Goal: Communication & Community: Answer question/provide support

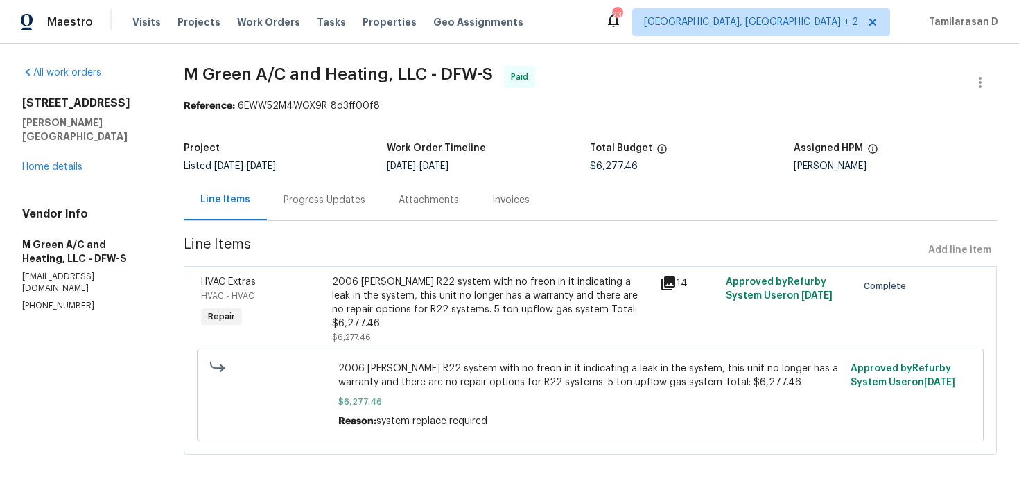
click at [322, 207] on div "Progress Updates" at bounding box center [324, 200] width 115 height 41
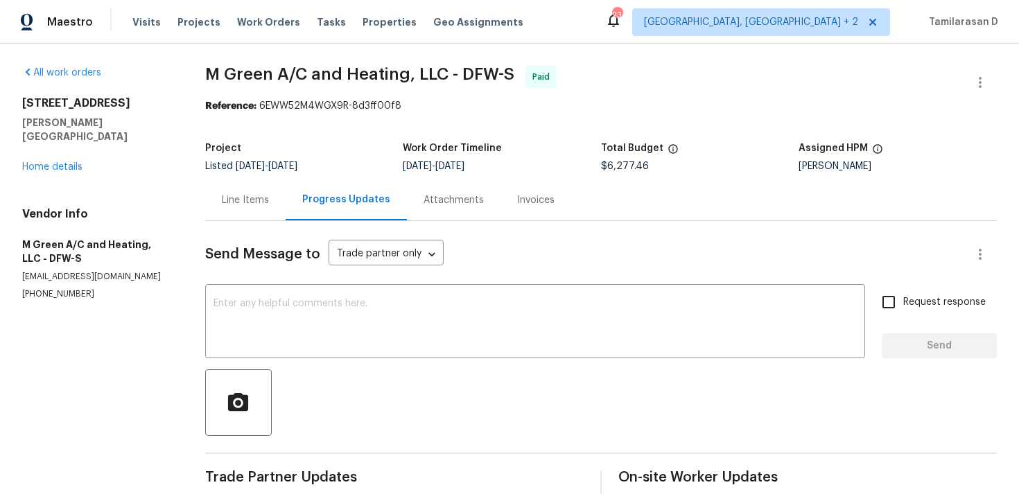
click at [239, 187] on div "Line Items" at bounding box center [245, 200] width 80 height 41
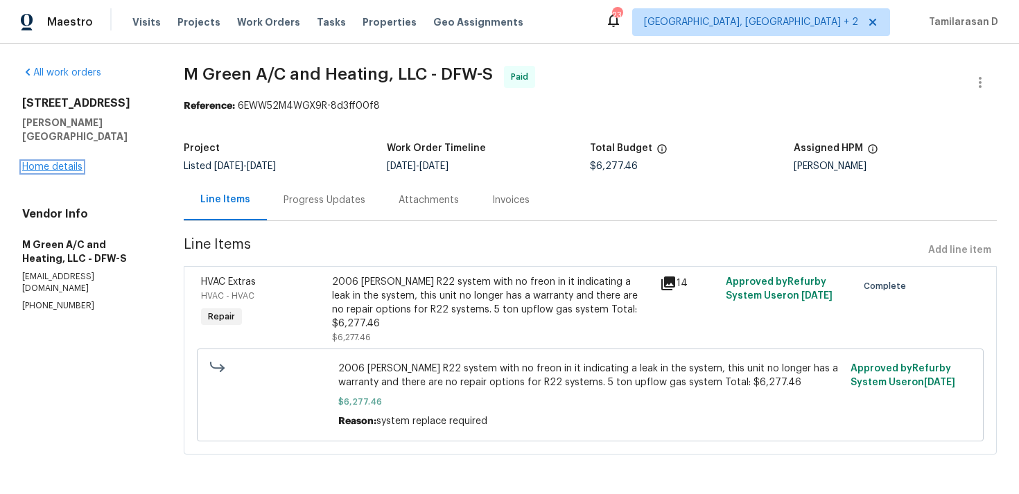
click at [60, 162] on link "Home details" at bounding box center [52, 167] width 60 height 10
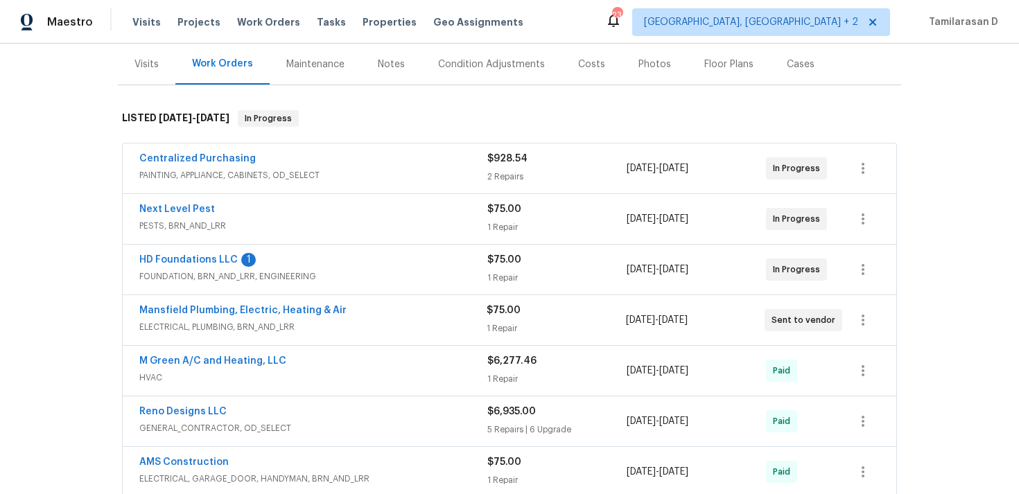
scroll to position [227, 0]
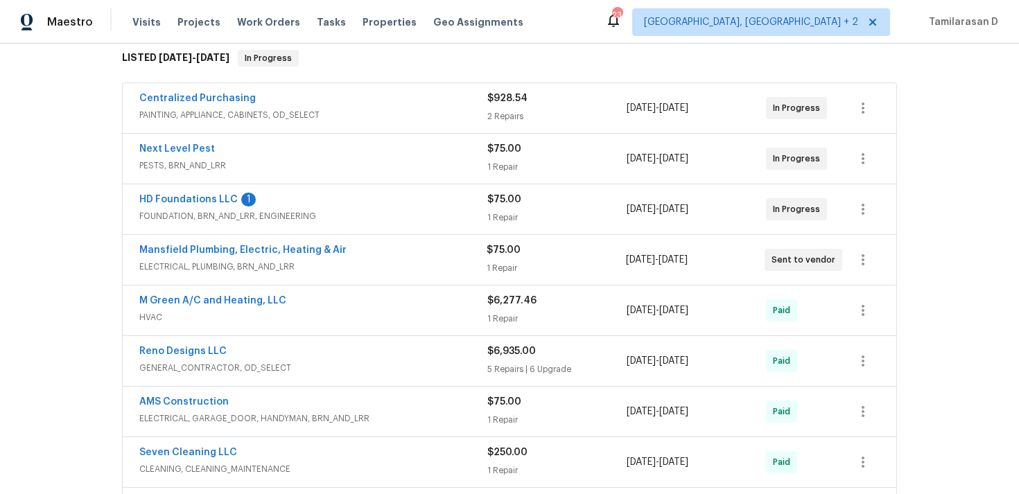
click at [219, 312] on span "HVAC" at bounding box center [313, 318] width 348 height 14
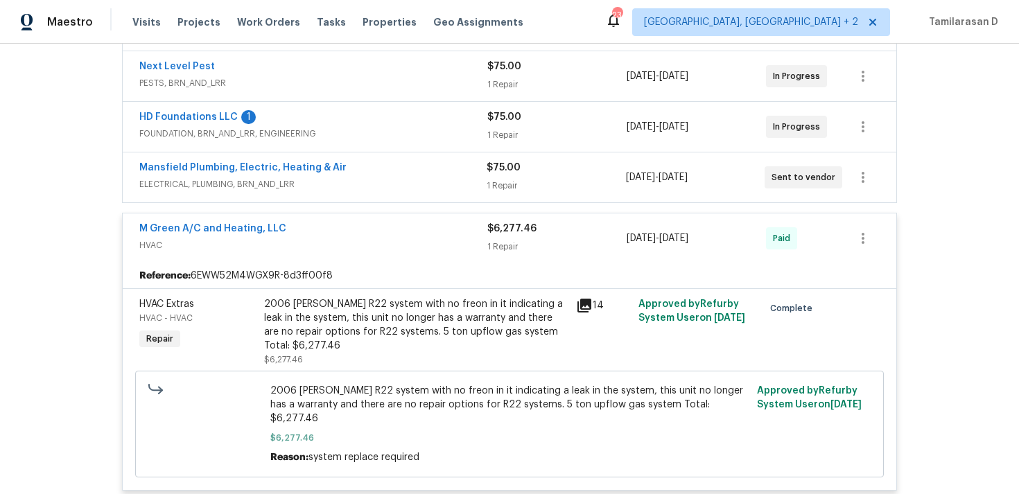
scroll to position [316, 0]
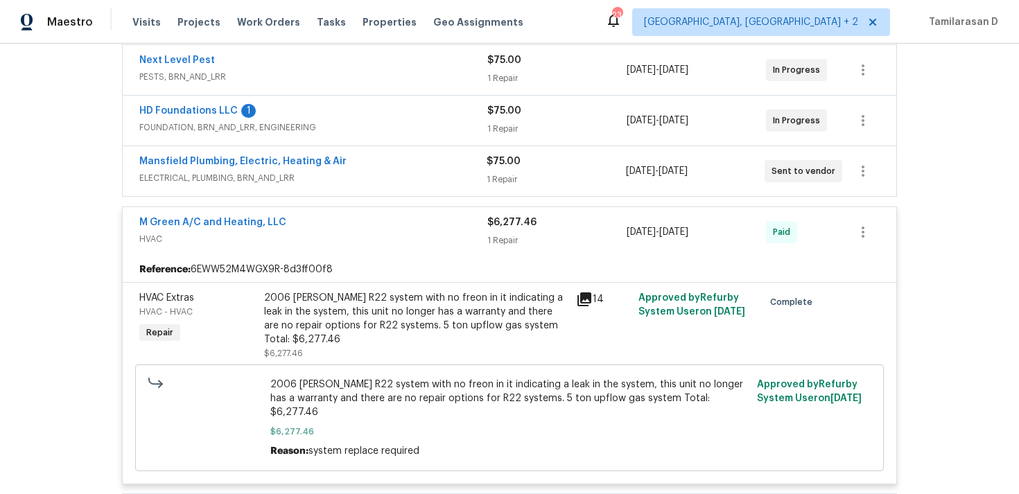
click at [300, 237] on span "HVAC" at bounding box center [313, 239] width 348 height 14
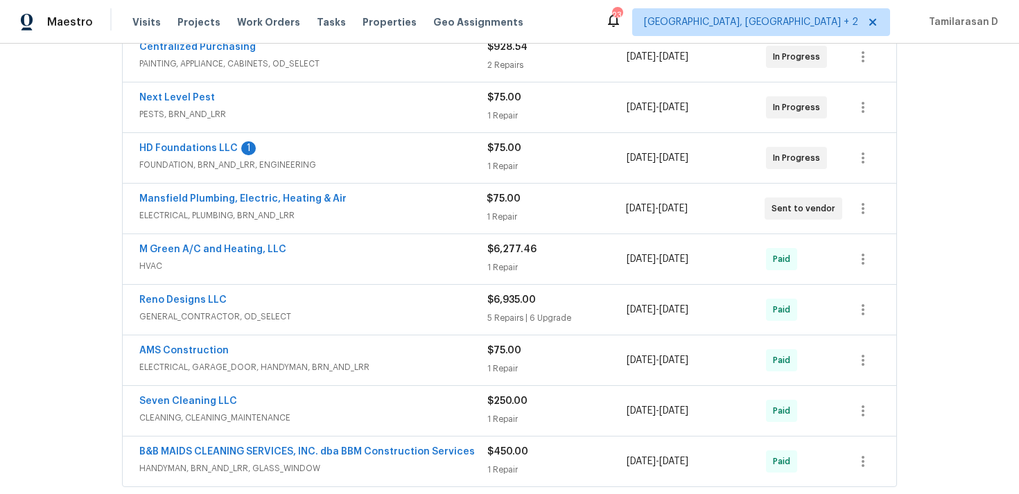
scroll to position [55, 0]
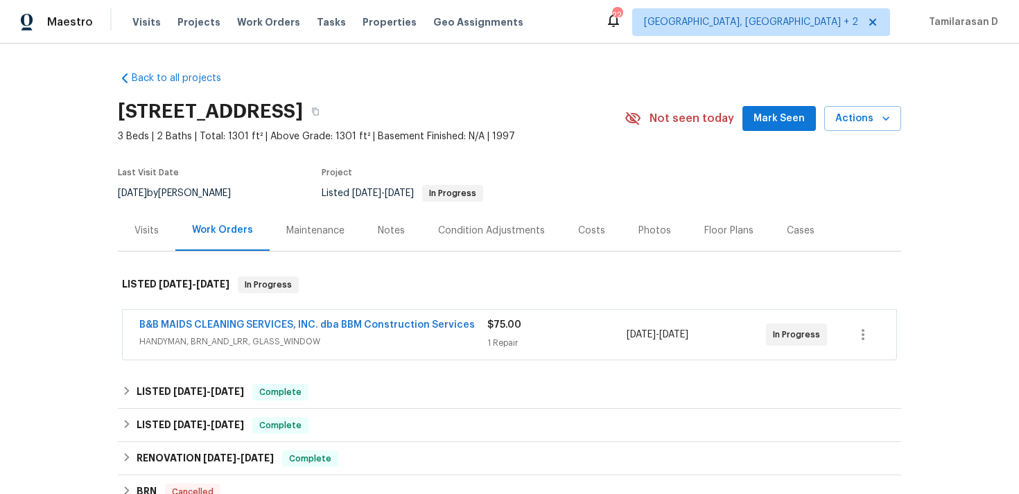
scroll to position [94, 0]
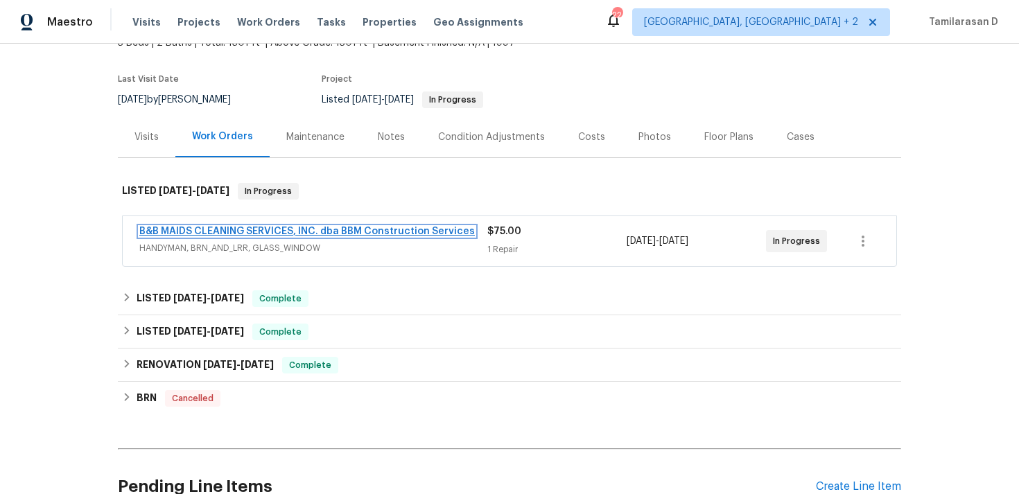
click at [263, 232] on link "B&B MAIDS CLEANING SERVICES, INC. dba BBM Construction Services" at bounding box center [307, 232] width 336 height 10
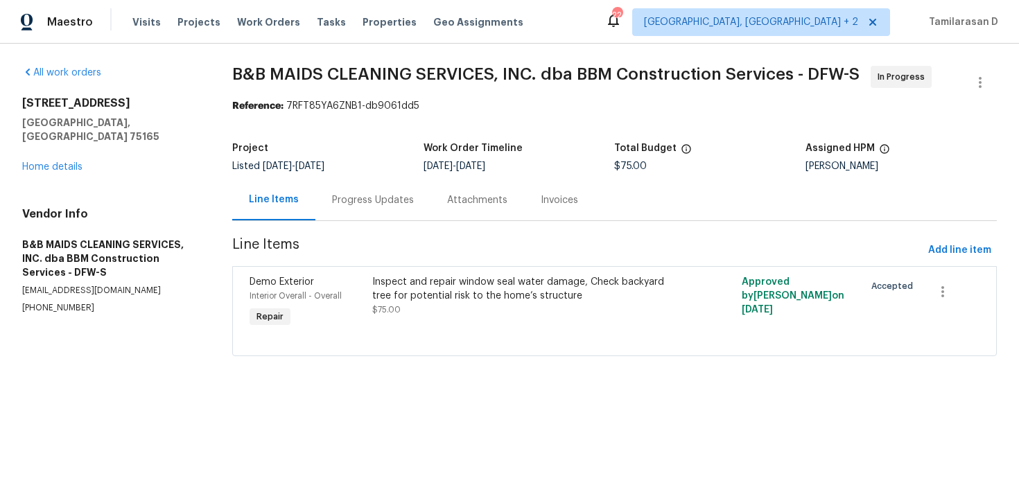
click at [361, 200] on div "Progress Updates" at bounding box center [373, 200] width 82 height 14
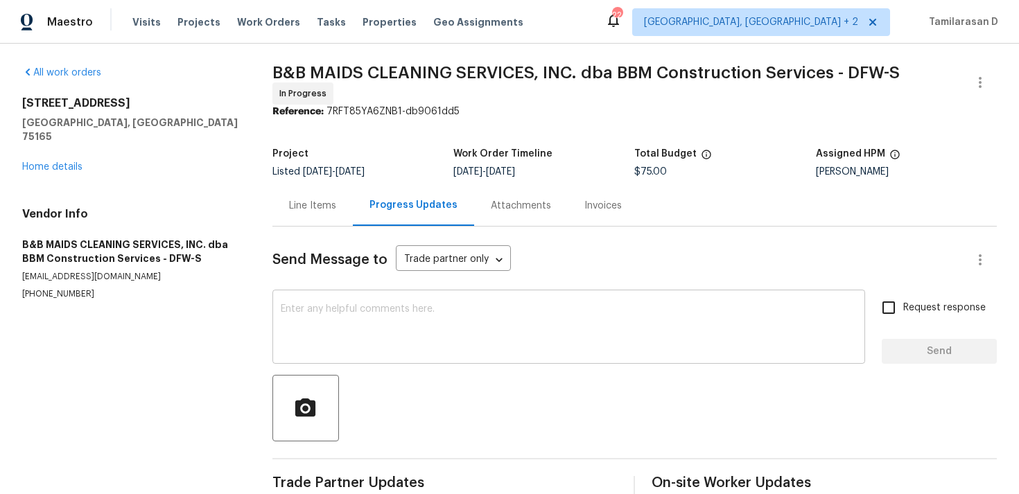
click at [347, 349] on textarea at bounding box center [569, 328] width 576 height 49
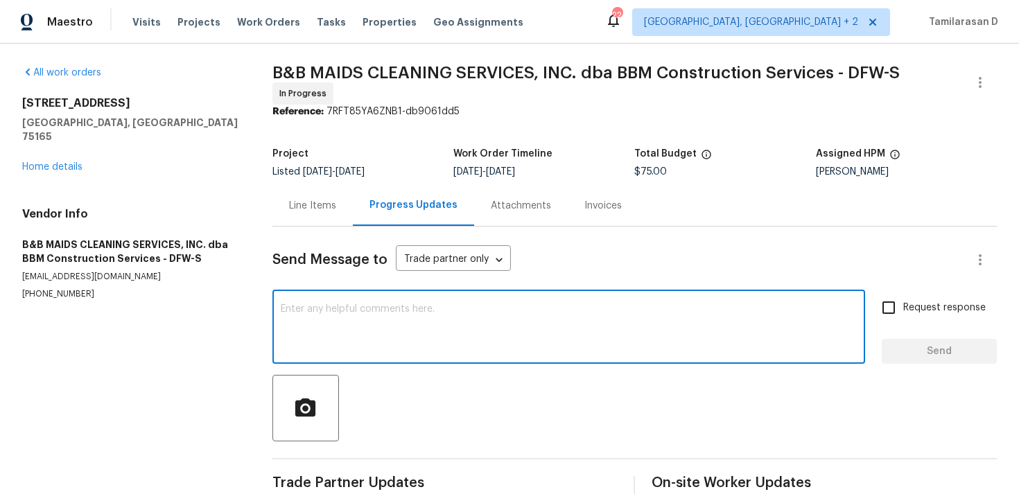
paste textarea "Hey, this is Tamil from Opendoor. I’m confirming you received the WO for the pr…"
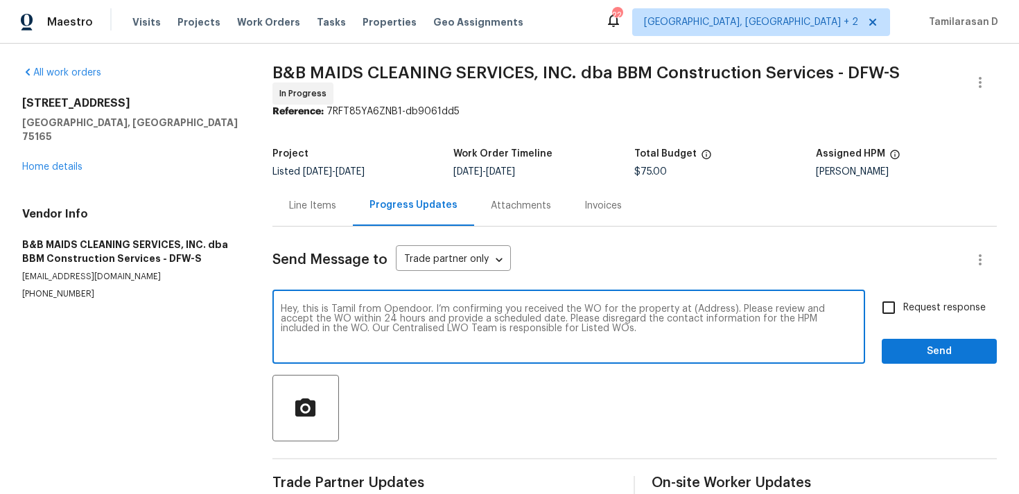
click at [709, 304] on textarea "Hey, this is Tamil from Opendoor. I’m confirming you received the WO for the pr…" at bounding box center [569, 328] width 576 height 49
paste textarea "120 Legendary Dr Unit 201, Saint Augustine, FL 32092"
type textarea "Hey, this is Tamil from Opendoor. I’m confirming you received the WO for the pr…"
click at [949, 312] on span "Request response" at bounding box center [945, 308] width 83 height 15
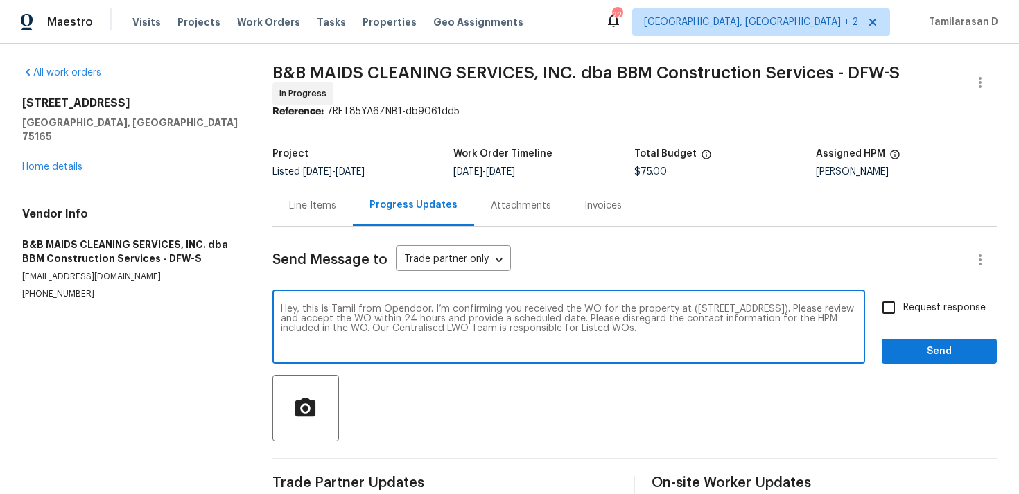
click at [904, 312] on input "Request response" at bounding box center [889, 307] width 29 height 29
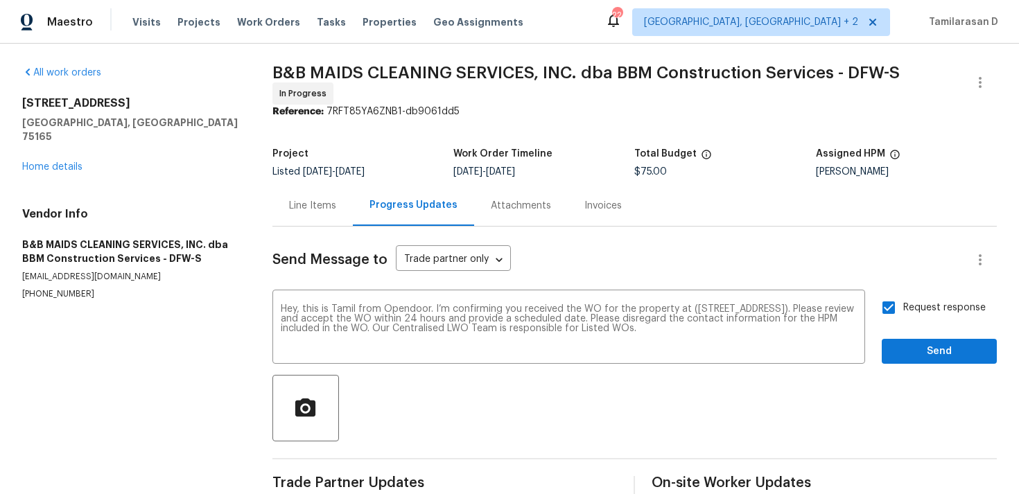
click at [893, 304] on input "Request response" at bounding box center [889, 307] width 29 height 29
click at [891, 303] on input "Request response" at bounding box center [889, 307] width 29 height 29
checkbox input "true"
click at [920, 349] on span "Send" at bounding box center [939, 351] width 93 height 17
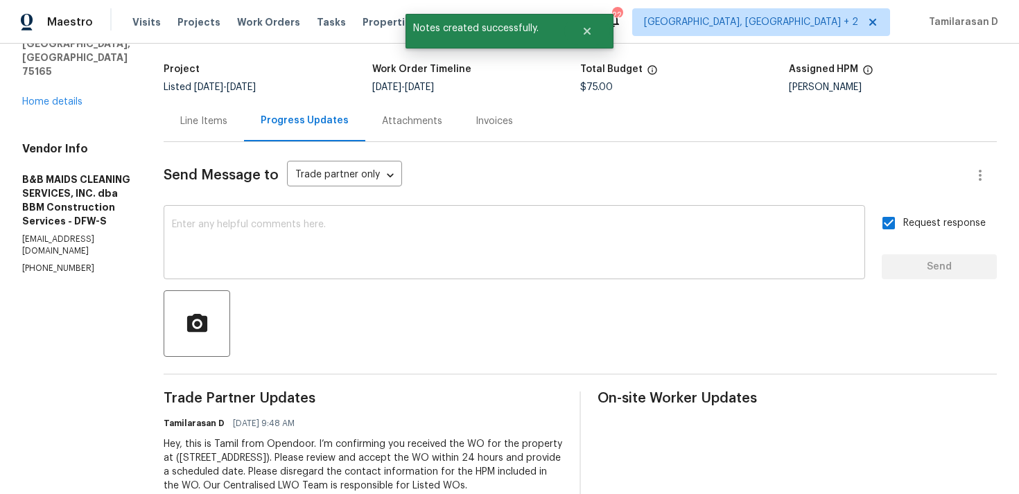
scroll to position [130, 0]
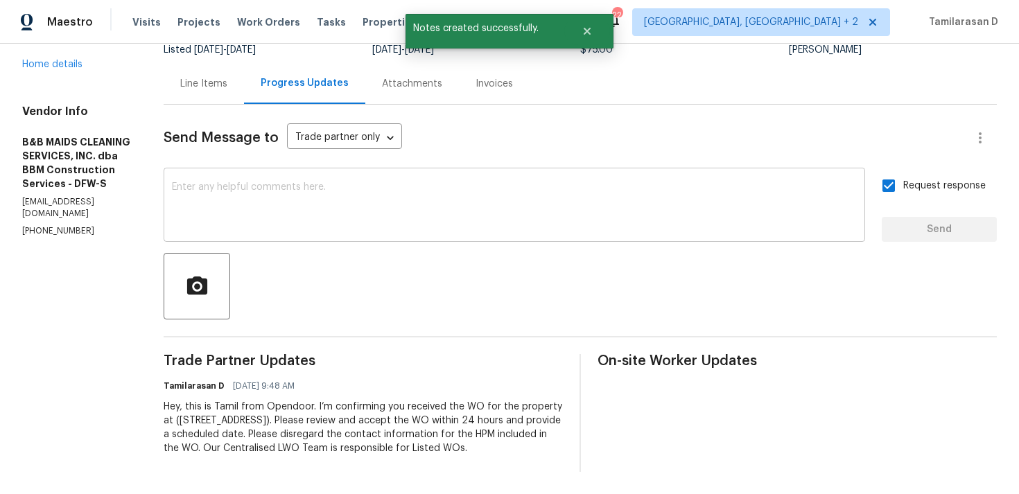
click at [419, 182] on textarea at bounding box center [514, 206] width 685 height 49
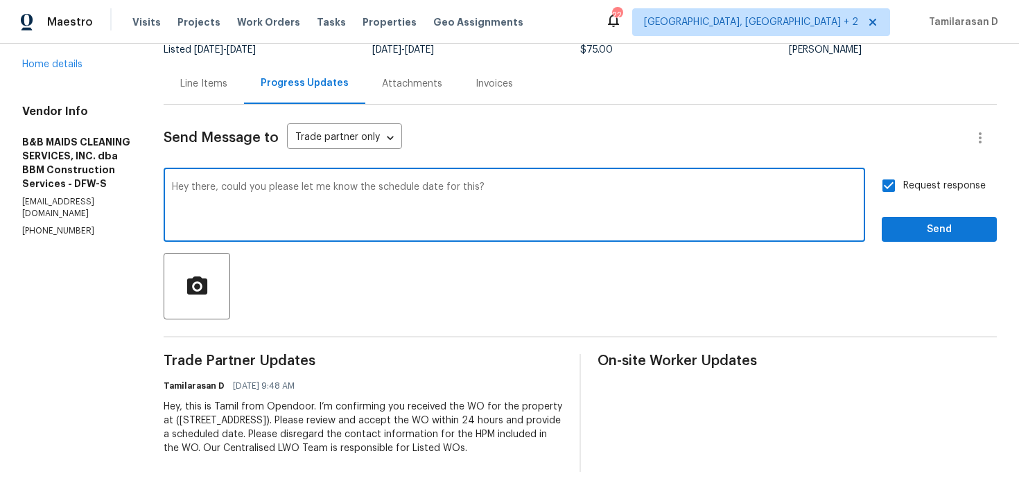
click at [777, 189] on textarea "Hey there, could you please let me know the schedule date for this?" at bounding box center [514, 206] width 685 height 49
type textarea "Hey there, could you please let me know the schedule date for this?"
click at [934, 221] on span "Send" at bounding box center [939, 229] width 93 height 17
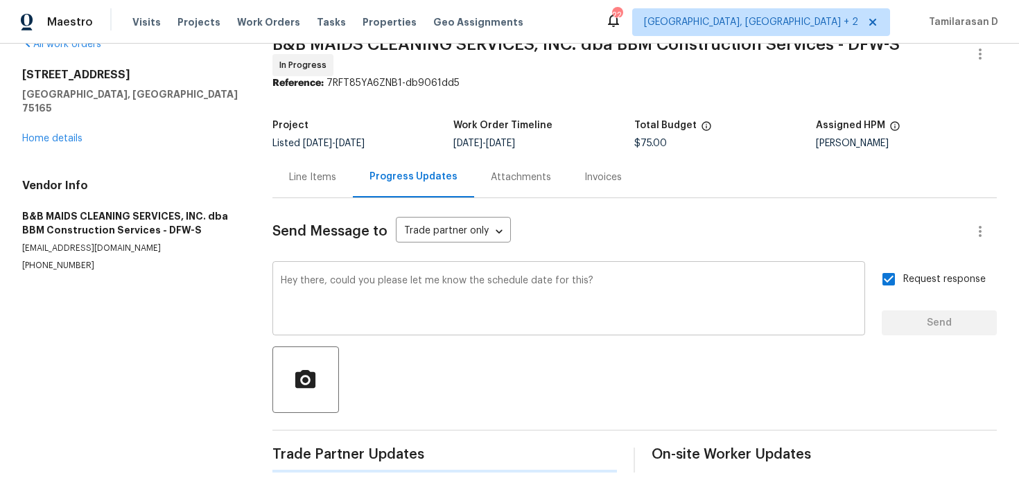
scroll to position [0, 0]
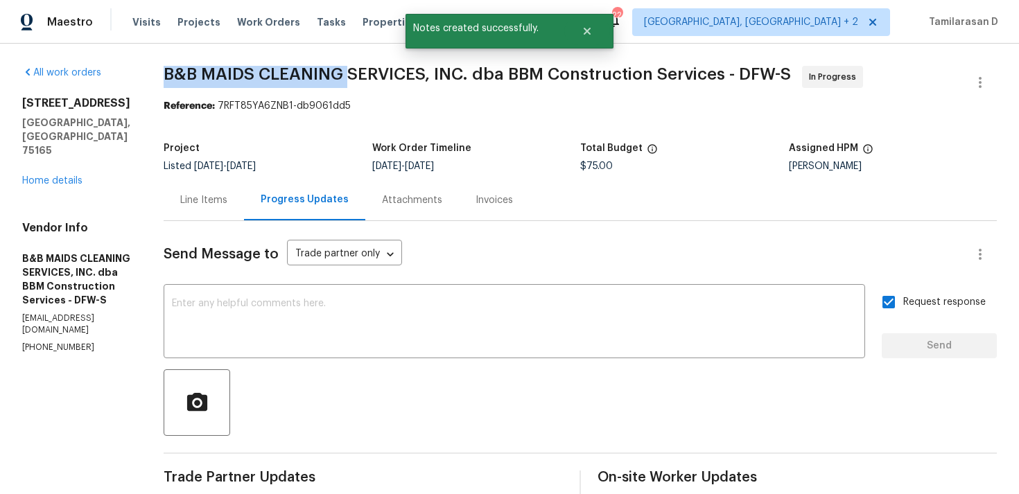
drag, startPoint x: 209, startPoint y: 68, endPoint x: 397, endPoint y: 67, distance: 187.9
click at [397, 68] on div "All work orders 122 Driftwood Ln Waxahachie, TX 75165 Home details Vendor Info …" at bounding box center [509, 354] width 1019 height 621
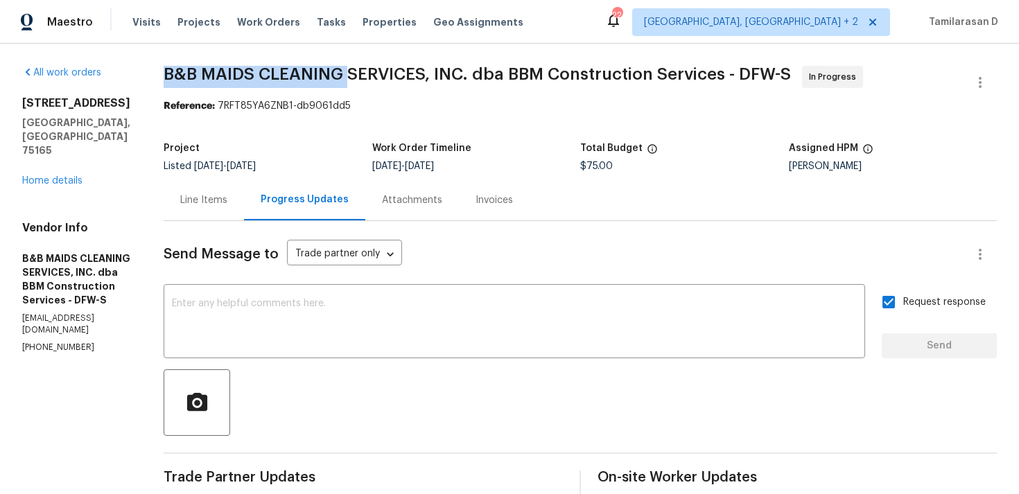
copy span "B&B MAIDS CLEANING"
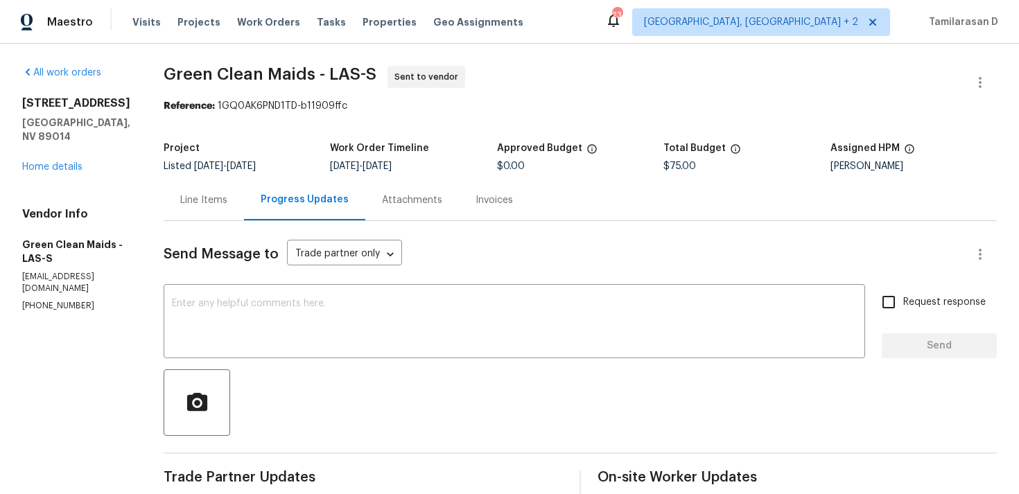
click at [227, 202] on div "Line Items" at bounding box center [203, 200] width 47 height 14
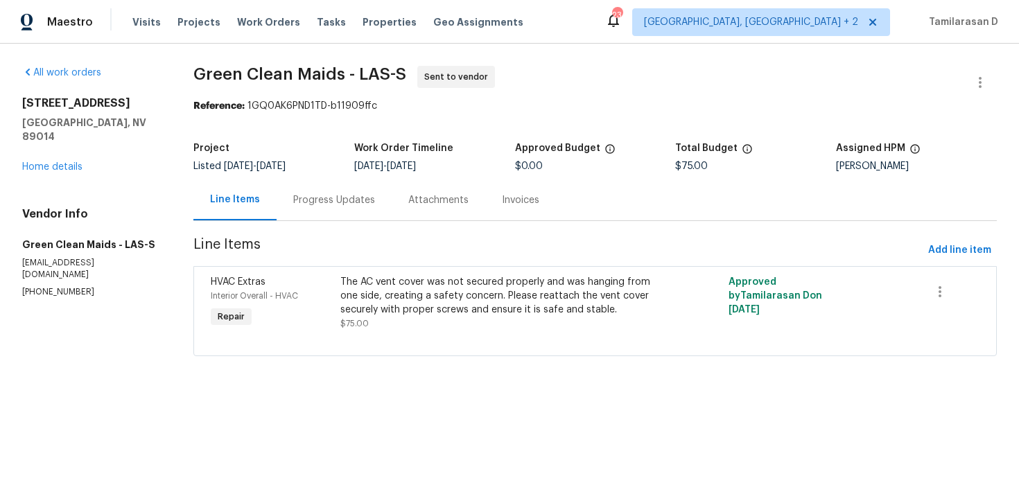
click at [298, 203] on div "Progress Updates" at bounding box center [334, 200] width 82 height 14
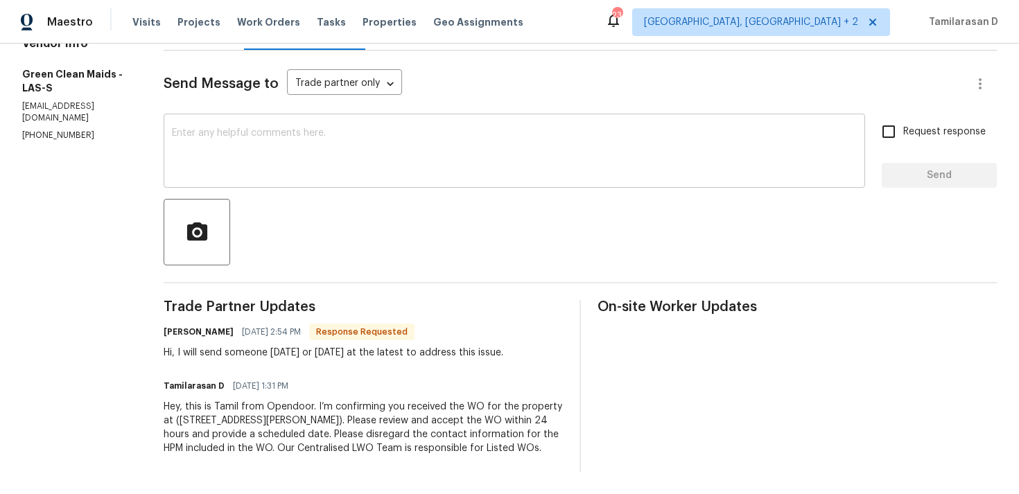
scroll to position [184, 0]
click at [257, 346] on div "Hi, I will send someone tomorrow or Sunday at the latest to address this issue." at bounding box center [334, 353] width 340 height 14
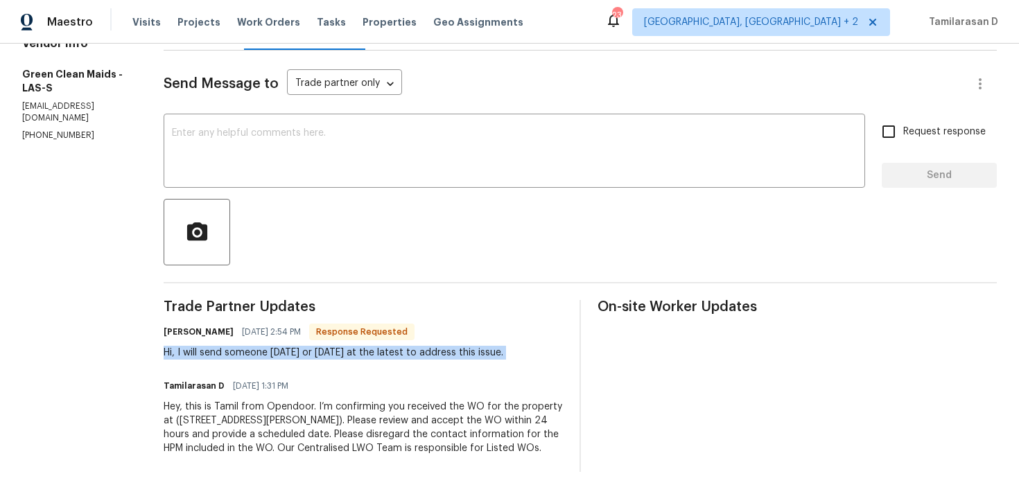
scroll to position [92, 0]
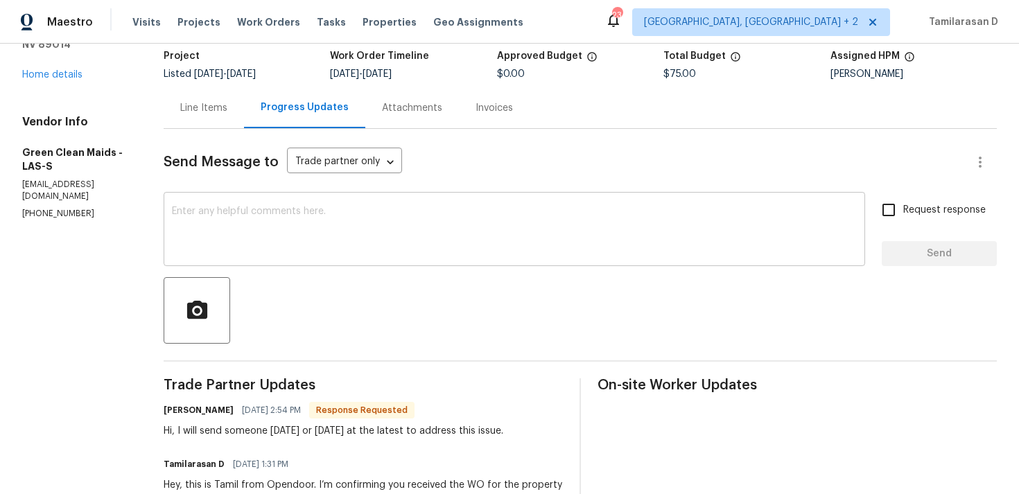
click at [226, 231] on textarea at bounding box center [514, 231] width 685 height 49
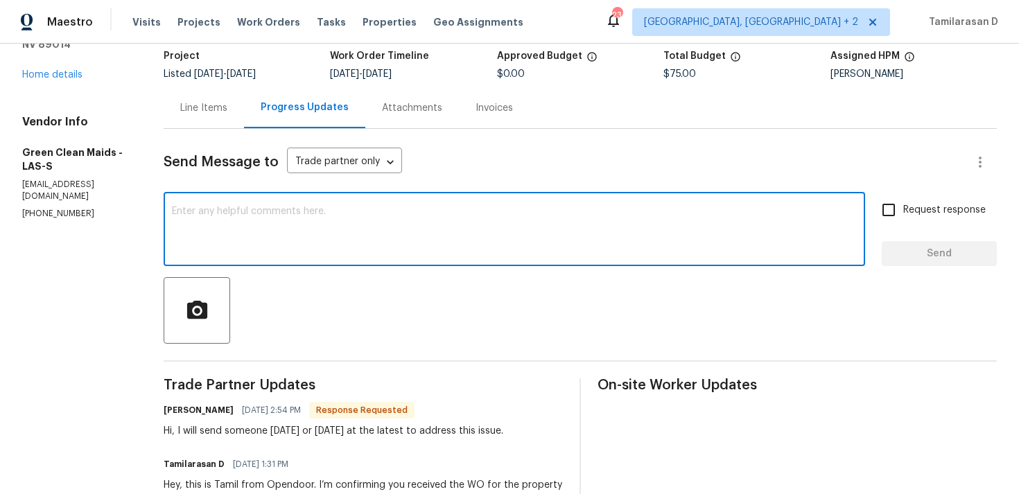
type textarea "D"
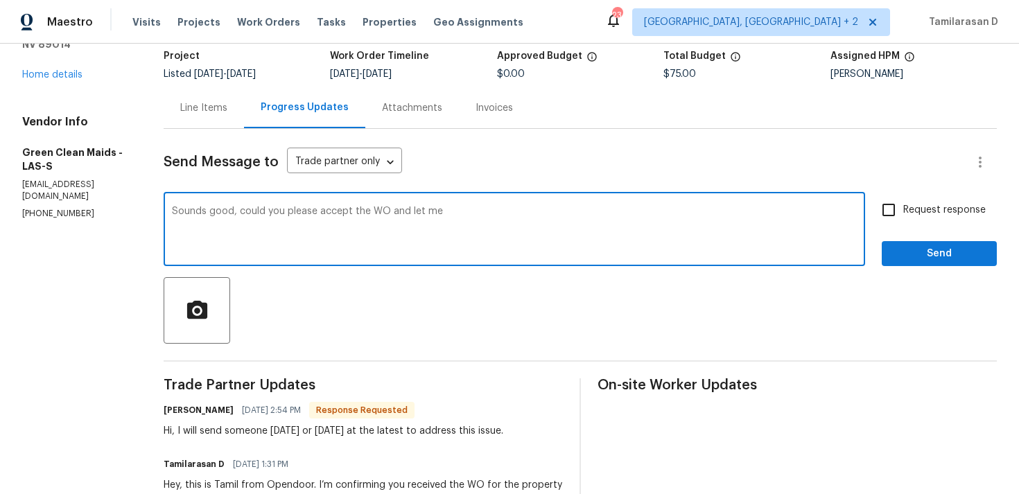
click at [237, 214] on textarea "Sounds good, could you please accept the WO and let me" at bounding box center [514, 231] width 685 height 49
click at [452, 217] on textarea "Sounds good, could you please accept the WO and let me" at bounding box center [514, 231] width 685 height 49
type textarea "Sounds good, could you please accept the WO and let me know once you have an up…"
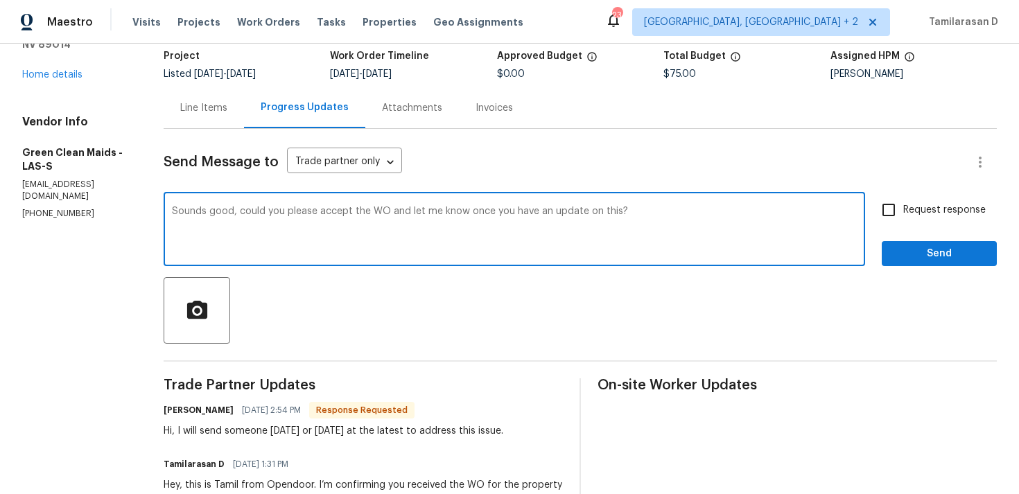
click at [904, 207] on input "Request response" at bounding box center [889, 210] width 29 height 29
checkbox input "true"
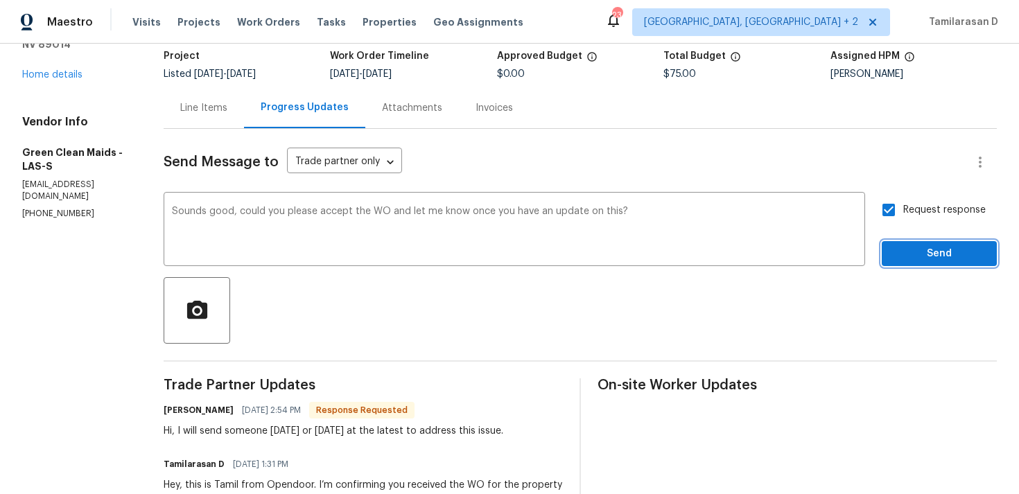
click at [909, 252] on span "Send" at bounding box center [939, 254] width 93 height 17
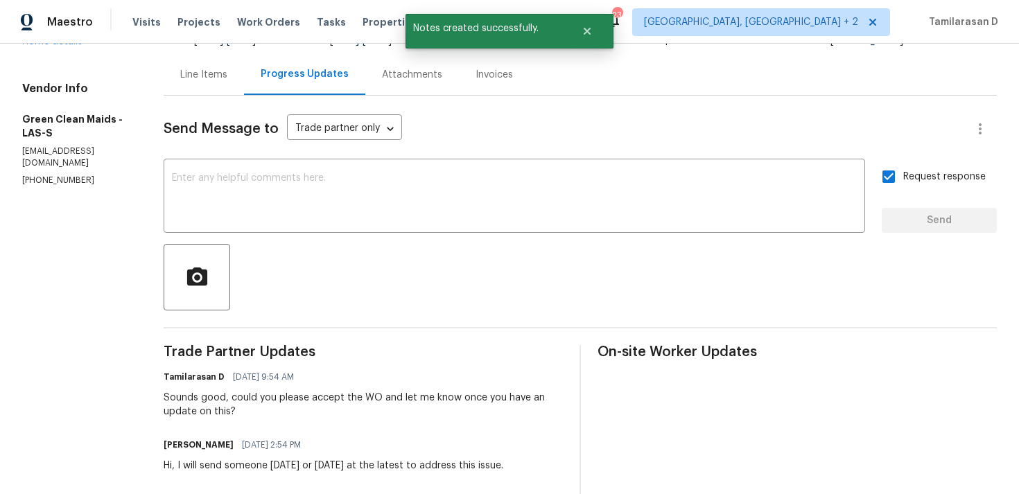
scroll to position [187, 0]
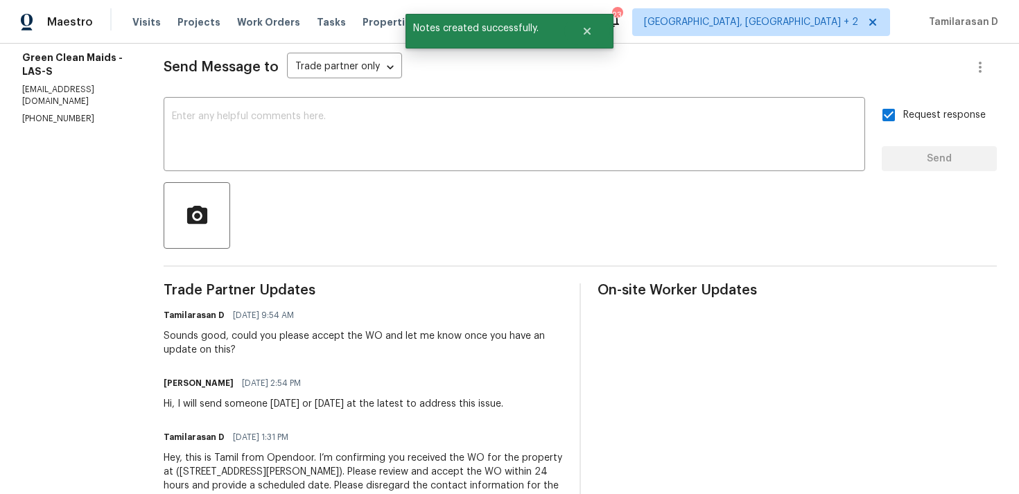
click at [222, 409] on div "Hi, I will send someone tomorrow or Sunday at the latest to address this issue." at bounding box center [334, 404] width 340 height 14
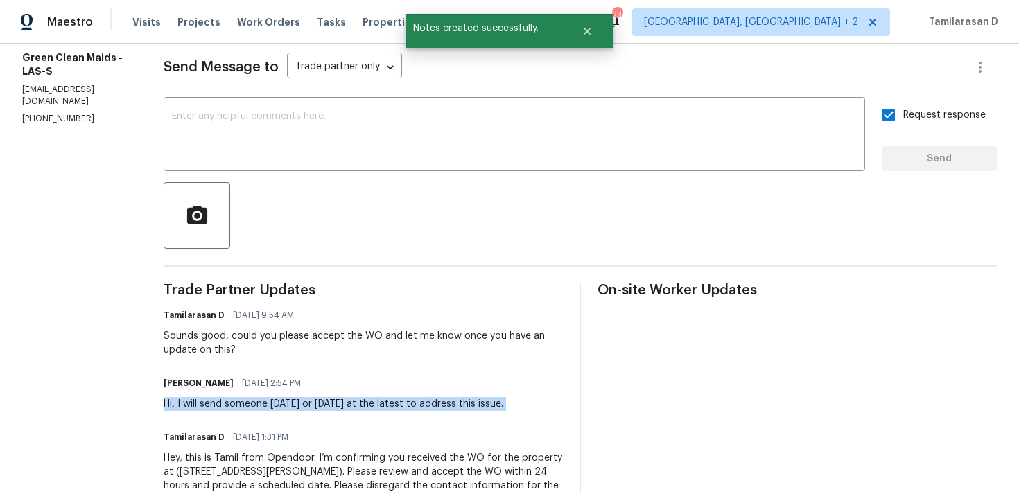
copy div "Hi, I will send someone tomorrow or Sunday at the latest to address this issue."
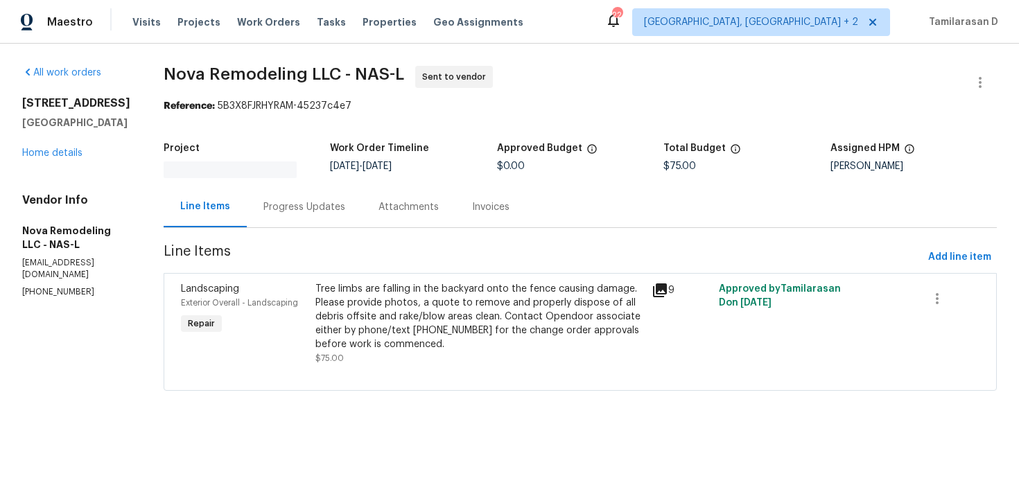
click at [324, 198] on div "Progress Updates" at bounding box center [304, 207] width 115 height 41
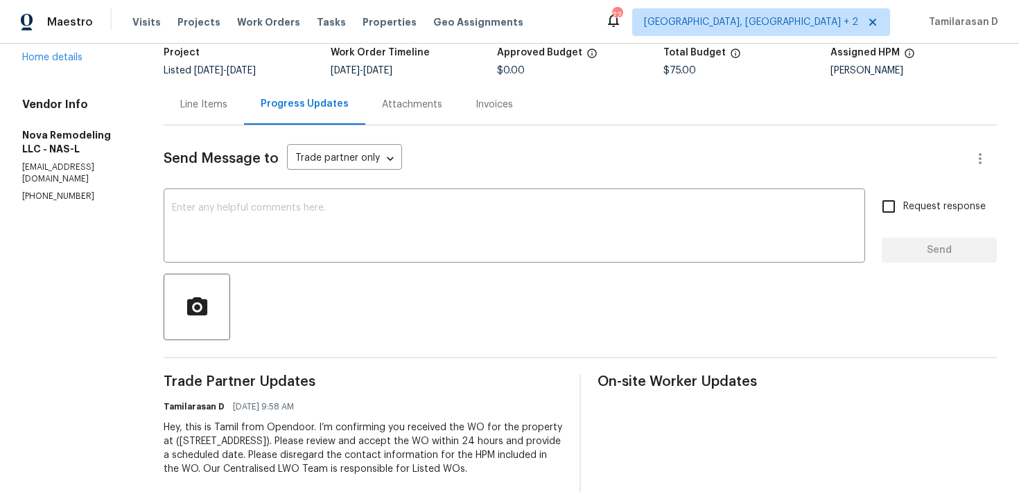
scroll to position [130, 0]
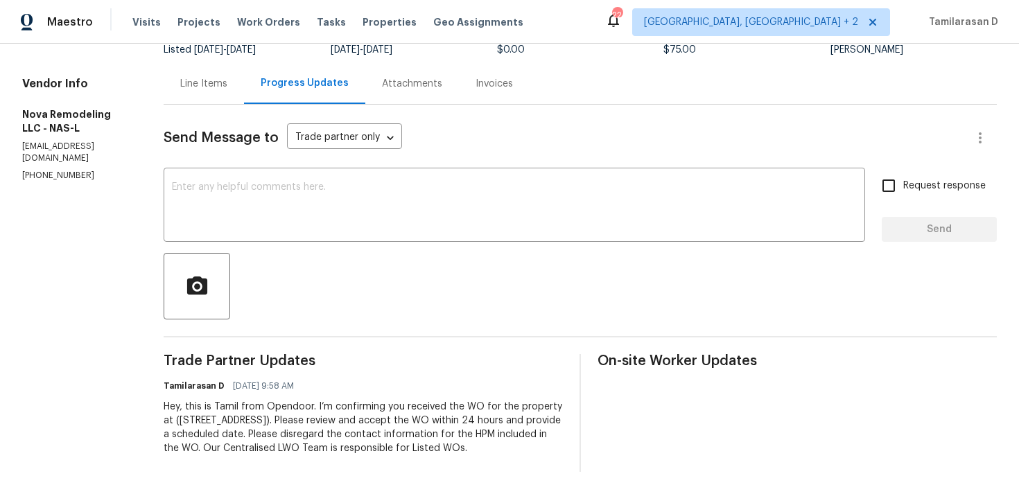
click at [267, 146] on div "Send Message to Trade partner only Trade partner only ​ x ​ Request response Se…" at bounding box center [581, 289] width 834 height 368
click at [266, 182] on textarea at bounding box center [514, 206] width 685 height 49
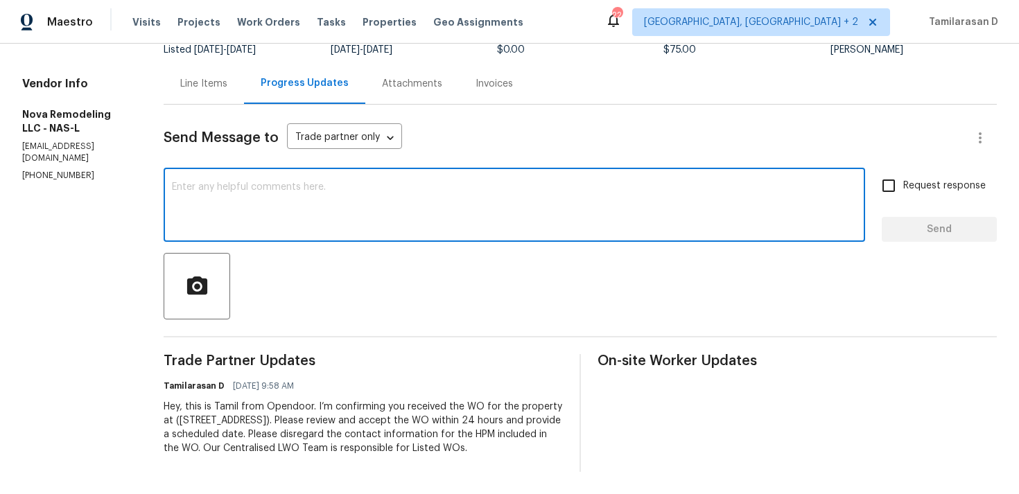
scroll to position [0, 0]
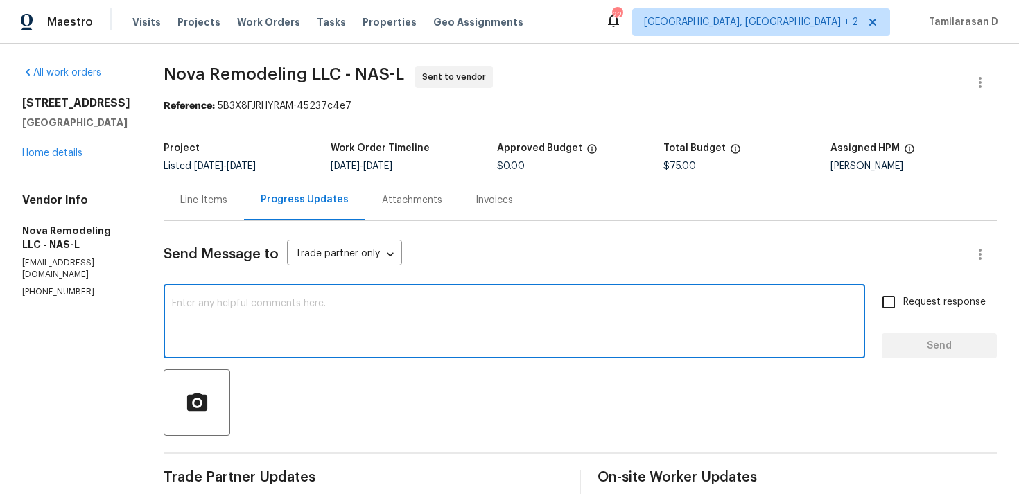
click at [229, 182] on div "Line Items" at bounding box center [204, 200] width 80 height 41
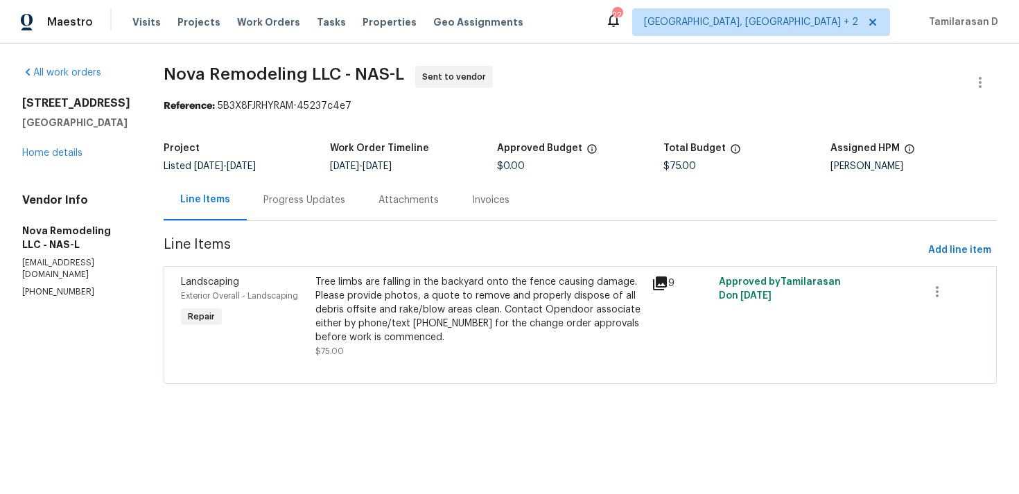
click at [252, 226] on section "Nova Remodeling LLC - NAS-L Sent to vendor Reference: 5B3X8FJRHYRAM-45237c4e7 P…" at bounding box center [581, 233] width 834 height 335
click at [302, 196] on div "Progress Updates" at bounding box center [305, 200] width 82 height 14
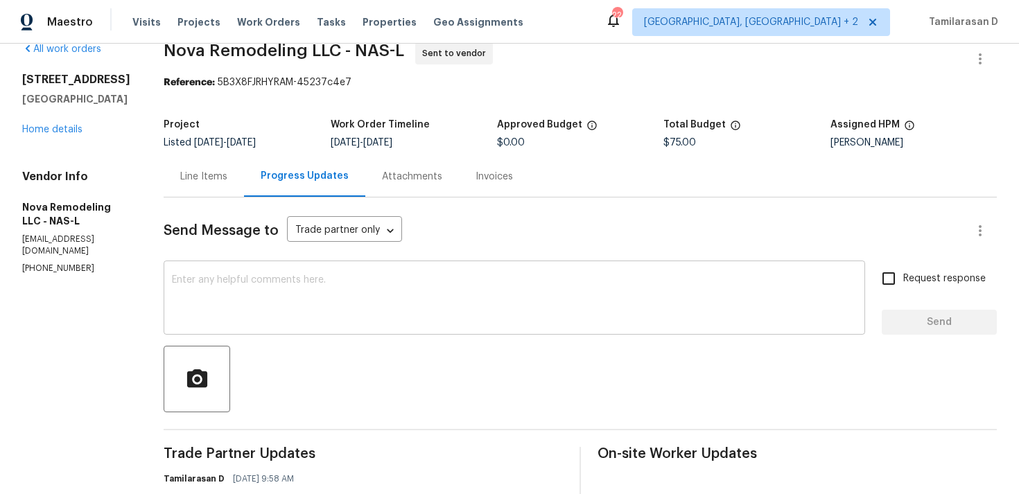
click at [316, 280] on textarea at bounding box center [514, 299] width 685 height 49
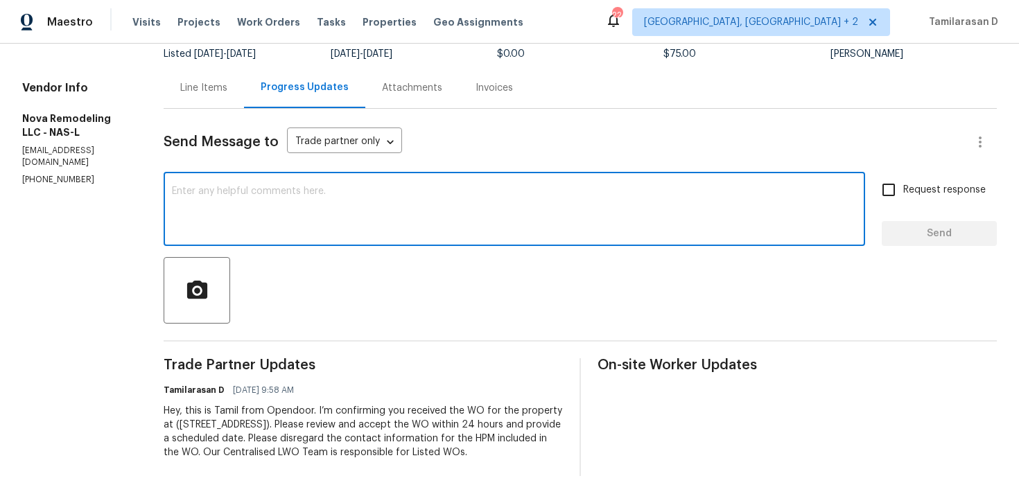
scroll to position [130, 0]
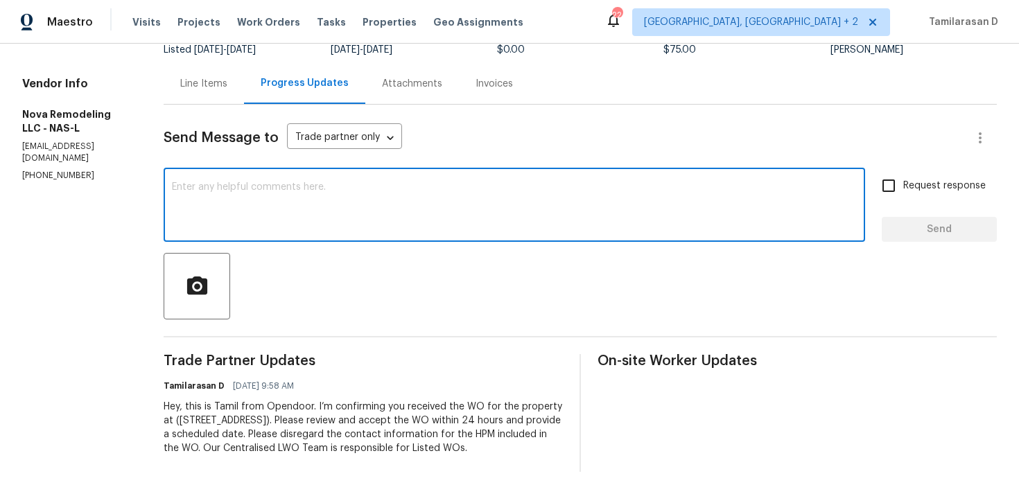
paste textarea "Hello Team, Please confirm your availability by accepting this work order with …"
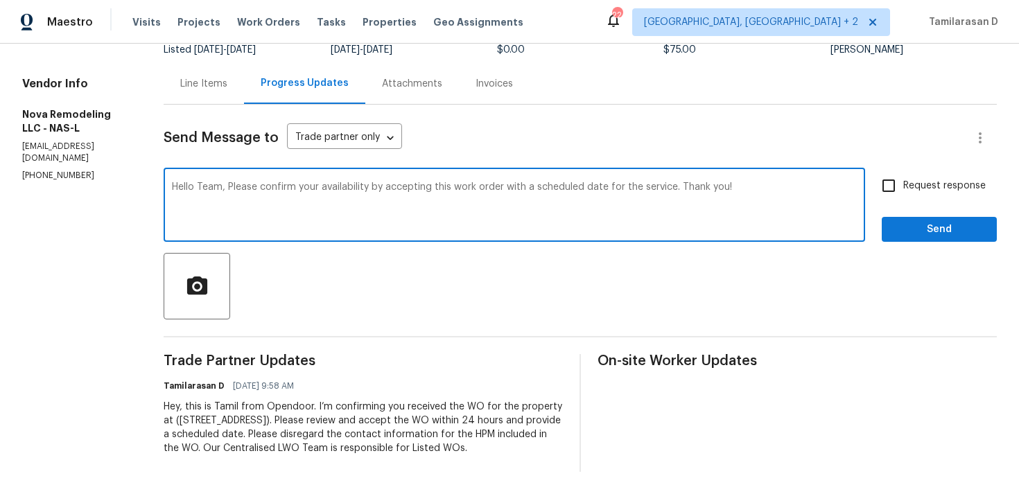
type textarea "Hello Team, Please confirm your availability by accepting this work order with …"
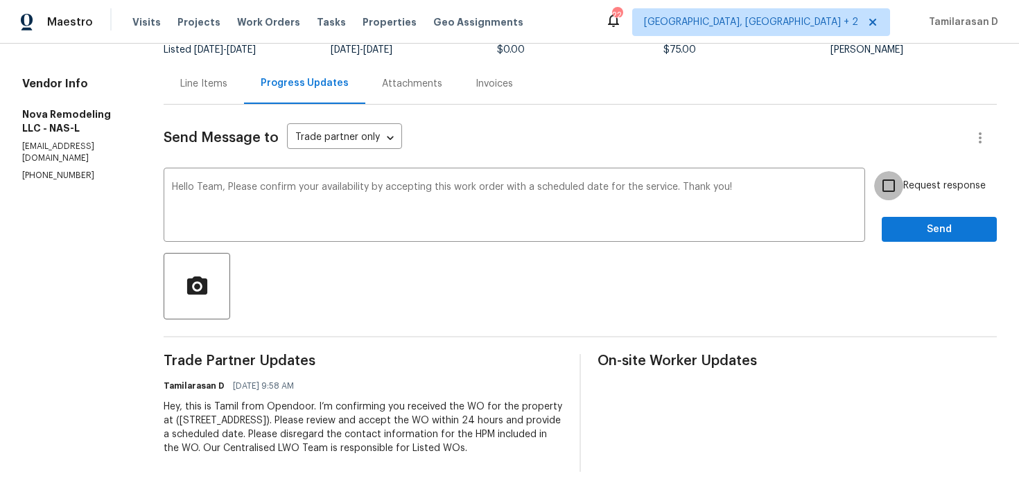
click at [889, 178] on input "Request response" at bounding box center [889, 185] width 29 height 29
checkbox input "true"
click at [923, 221] on span "Send" at bounding box center [939, 229] width 93 height 17
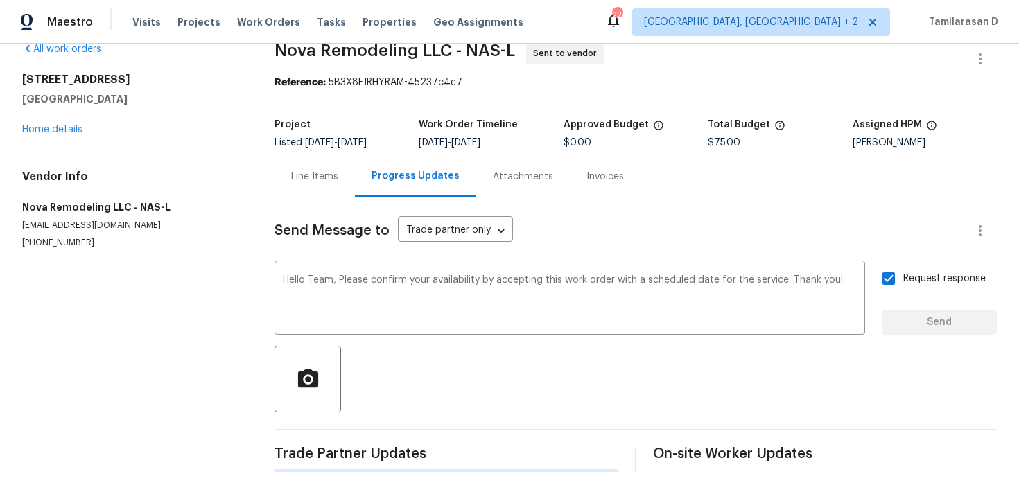
scroll to position [0, 0]
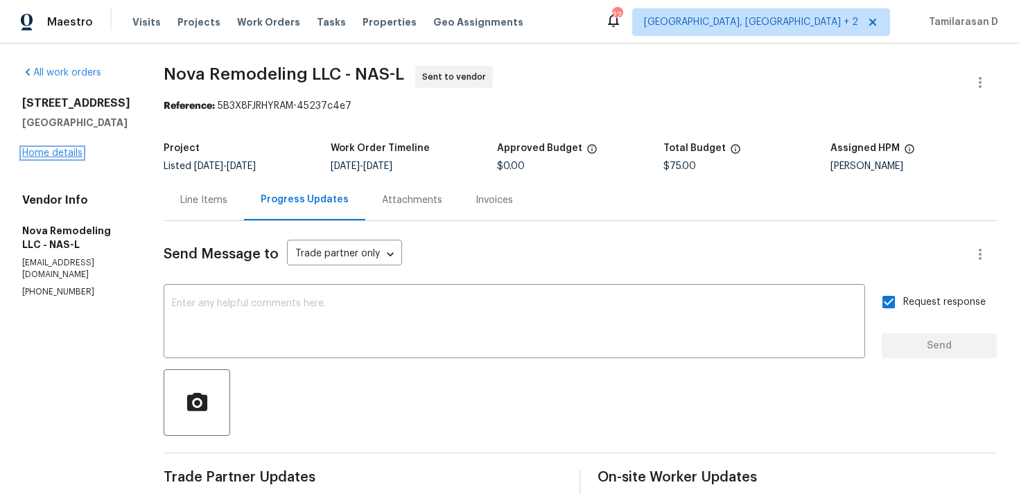
click at [75, 152] on link "Home details" at bounding box center [52, 153] width 60 height 10
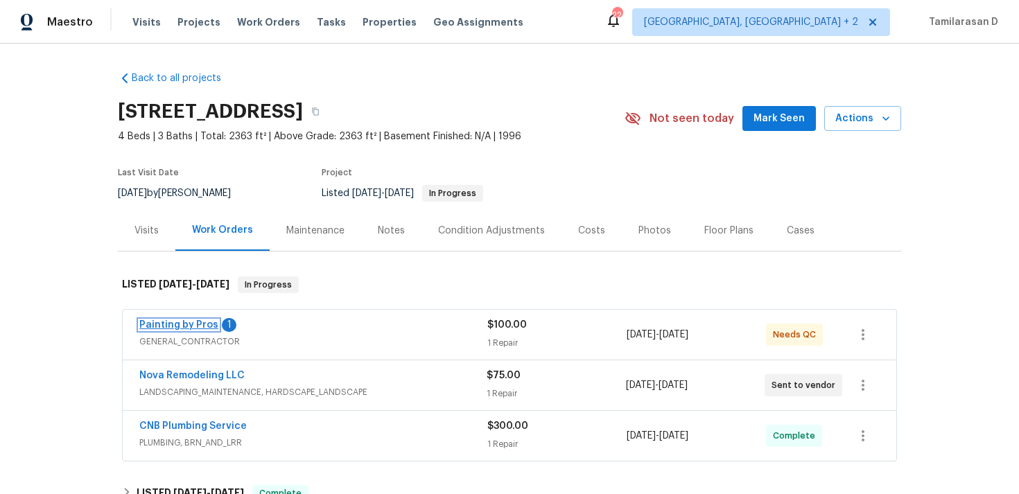
click at [193, 325] on link "Painting by Pros" at bounding box center [178, 325] width 79 height 10
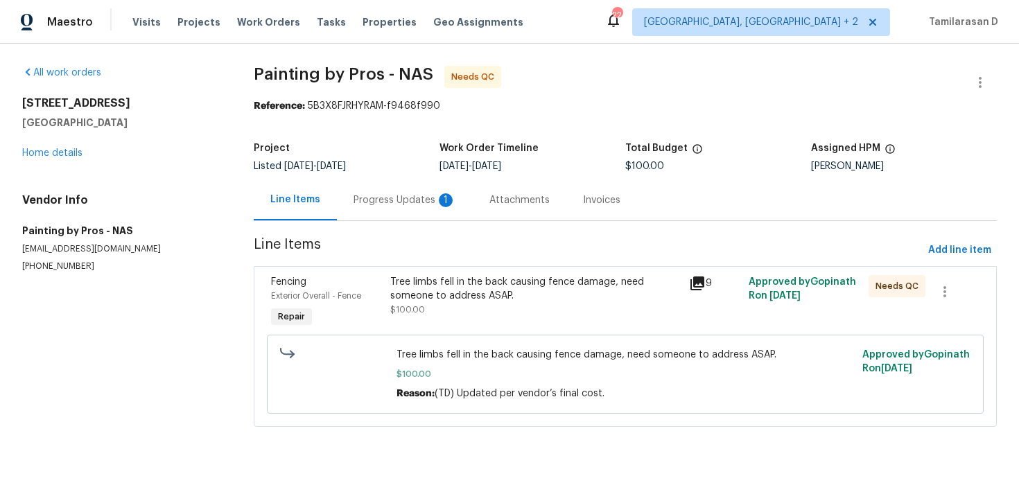
click at [379, 209] on div "Progress Updates 1" at bounding box center [405, 200] width 136 height 41
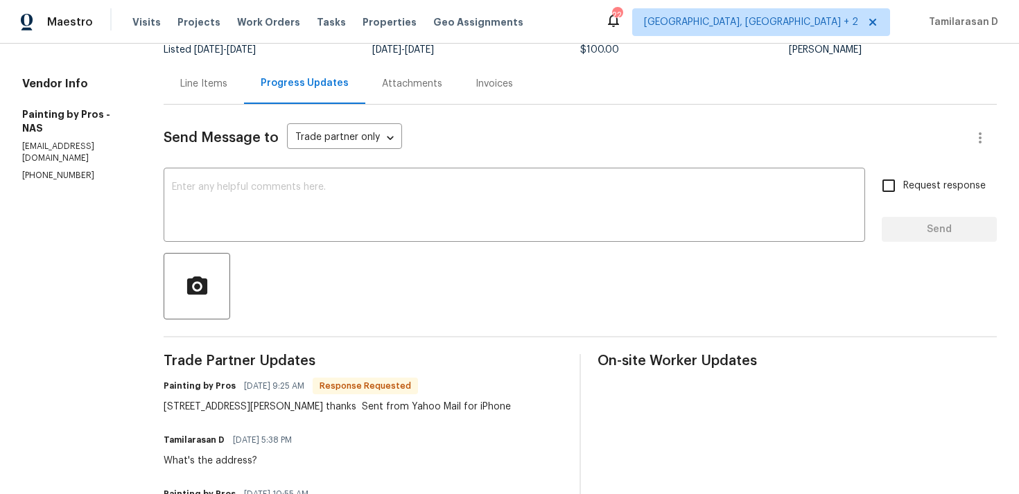
scroll to position [136, 0]
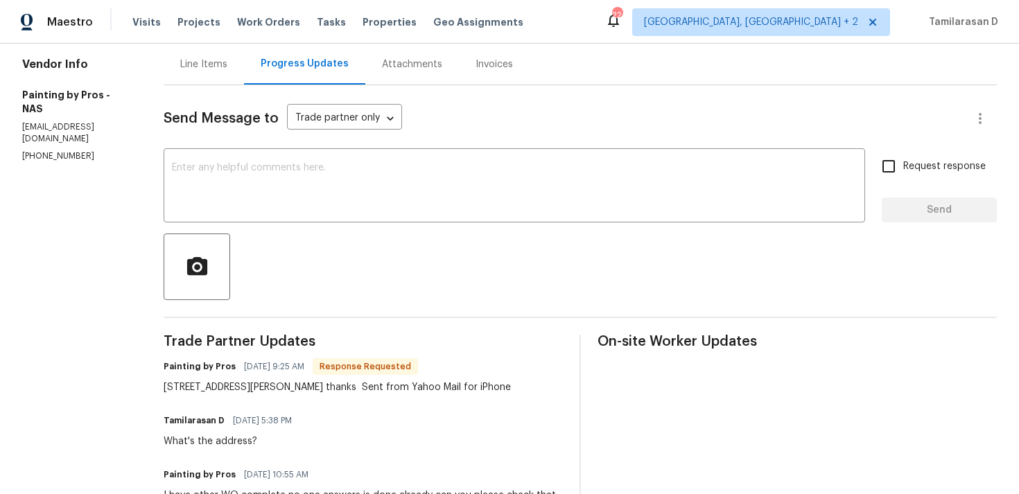
click at [321, 378] on div "Painting by Pros 09/01/2025 9:25 AM Response Requested 3327 monoco dr Spring Hi…" at bounding box center [337, 375] width 347 height 37
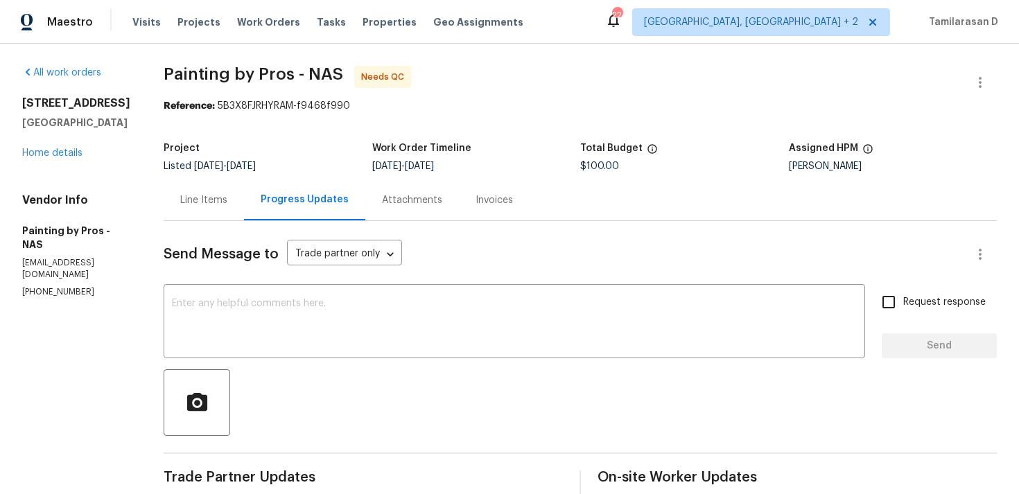
scroll to position [128, 0]
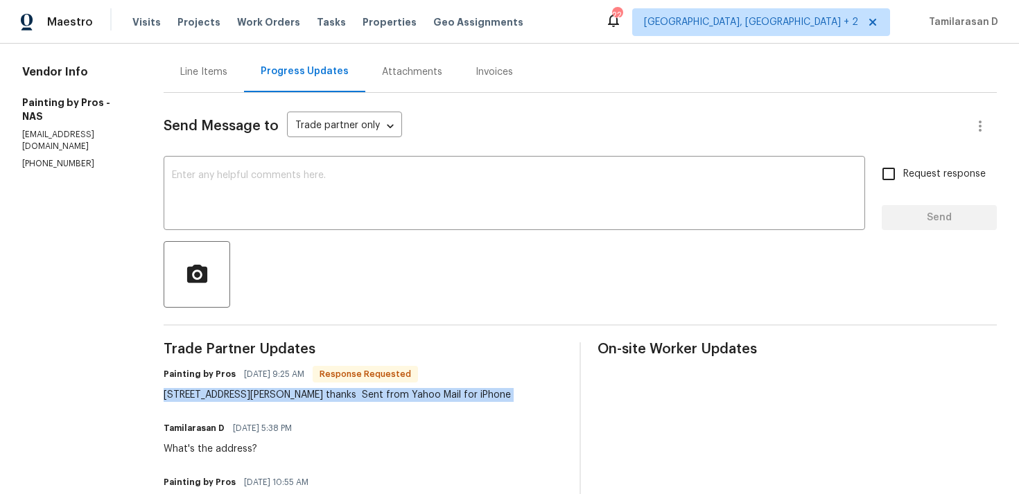
click at [255, 390] on div "3327 monoco dr Spring Hill thanks Sent from Yahoo Mail for iPhone" at bounding box center [337, 395] width 347 height 14
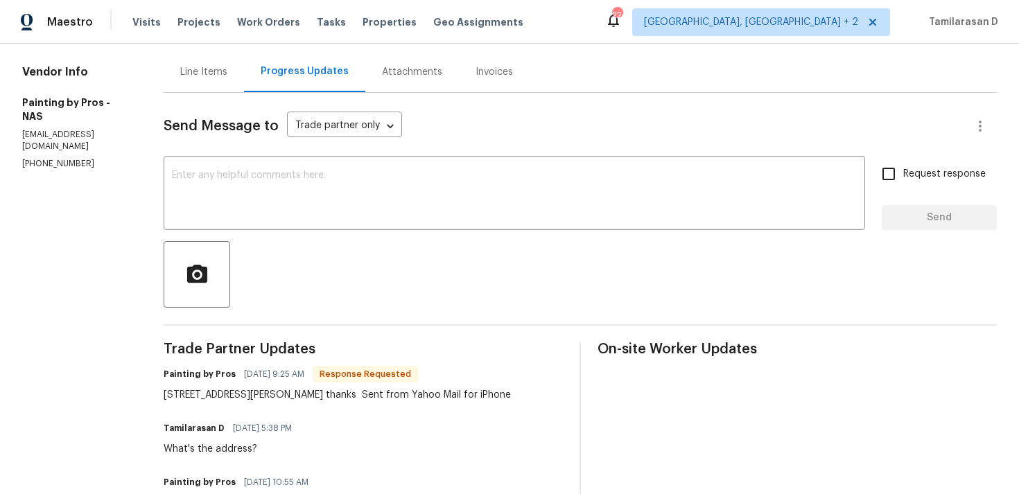
click at [255, 390] on div "3327 monoco dr Spring Hill thanks Sent from Yahoo Mail for iPhone" at bounding box center [337, 395] width 347 height 14
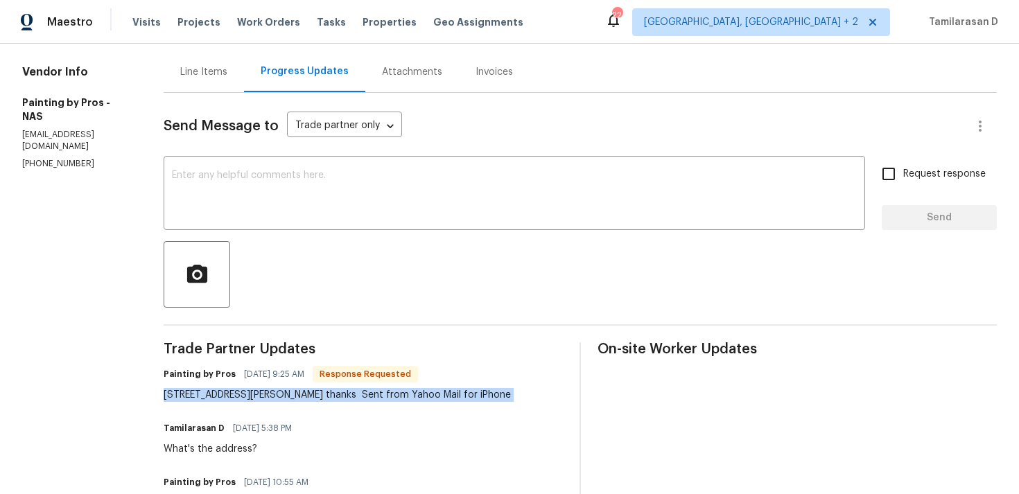
scroll to position [233, 0]
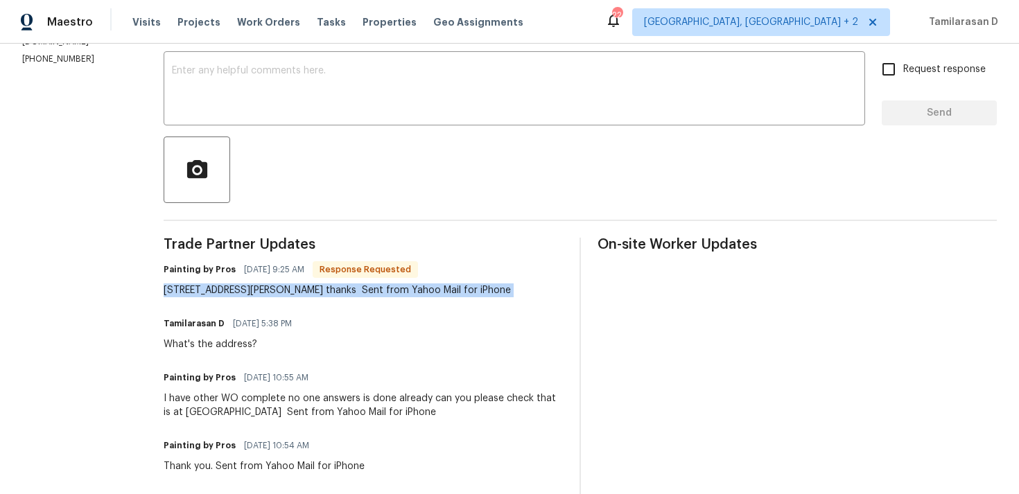
click at [189, 296] on div "3327 monoco dr Spring Hill thanks Sent from Yahoo Mail for iPhone" at bounding box center [337, 291] width 347 height 14
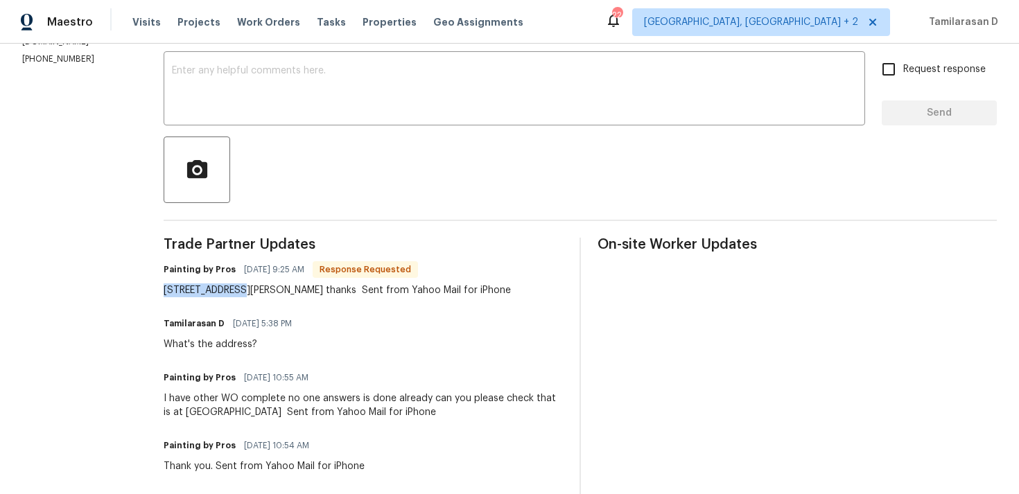
drag, startPoint x: 184, startPoint y: 292, endPoint x: 260, endPoint y: 293, distance: 76.3
click at [260, 293] on div "3327 monoco dr Spring Hill thanks Sent from Yahoo Mail for iPhone" at bounding box center [337, 291] width 347 height 14
copy div "3327 monoco dr"
copy div "3327 monoco dr Spring Hill"
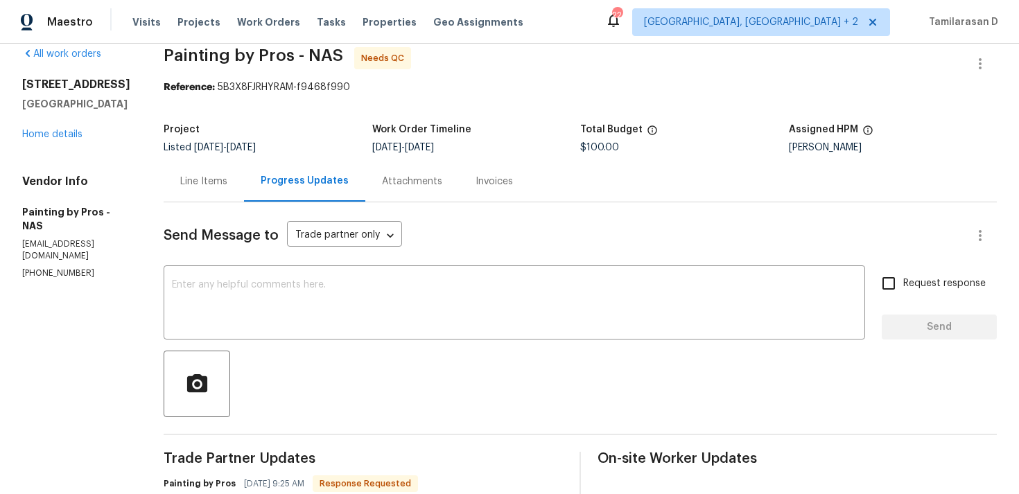
scroll to position [0, 0]
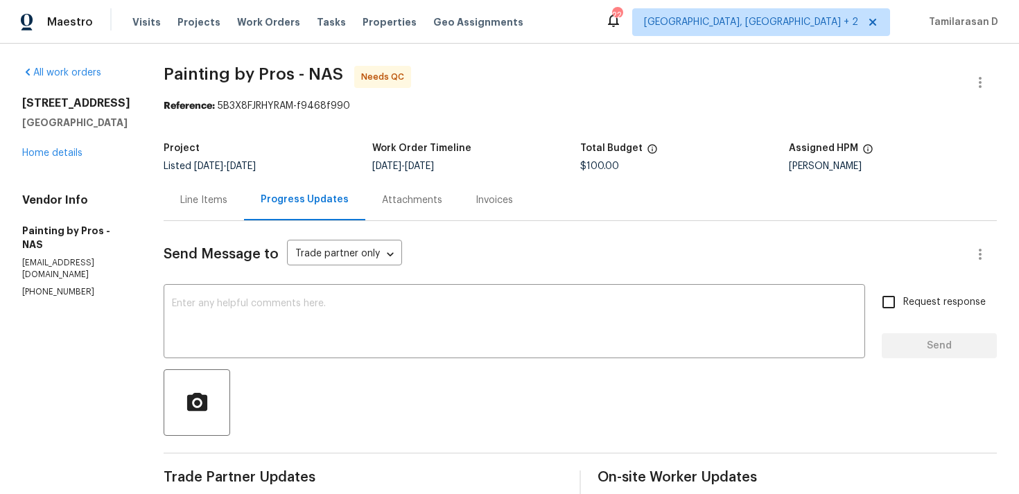
click at [214, 202] on div "Line Items" at bounding box center [203, 200] width 47 height 14
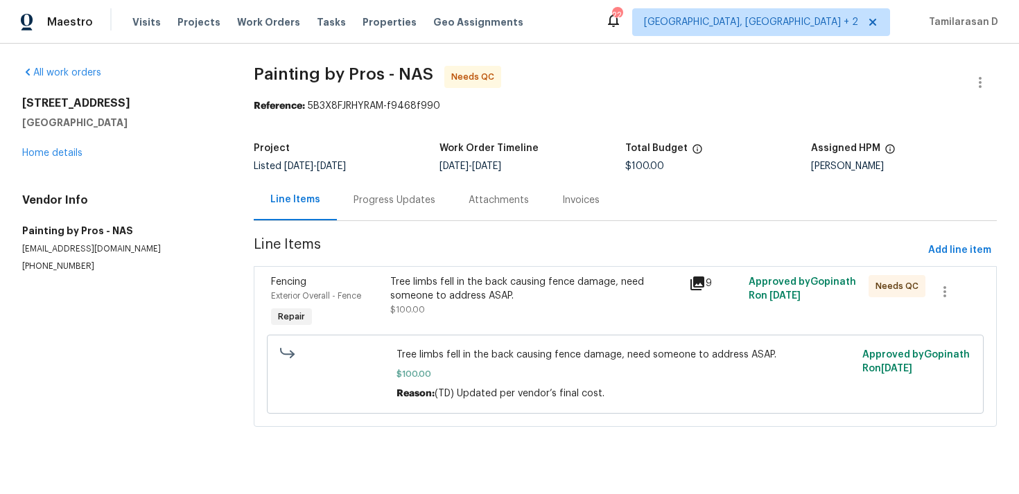
click at [377, 202] on div "Progress Updates" at bounding box center [395, 200] width 82 height 14
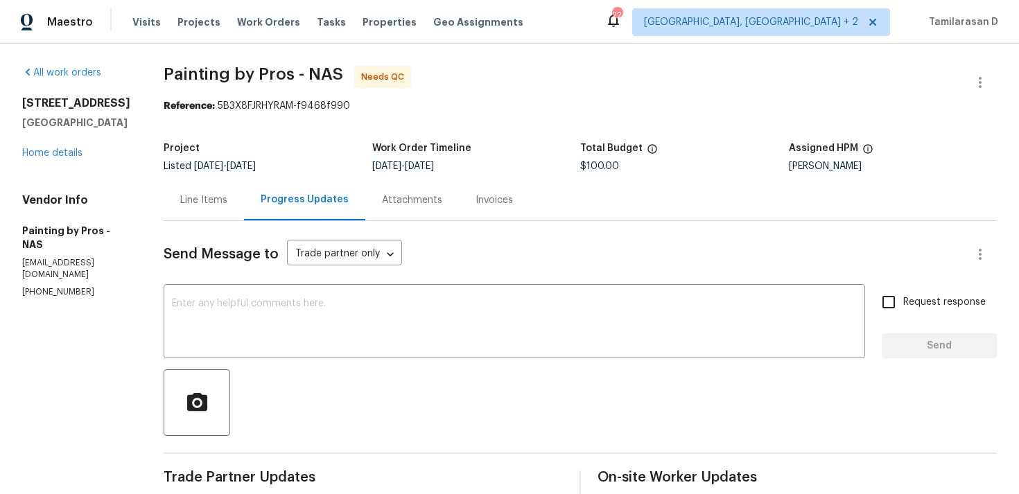
click at [227, 206] on div "Line Items" at bounding box center [203, 200] width 47 height 14
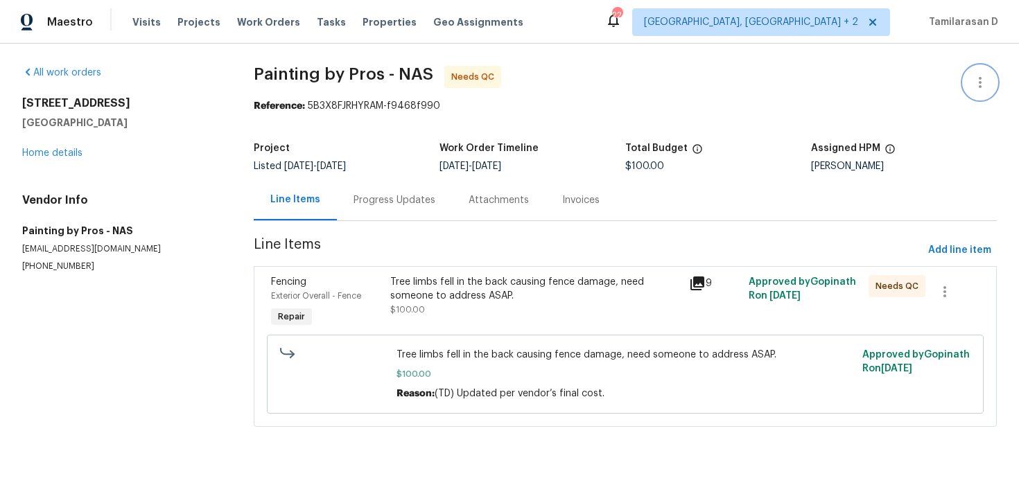
click at [972, 74] on icon "button" at bounding box center [980, 82] width 17 height 17
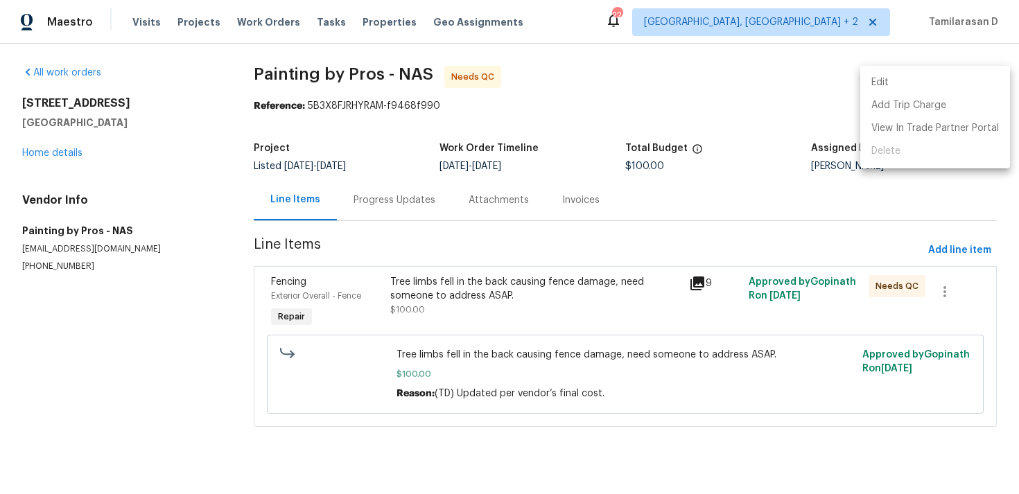
click at [921, 80] on li "Edit" at bounding box center [936, 82] width 150 height 23
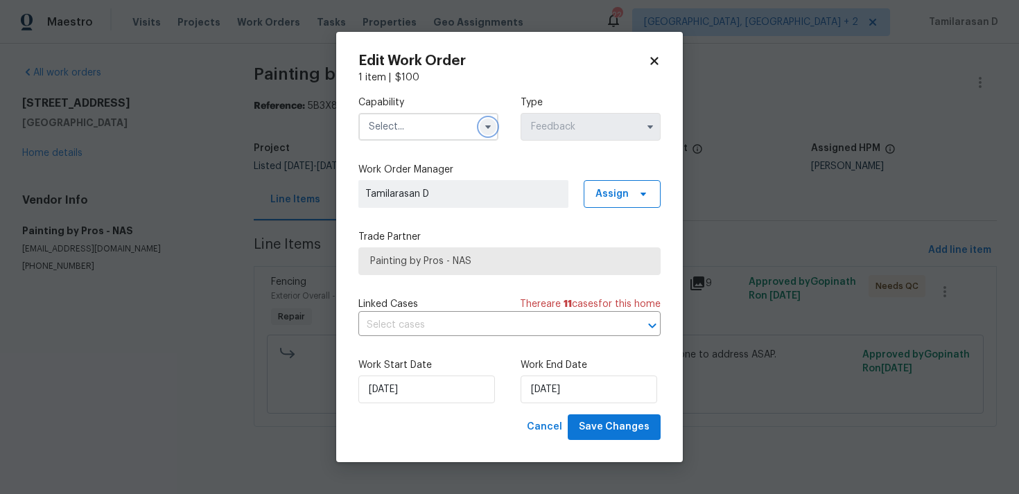
click at [491, 133] on button "button" at bounding box center [488, 127] width 17 height 17
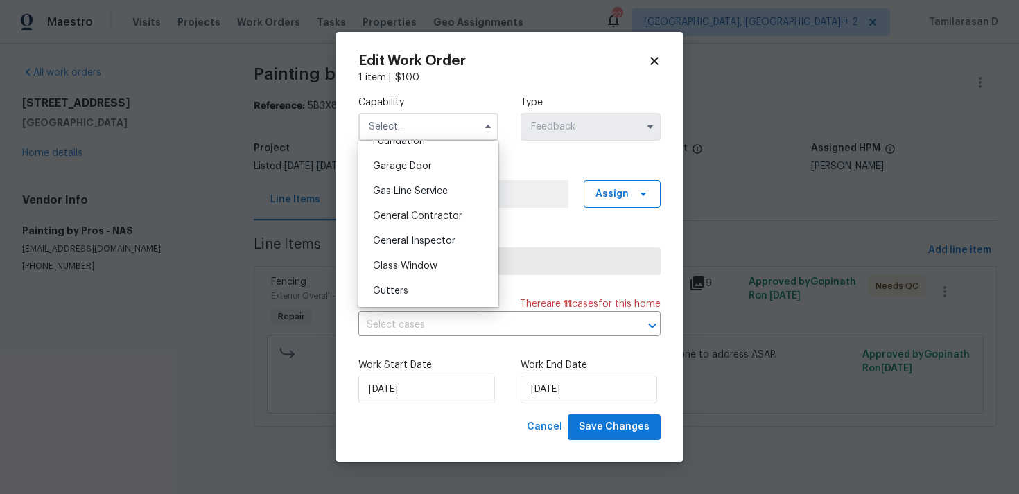
scroll to position [601, 0]
click at [422, 218] on span "General Contractor" at bounding box center [417, 219] width 89 height 10
type input "General Contractor"
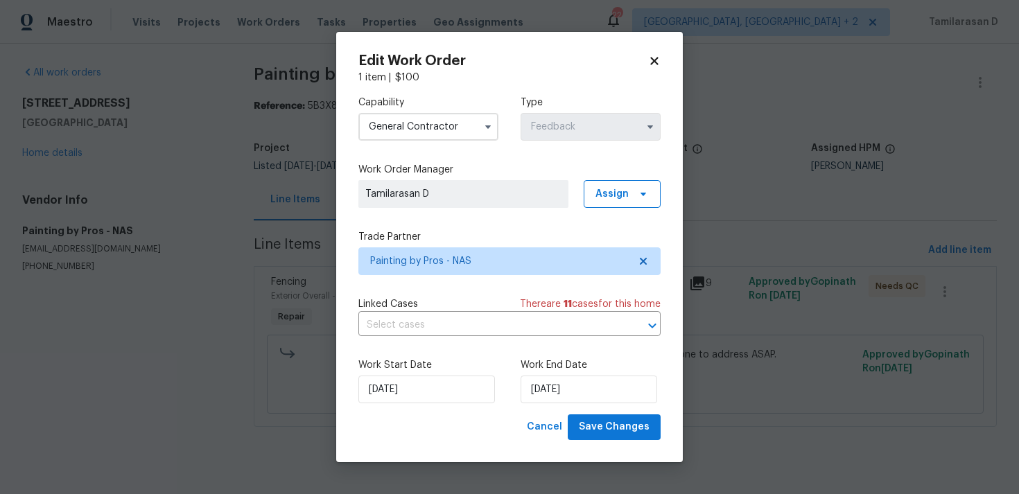
click at [376, 374] on div "Work Start Date 26/08/2025" at bounding box center [429, 381] width 140 height 45
click at [386, 387] on input "26/08/2025" at bounding box center [427, 390] width 137 height 28
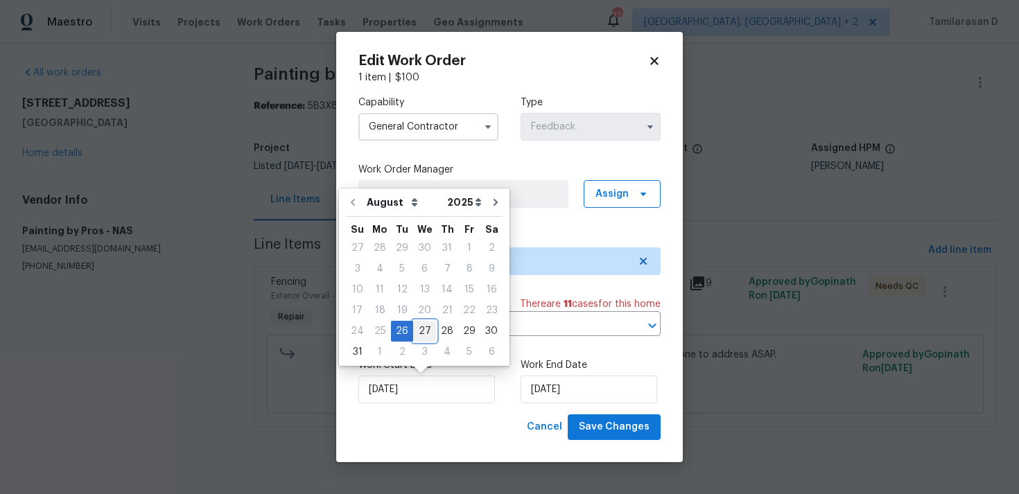
click at [423, 329] on div "27" at bounding box center [424, 331] width 23 height 19
type input "27/08/2025"
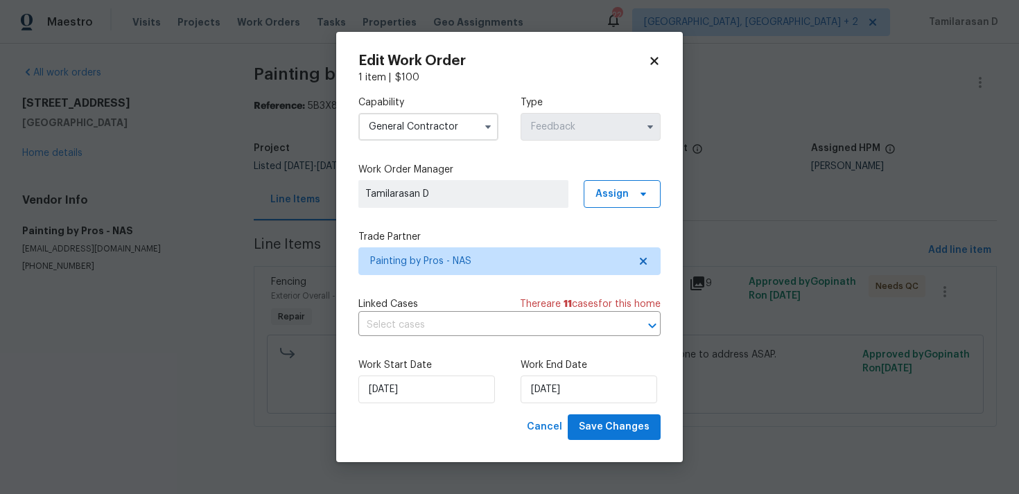
click at [552, 375] on div "Work End Date 28/08/2025" at bounding box center [591, 381] width 140 height 45
click at [561, 388] on input "[DATE]" at bounding box center [589, 390] width 137 height 28
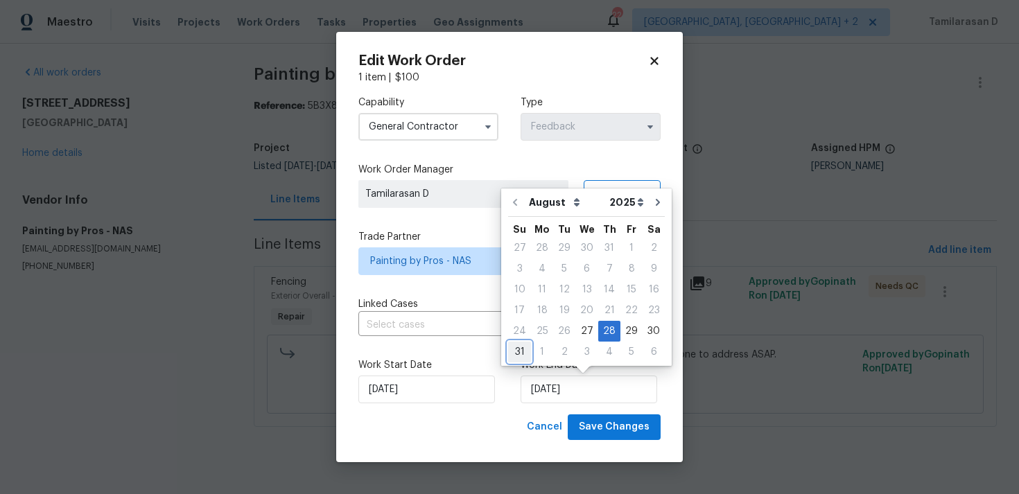
click at [528, 353] on div "31" at bounding box center [519, 352] width 23 height 19
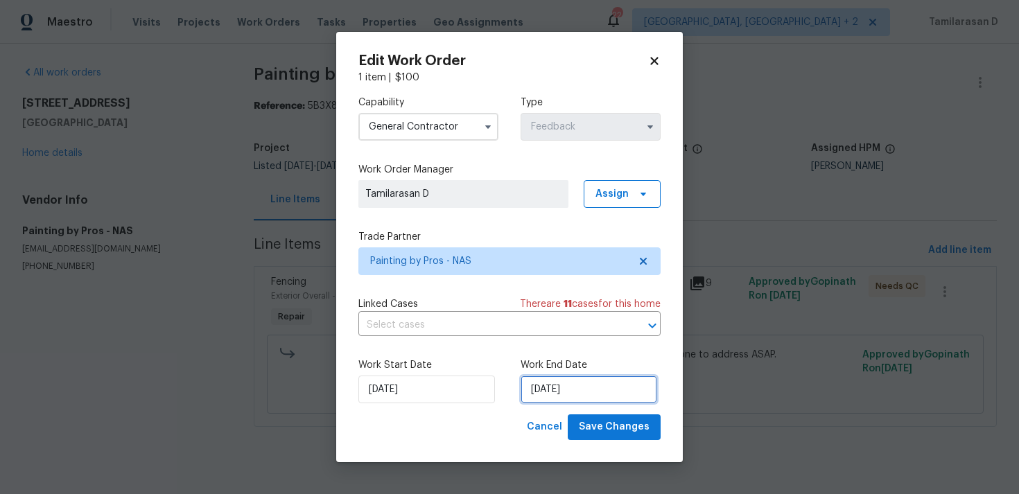
click at [558, 381] on input "31/08/2025" at bounding box center [589, 390] width 137 height 28
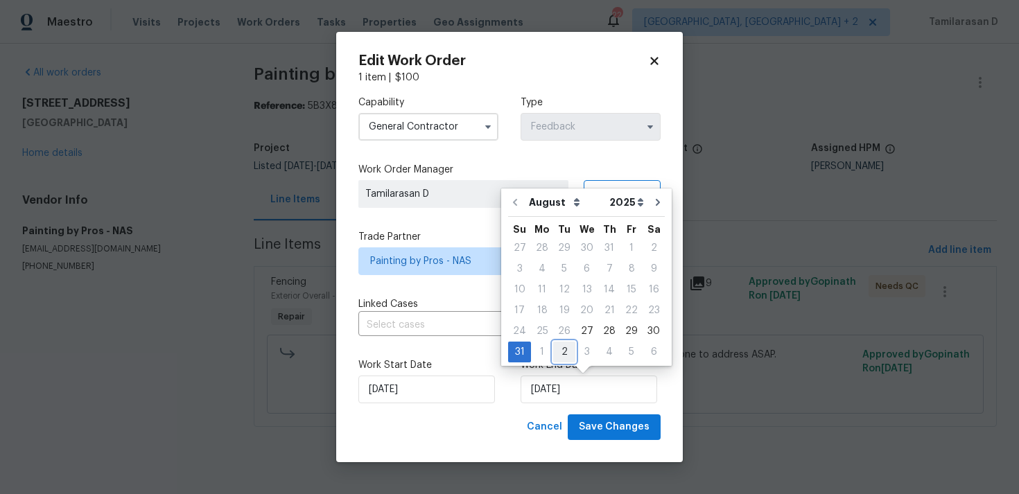
click at [553, 355] on div "2" at bounding box center [564, 352] width 22 height 19
type input "[DATE]"
select select "8"
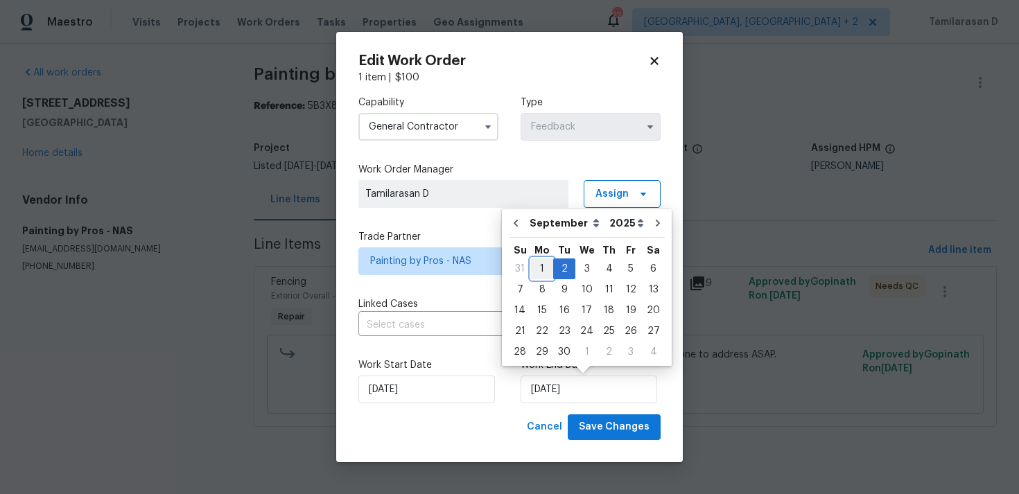
click at [540, 262] on div "1" at bounding box center [542, 268] width 22 height 19
type input "01/09/2025"
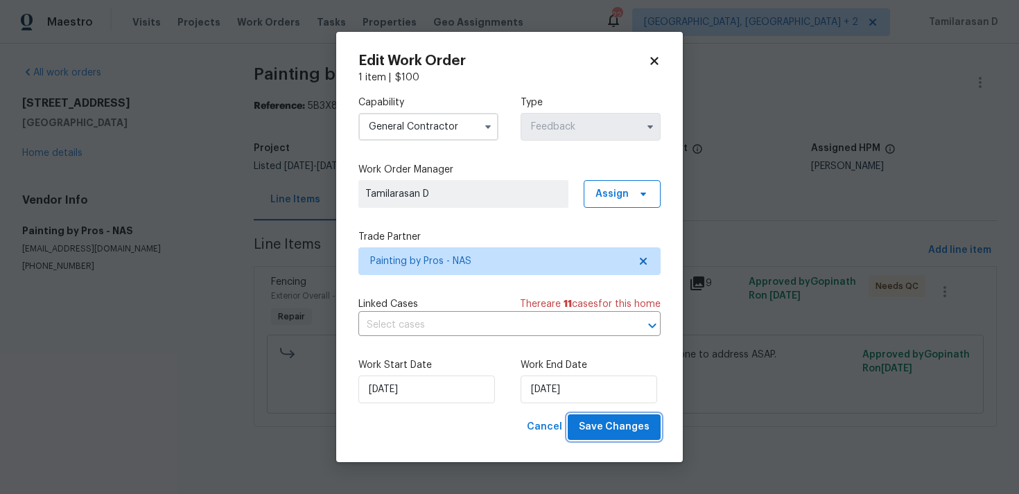
click at [617, 428] on span "Save Changes" at bounding box center [614, 427] width 71 height 17
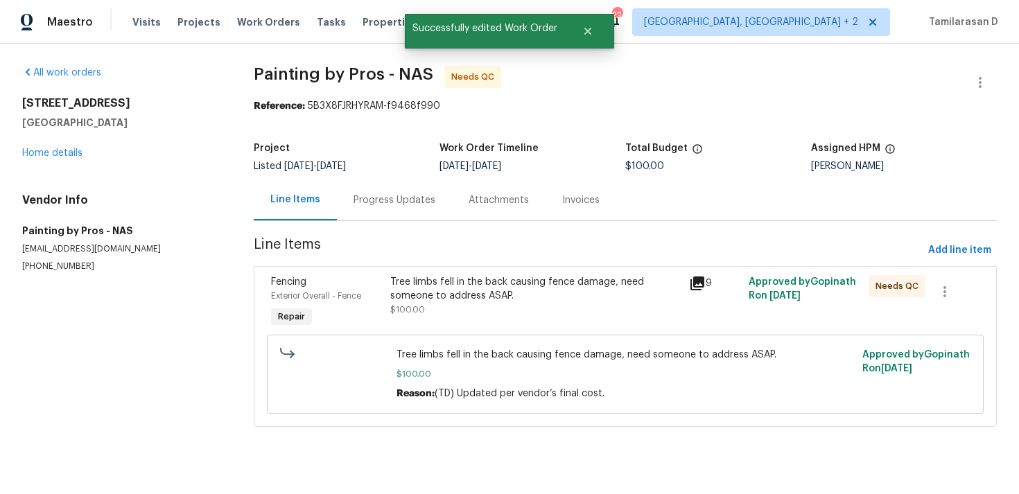
click at [354, 201] on div "Progress Updates" at bounding box center [395, 200] width 82 height 14
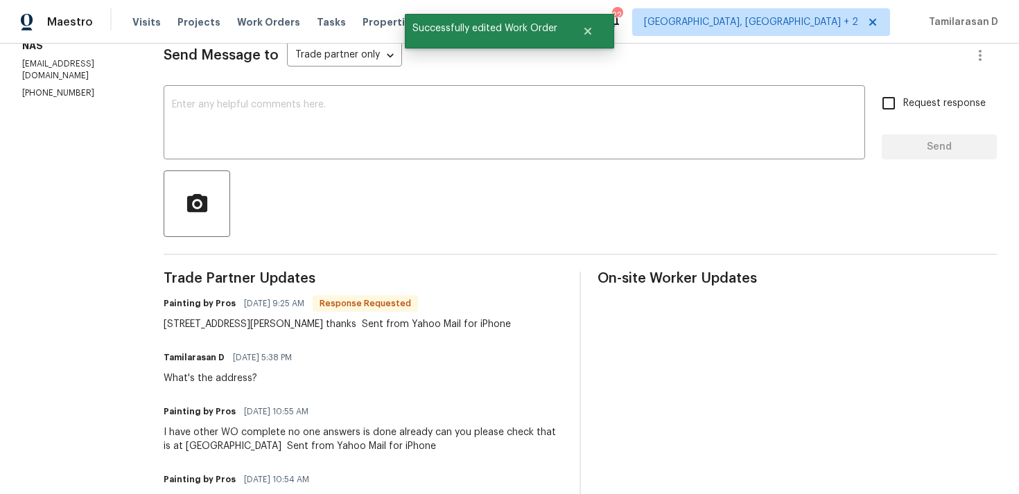
scroll to position [207, 0]
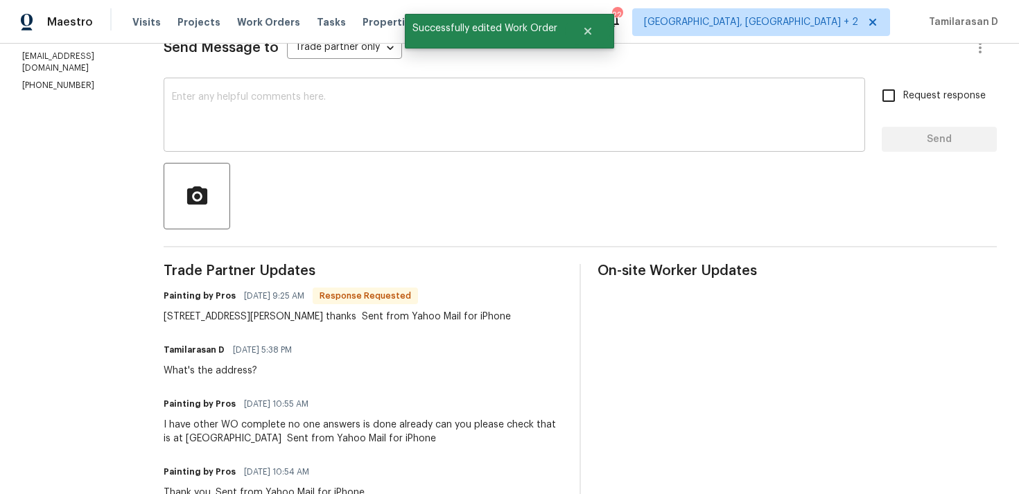
click at [252, 116] on textarea at bounding box center [514, 116] width 685 height 49
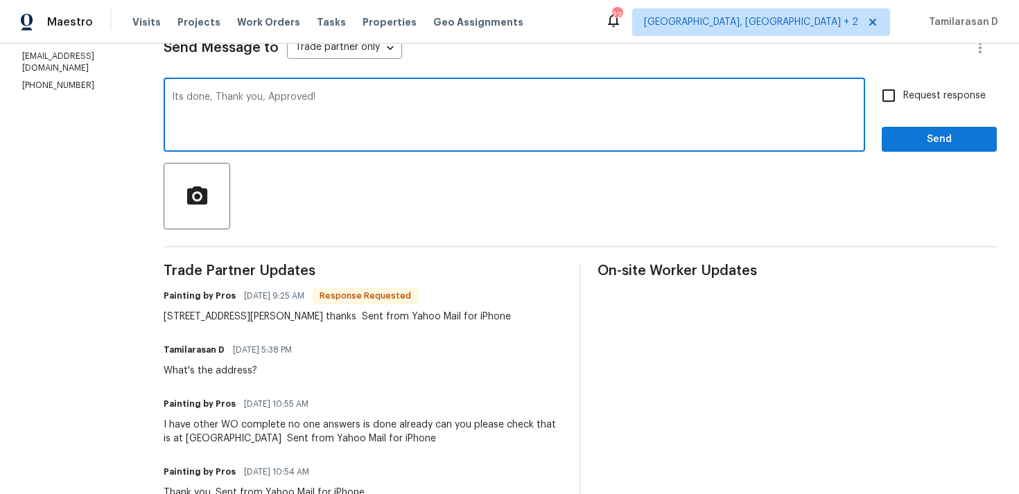
click at [230, 96] on textarea "Its done, Thank you, Approved!" at bounding box center [514, 116] width 685 height 49
click at [369, 96] on textarea "Its done.. Thank you, Approved!" at bounding box center [514, 116] width 685 height 49
click at [406, 112] on textarea "Its done.. Thank you, Approved!" at bounding box center [514, 116] width 685 height 49
click at [374, 107] on textarea "Its done.. Thank you, Approved!" at bounding box center [514, 116] width 685 height 49
type textarea "Its done.. Thank you, Approved!"
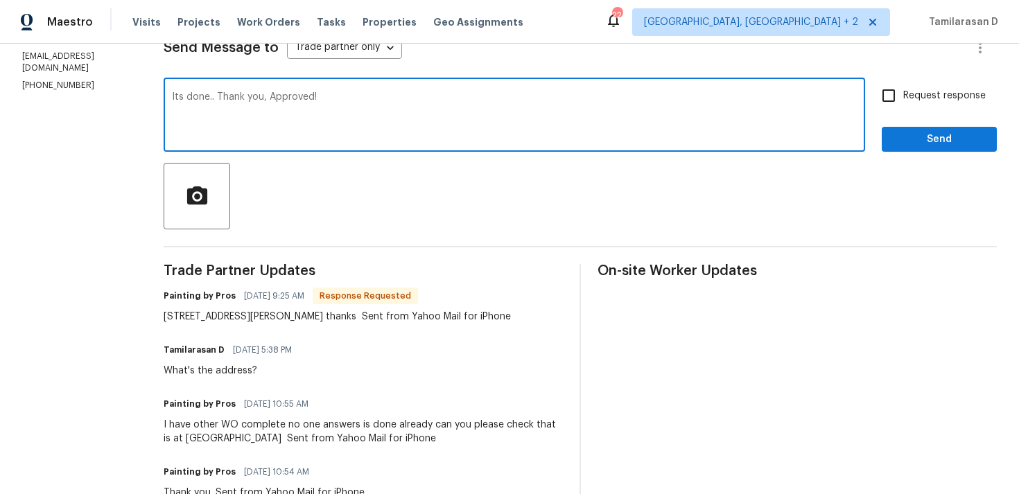
click at [889, 85] on input "Request response" at bounding box center [889, 95] width 29 height 29
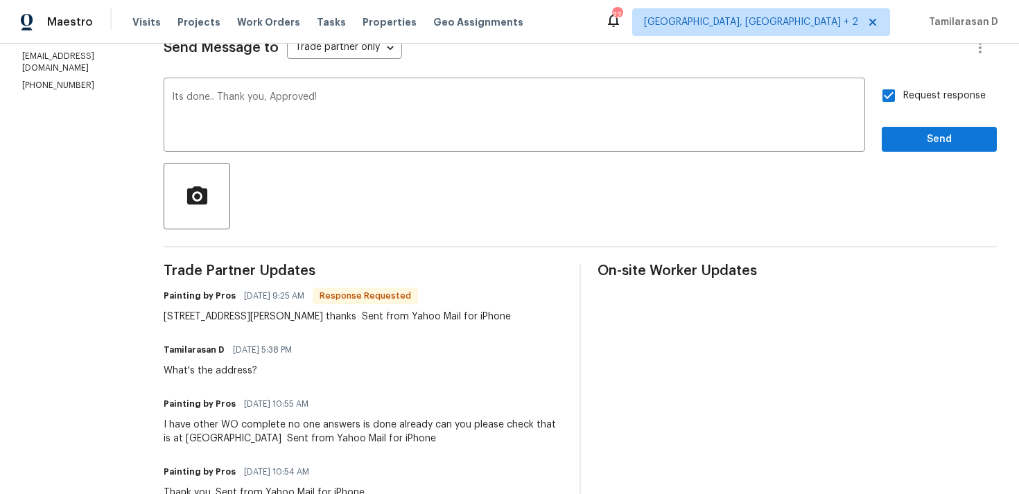
click at [879, 92] on input "Request response" at bounding box center [889, 95] width 29 height 29
checkbox input "false"
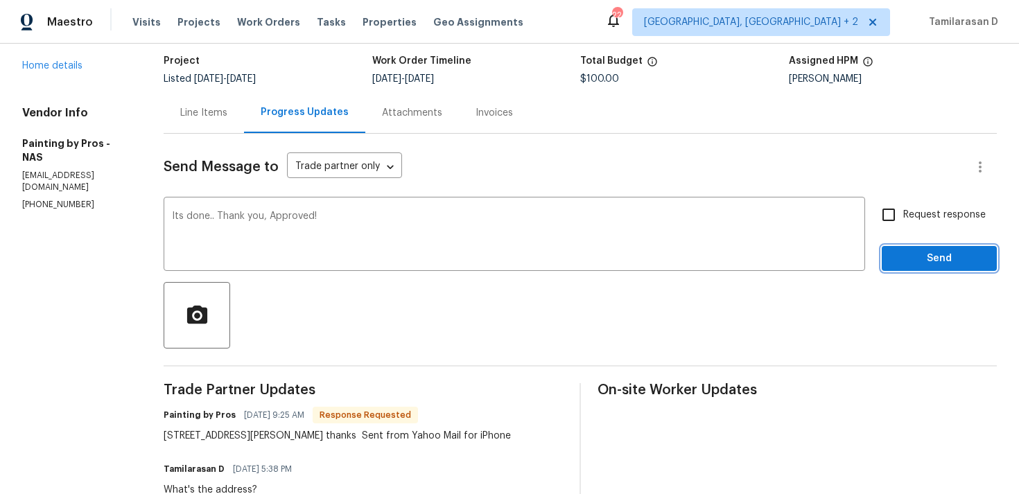
click at [929, 261] on span "Send" at bounding box center [939, 258] width 93 height 17
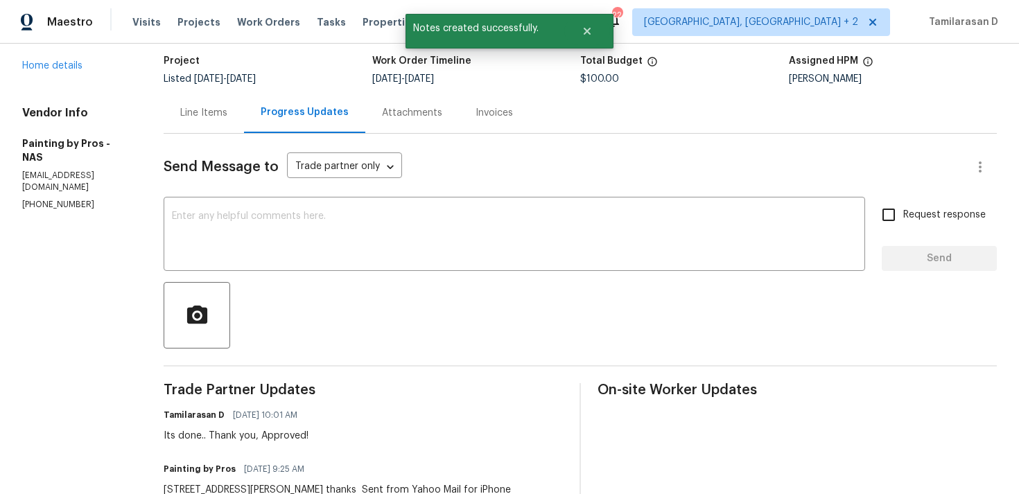
scroll to position [0, 0]
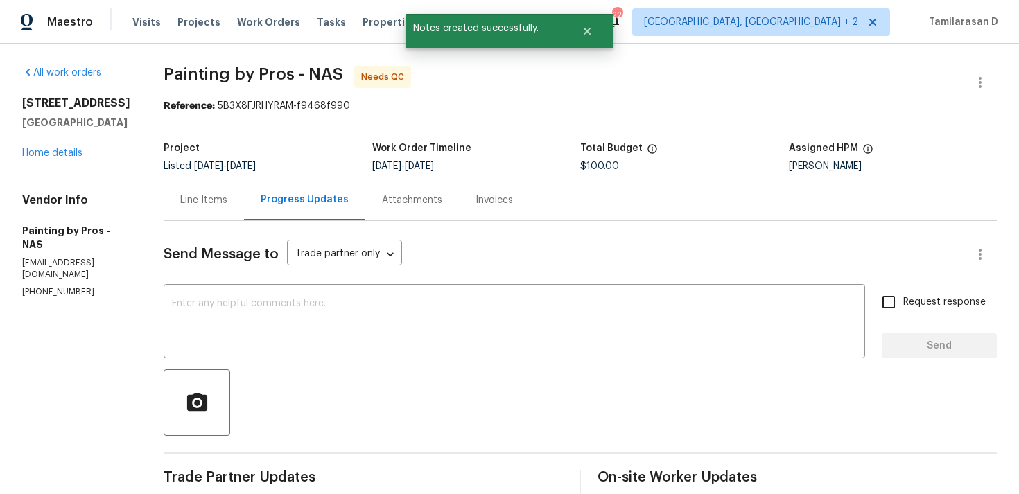
click at [214, 200] on div "Line Items" at bounding box center [203, 200] width 47 height 14
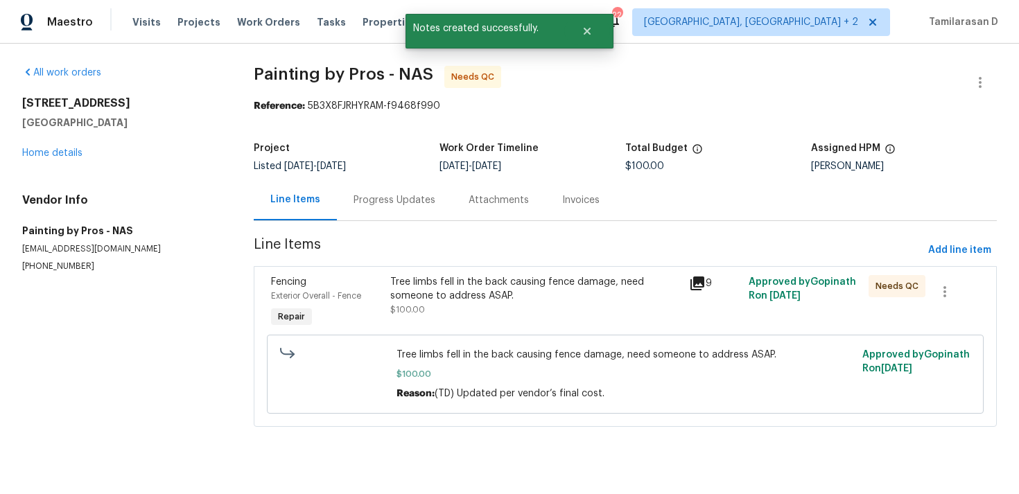
click at [491, 291] on div "Tree limbs fell in the back causing fence damage, need someone to address ASAP." at bounding box center [535, 289] width 291 height 28
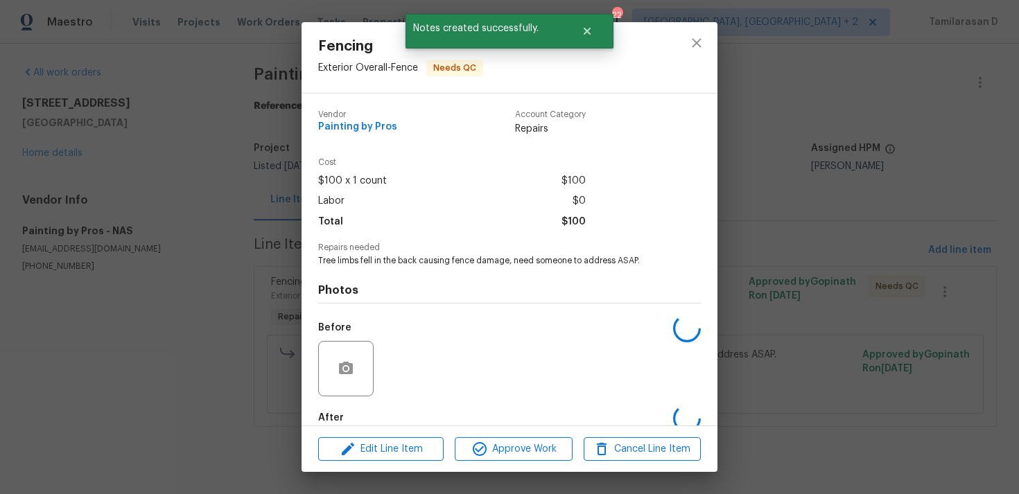
scroll to position [75, 0]
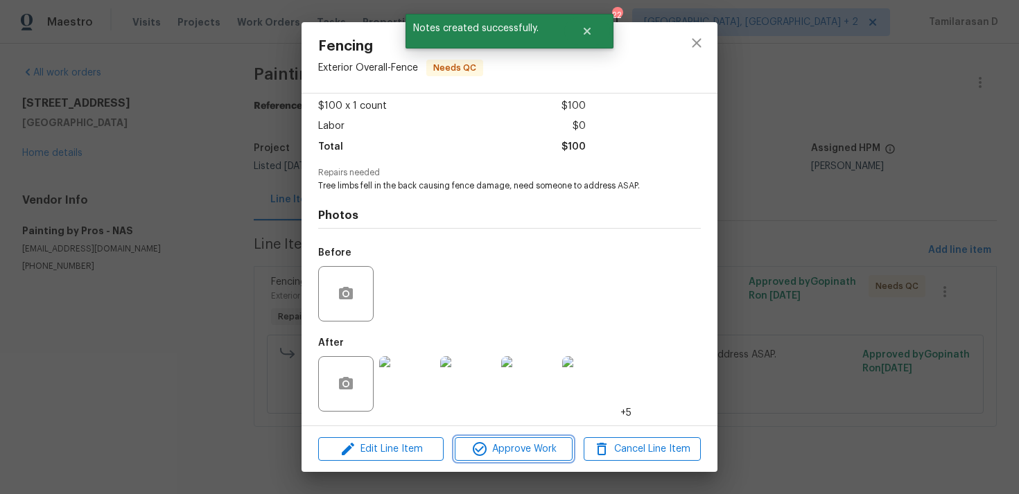
click at [500, 453] on span "Approve Work" at bounding box center [513, 449] width 109 height 17
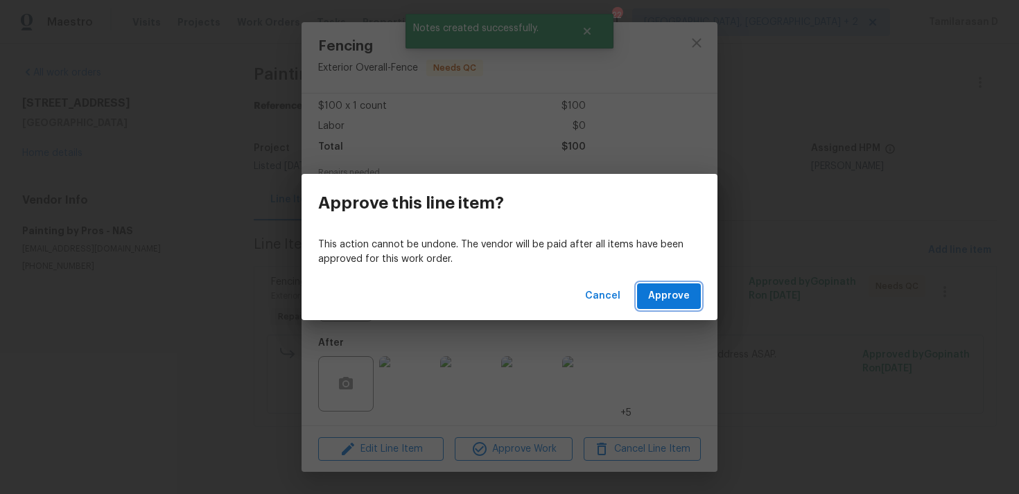
click at [664, 307] on button "Approve" at bounding box center [669, 297] width 64 height 26
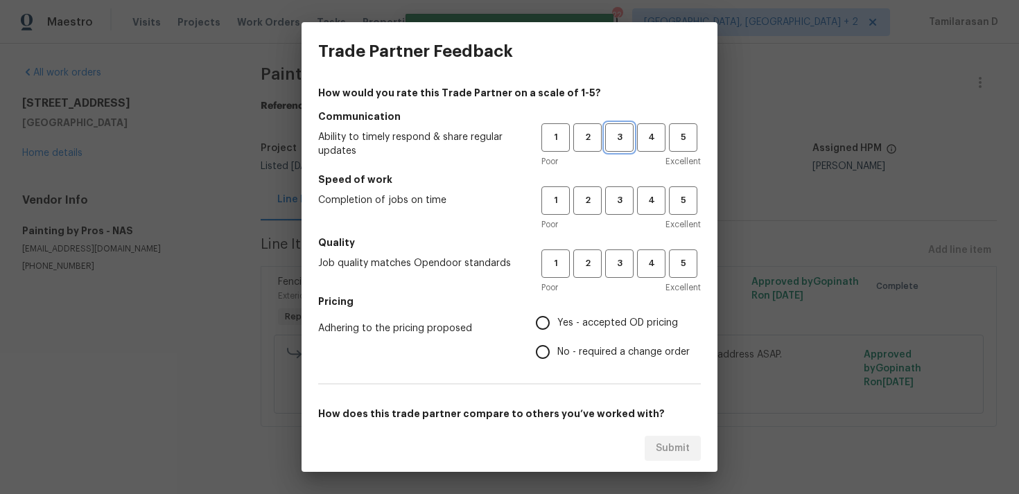
click at [624, 128] on button "3" at bounding box center [619, 137] width 28 height 28
click at [622, 215] on button "3" at bounding box center [619, 201] width 28 height 28
click at [614, 261] on span "3" at bounding box center [620, 264] width 26 height 16
click at [547, 338] on input "No - required a change order" at bounding box center [542, 352] width 29 height 29
radio input "true"
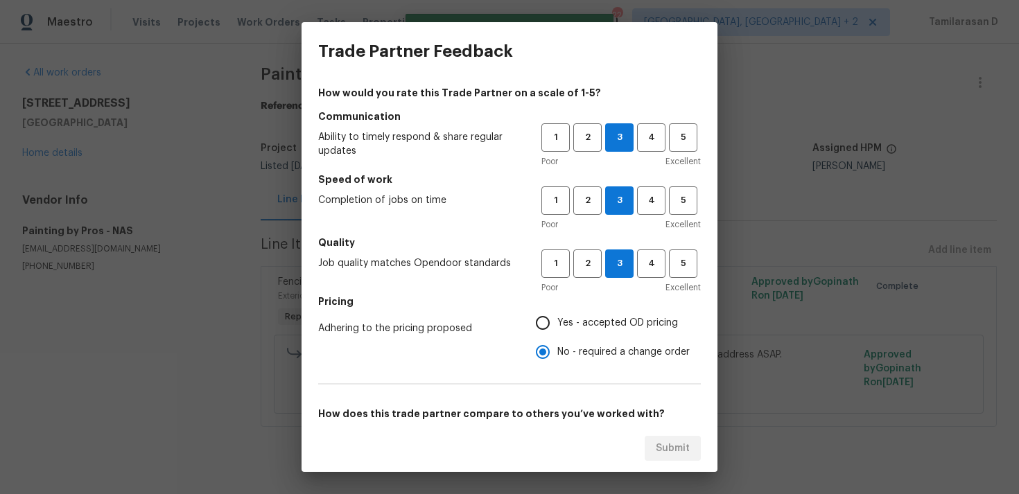
click at [546, 329] on input "Yes - accepted OD pricing" at bounding box center [542, 323] width 29 height 29
radio input "true"
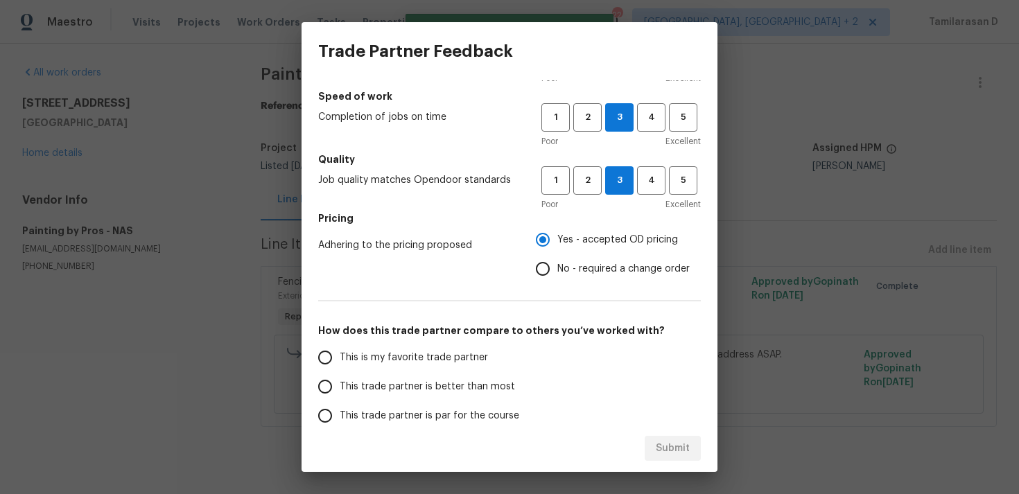
scroll to position [209, 0]
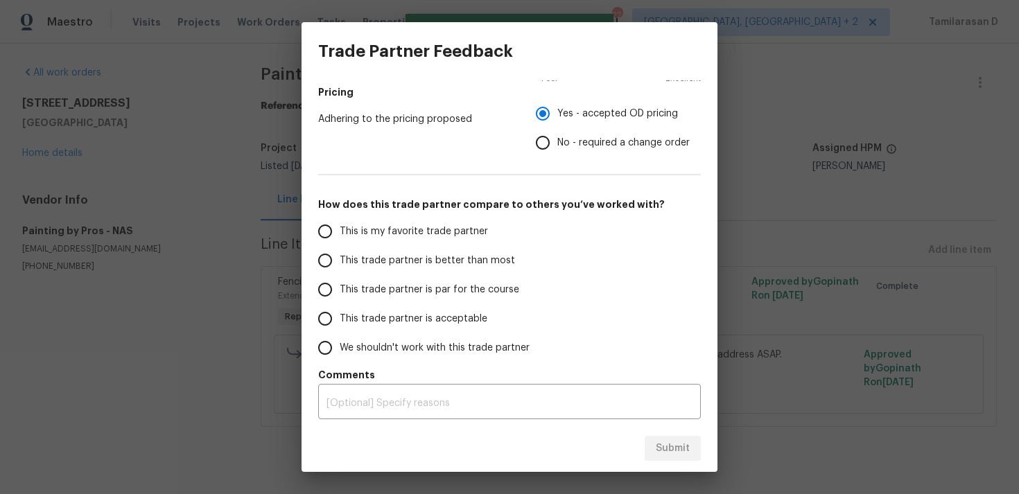
click at [325, 290] on input "This trade partner is par for the course" at bounding box center [325, 289] width 29 height 29
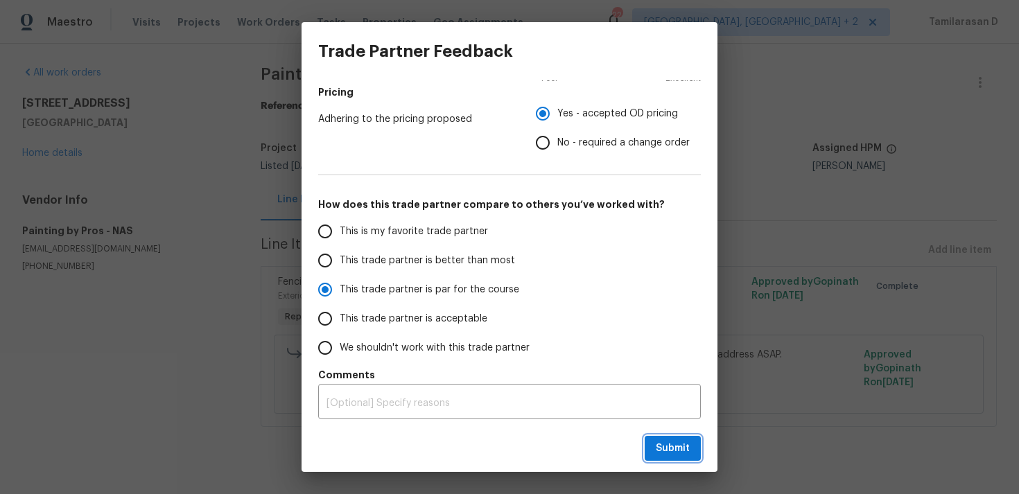
click at [668, 453] on span "Submit" at bounding box center [673, 448] width 34 height 17
radio input "true"
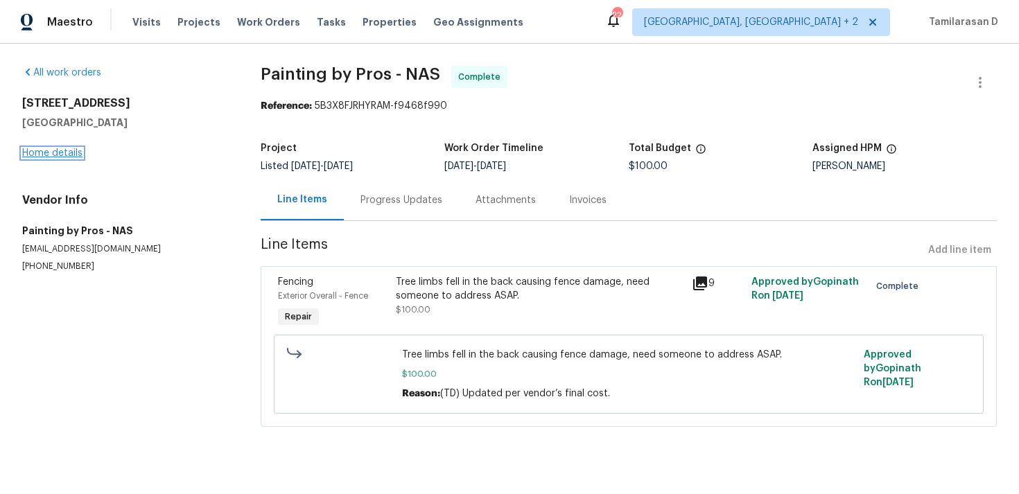
click at [60, 151] on link "Home details" at bounding box center [52, 153] width 60 height 10
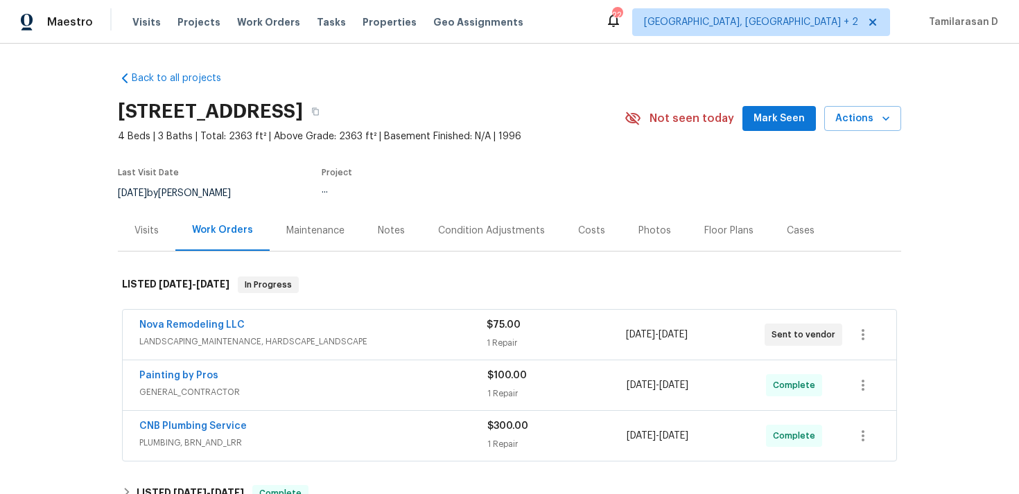
scroll to position [24, 0]
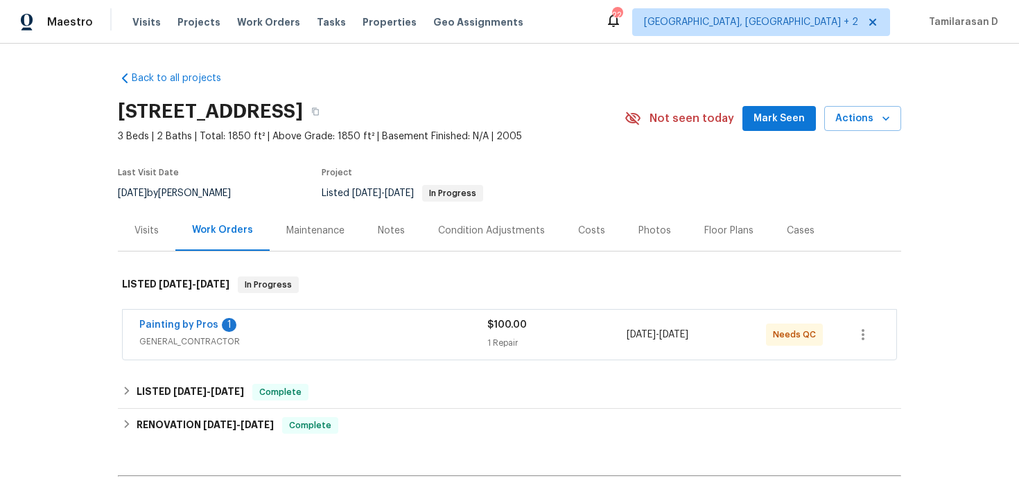
click at [327, 334] on div "Painting by Pros 1" at bounding box center [313, 326] width 348 height 17
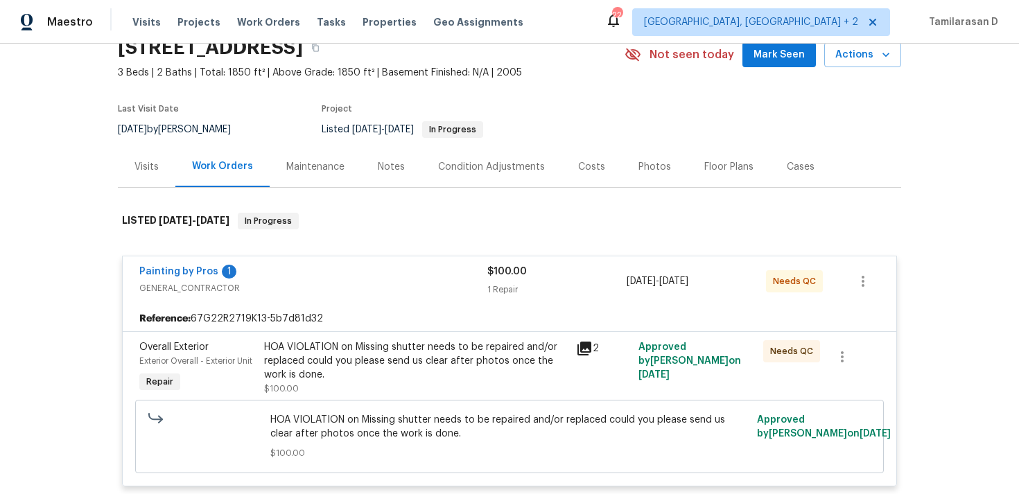
scroll to position [120, 0]
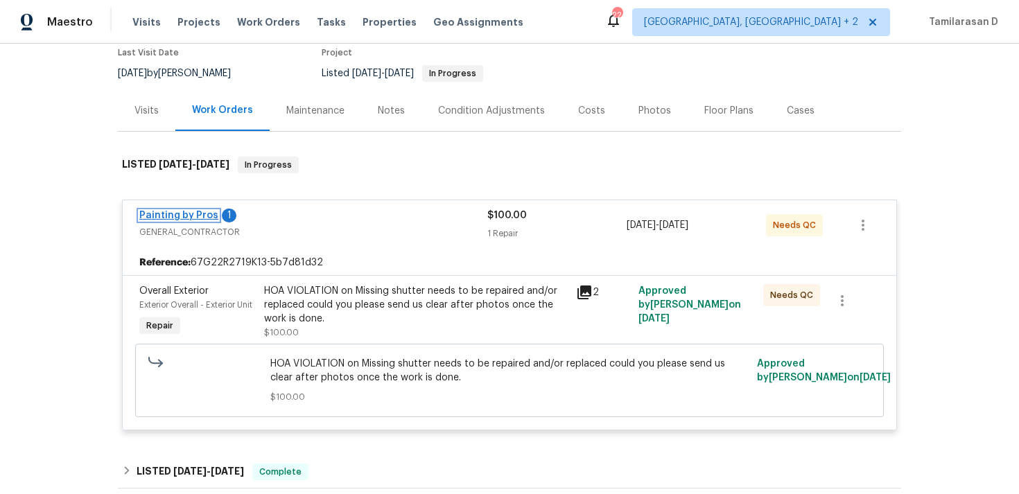
click at [174, 217] on link "Painting by Pros" at bounding box center [178, 216] width 79 height 10
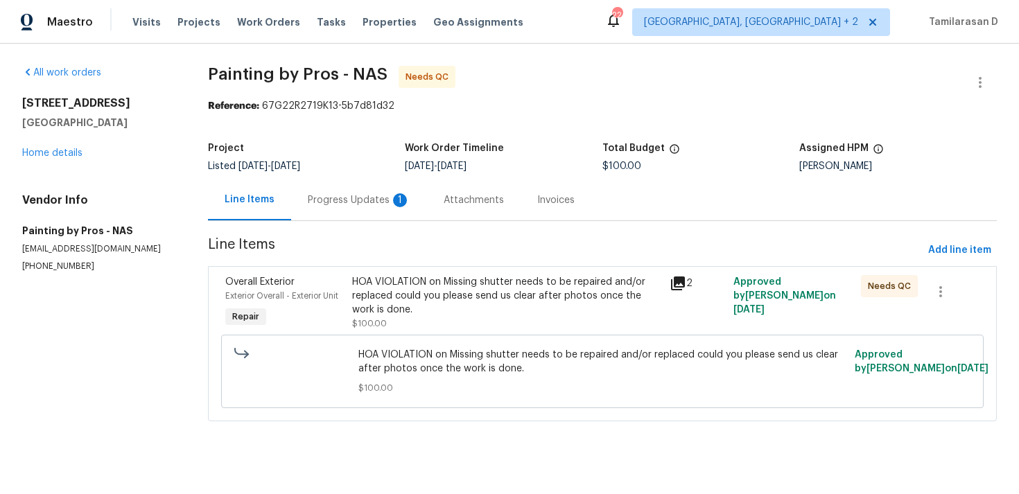
click at [336, 201] on div "Progress Updates 1" at bounding box center [359, 200] width 103 height 14
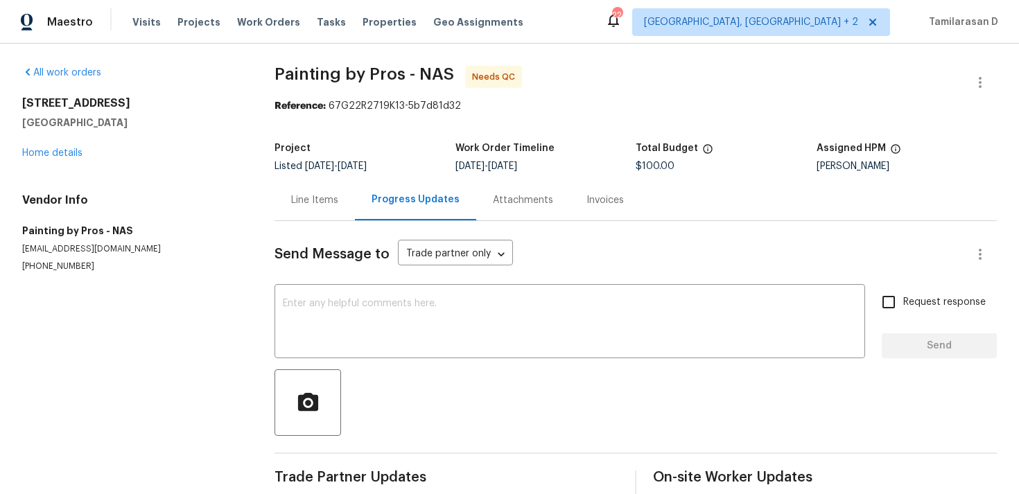
click at [557, 104] on div "Reference: 67G22R2719K13-5b7d81d32" at bounding box center [636, 106] width 723 height 14
click at [320, 201] on div "Line Items" at bounding box center [314, 200] width 47 height 14
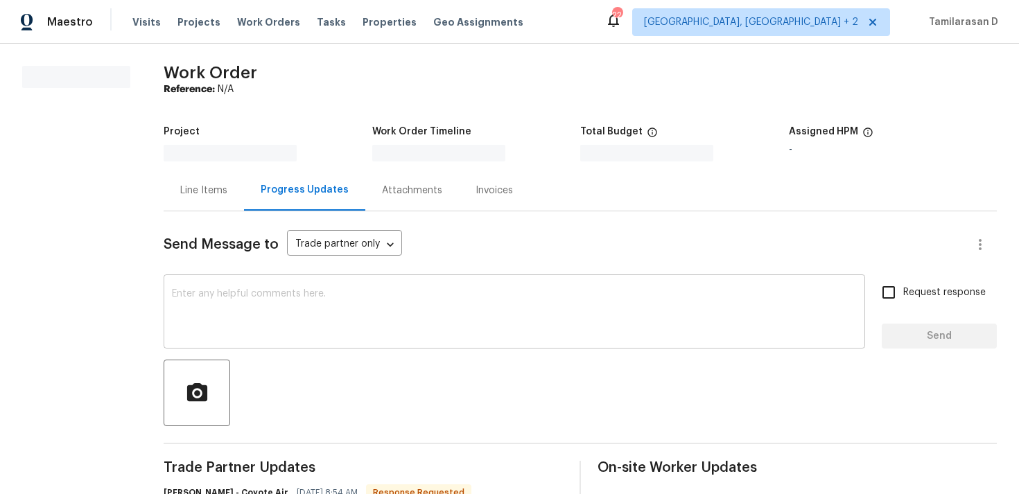
scroll to position [161, 0]
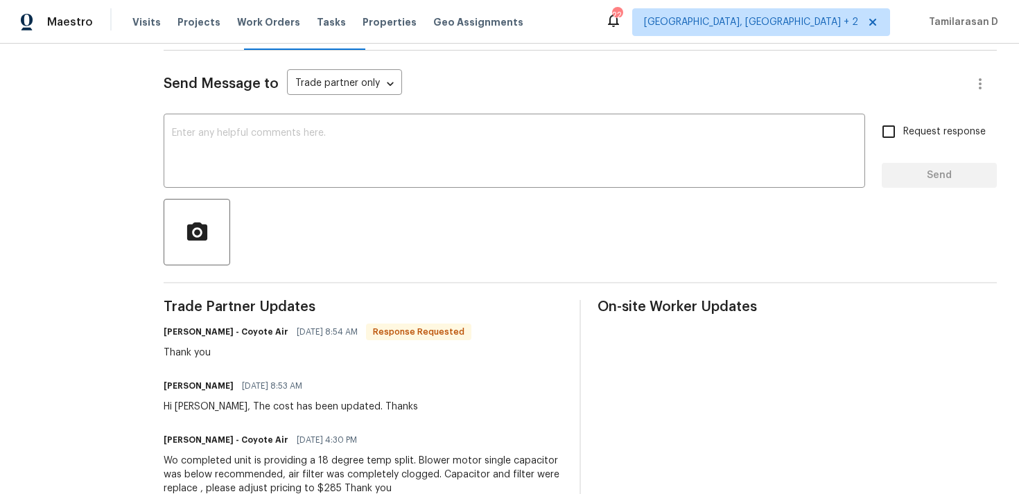
click at [239, 356] on div "Thank you" at bounding box center [318, 353] width 308 height 14
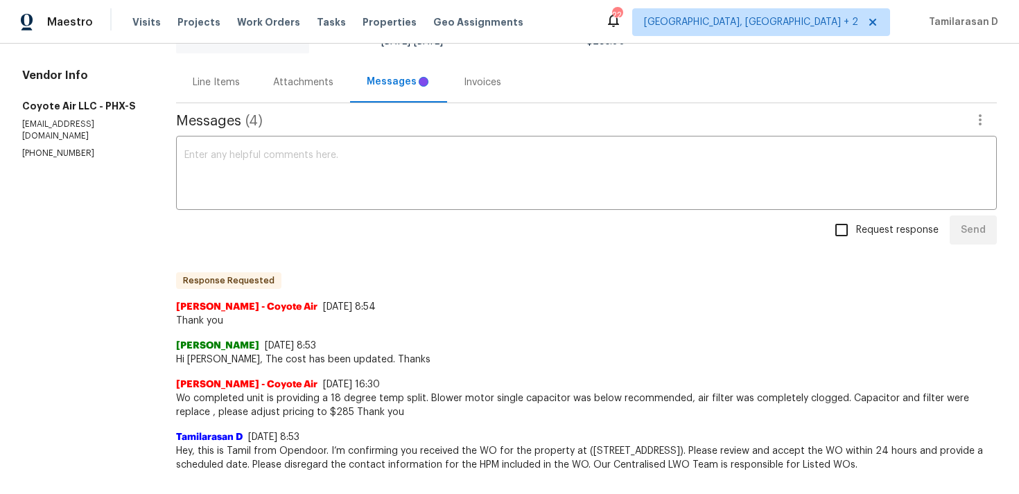
click at [239, 356] on span "Hi Alex, The cost has been updated. Thanks" at bounding box center [586, 360] width 821 height 14
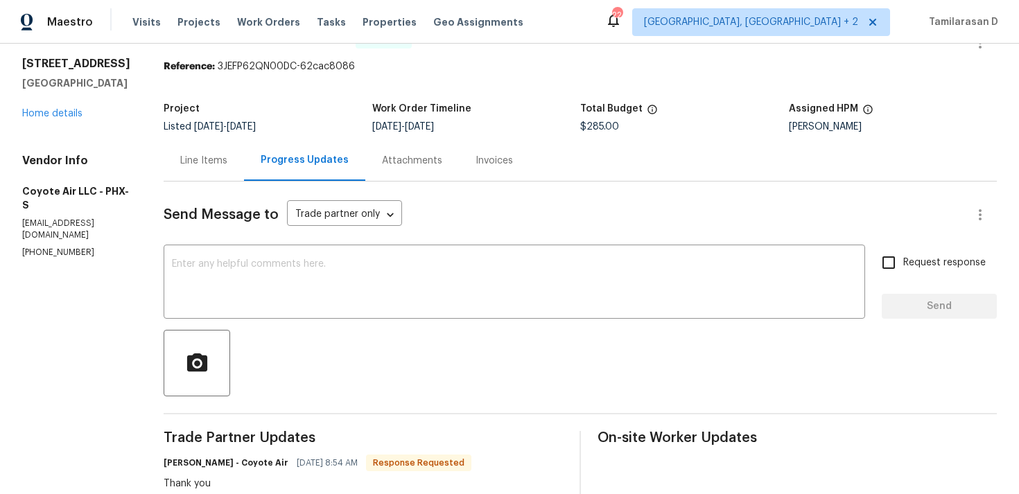
scroll to position [28, 0]
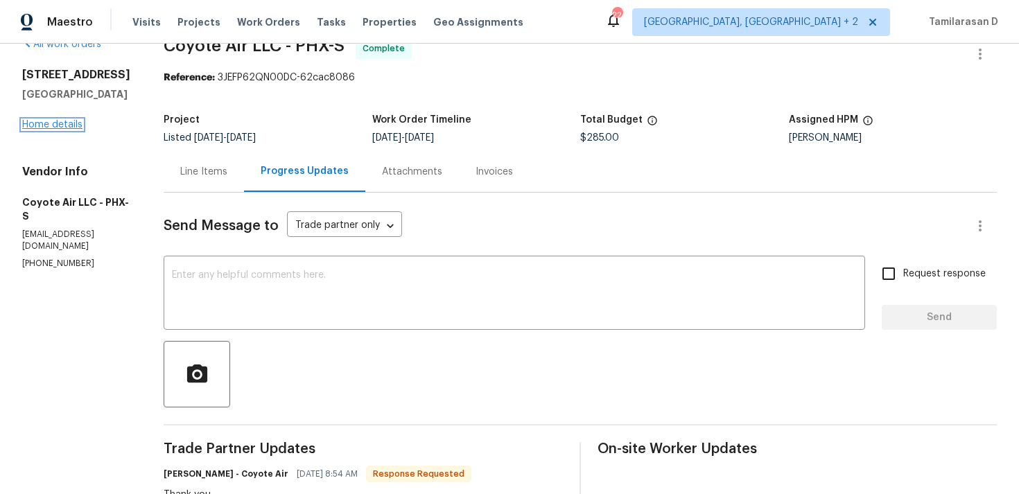
click at [53, 130] on link "Home details" at bounding box center [52, 125] width 60 height 10
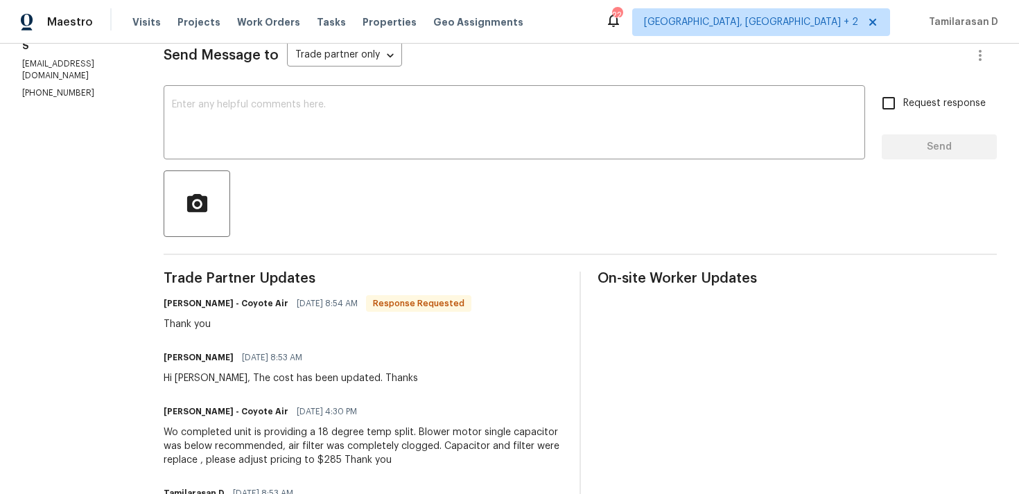
scroll to position [239, 0]
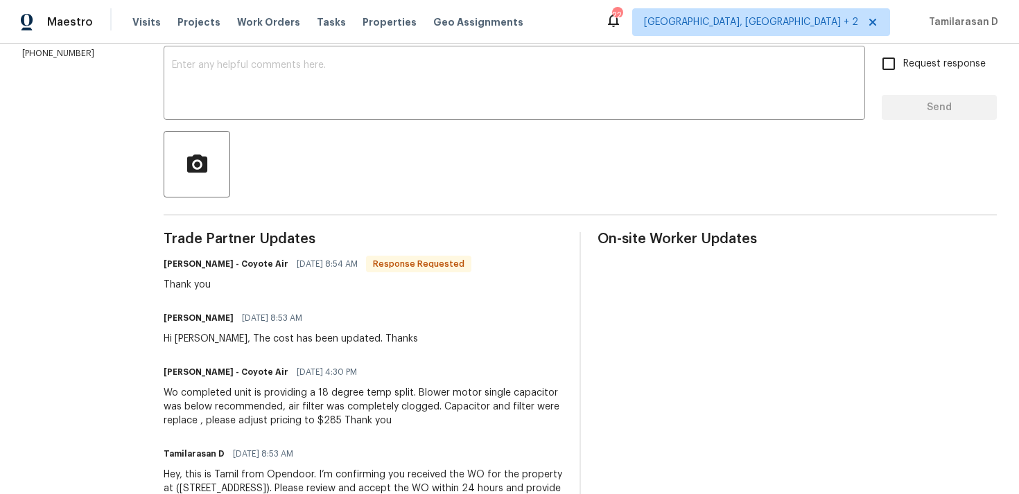
click at [253, 339] on div "Hi [PERSON_NAME], The cost has been updated. Thanks" at bounding box center [291, 339] width 255 height 14
click at [253, 339] on div "Hi Alex, The cost has been updated. Thanks" at bounding box center [291, 339] width 255 height 14
click at [256, 334] on div "Hi Alex, The cost has been updated. Thanks" at bounding box center [291, 339] width 255 height 14
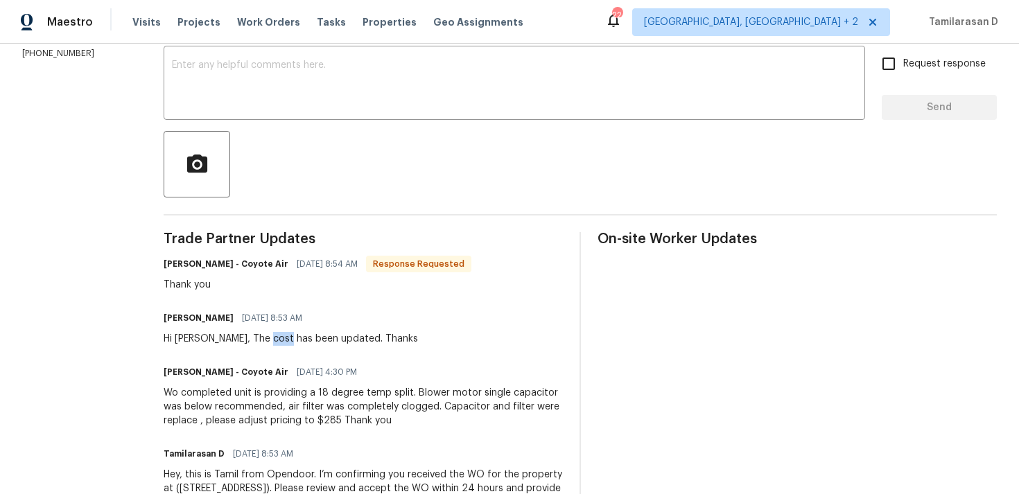
click at [256, 334] on div "Hi Alex, The cost has been updated. Thanks" at bounding box center [291, 339] width 255 height 14
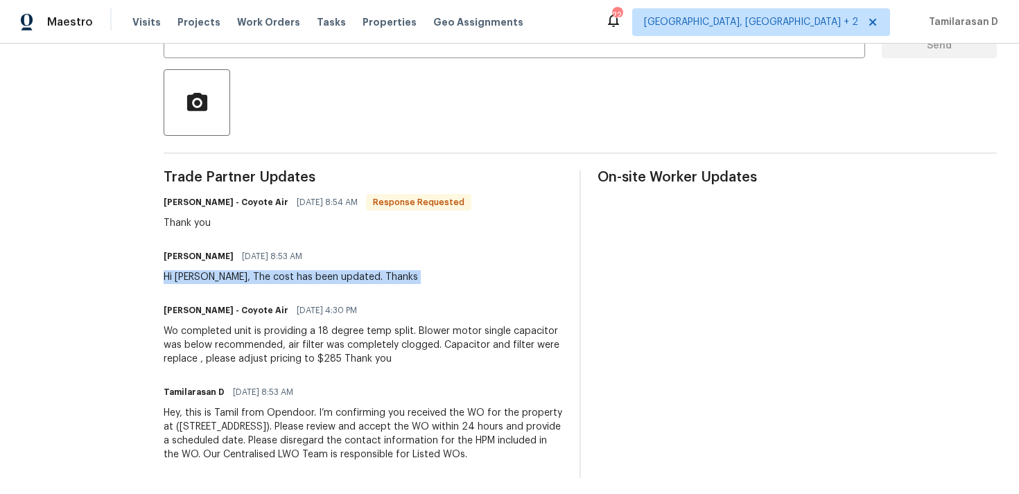
scroll to position [307, 0]
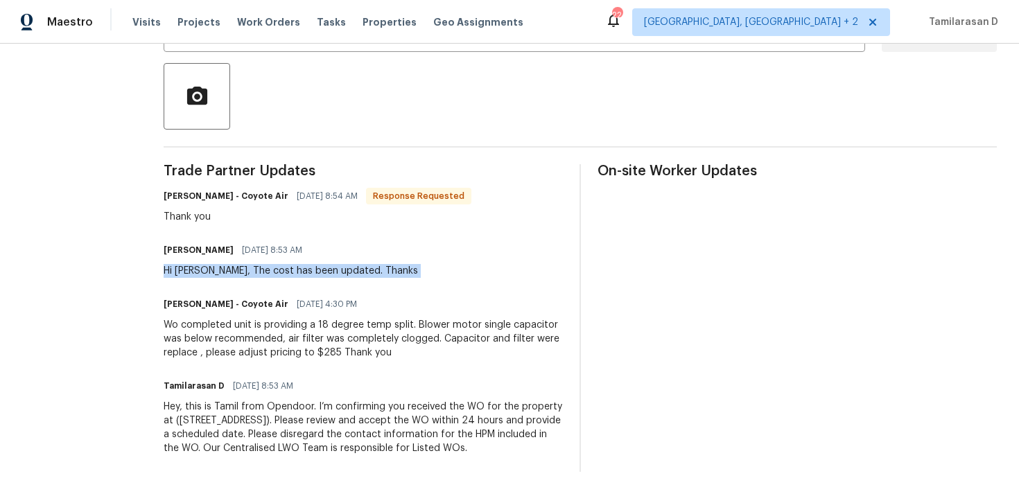
click at [252, 334] on div "Wo completed unit is providing a 18 degree temp split. Blower motor single capa…" at bounding box center [363, 339] width 399 height 42
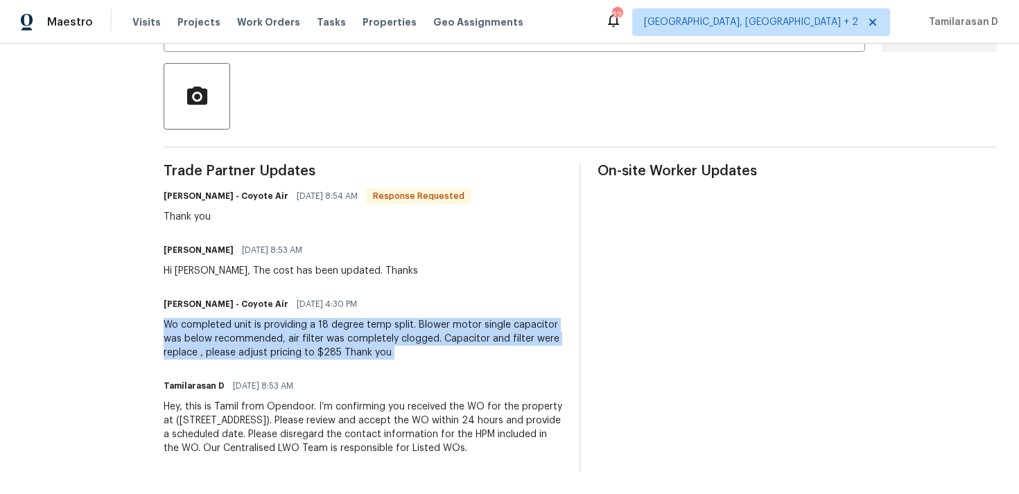
click at [344, 350] on div "Wo completed unit is providing a 18 degree temp split. Blower motor single capa…" at bounding box center [363, 339] width 399 height 42
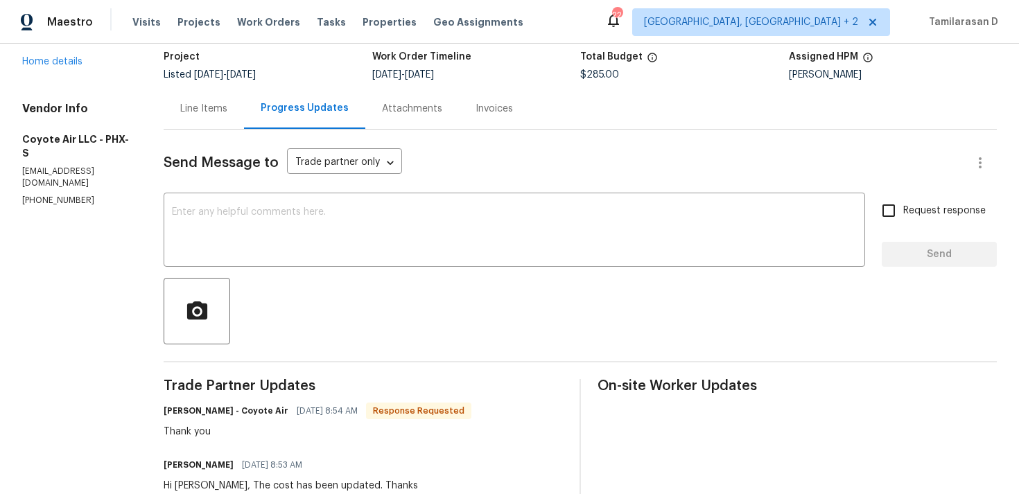
scroll to position [291, 0]
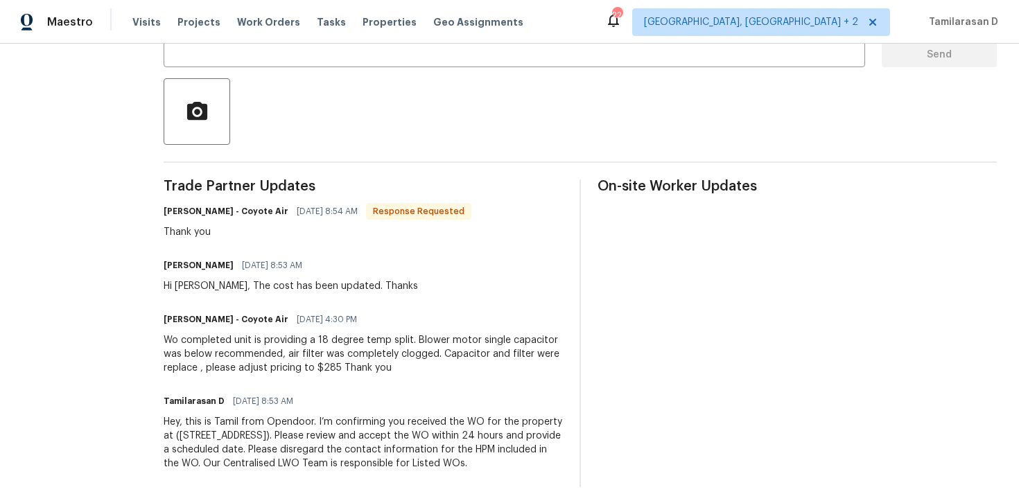
click at [199, 242] on div "Trade Partner Updates Alex Berrones - Coyote Air 09/02/2025 8:54 AM Response Re…" at bounding box center [363, 334] width 399 height 308
click at [226, 350] on div "Wo completed unit is providing a 18 degree temp split. Blower motor single capa…" at bounding box center [363, 355] width 399 height 42
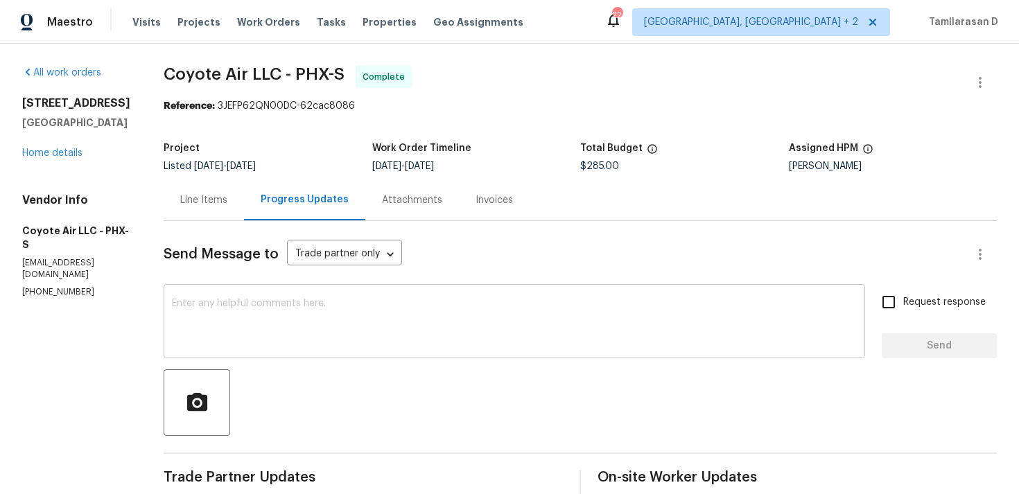
scroll to position [307, 0]
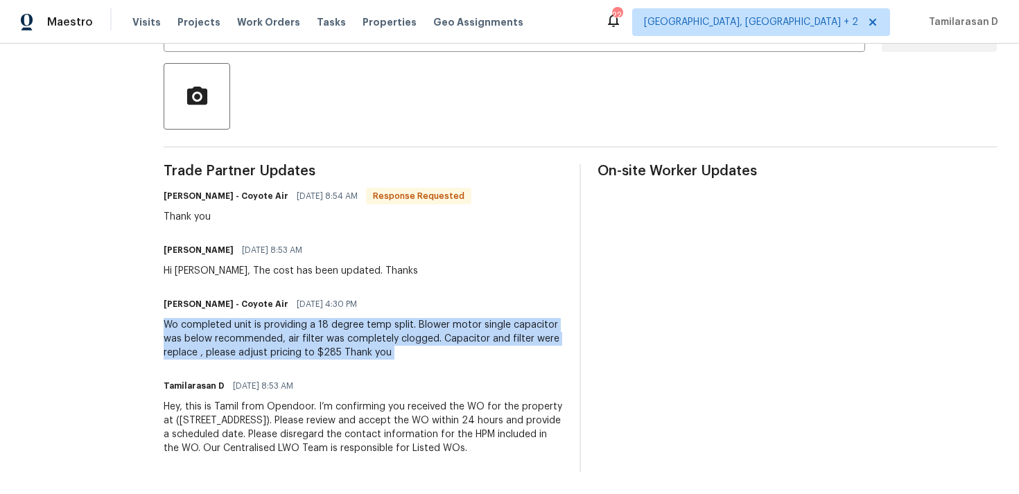
copy div "Wo completed unit is providing a 18 degree temp split. Blower motor single capa…"
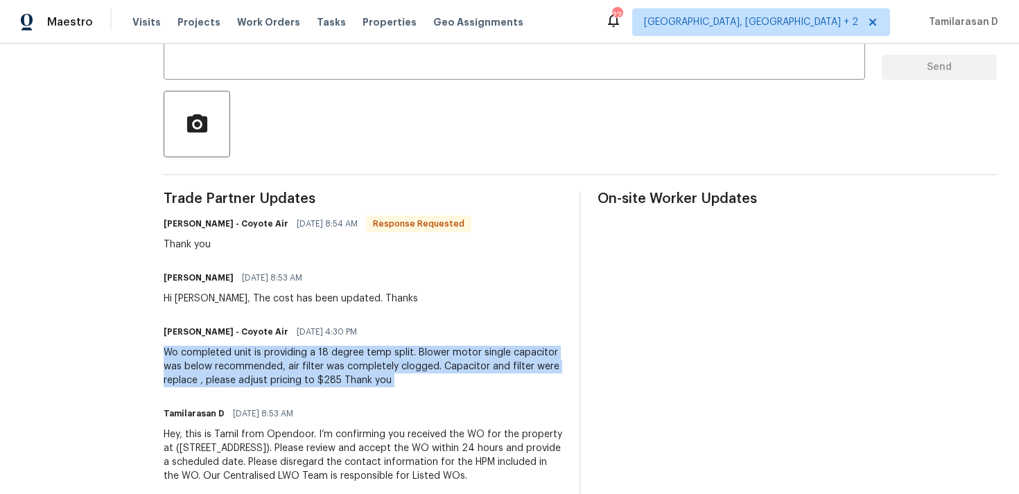
scroll to position [0, 0]
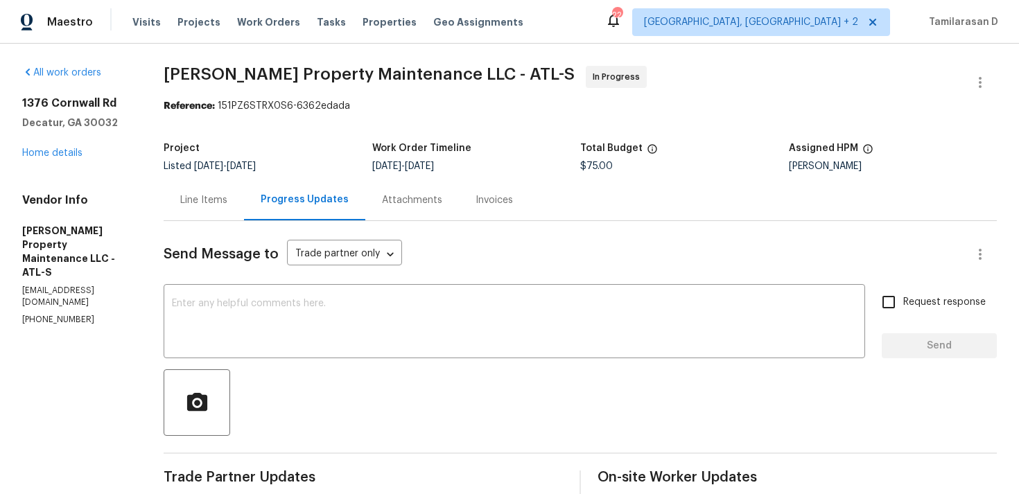
scroll to position [239, 0]
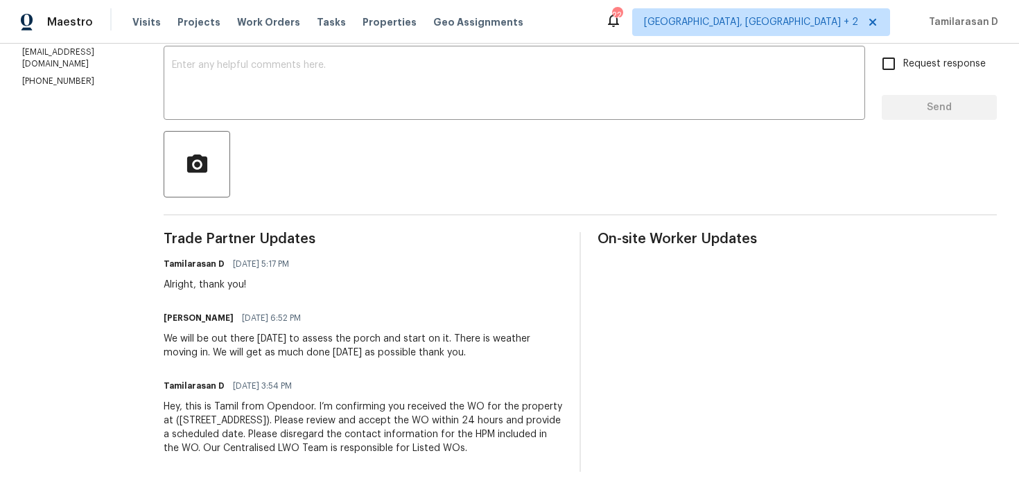
click at [316, 363] on div "Trade Partner Updates Tamilarasan D [DATE] 5:17 PM Alright, thank you! [PERSON_…" at bounding box center [363, 352] width 399 height 240
click at [318, 342] on div "We will be out there [DATE] to assess the porch and start on it. There is weath…" at bounding box center [363, 346] width 399 height 28
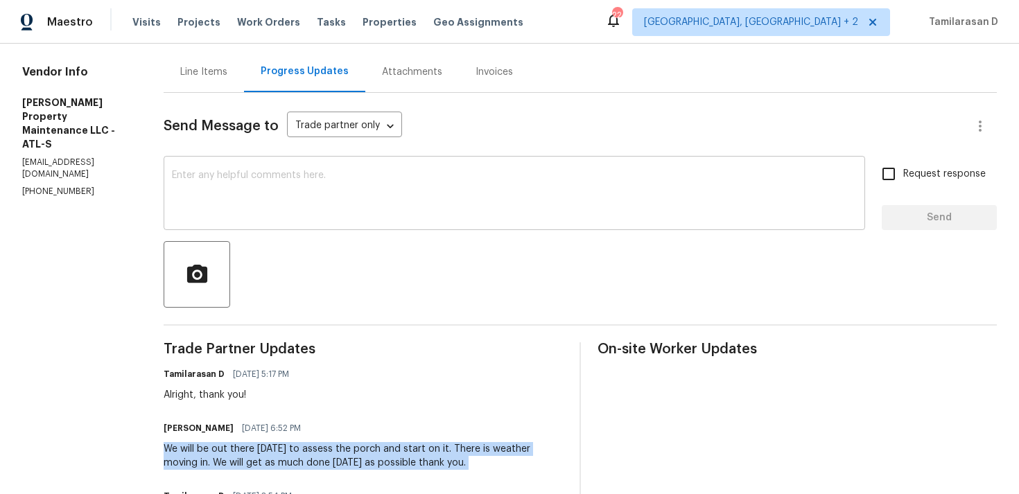
scroll to position [104, 0]
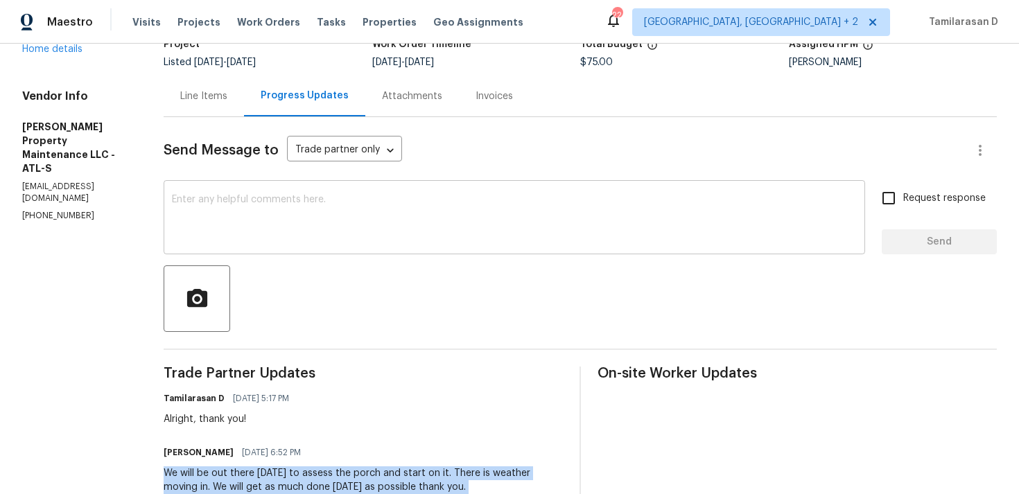
click at [243, 222] on textarea at bounding box center [514, 219] width 685 height 49
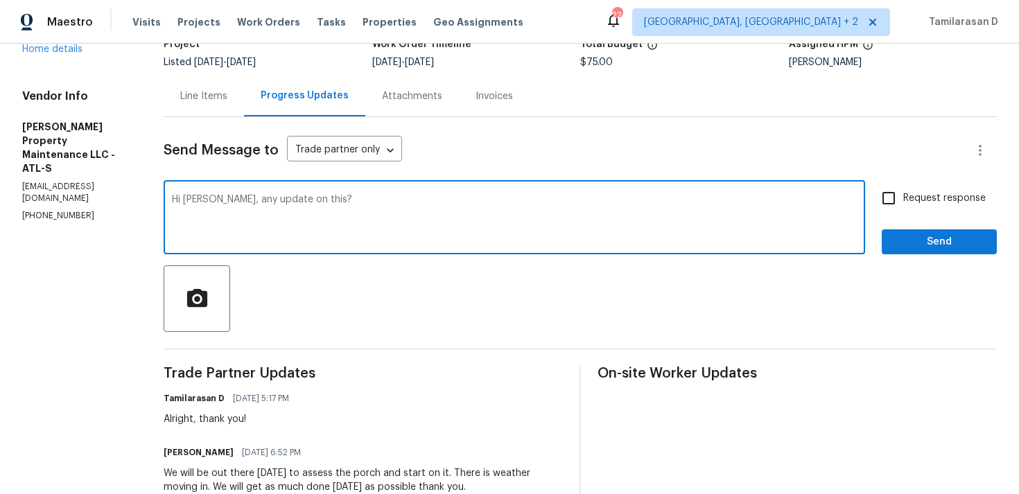
type textarea "Hi Daniel, any update on this?"
click at [899, 201] on input "Request response" at bounding box center [889, 198] width 29 height 29
checkbox input "true"
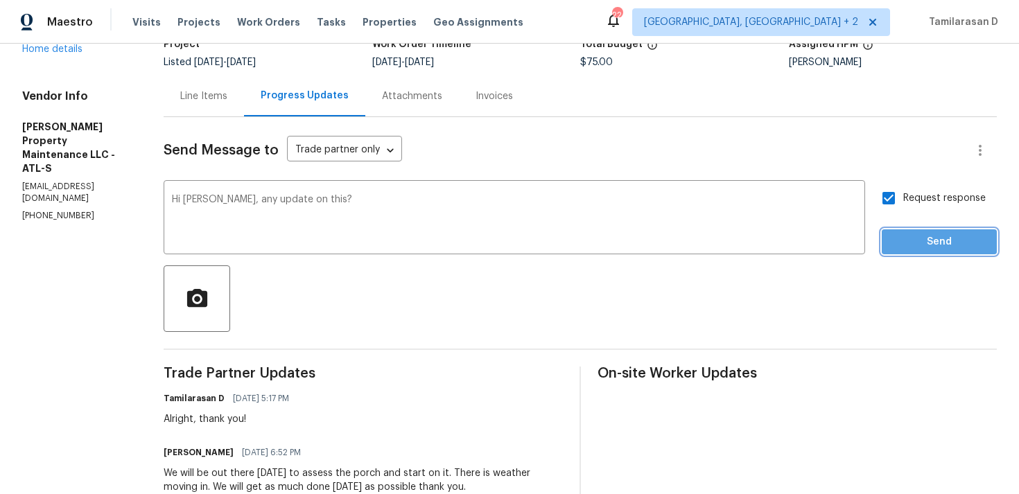
click at [924, 235] on span "Send" at bounding box center [939, 242] width 93 height 17
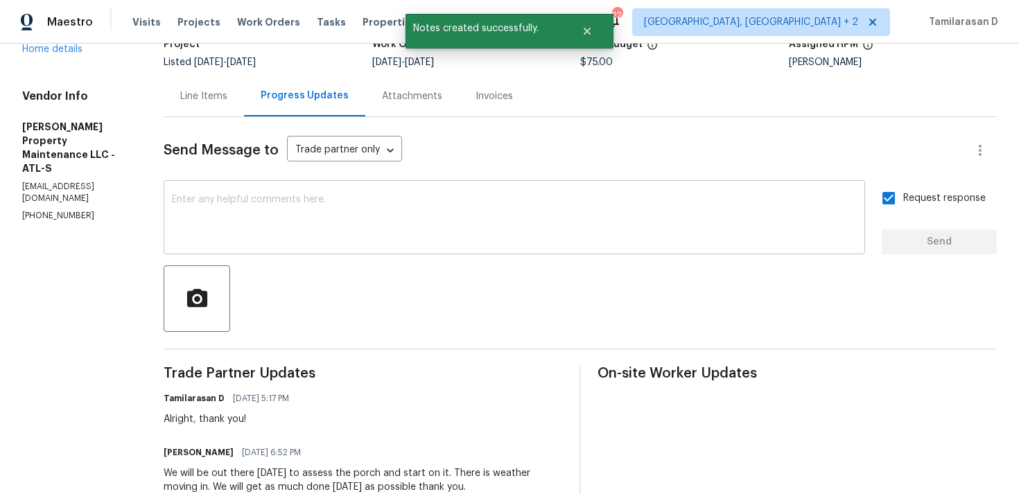
scroll to position [0, 0]
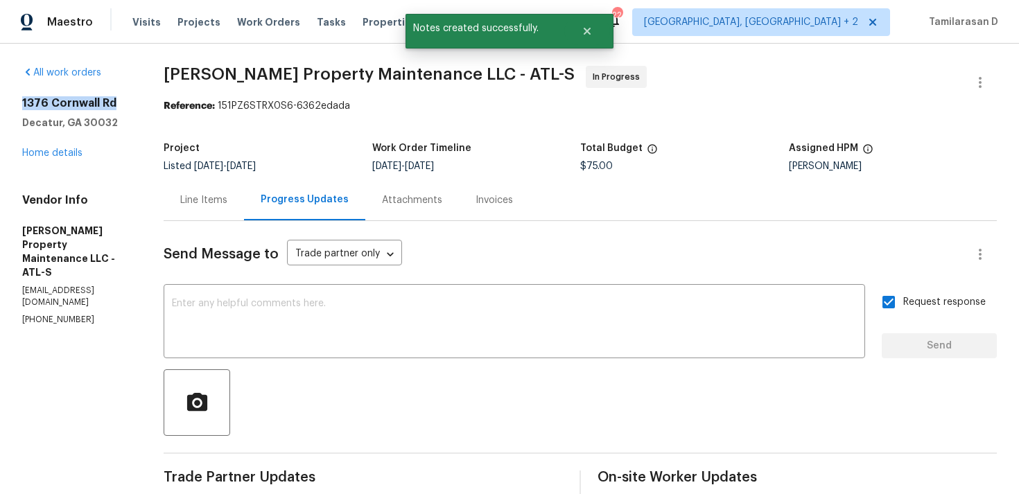
drag, startPoint x: 23, startPoint y: 105, endPoint x: 132, endPoint y: 105, distance: 109.6
click at [130, 105] on h2 "1376 Cornwall Rd" at bounding box center [76, 103] width 108 height 14
copy h2 "1376 Cornwall Rd"
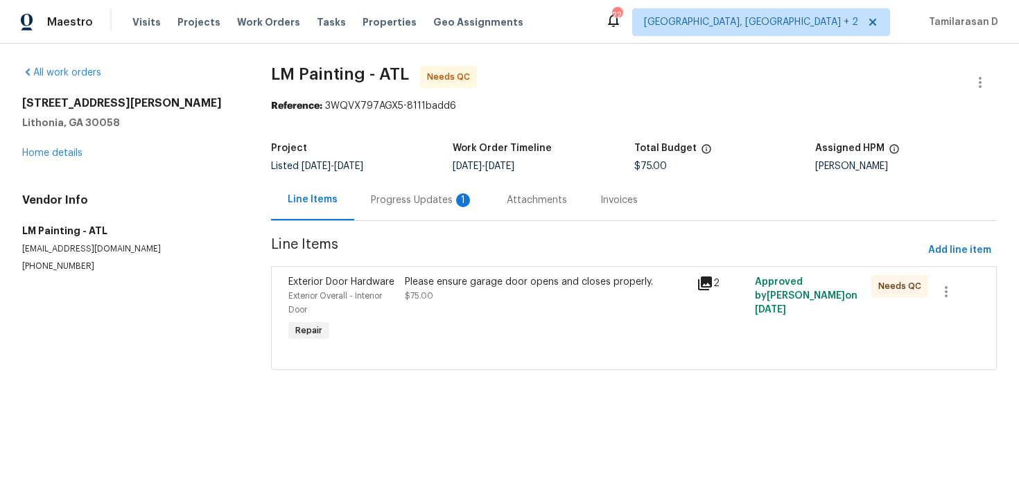
click at [381, 213] on div "Progress Updates 1" at bounding box center [422, 200] width 136 height 41
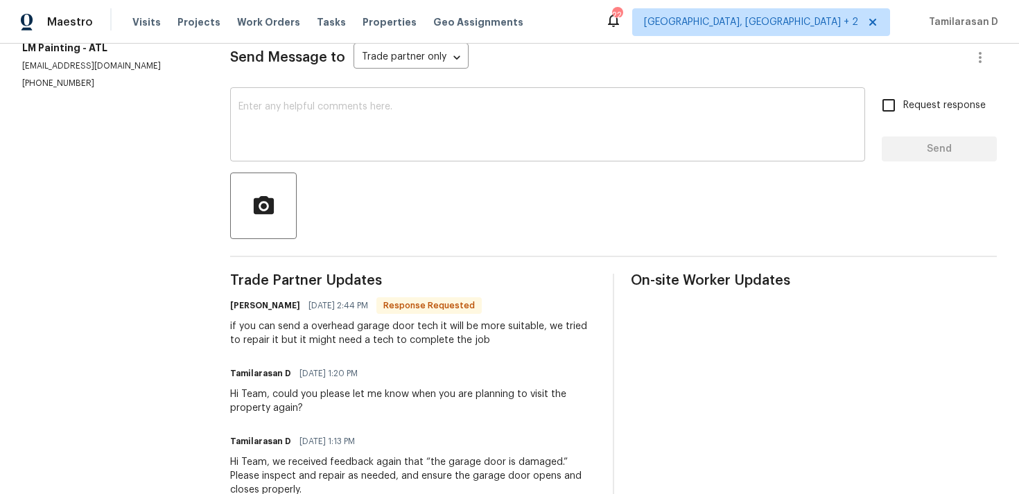
scroll to position [200, 0]
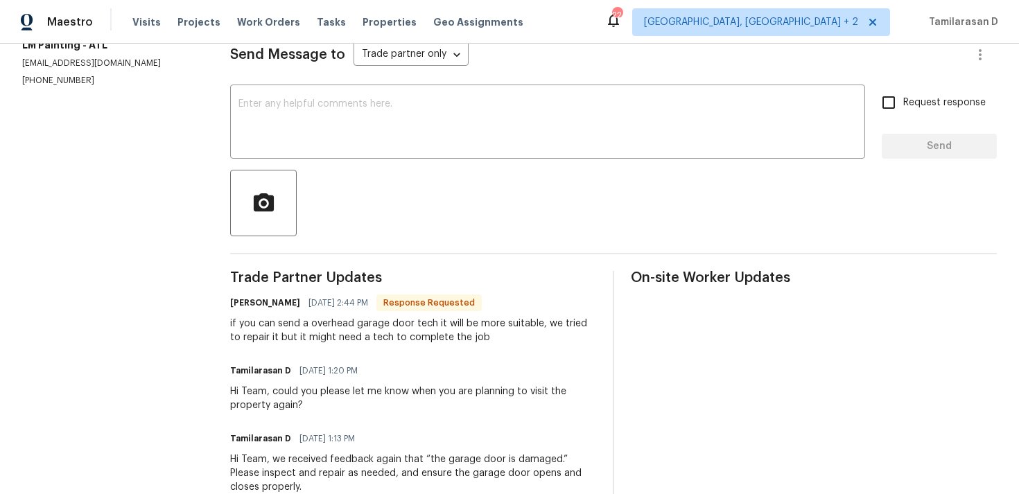
click at [368, 337] on div "if you can send a overhead garage door tech it will be more suitable, we tried …" at bounding box center [413, 331] width 366 height 28
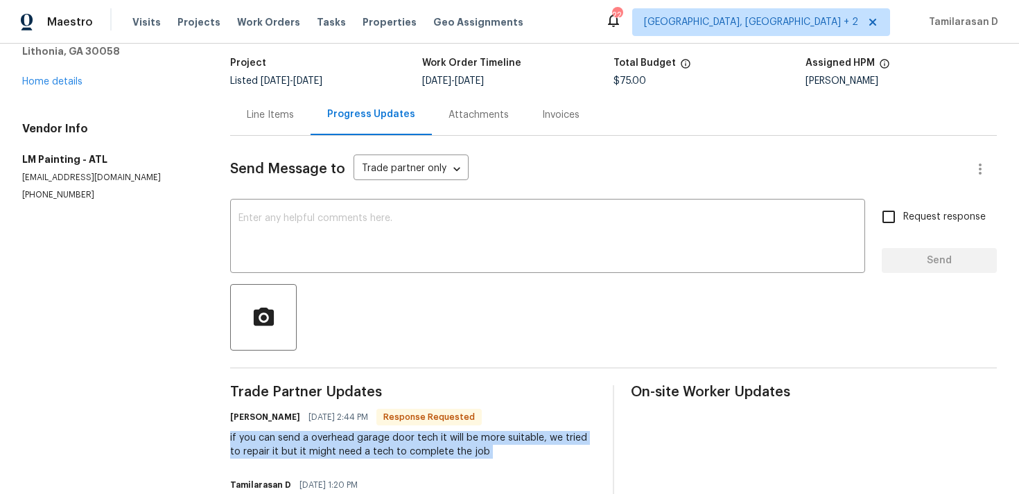
scroll to position [0, 0]
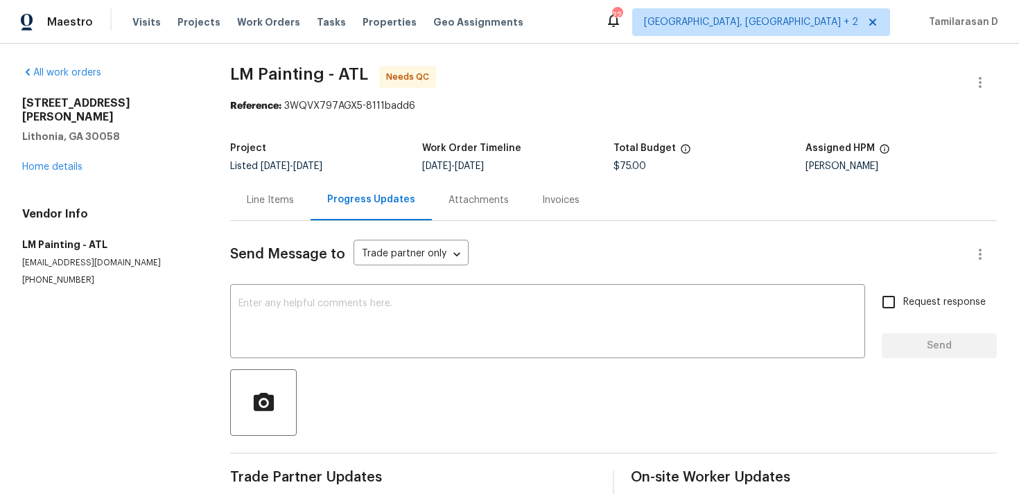
click at [262, 198] on div "Line Items" at bounding box center [270, 200] width 47 height 14
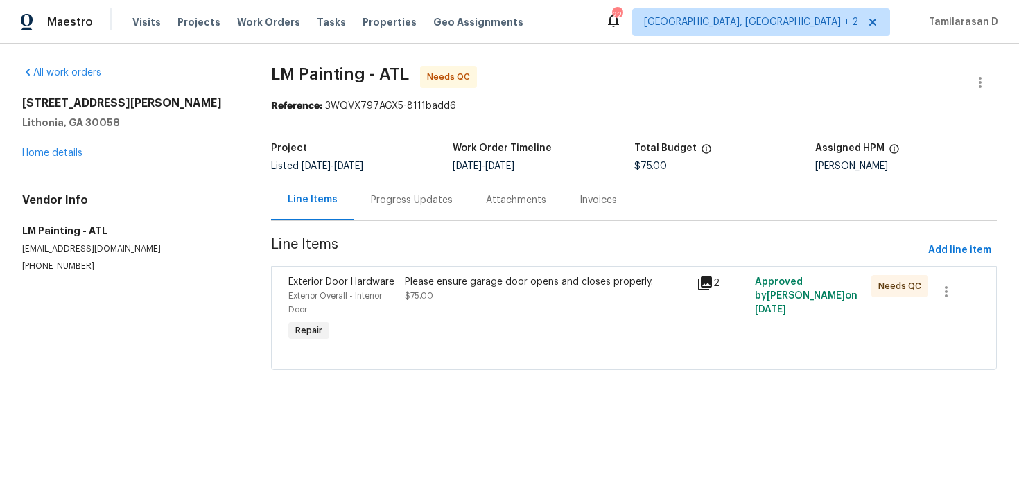
click at [441, 309] on div "Please ensure garage door opens and closes properly. $75.00" at bounding box center [546, 310] width 291 height 78
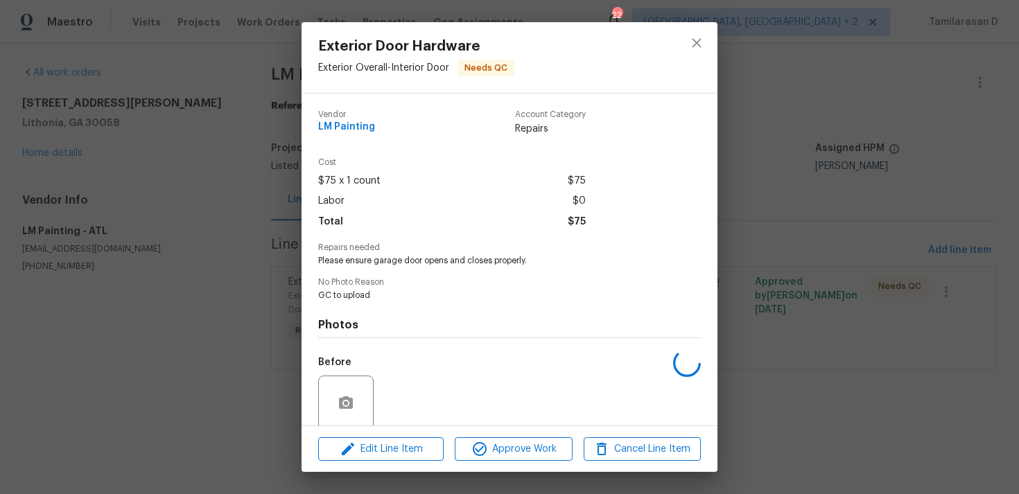
scroll to position [109, 0]
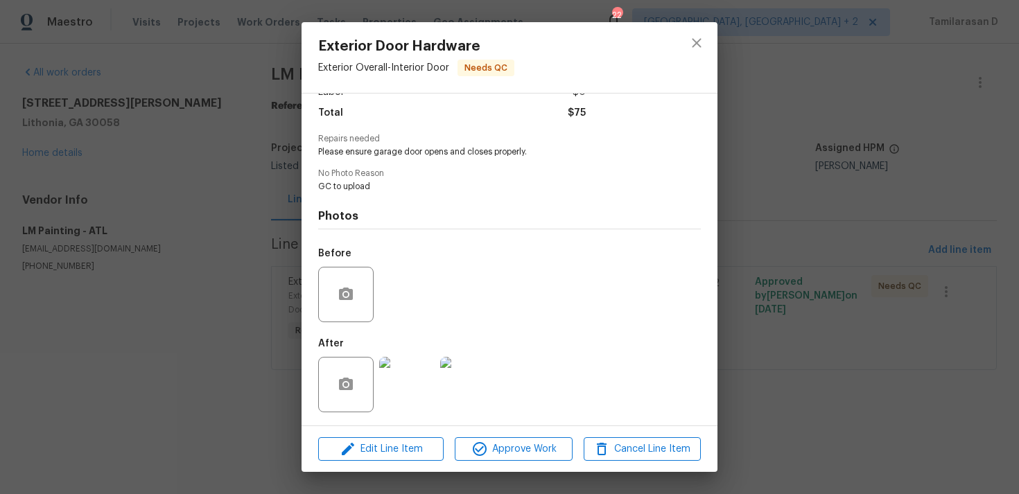
click at [415, 375] on img at bounding box center [406, 384] width 55 height 55
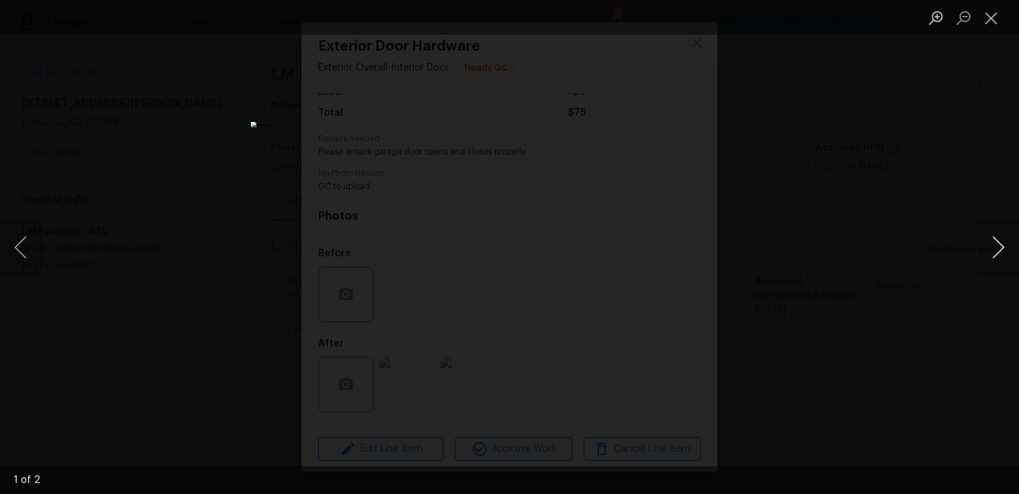
click at [1002, 244] on button "Next image" at bounding box center [999, 247] width 42 height 55
click at [990, 241] on button "Next image" at bounding box center [999, 247] width 42 height 55
click at [931, 195] on div "Lightbox" at bounding box center [509, 247] width 1019 height 494
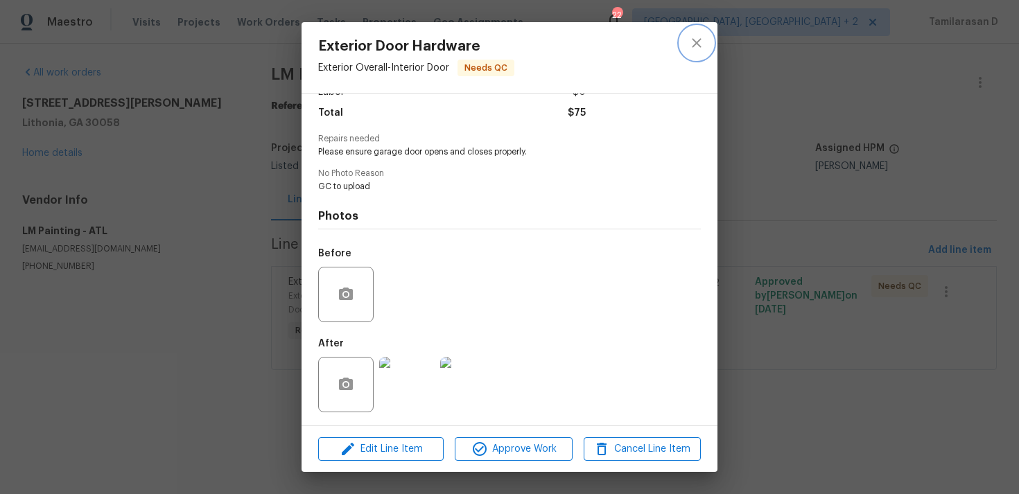
click at [700, 45] on icon "close" at bounding box center [696, 42] width 9 height 9
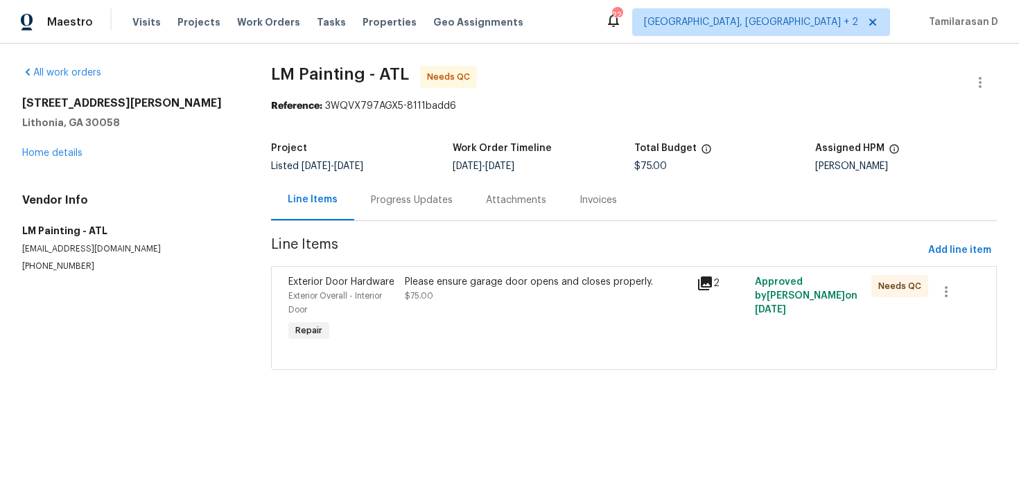
click at [386, 198] on div "Progress Updates" at bounding box center [412, 200] width 82 height 14
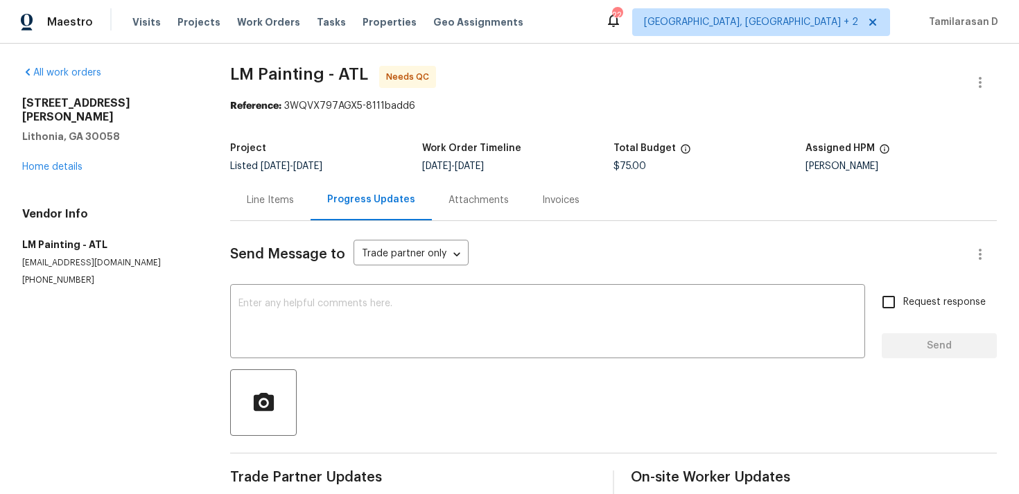
click at [274, 192] on div "Line Items" at bounding box center [270, 200] width 80 height 41
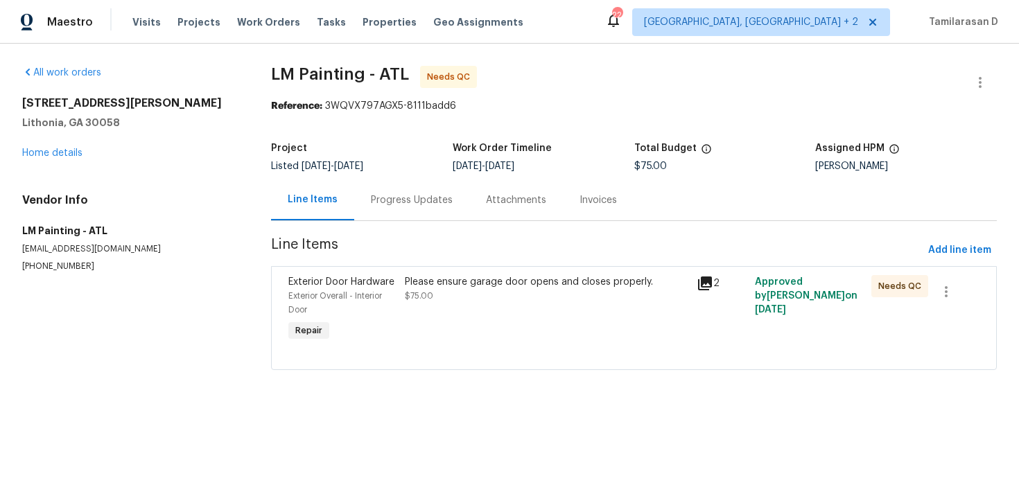
click at [475, 296] on div "Please ensure garage door opens and closes properly. $75.00" at bounding box center [546, 289] width 283 height 28
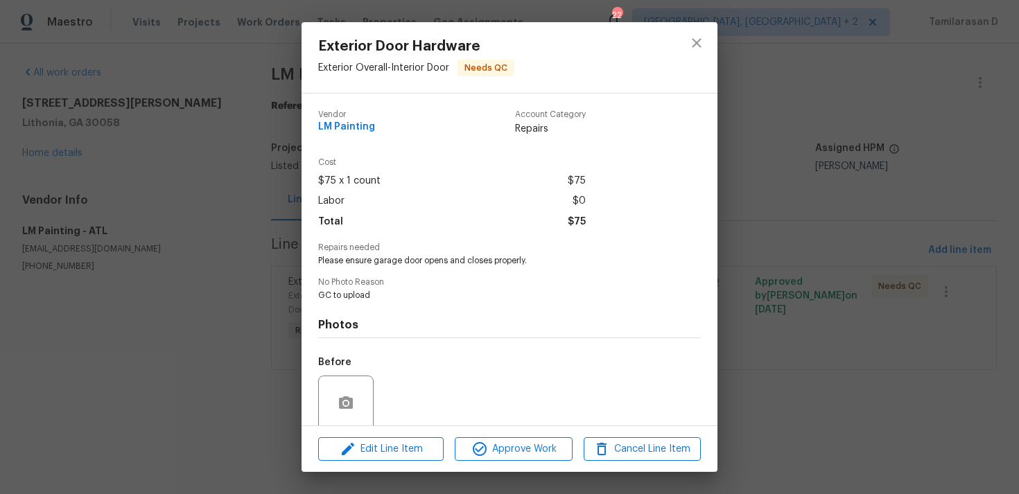
scroll to position [109, 0]
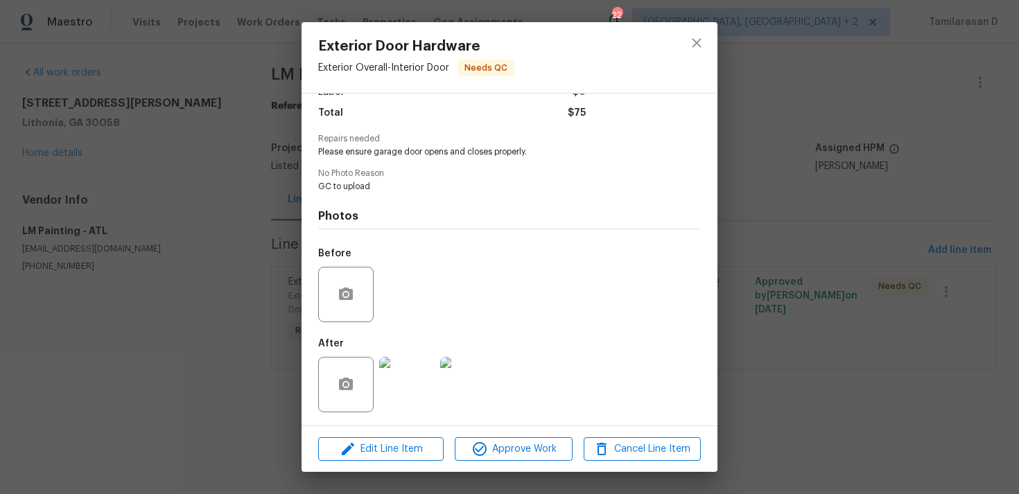
click at [411, 385] on img at bounding box center [406, 384] width 55 height 55
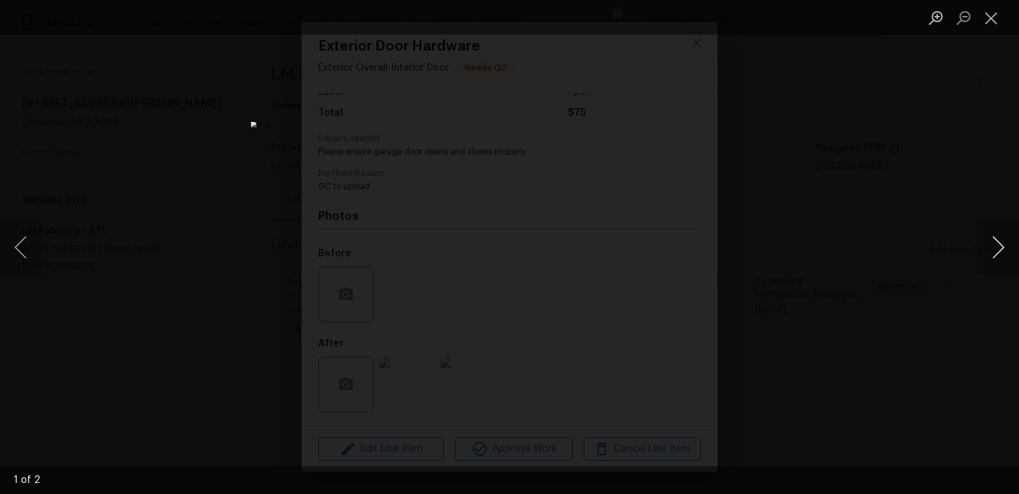
click at [1001, 255] on button "Next image" at bounding box center [999, 247] width 42 height 55
click at [995, 17] on button "Close lightbox" at bounding box center [992, 18] width 28 height 24
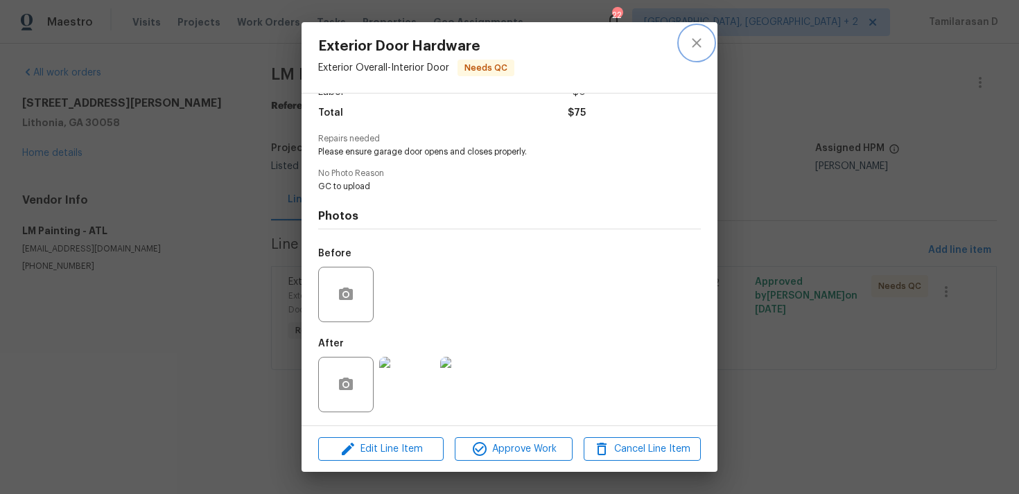
click at [696, 40] on icon "close" at bounding box center [697, 43] width 17 height 17
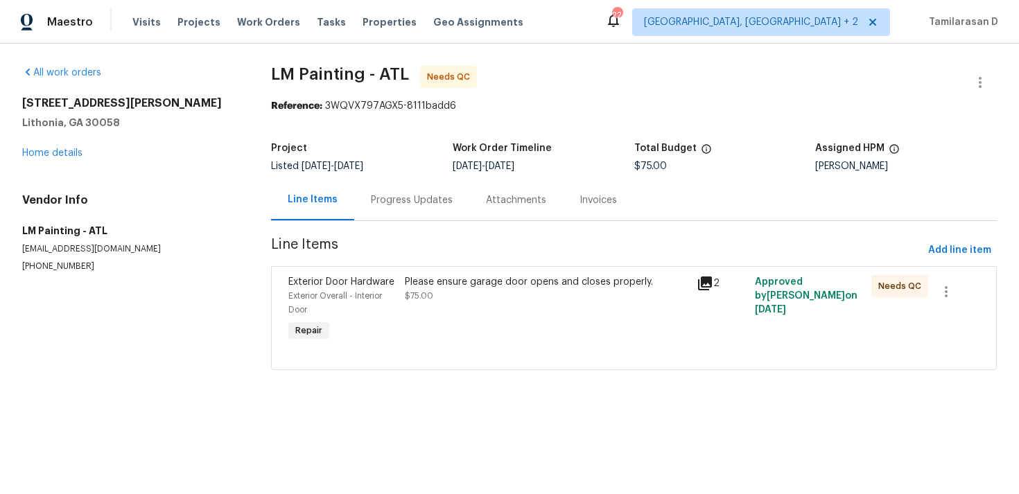
click at [382, 200] on div "Progress Updates" at bounding box center [412, 200] width 82 height 14
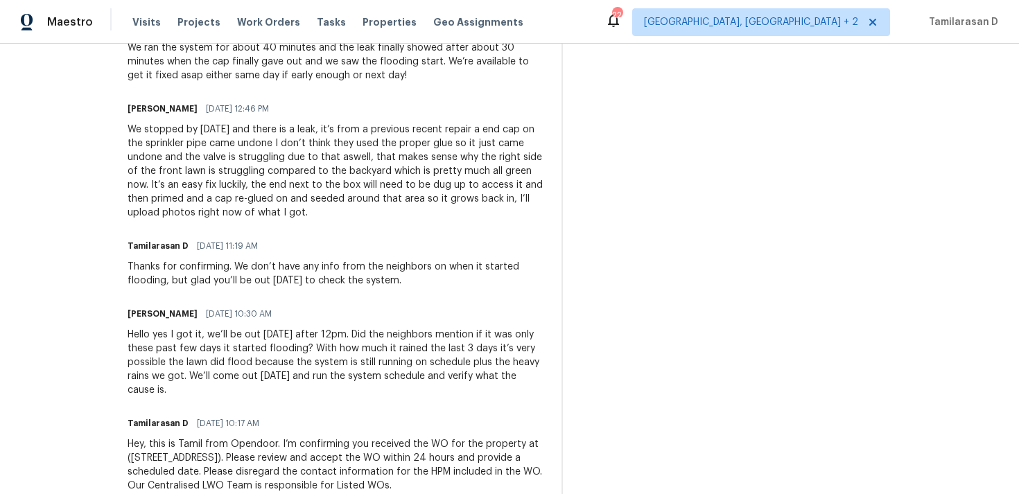
scroll to position [565, 0]
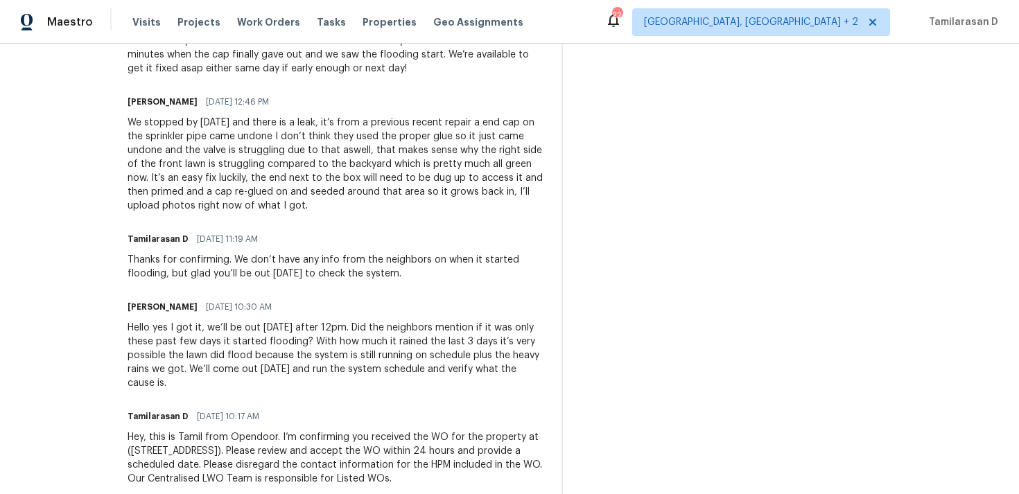
click at [332, 254] on div "Thanks for confirming. We don’t have any info from the neighbors on when it sta…" at bounding box center [336, 267] width 417 height 28
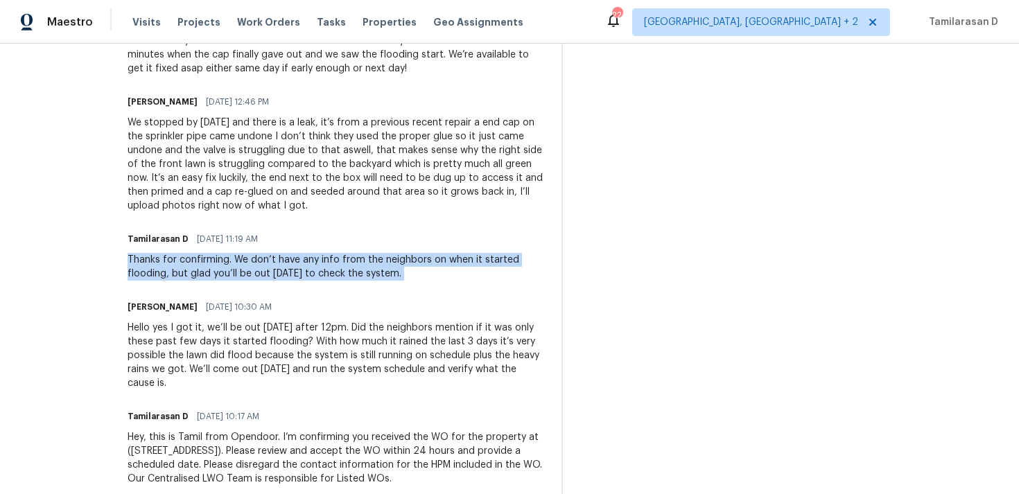
scroll to position [515, 0]
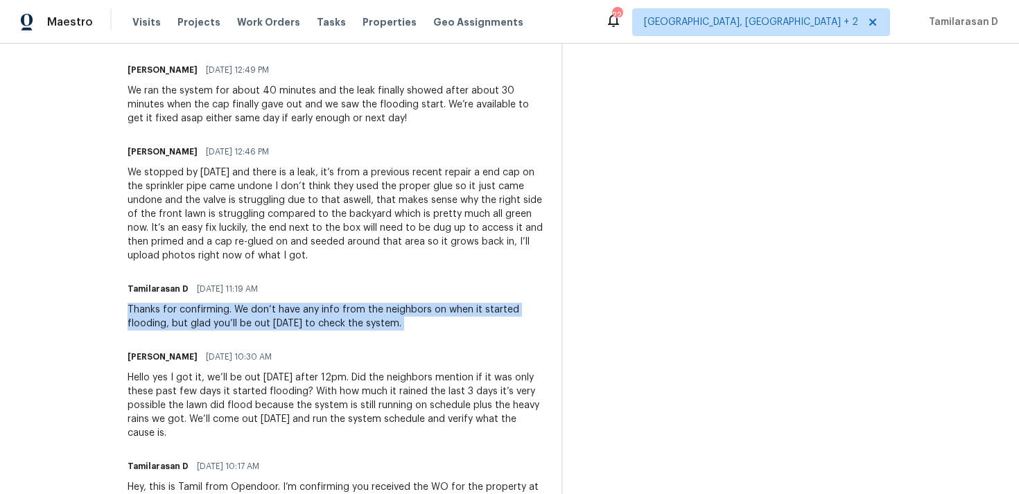
click at [296, 225] on div "We stopped by yesterday and there is a leak, it’s from a previous recent repair…" at bounding box center [336, 214] width 417 height 97
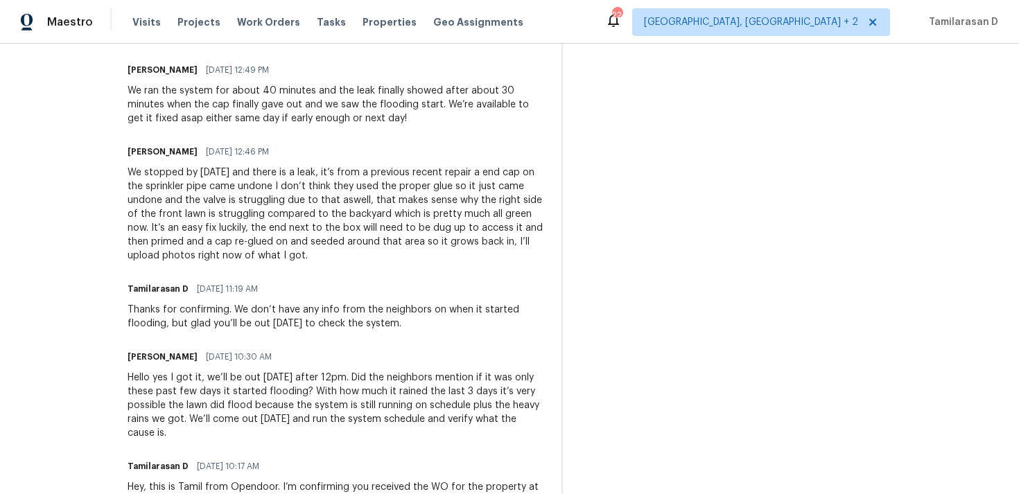
click at [296, 225] on div "We stopped by yesterday and there is a leak, it’s from a previous recent repair…" at bounding box center [336, 214] width 417 height 97
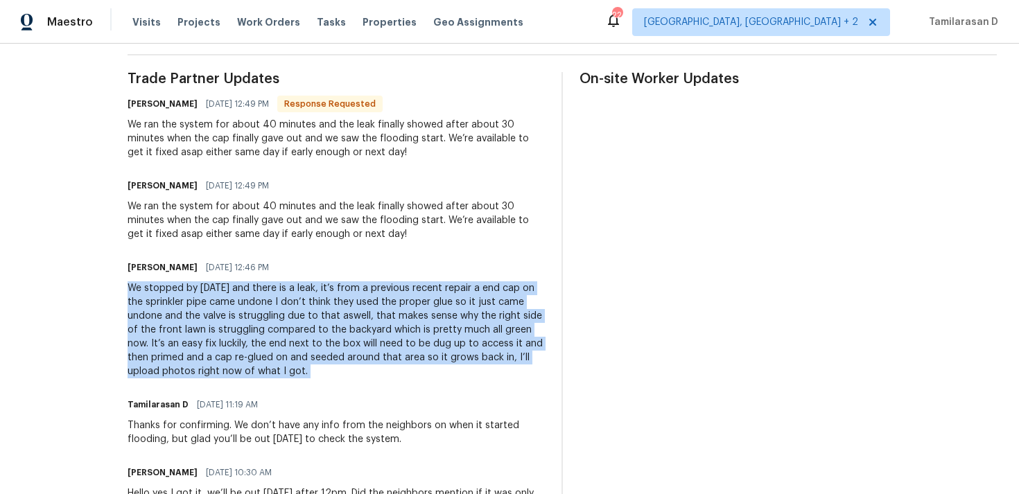
scroll to position [404, 0]
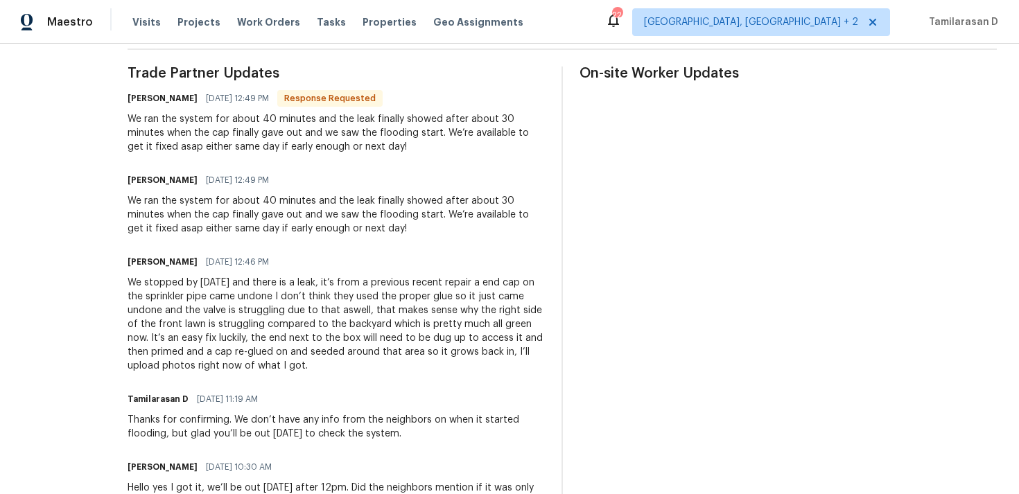
click at [229, 222] on div "We ran the system for about 40 minutes and the leak finally showed after about …" at bounding box center [336, 215] width 417 height 42
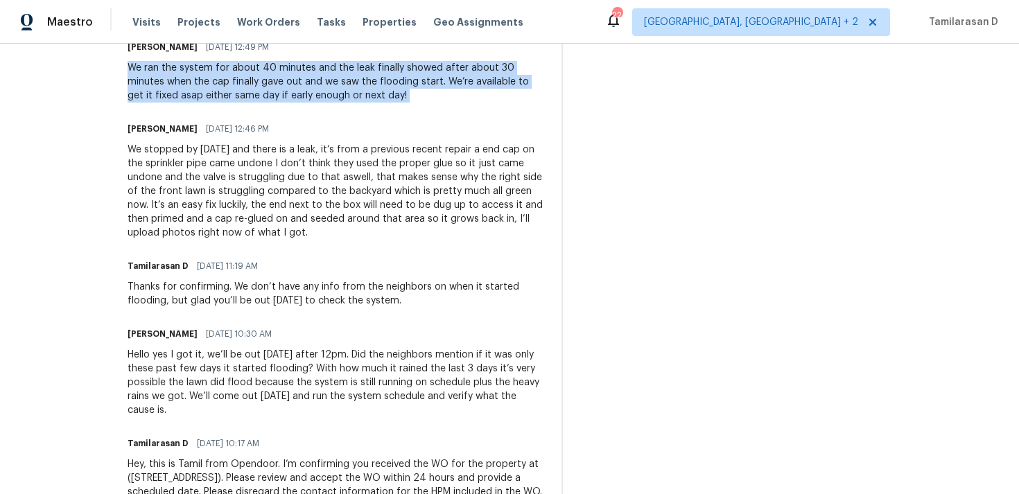
scroll to position [565, 0]
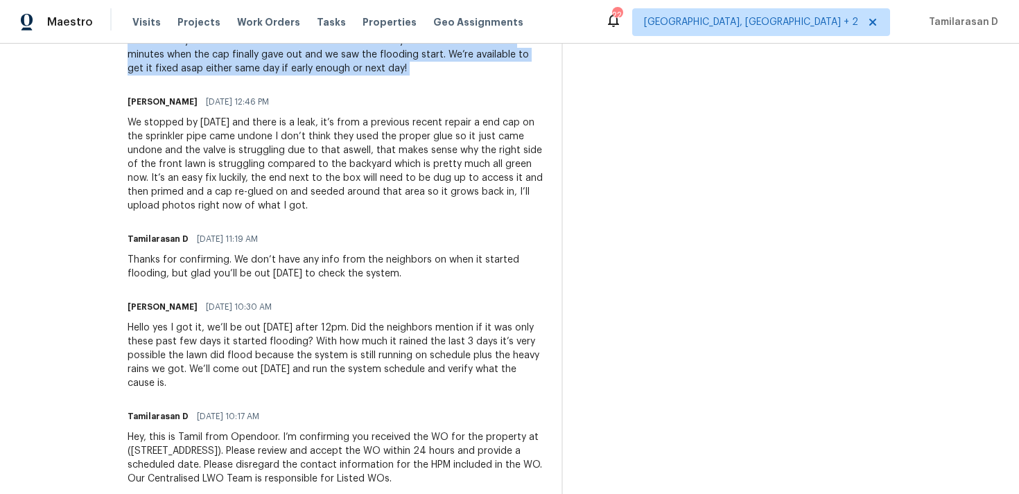
click at [258, 200] on div "We stopped by yesterday and there is a leak, it’s from a previous recent repair…" at bounding box center [336, 164] width 417 height 97
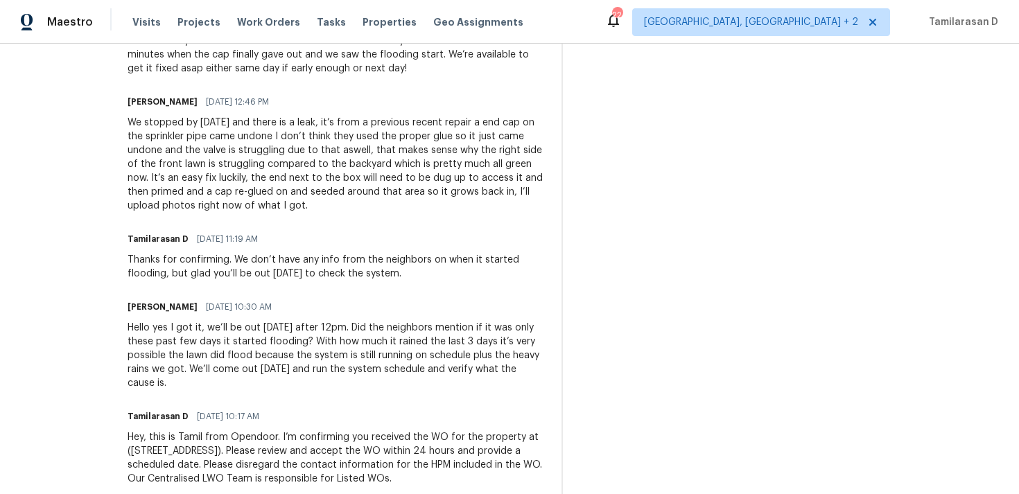
click at [258, 200] on div "We stopped by yesterday and there is a leak, it’s from a previous recent repair…" at bounding box center [336, 164] width 417 height 97
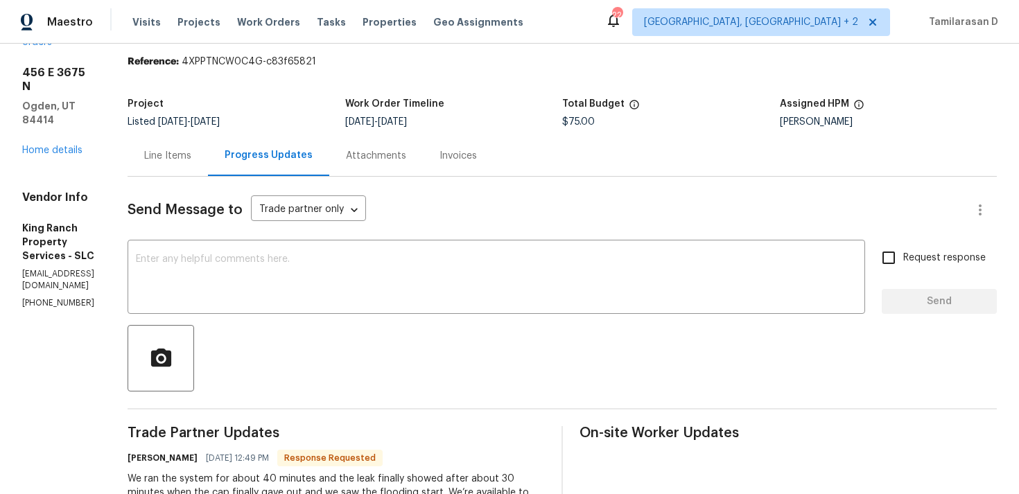
scroll to position [0, 0]
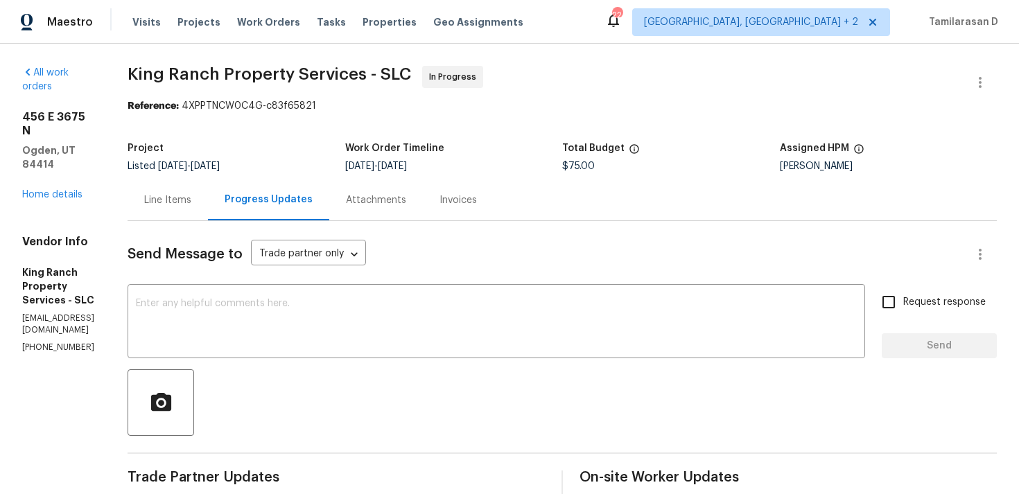
click at [208, 216] on div "Line Items" at bounding box center [168, 200] width 80 height 41
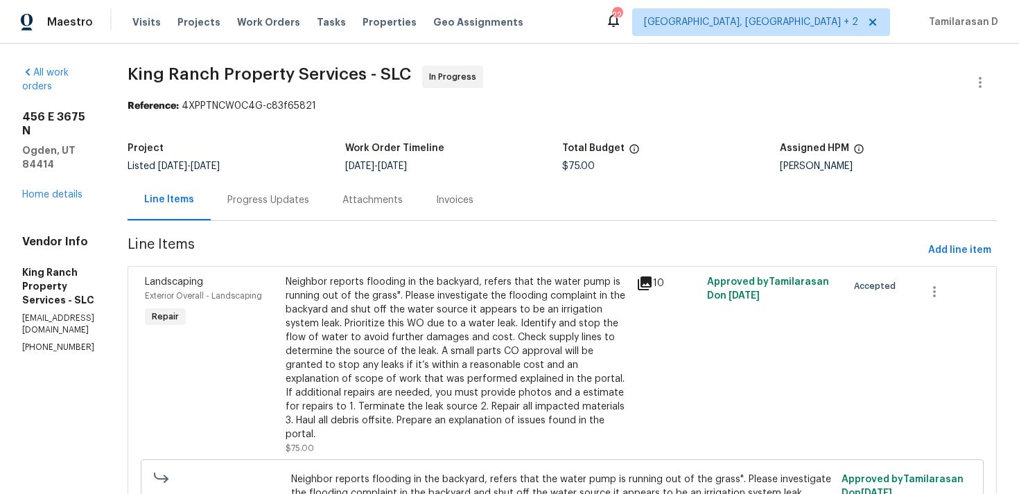
click at [313, 210] on div "Progress Updates" at bounding box center [268, 200] width 115 height 41
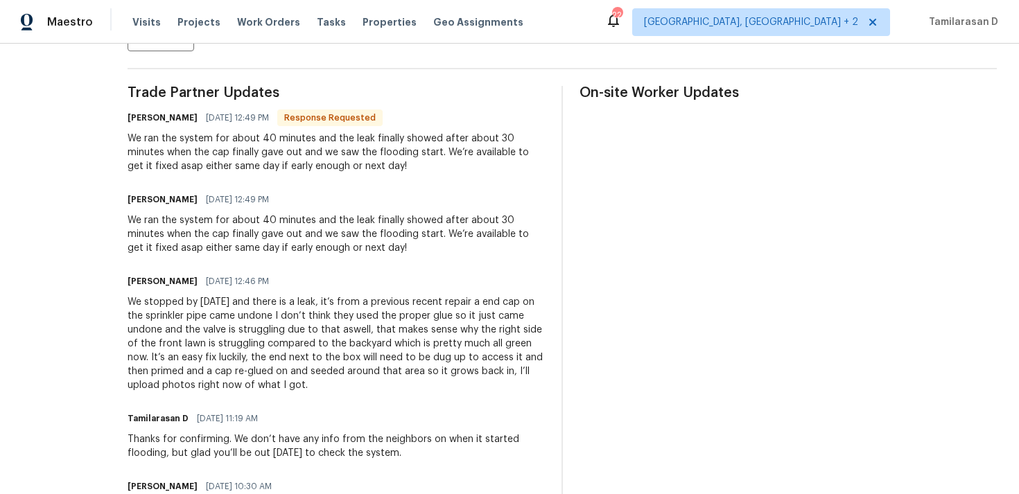
scroll to position [364, 0]
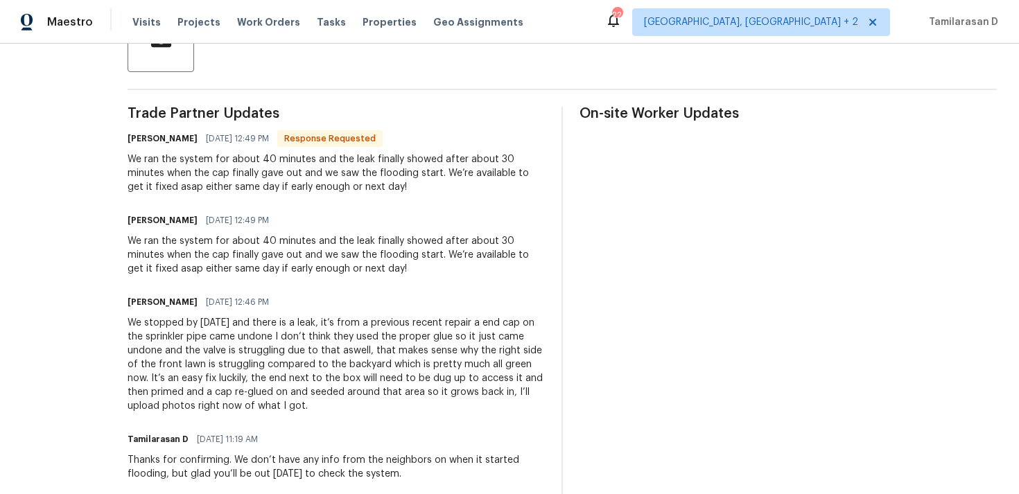
click at [252, 156] on div "We ran the system for about 40 minutes and the leak finally showed after about …" at bounding box center [336, 174] width 417 height 42
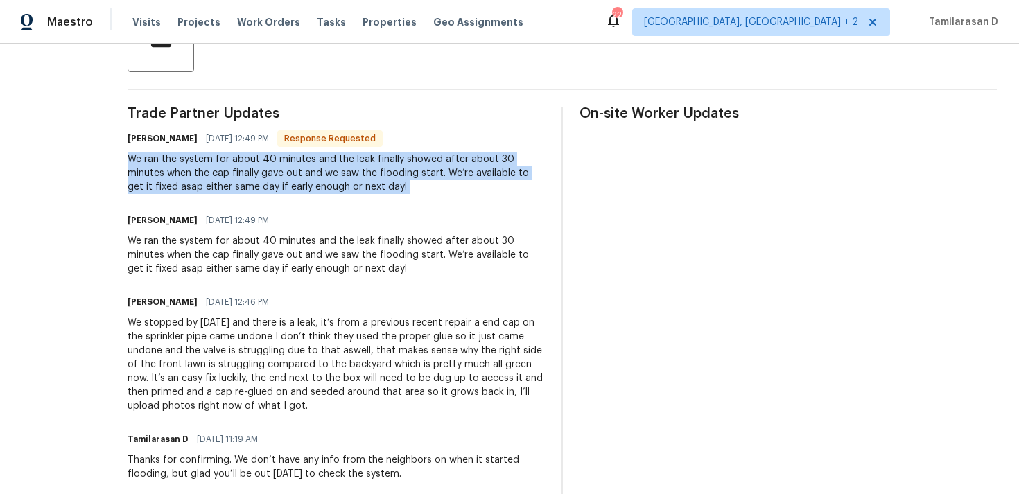
scroll to position [352, 0]
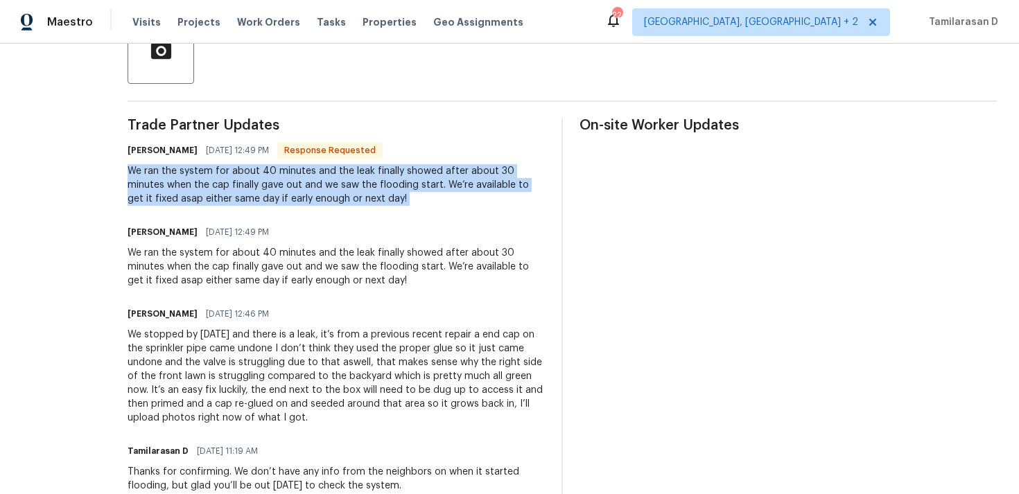
click at [284, 184] on div "We ran the system for about 40 minutes and the leak finally showed after about …" at bounding box center [336, 185] width 417 height 42
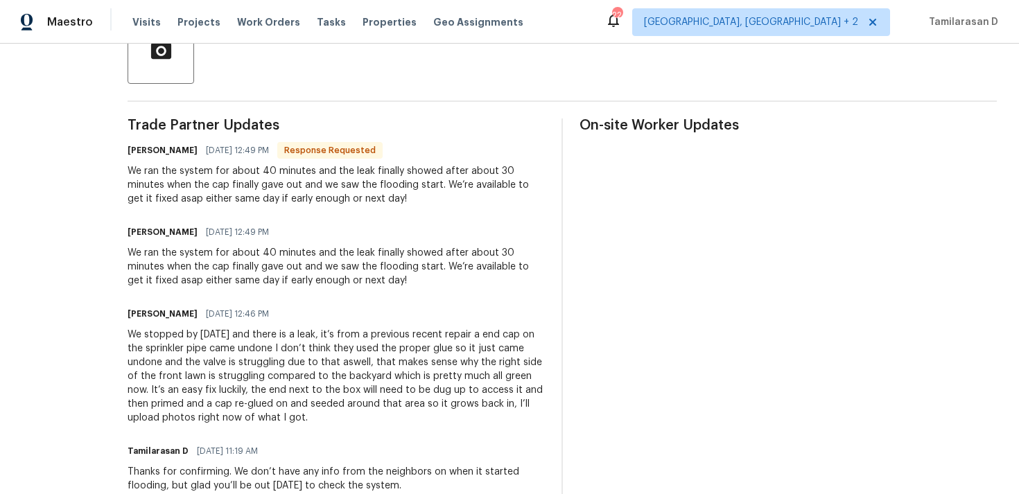
click at [284, 184] on div "We ran the system for about 40 minutes and the leak finally showed after about …" at bounding box center [336, 185] width 417 height 42
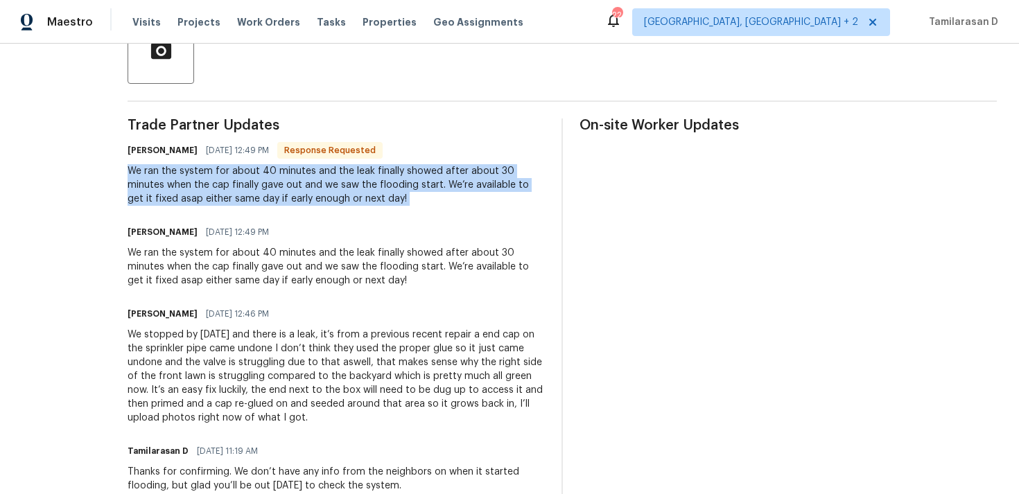
click at [284, 184] on div "We ran the system for about 40 minutes and the leak finally showed after about …" at bounding box center [336, 185] width 417 height 42
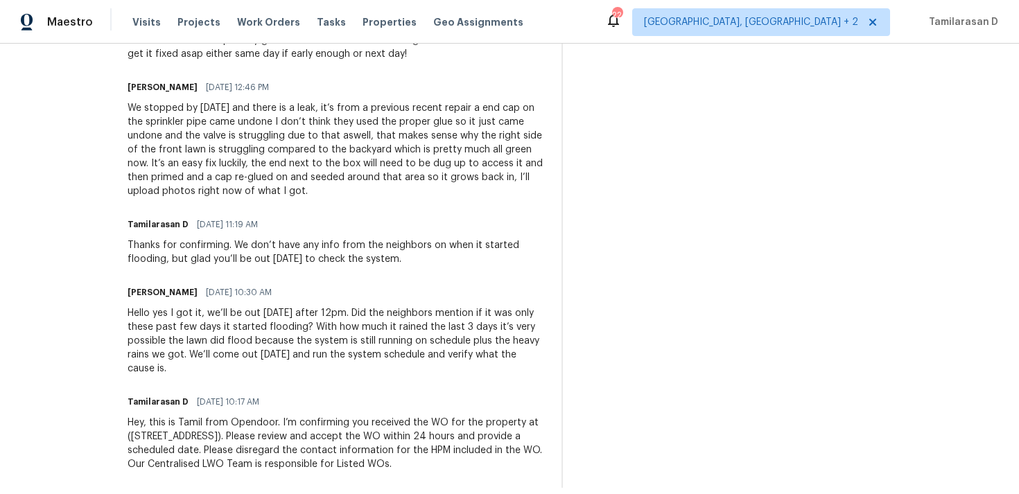
scroll to position [552, 0]
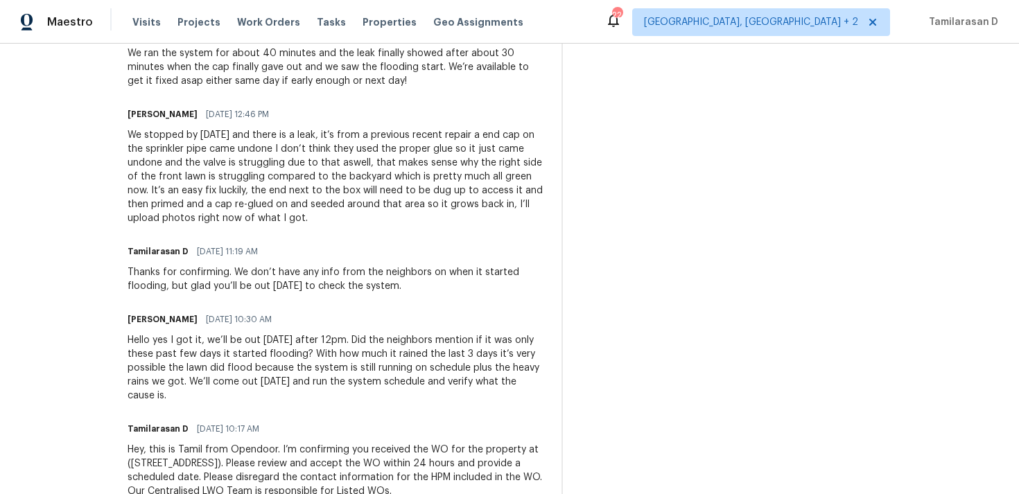
click at [239, 183] on div "We stopped by yesterday and there is a leak, it’s from a previous recent repair…" at bounding box center [336, 176] width 417 height 97
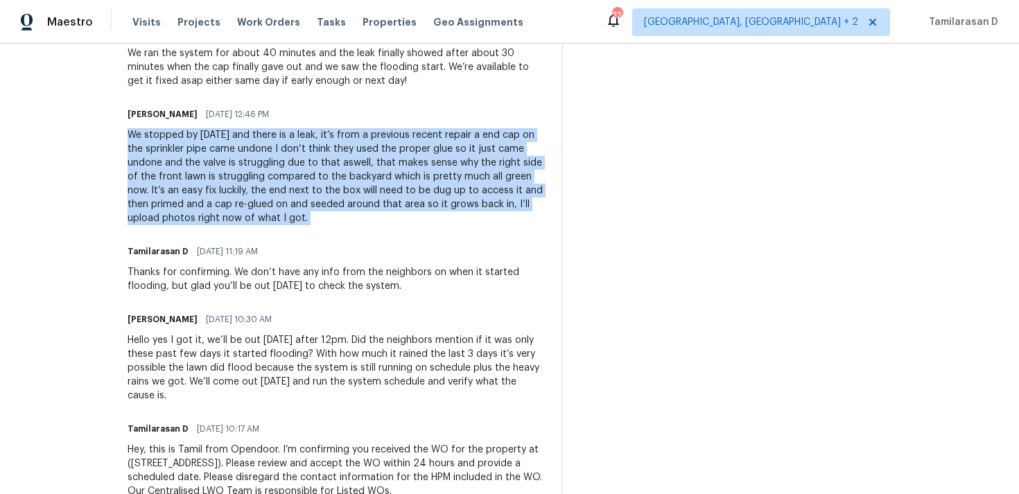
copy div "We stopped by yesterday and there is a leak, it’s from a previous recent repair…"
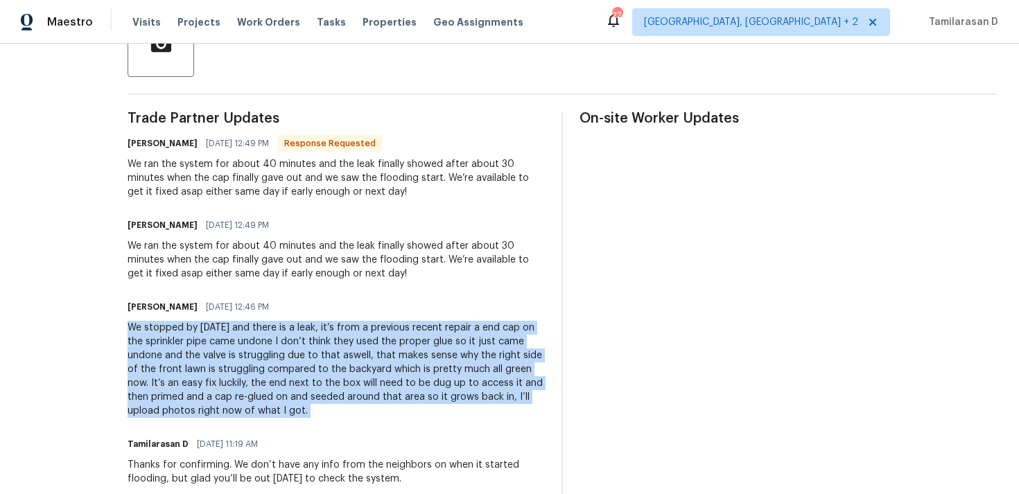
scroll to position [352, 0]
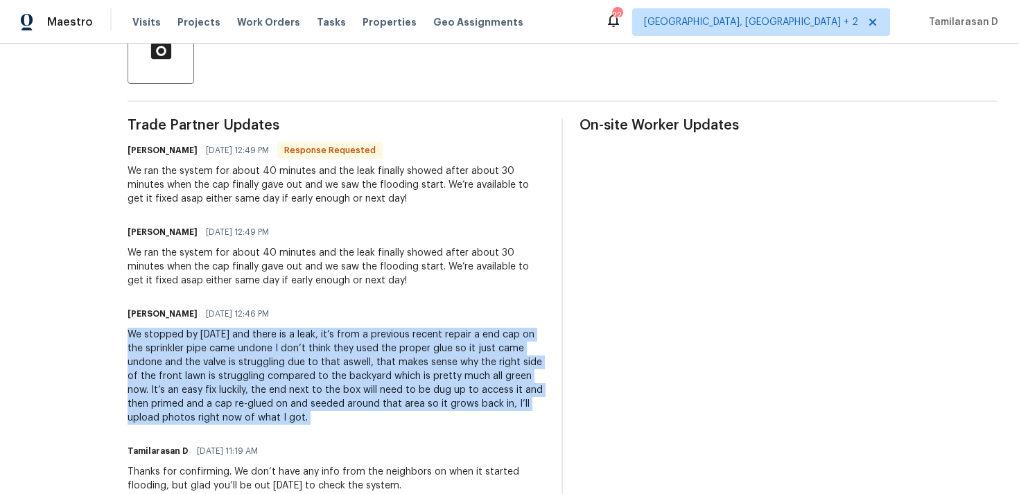
copy div "We stopped by yesterday and there is a leak, it’s from a previous recent repair…"
click at [255, 264] on div "We ran the system for about 40 minutes and the leak finally showed after about …" at bounding box center [336, 267] width 417 height 42
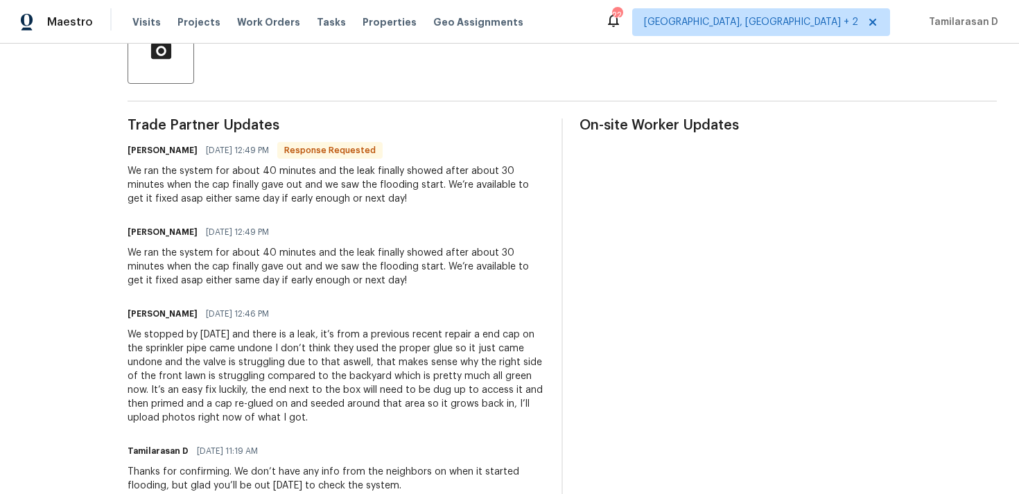
click at [255, 264] on div "We ran the system for about 40 minutes and the leak finally showed after about …" at bounding box center [336, 267] width 417 height 42
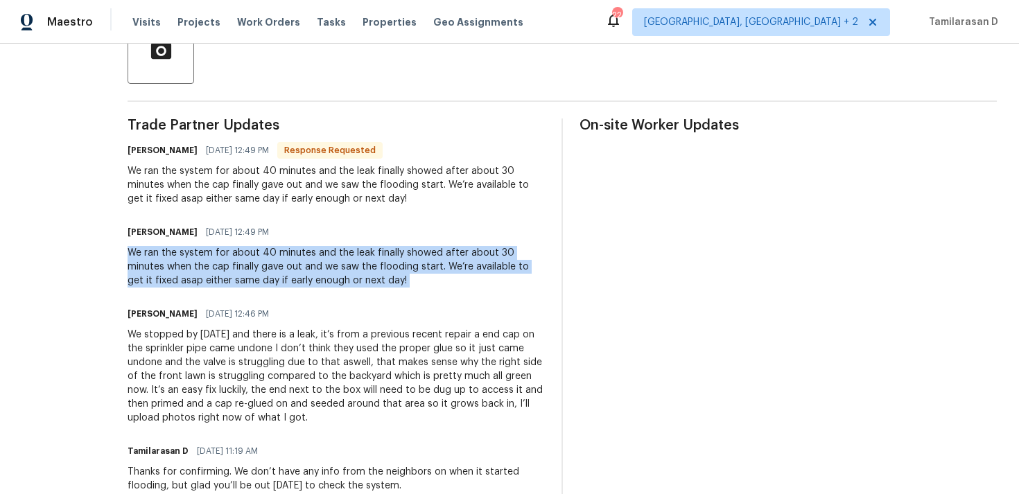
copy div "We ran the system for about 40 minutes and the leak finally showed after about …"
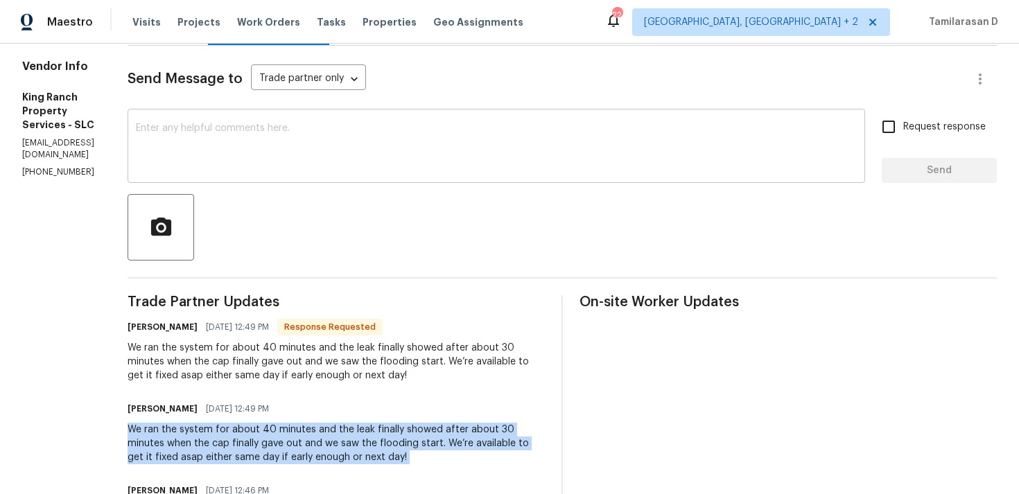
click at [232, 141] on textarea at bounding box center [496, 147] width 721 height 49
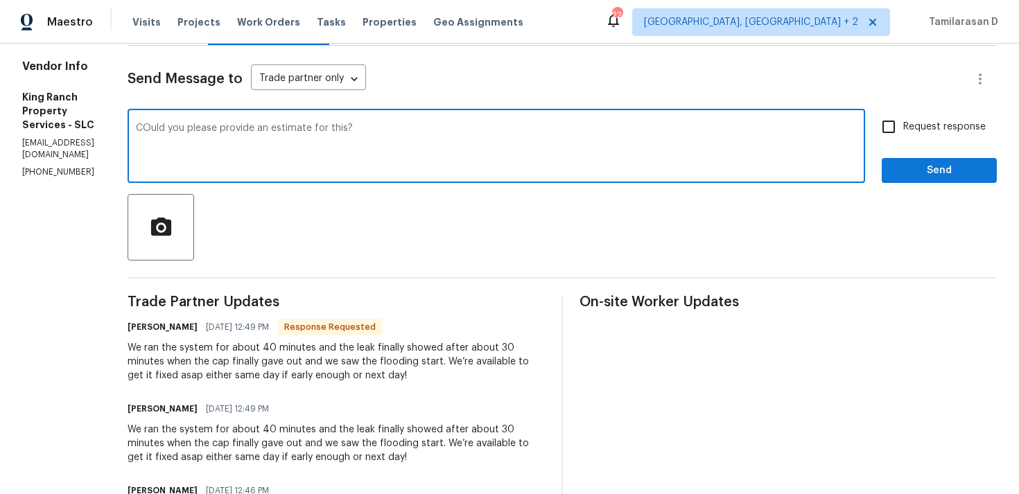
click at [184, 127] on textarea "COuld you please provide an estimate for this?" at bounding box center [496, 147] width 721 height 49
type textarea "Could you please provide an estimate for this?"
click at [390, 132] on textarea "Could you please provide an estimate for this?" at bounding box center [496, 147] width 721 height 49
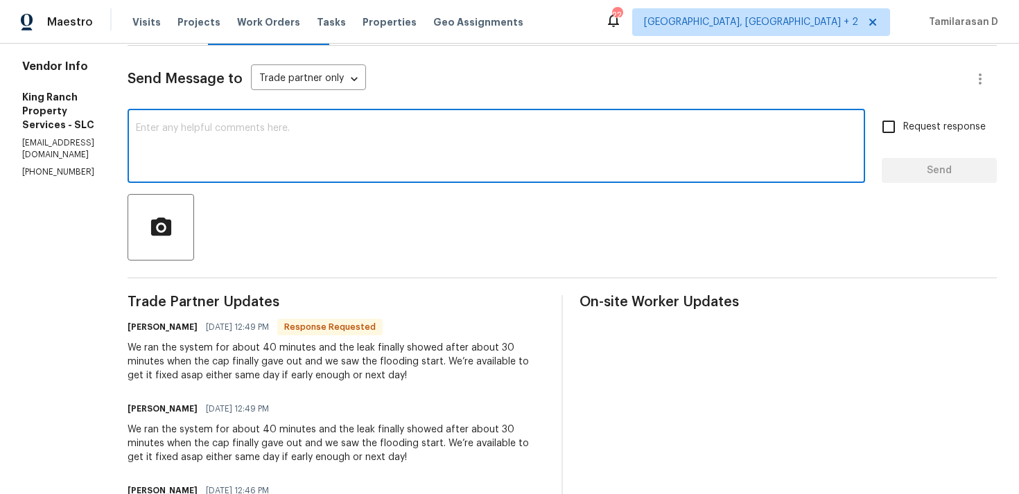
click at [230, 162] on textarea at bounding box center [496, 147] width 721 height 49
paste textarea "Hi, thanks for the update and photos. Can you please provide a quote for the re…"
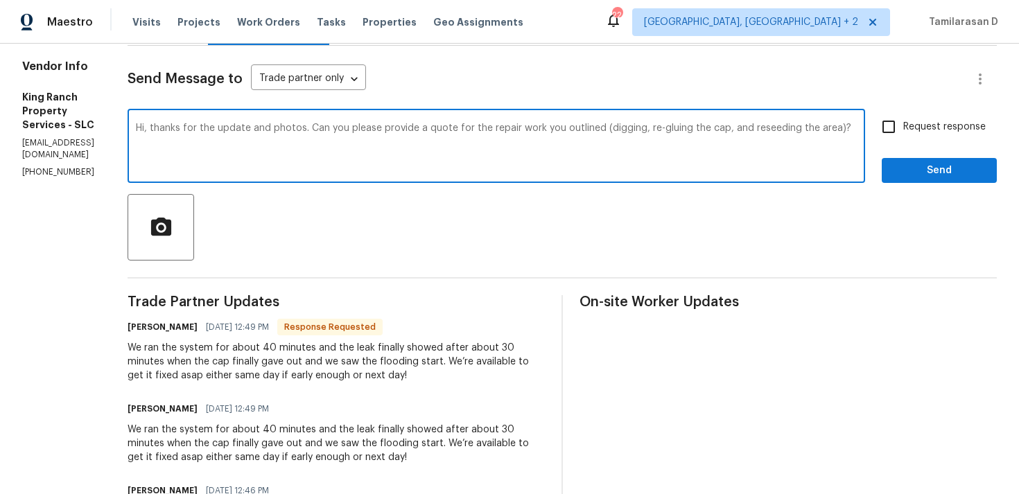
click at [180, 128] on textarea "Hi, thanks for the update and photos. Can you please provide a quote for the re…" at bounding box center [496, 147] width 721 height 49
click at [390, 155] on textarea "Hi Bryan, thanks for the update and photos. Can you please provide a quote for …" at bounding box center [496, 147] width 721 height 49
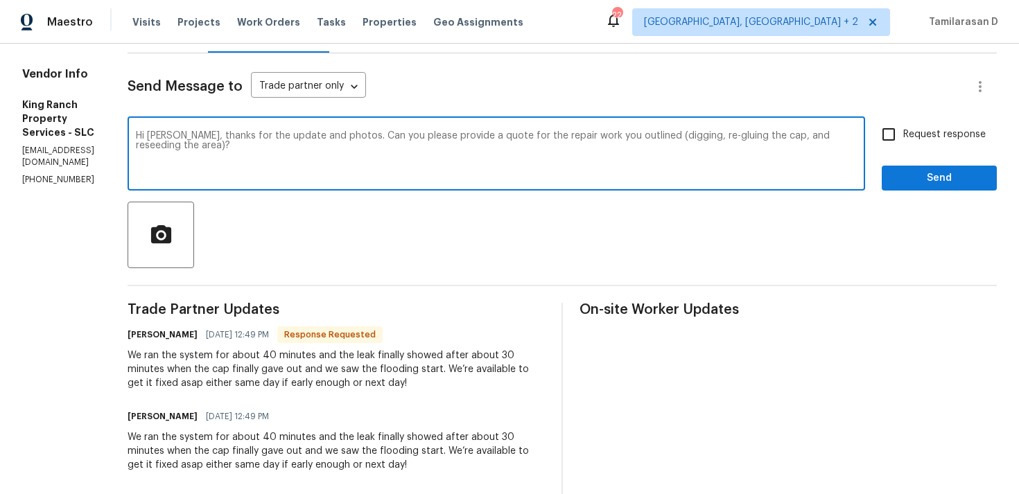
type textarea "Hi Bryan, thanks for the update and photos. Can you please provide a quote for …"
click at [899, 132] on input "Request response" at bounding box center [889, 134] width 29 height 29
checkbox input "true"
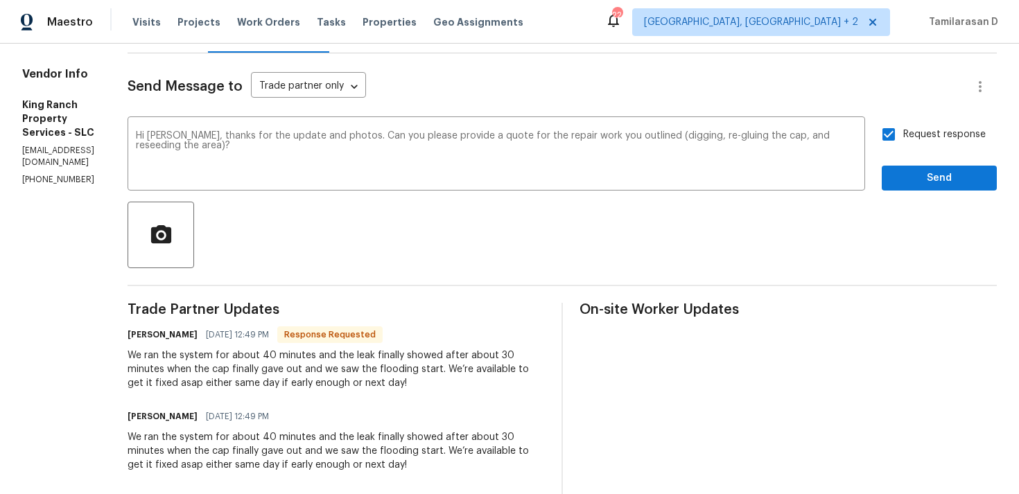
scroll to position [155, 0]
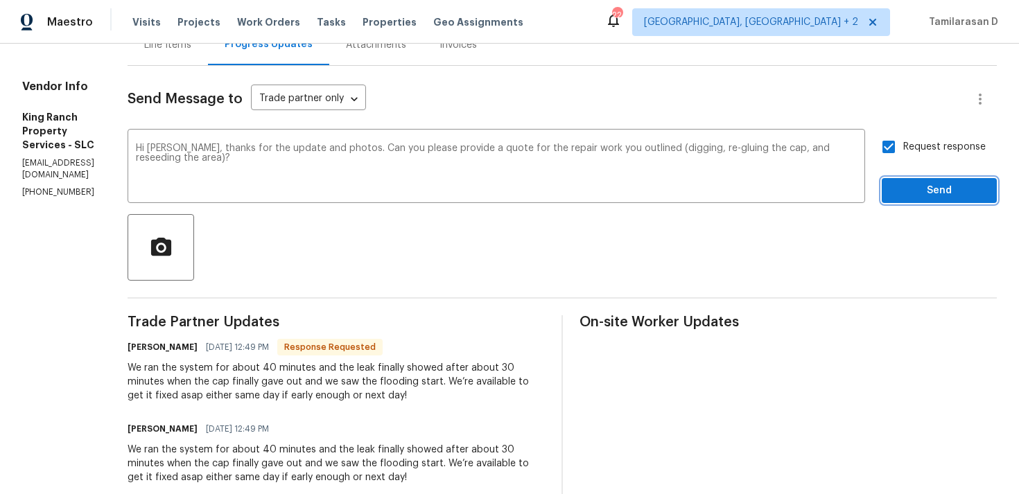
click at [919, 189] on span "Send" at bounding box center [939, 190] width 93 height 17
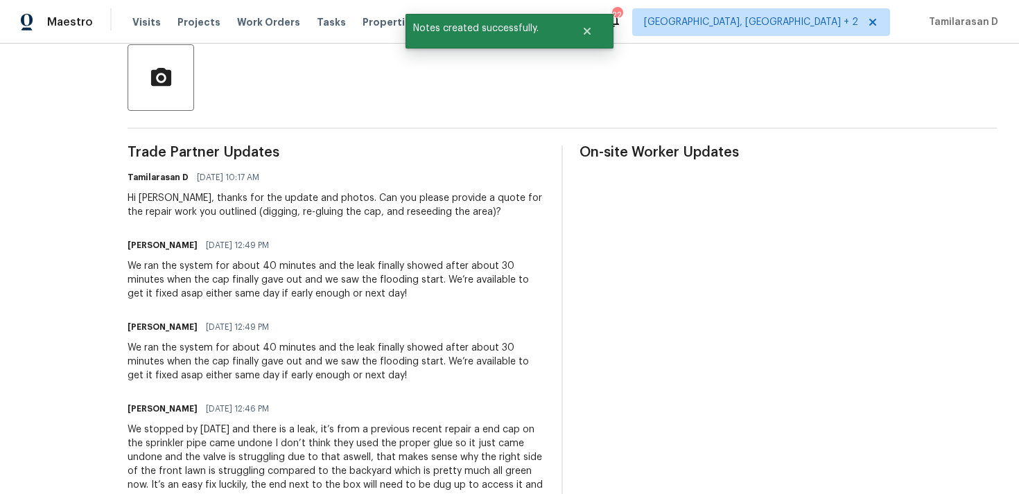
scroll to position [361, 0]
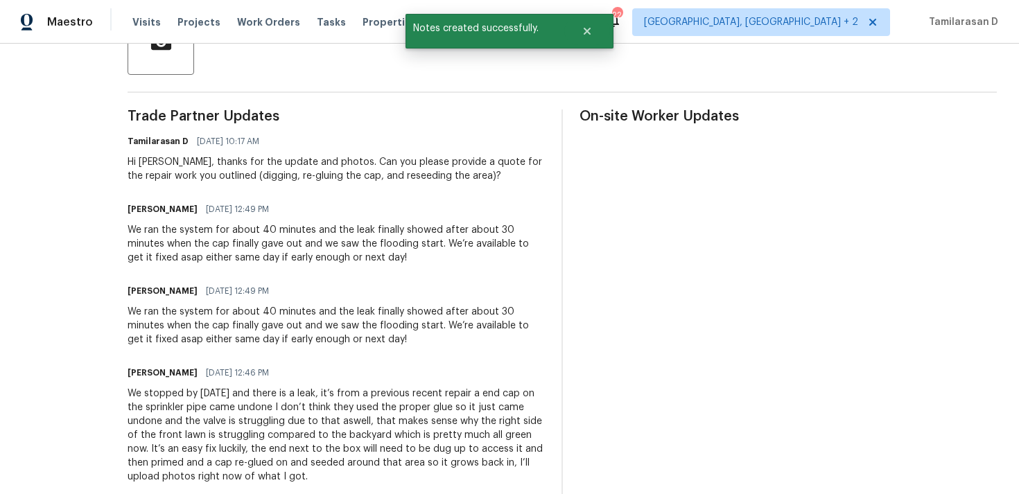
click at [202, 408] on div "We stopped by yesterday and there is a leak, it’s from a previous recent repair…" at bounding box center [336, 435] width 417 height 97
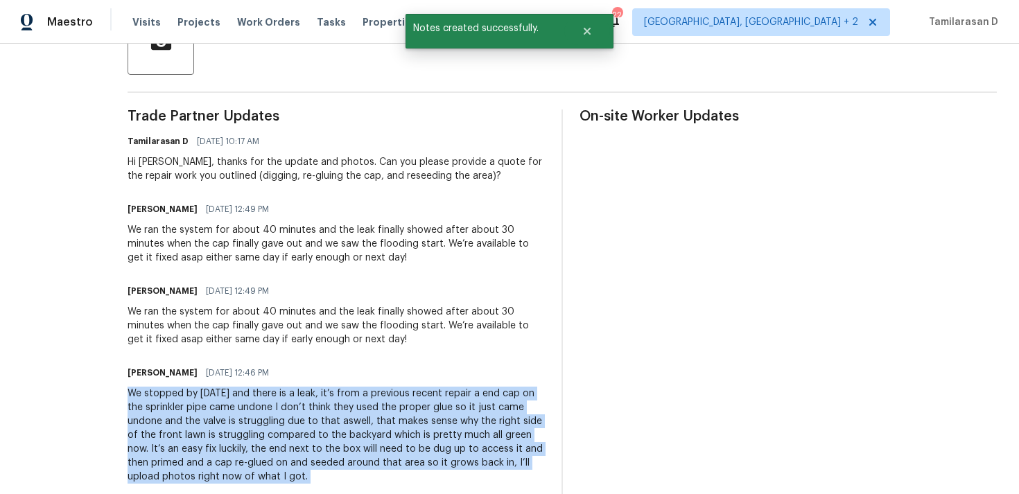
copy div "We stopped by yesterday and there is a leak, it’s from a previous recent repair…"
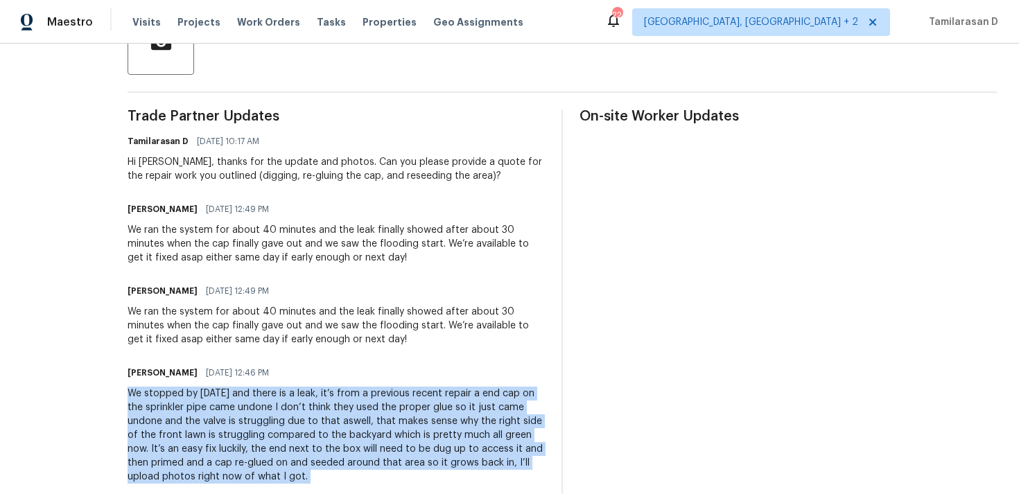
click at [252, 320] on div "We ran the system for about 40 minutes and the leak finally showed after about …" at bounding box center [336, 326] width 417 height 42
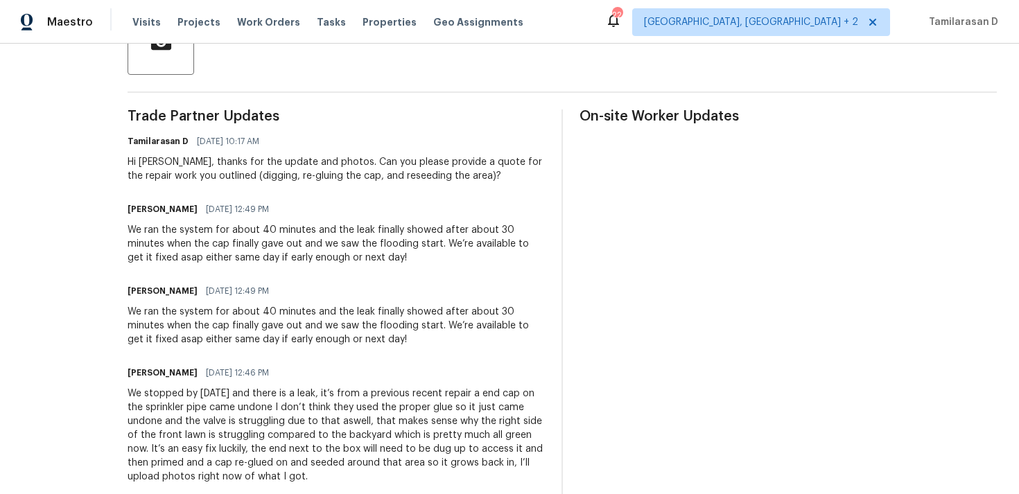
click at [252, 320] on div "We ran the system for about 40 minutes and the leak finally showed after about …" at bounding box center [336, 326] width 417 height 42
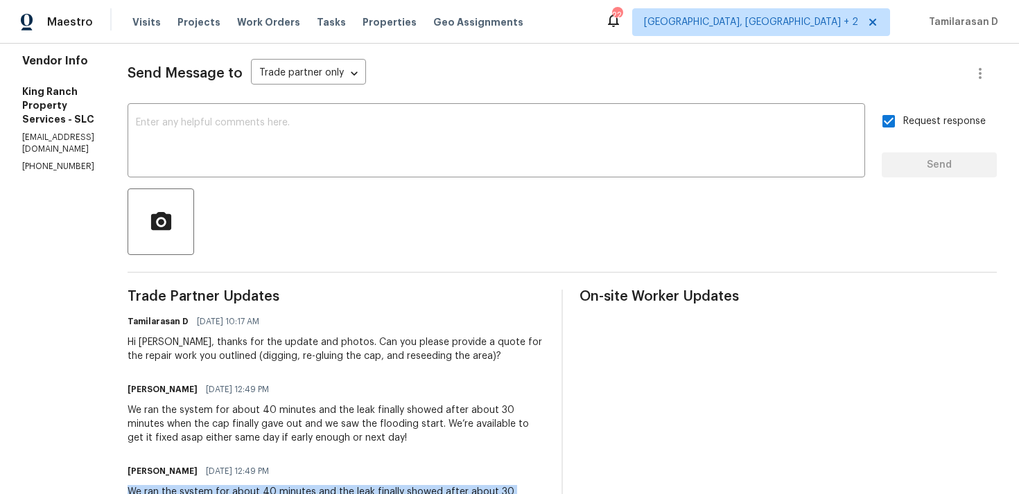
scroll to position [0, 0]
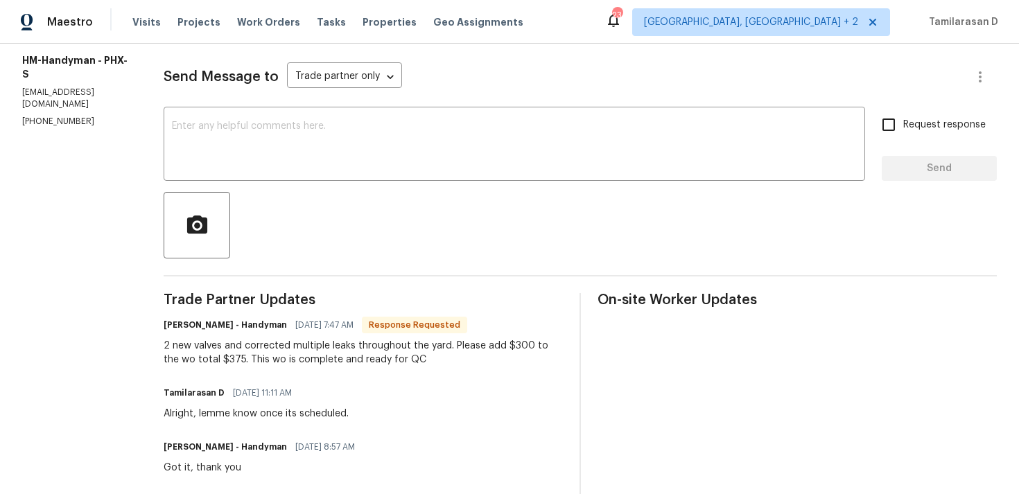
scroll to position [196, 0]
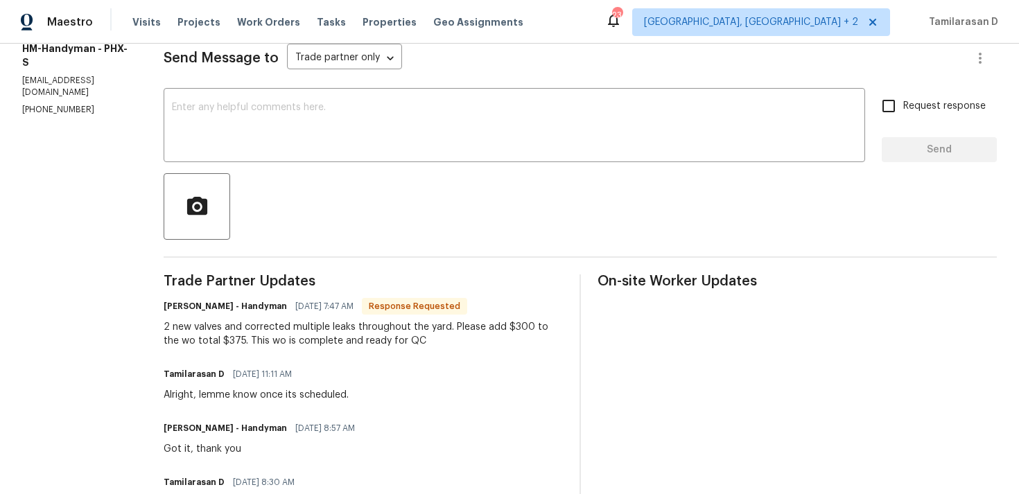
click at [331, 328] on div "2 new valves and corrected multiple leaks throughout the yard. Please add $300 …" at bounding box center [363, 334] width 399 height 28
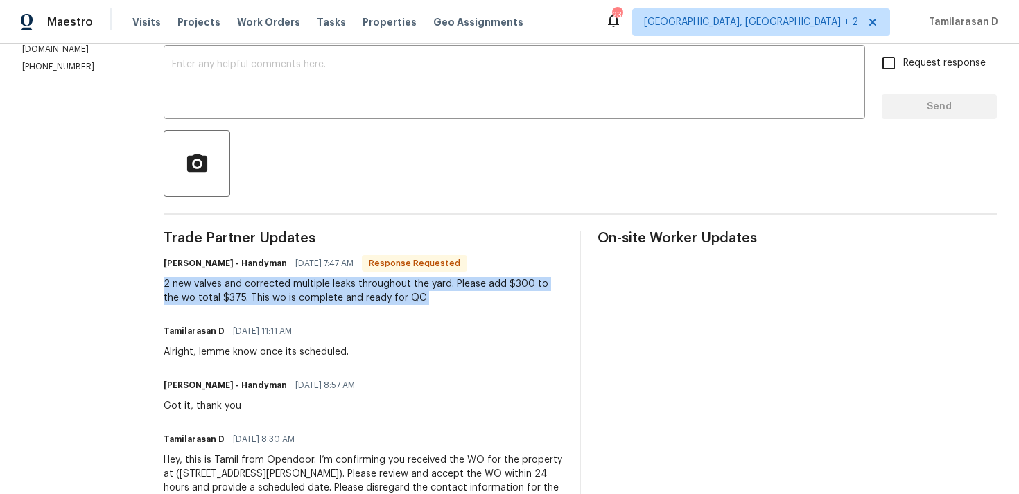
scroll to position [240, 0]
click at [313, 289] on div "2 new valves and corrected multiple leaks throughout the yard. Please add $300 …" at bounding box center [363, 291] width 399 height 28
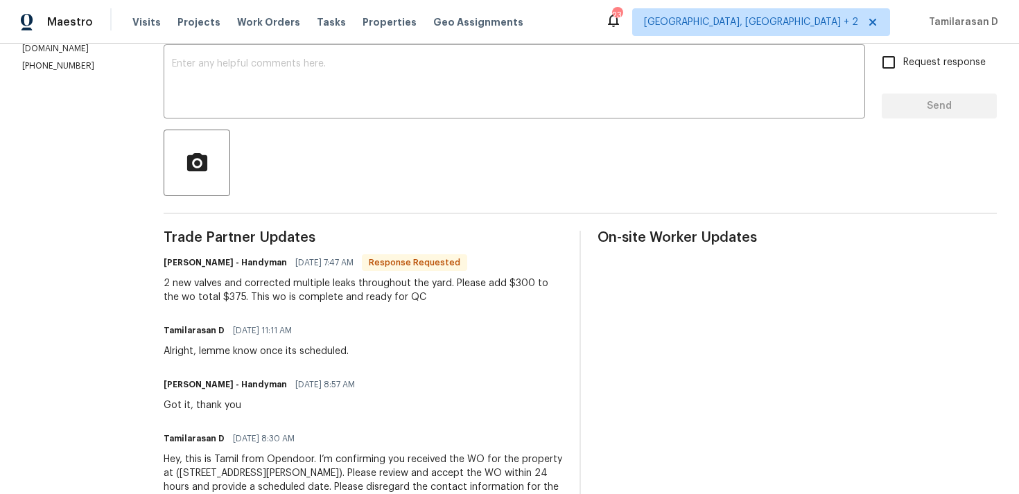
click at [313, 289] on div "2 new valves and corrected multiple leaks throughout the yard. Please add $300 …" at bounding box center [363, 291] width 399 height 28
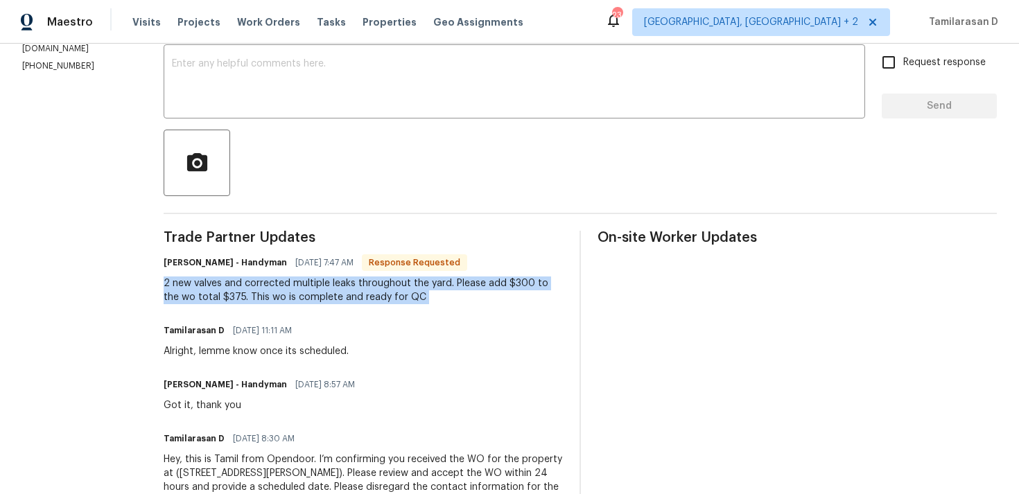
scroll to position [90, 0]
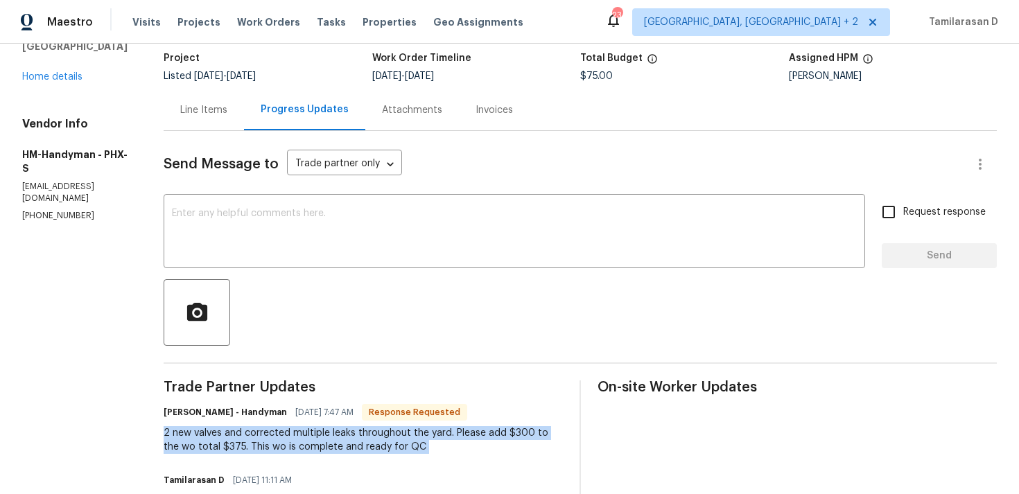
click at [244, 195] on div "Send Message to Trade partner only Trade partner only ​ x ​ Request response Se…" at bounding box center [581, 403] width 834 height 544
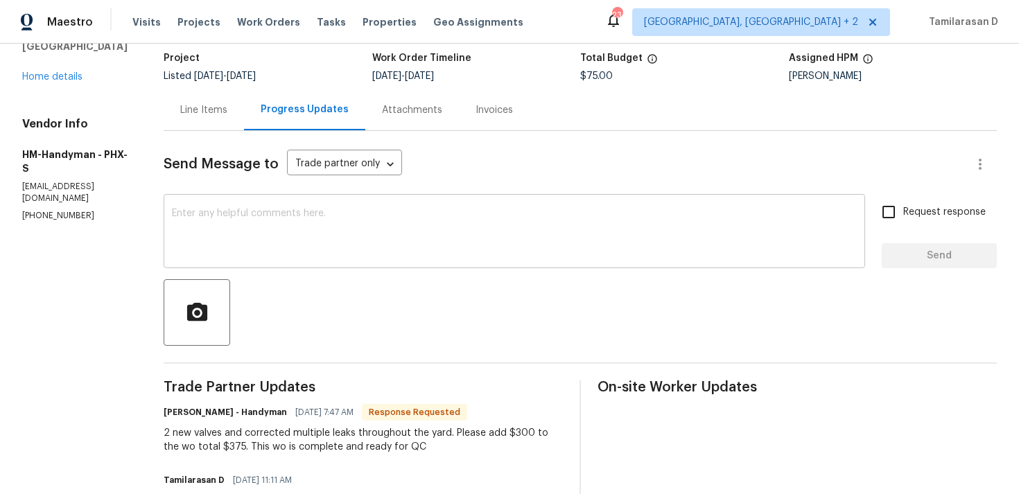
click at [235, 209] on textarea at bounding box center [514, 233] width 685 height 49
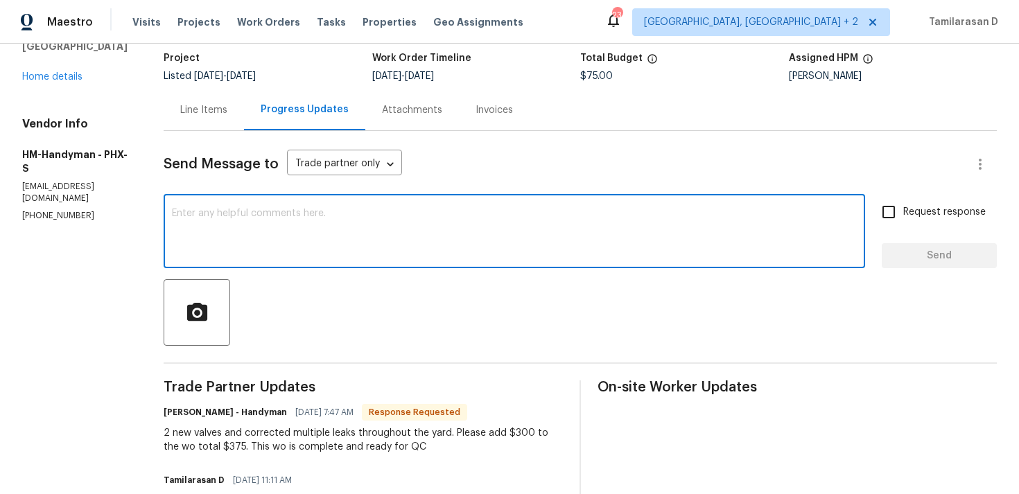
click at [261, 225] on textarea at bounding box center [514, 233] width 685 height 49
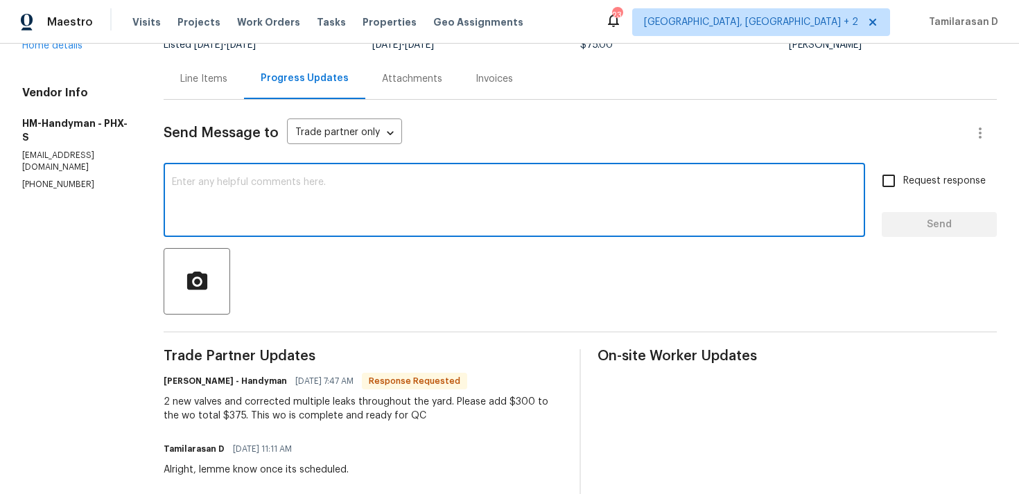
click at [257, 229] on div "x ​" at bounding box center [515, 201] width 702 height 71
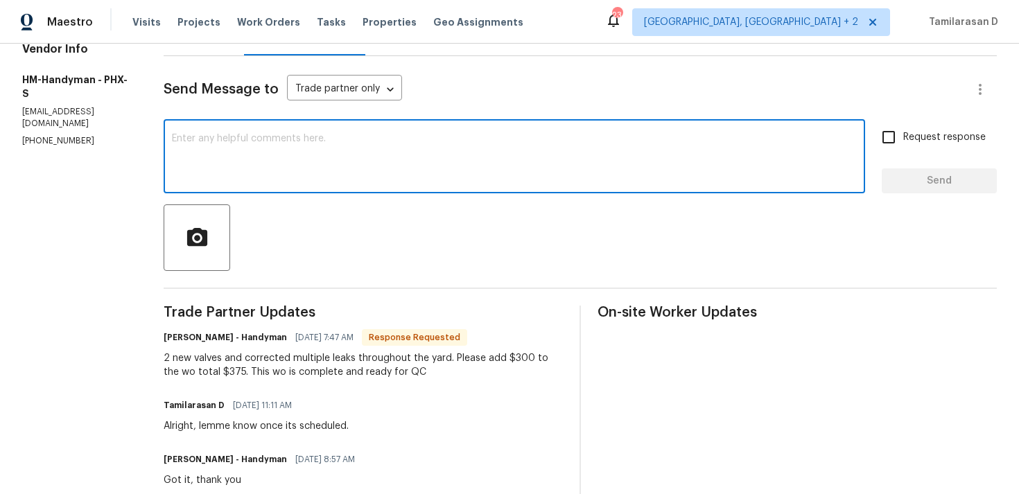
scroll to position [239, 0]
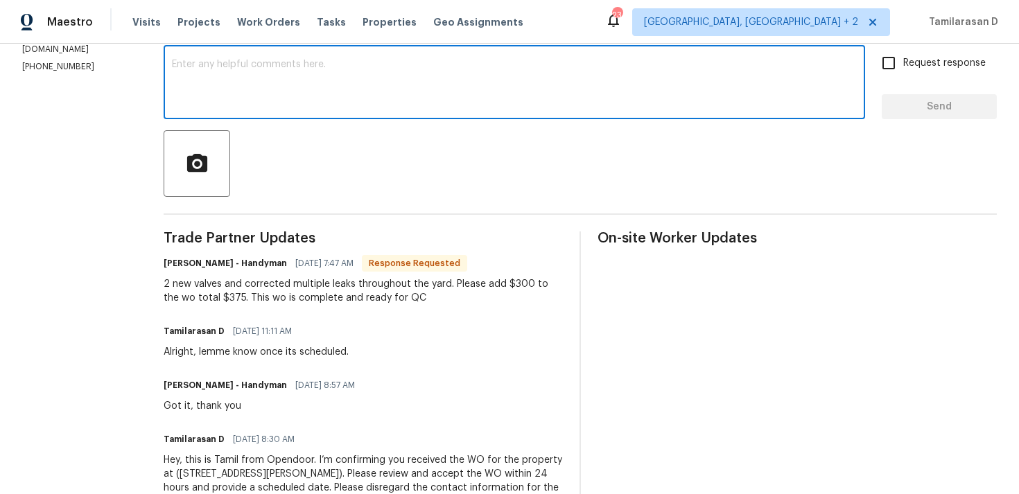
click at [234, 110] on div "x ​" at bounding box center [515, 84] width 702 height 71
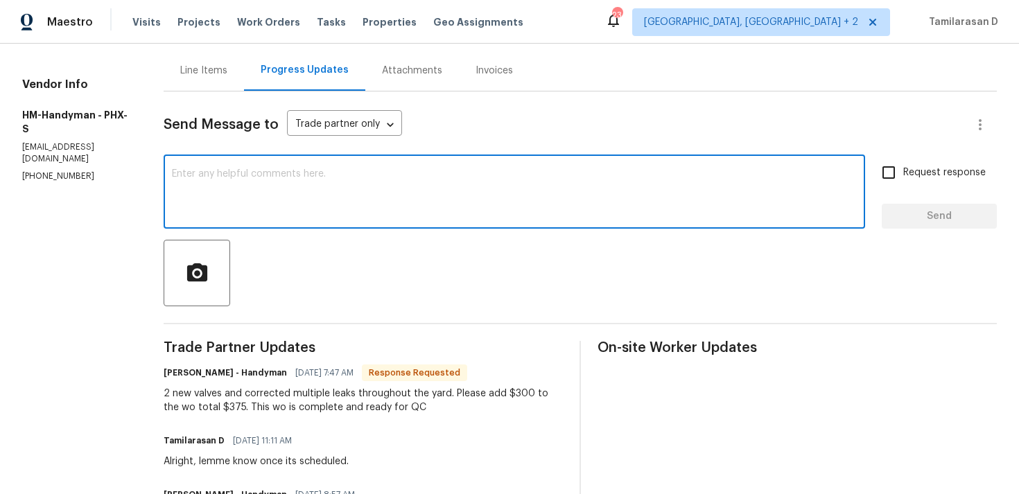
scroll to position [107, 0]
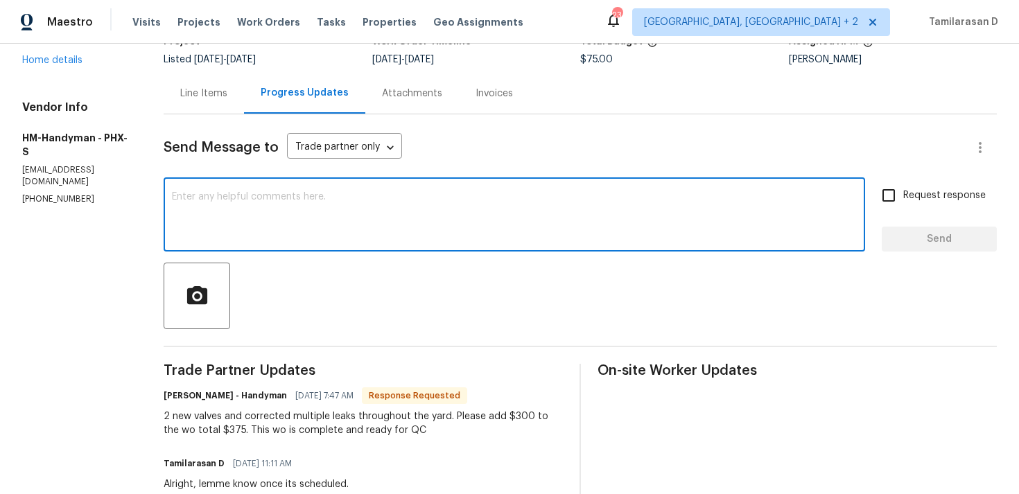
click at [239, 207] on textarea at bounding box center [514, 216] width 685 height 49
click at [242, 209] on textarea at bounding box center [514, 216] width 685 height 49
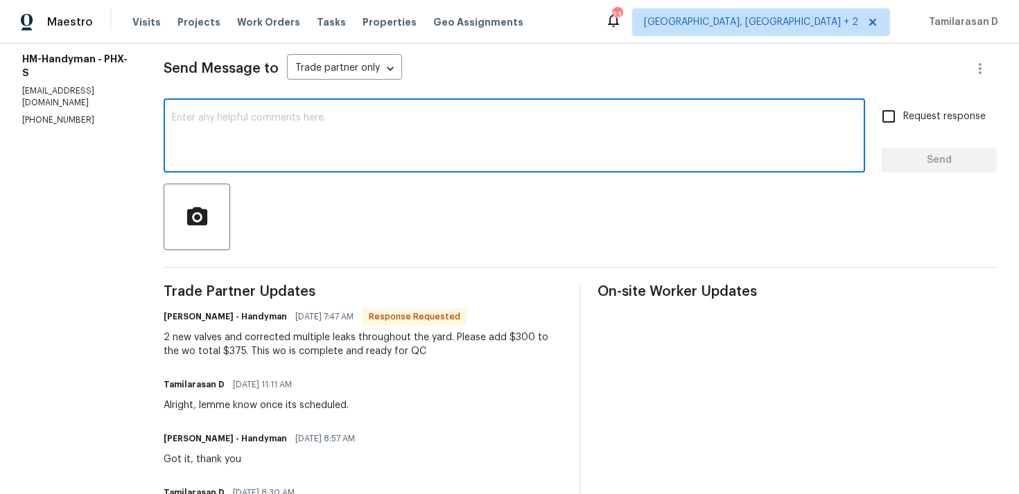
click at [284, 149] on textarea at bounding box center [514, 137] width 685 height 49
type textarea "Thank you, Approved!"
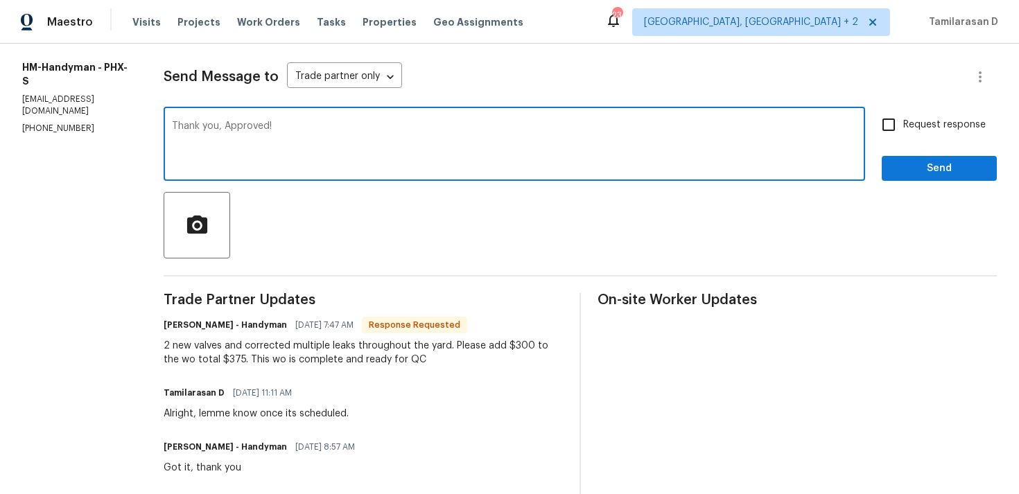
scroll to position [177, 0]
click at [341, 144] on textarea "Thank you, Approved!" at bounding box center [514, 146] width 685 height 49
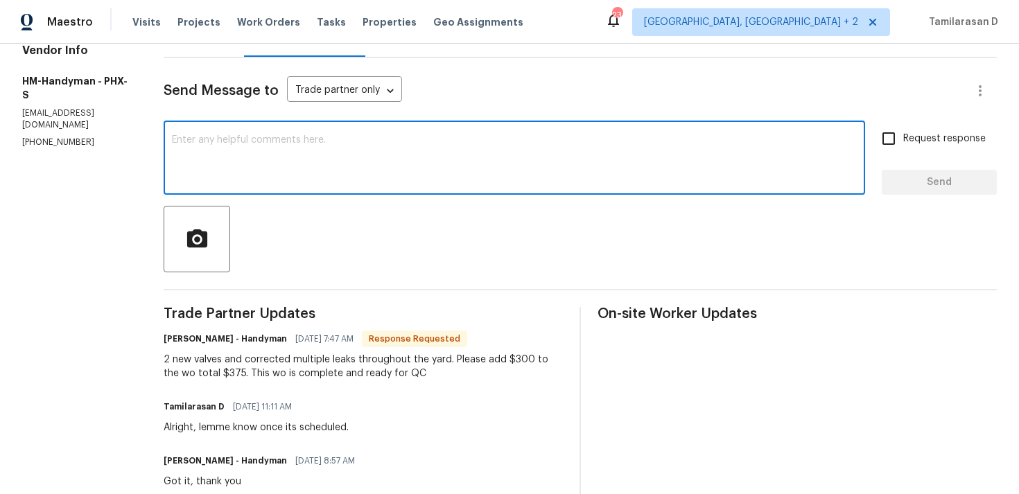
scroll to position [0, 0]
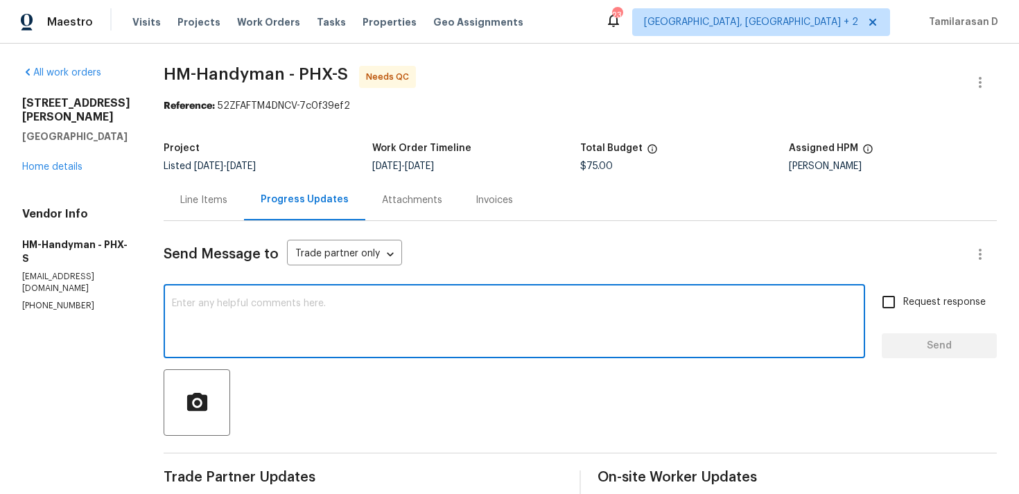
click at [207, 191] on div "Line Items" at bounding box center [204, 200] width 80 height 41
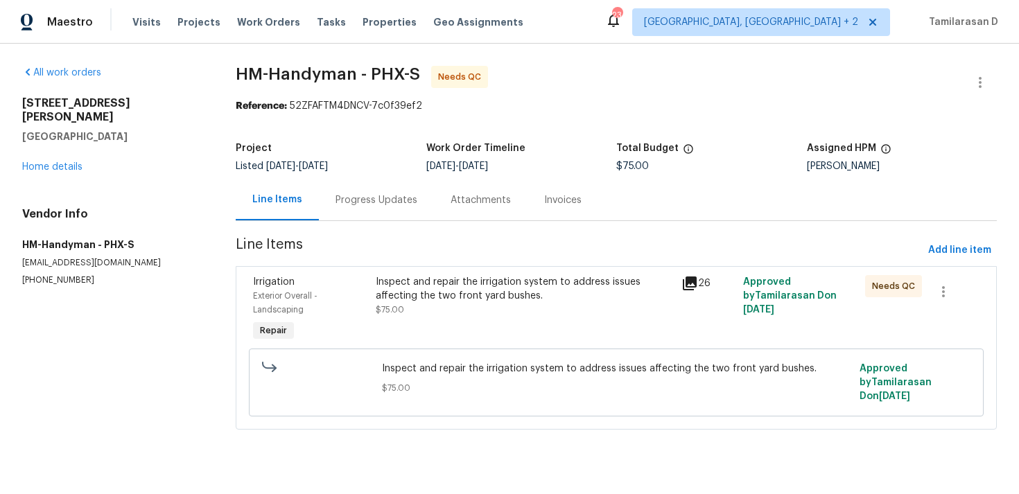
click at [433, 300] on div "Inspect and repair the irrigation system to address issues affecting the two fr…" at bounding box center [525, 289] width 298 height 28
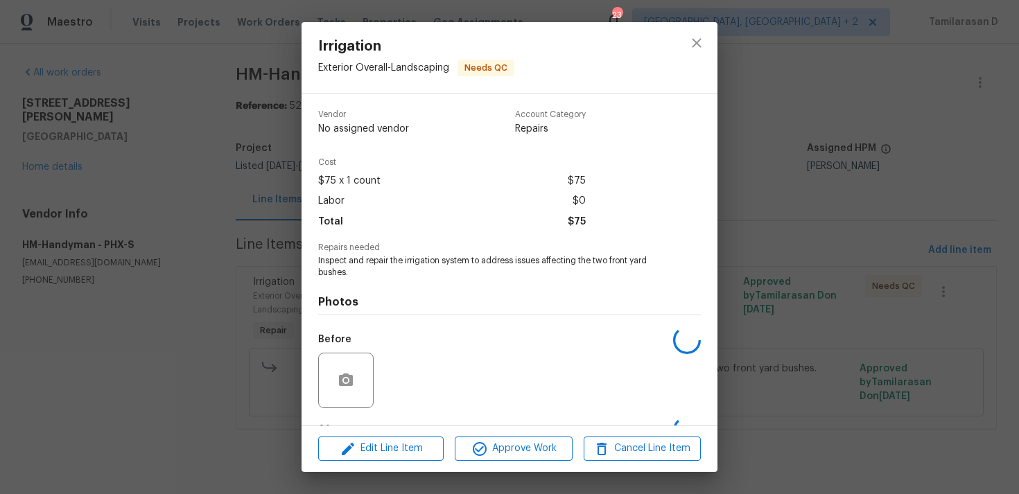
scroll to position [87, 0]
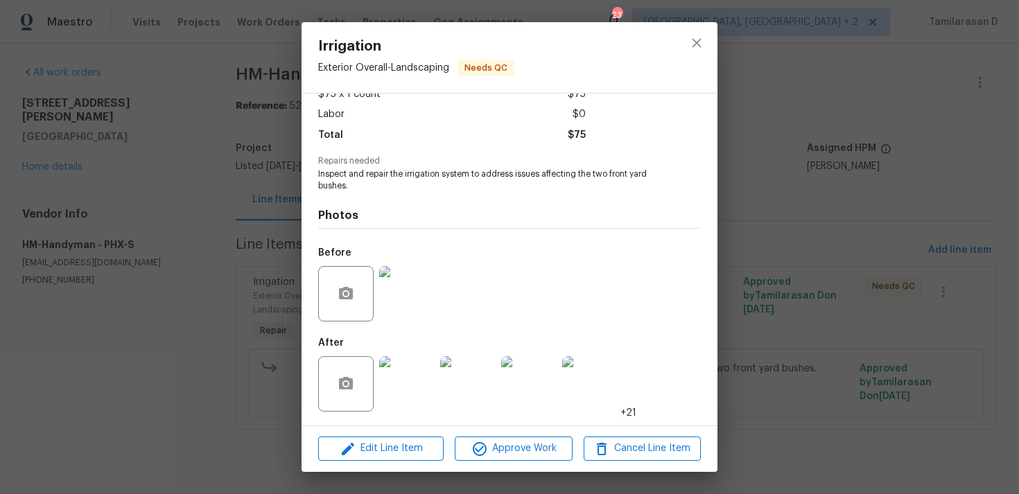
click at [413, 298] on img at bounding box center [406, 293] width 55 height 55
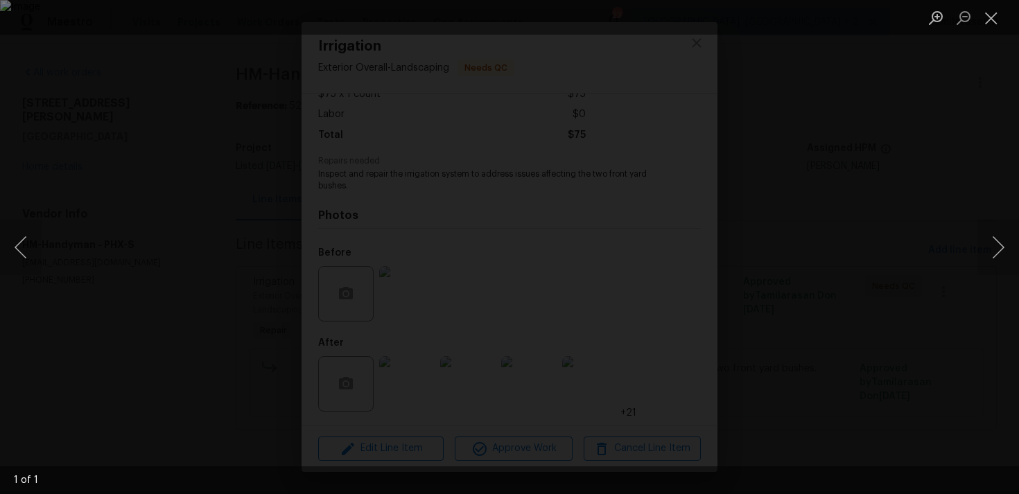
click at [640, 282] on div "Lightbox" at bounding box center [509, 247] width 1019 height 494
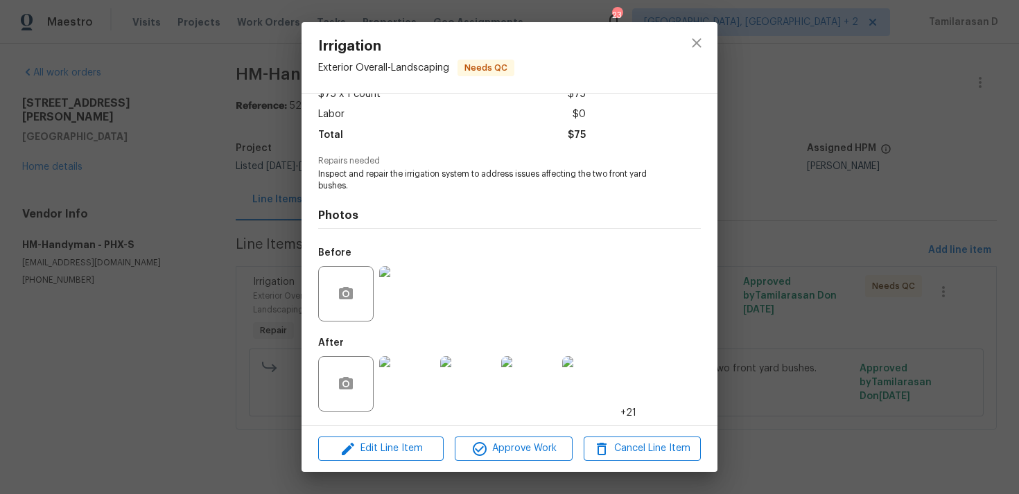
click at [406, 365] on img at bounding box center [406, 383] width 55 height 55
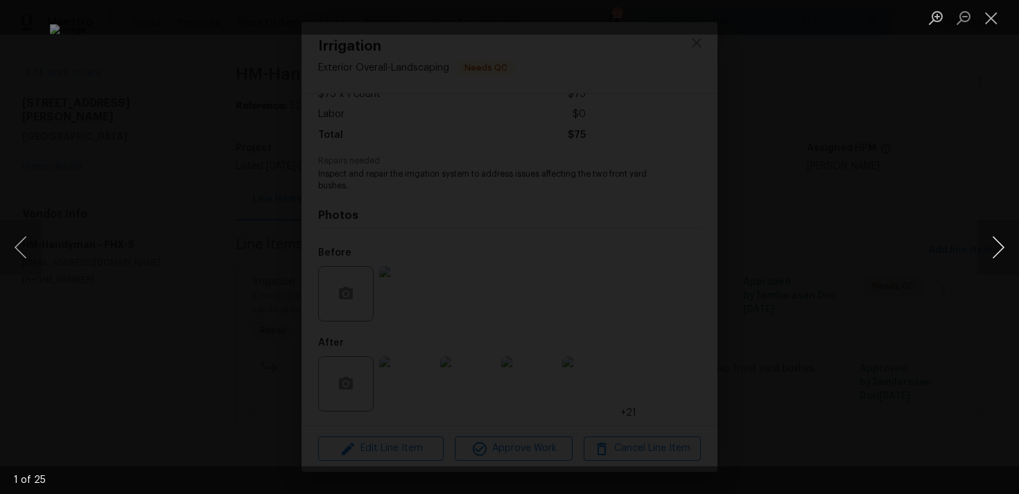
click at [997, 250] on button "Next image" at bounding box center [999, 247] width 42 height 55
click at [995, 246] on button "Next image" at bounding box center [999, 247] width 42 height 55
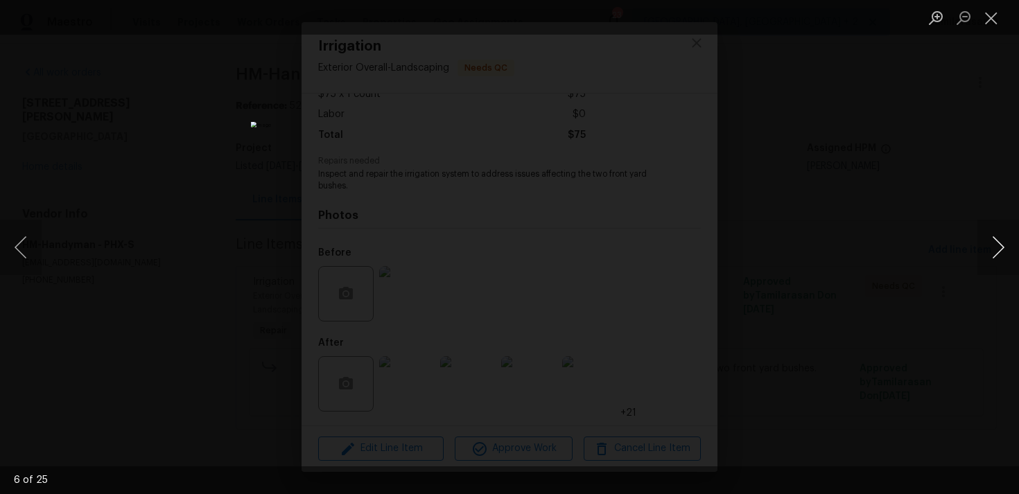
click at [997, 245] on button "Next image" at bounding box center [999, 247] width 42 height 55
click at [869, 238] on div "Lightbox" at bounding box center [509, 247] width 1019 height 494
click at [762, 228] on div "Lightbox" at bounding box center [509, 247] width 1019 height 494
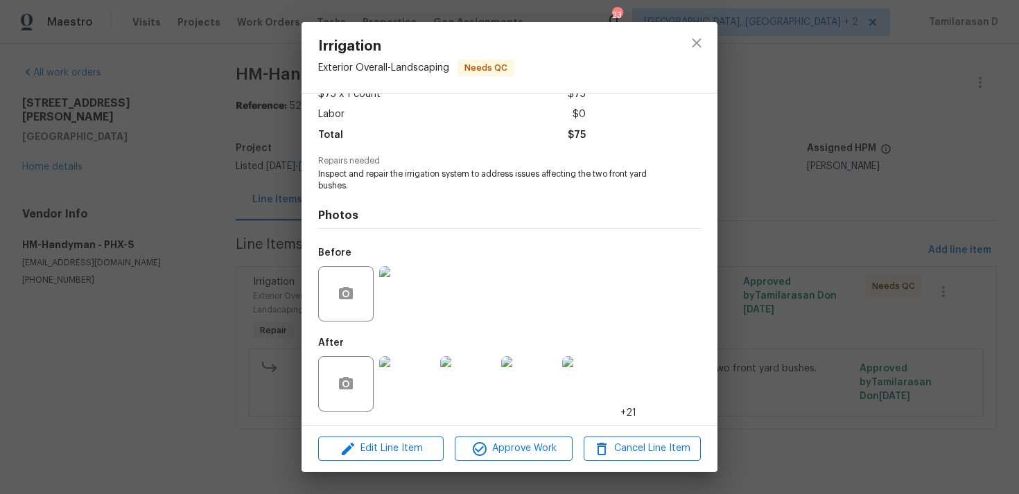
click at [408, 286] on img at bounding box center [406, 293] width 55 height 55
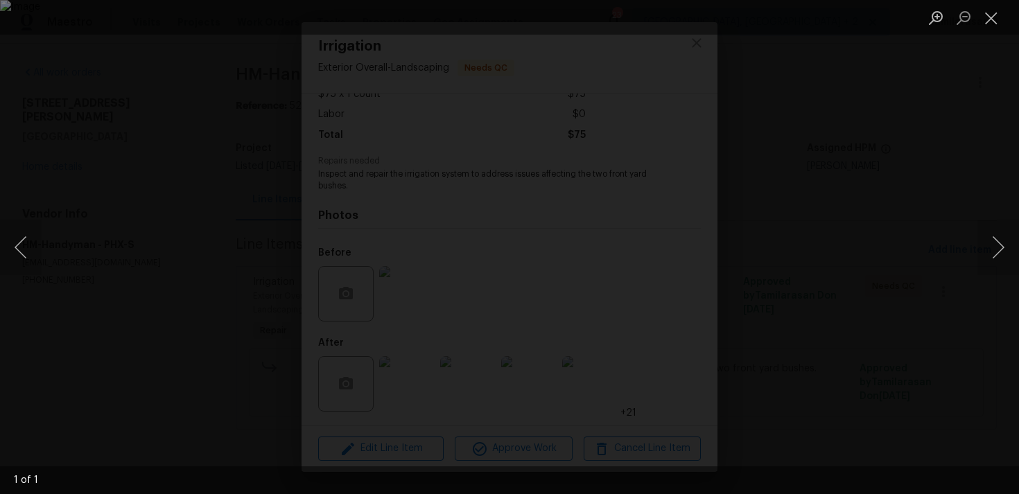
click at [935, 241] on div "Lightbox" at bounding box center [509, 247] width 1019 height 494
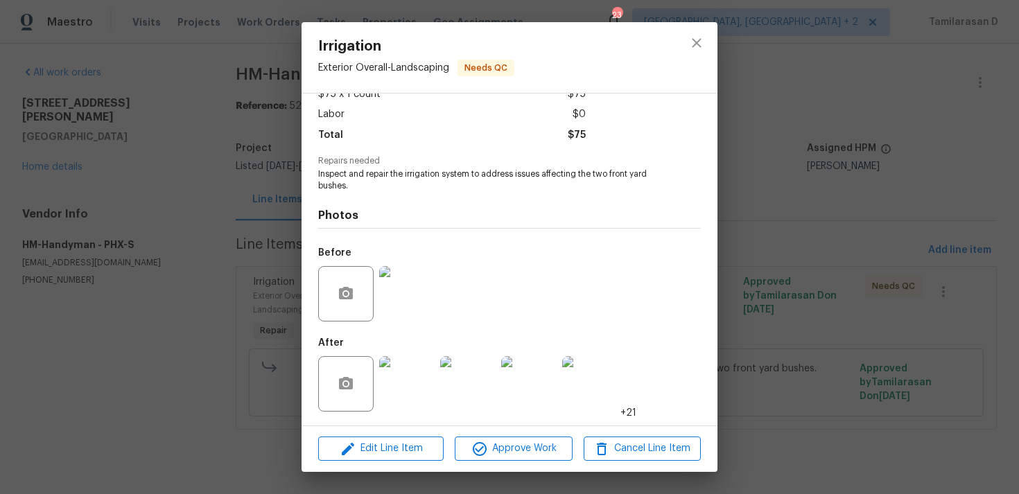
click at [408, 378] on img at bounding box center [406, 383] width 55 height 55
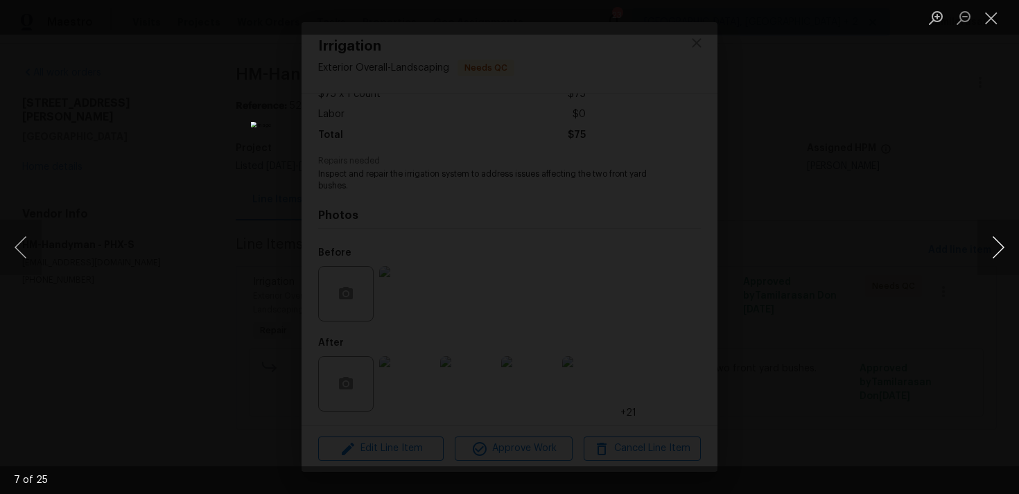
click at [1001, 246] on button "Next image" at bounding box center [999, 247] width 42 height 55
click at [854, 250] on div "Lightbox" at bounding box center [509, 247] width 1019 height 494
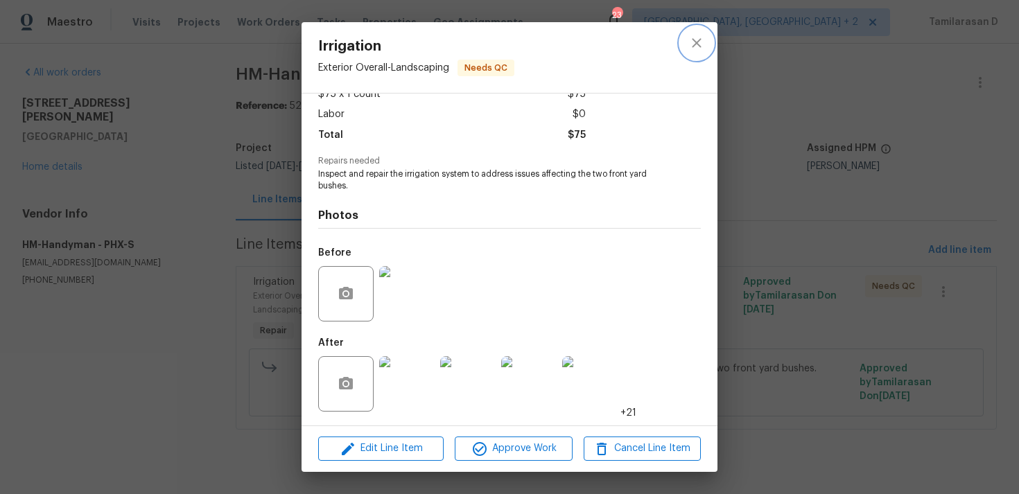
click at [702, 40] on icon "close" at bounding box center [697, 43] width 17 height 17
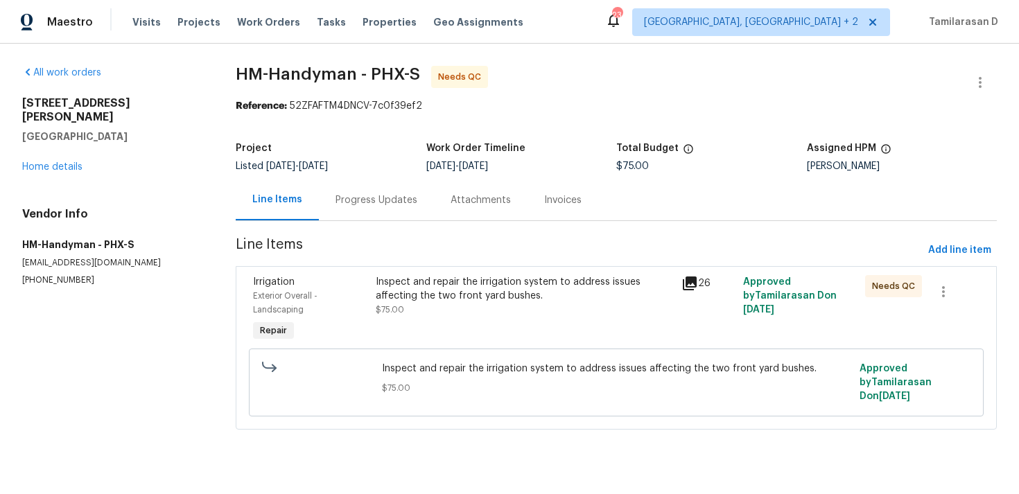
click at [381, 191] on div "Progress Updates" at bounding box center [376, 200] width 115 height 41
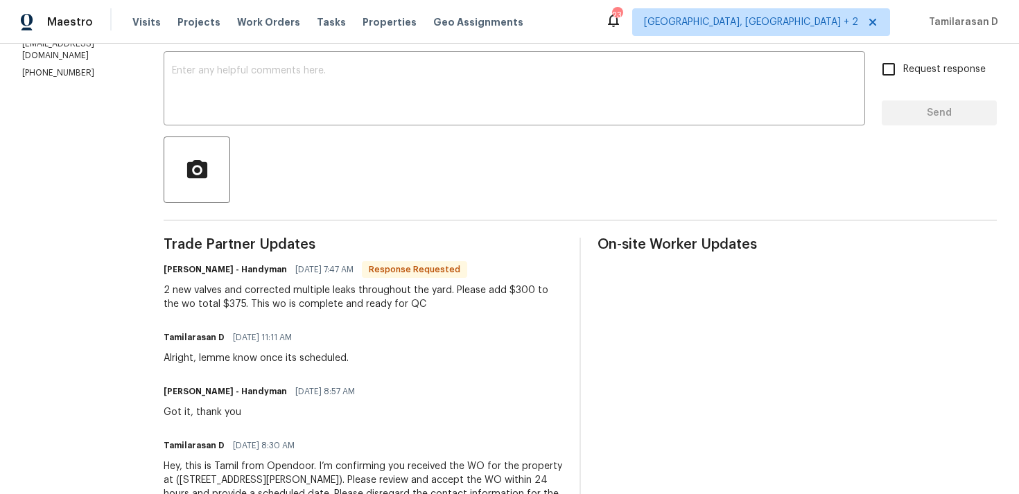
scroll to position [217, 0]
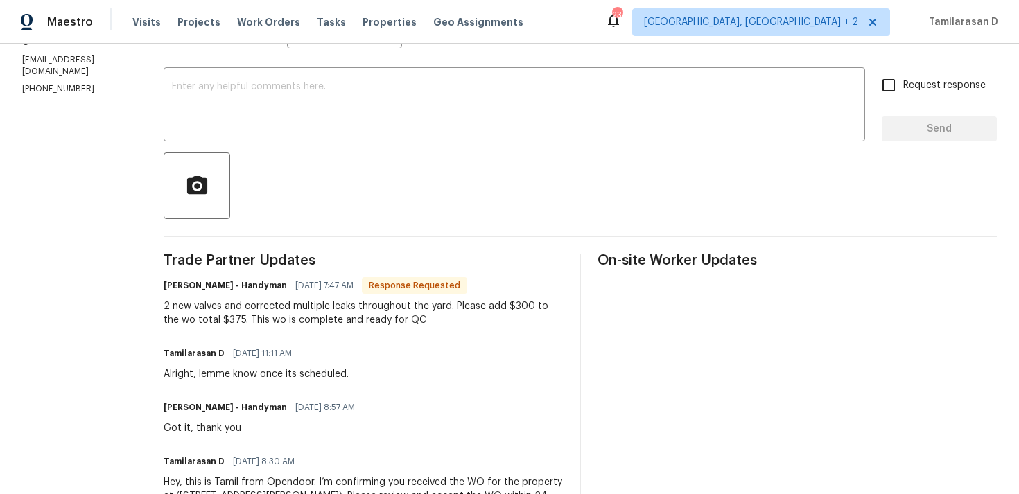
click at [336, 304] on div "2 new valves and corrected multiple leaks throughout the yard. Please add $300 …" at bounding box center [363, 314] width 399 height 28
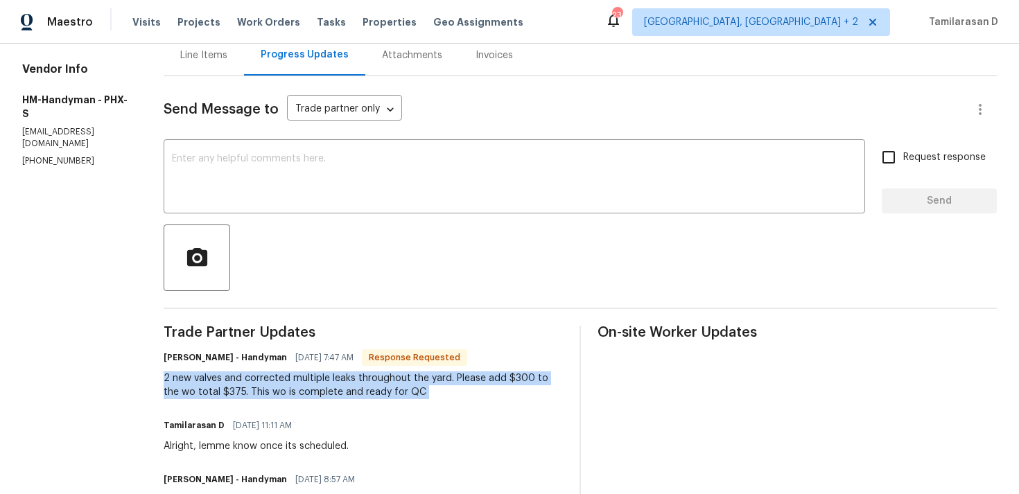
scroll to position [127, 0]
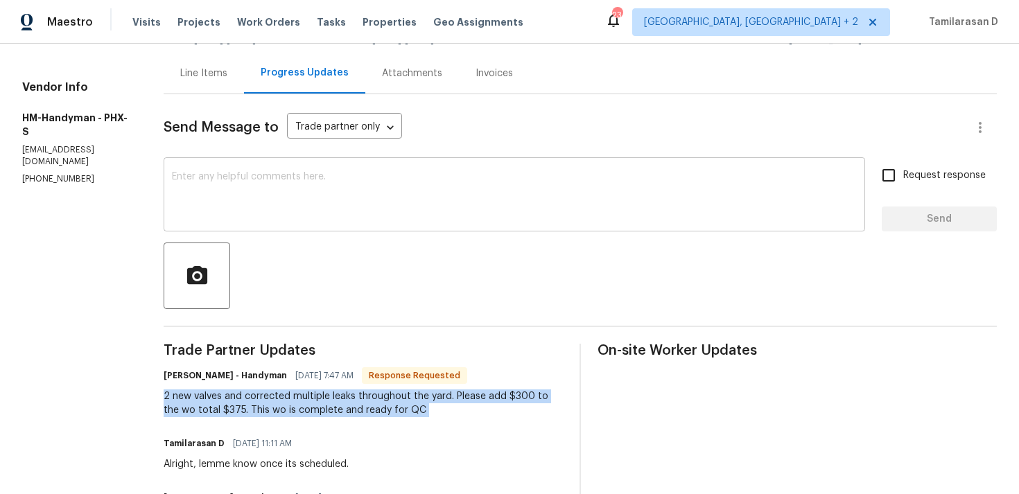
click at [275, 212] on textarea at bounding box center [514, 196] width 685 height 49
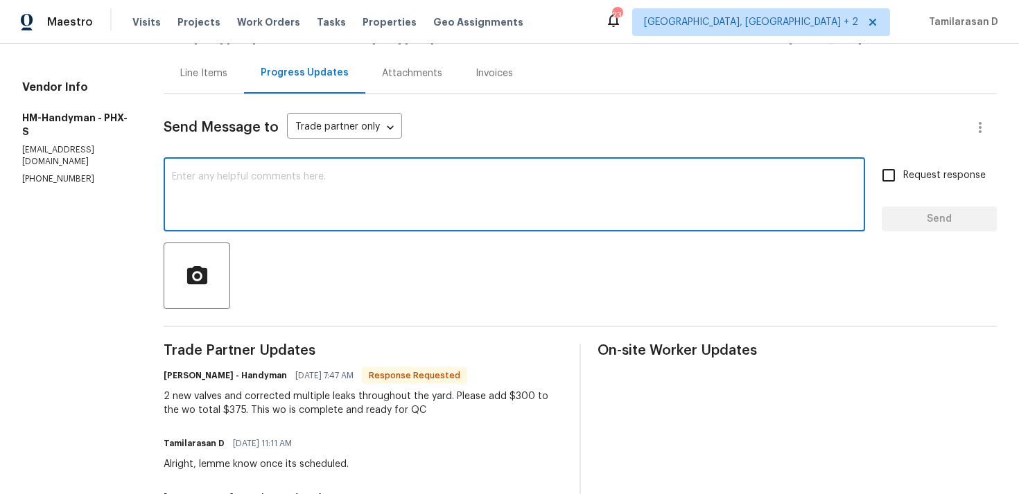
paste textarea "Thank you, Approved!"
type textarea "Thank you, Approved!"
click at [933, 218] on span "Send" at bounding box center [939, 219] width 93 height 17
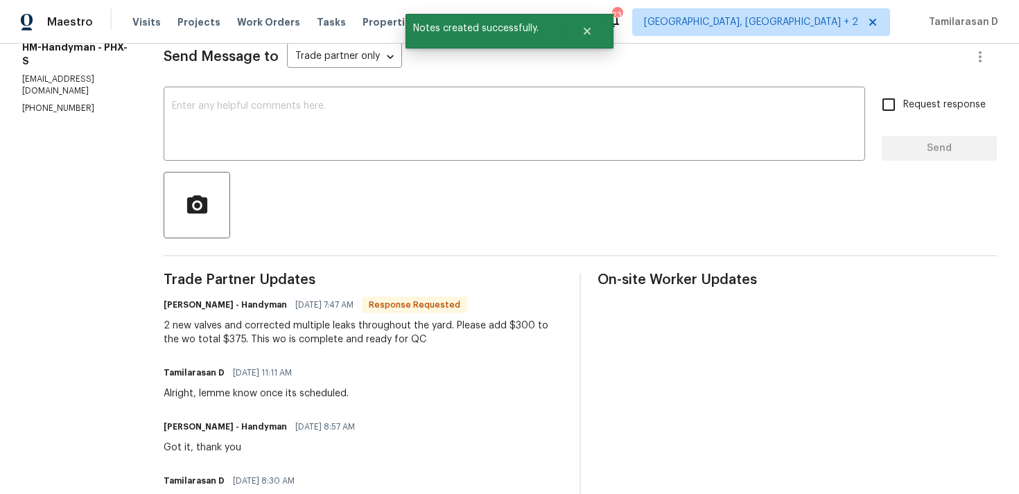
scroll to position [225, 0]
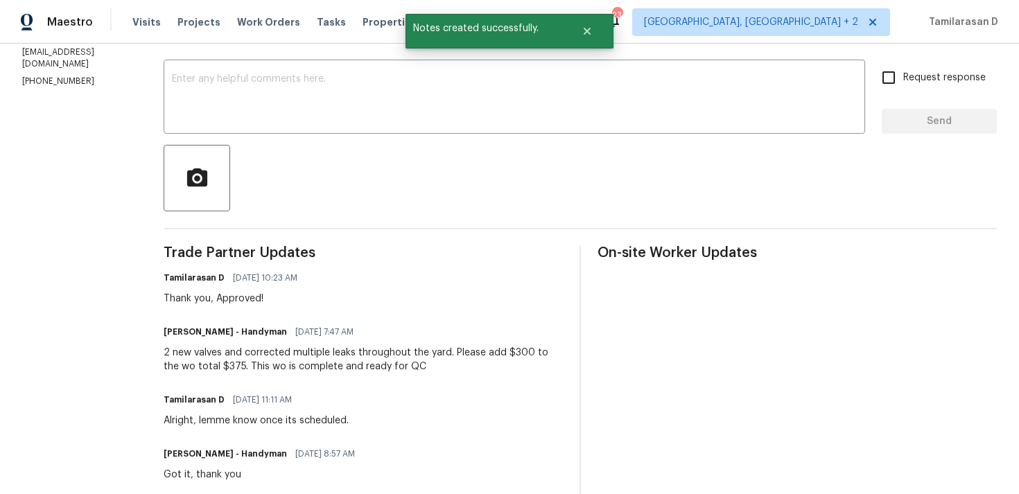
click at [252, 365] on div "2 new valves and corrected multiple leaks throughout the yard. Please add $300 …" at bounding box center [363, 360] width 399 height 28
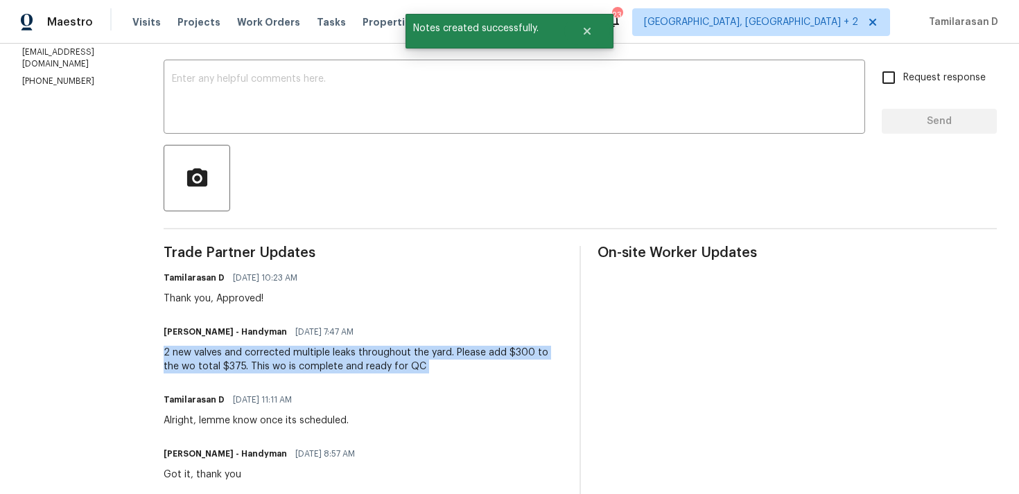
copy div "2 new valves and corrected multiple leaks throughout the yard. Please add $300 …"
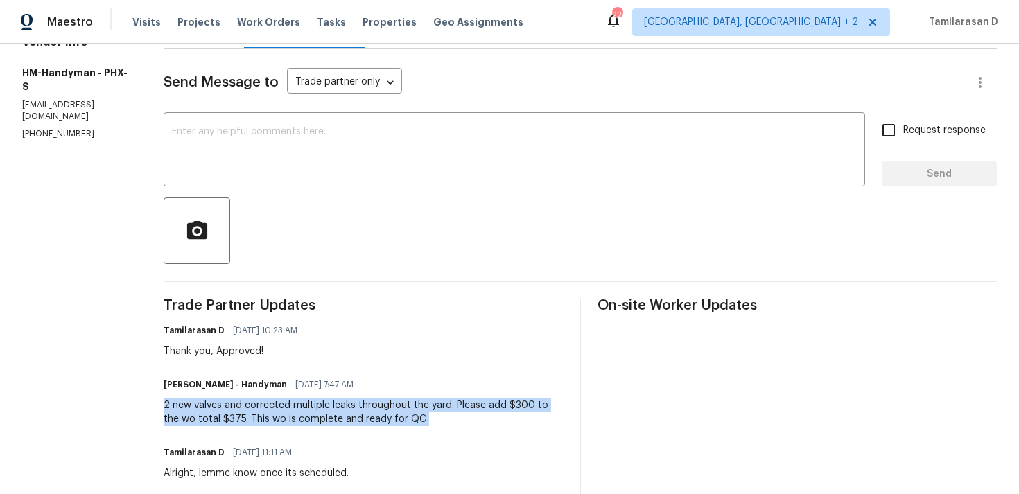
scroll to position [0, 0]
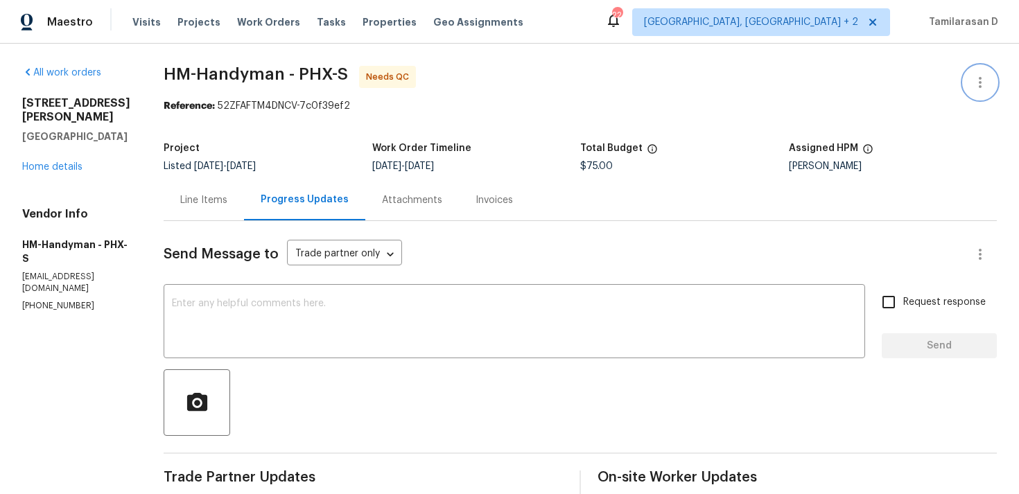
click at [976, 76] on icon "button" at bounding box center [980, 82] width 17 height 17
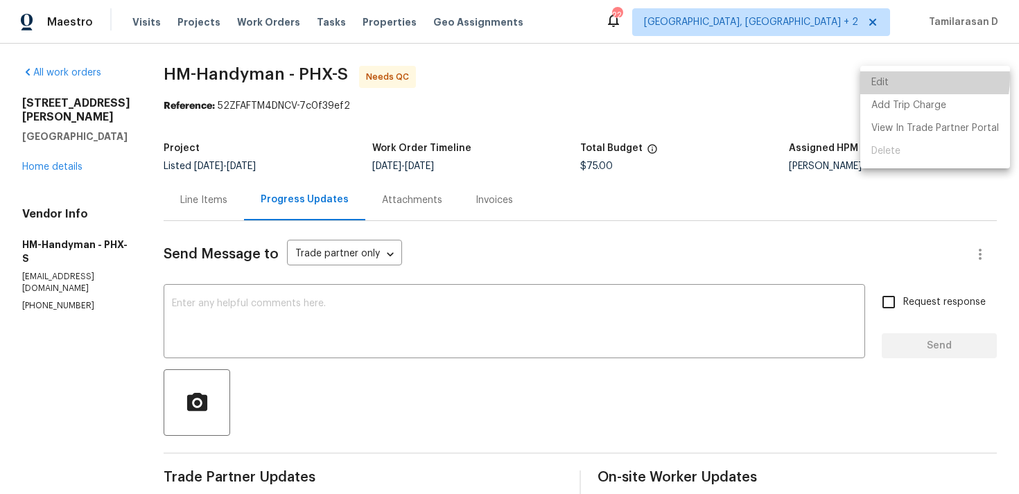
click at [900, 78] on li "Edit" at bounding box center [936, 82] width 150 height 23
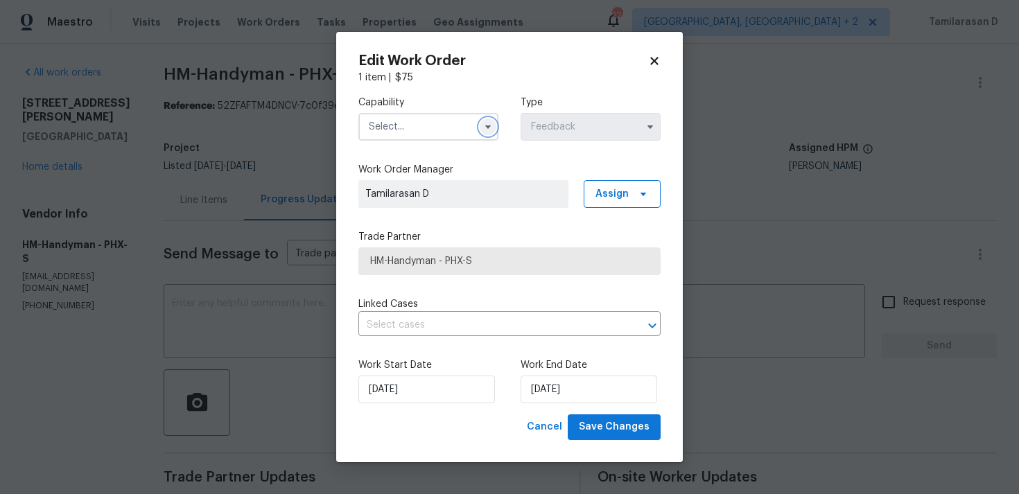
click at [489, 126] on icon "button" at bounding box center [488, 127] width 6 height 3
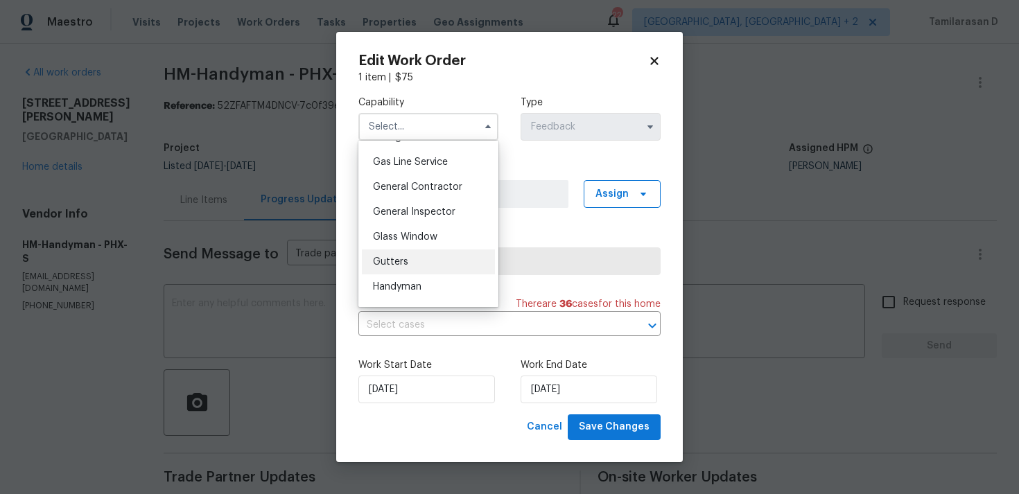
scroll to position [667, 0]
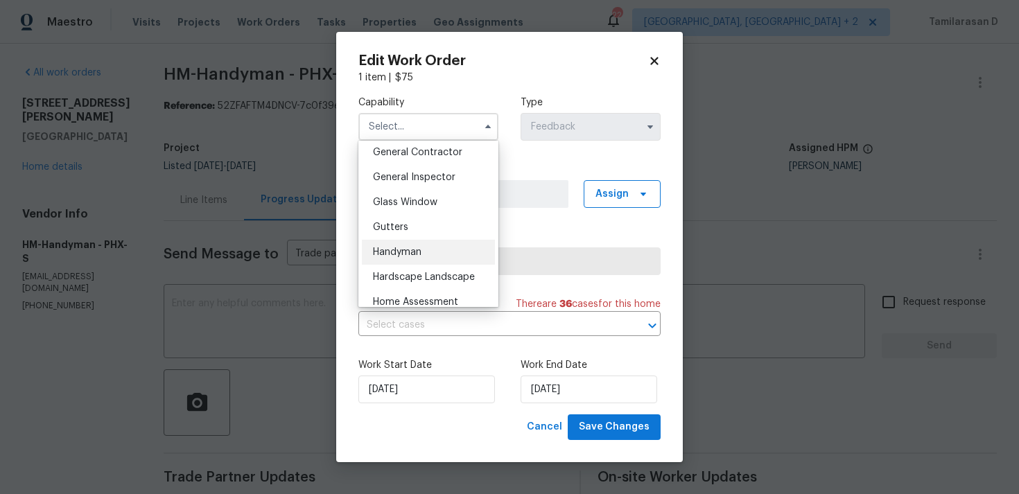
click at [396, 255] on span "Handyman" at bounding box center [397, 253] width 49 height 10
type input "Handyman"
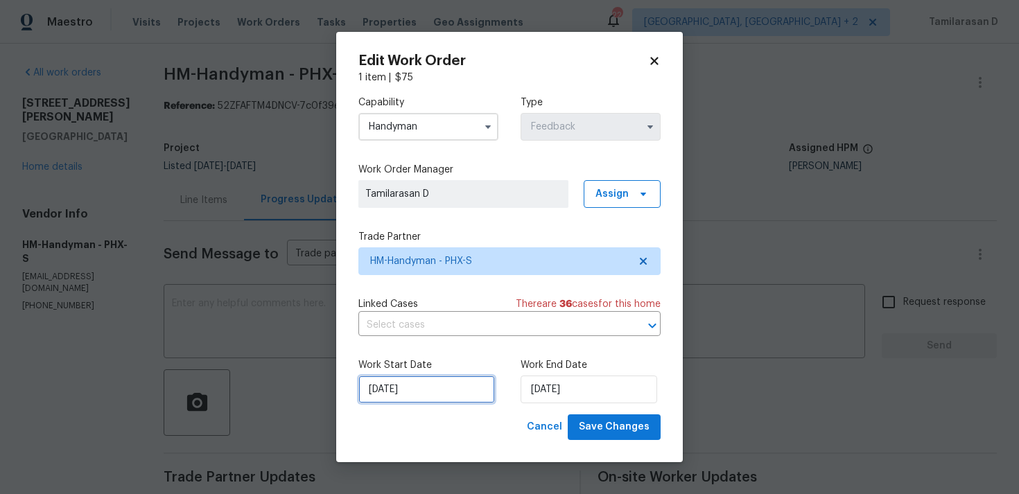
click at [411, 386] on input "28/08/2025" at bounding box center [427, 390] width 137 height 28
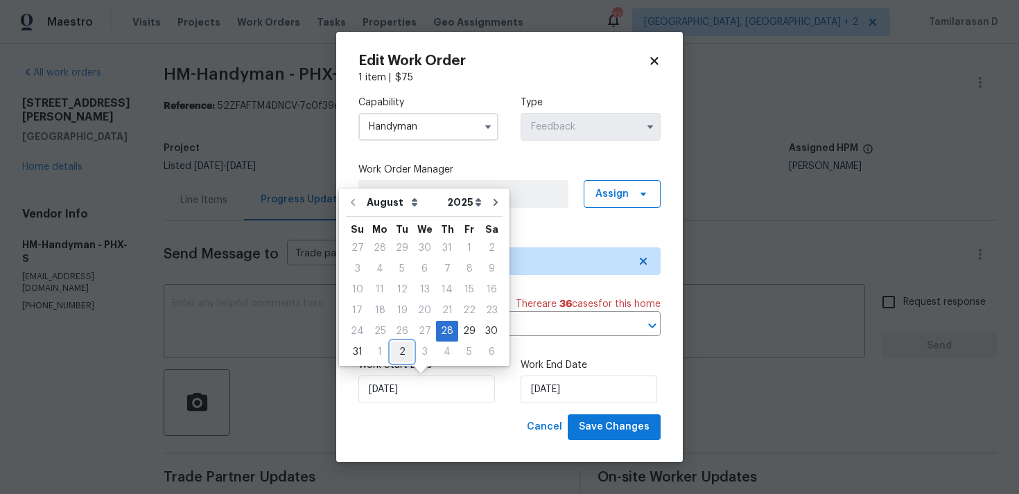
click at [397, 347] on div "2" at bounding box center [402, 352] width 22 height 19
type input "[DATE]"
select select "8"
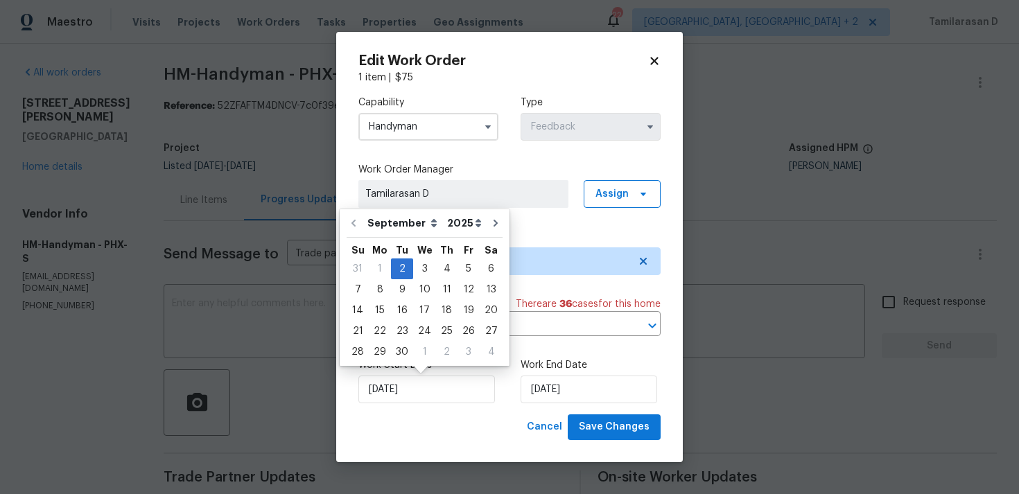
click at [511, 409] on div "Work Start Date 02/09/2025 Work End Date 02/09/2025" at bounding box center [510, 380] width 302 height 67
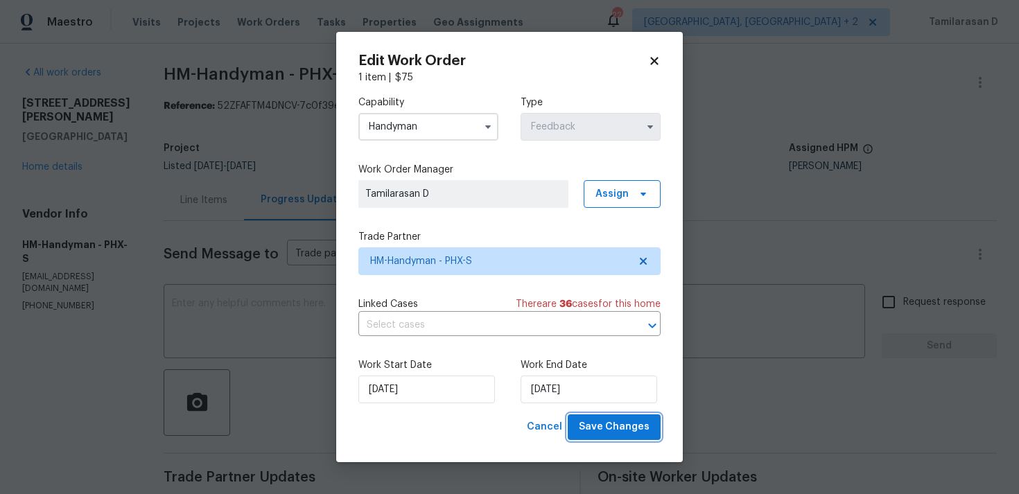
click at [617, 439] on button "Save Changes" at bounding box center [614, 428] width 93 height 26
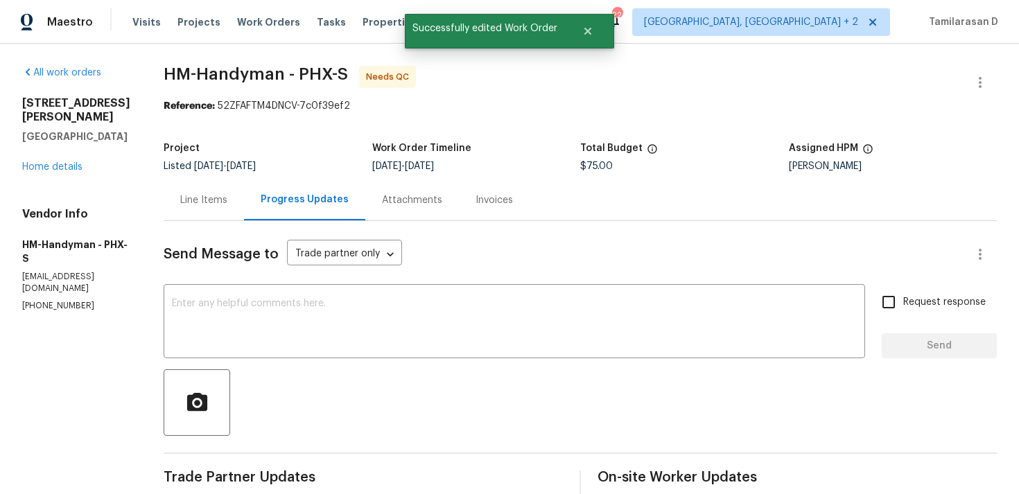
click at [208, 185] on div "Line Items" at bounding box center [204, 200] width 80 height 41
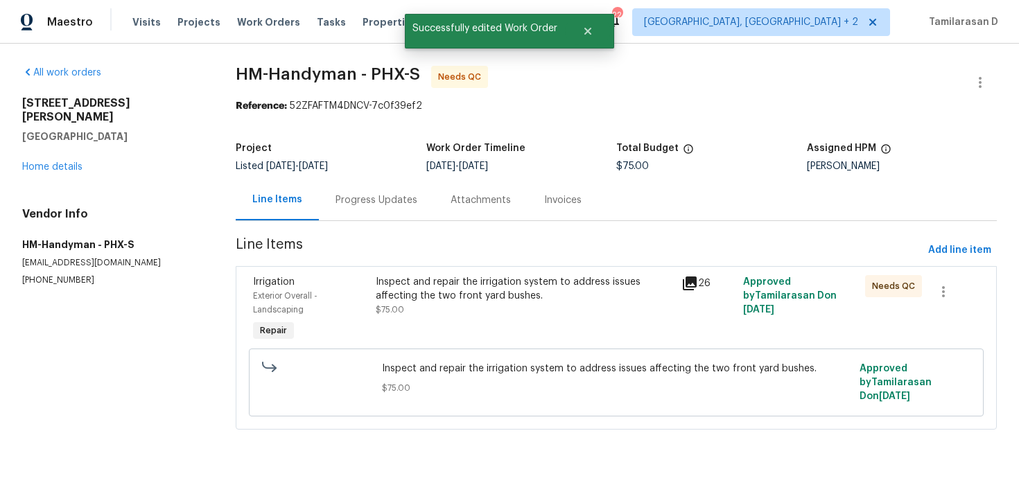
click at [483, 293] on div "Inspect and repair the irrigation system to address issues affecting the two fr…" at bounding box center [525, 289] width 298 height 28
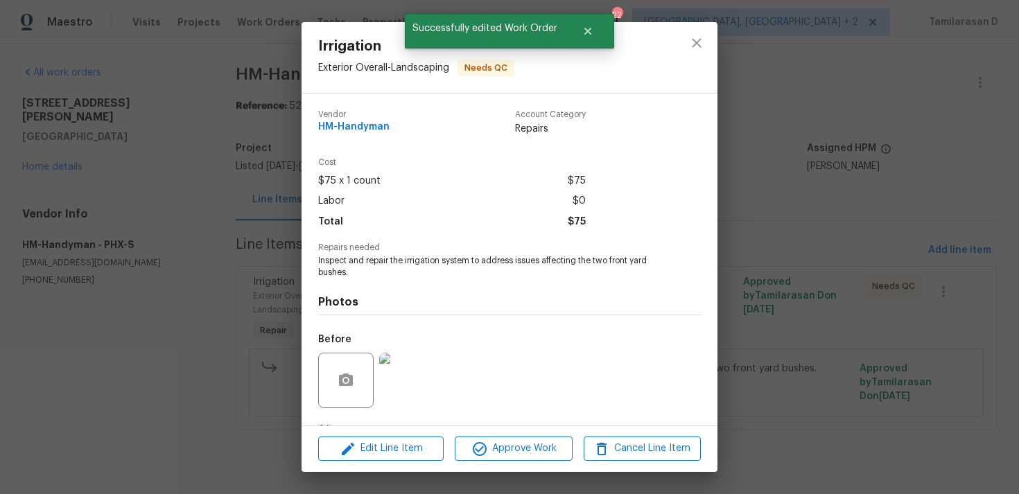
scroll to position [87, 0]
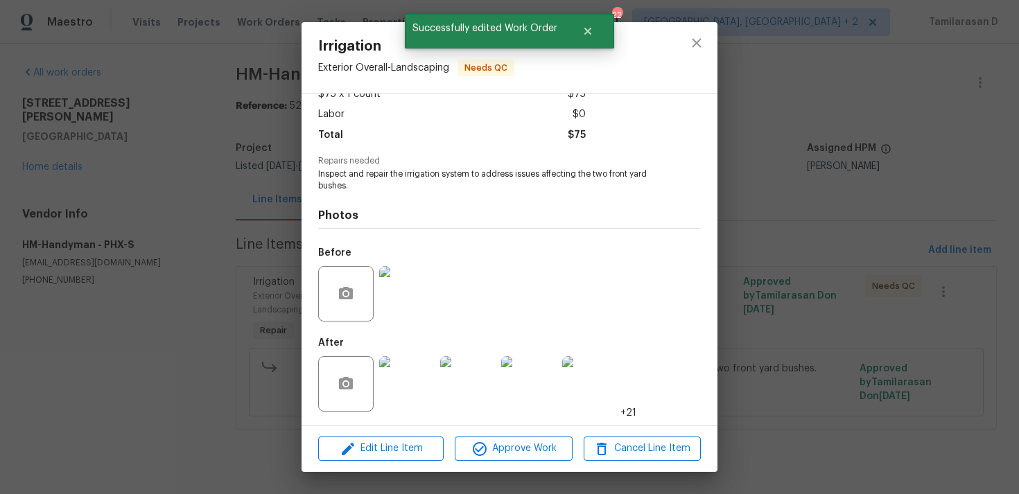
click at [177, 266] on div "Irrigation Exterior Overall - Landscaping Needs QC Vendor HM-Handyman Account C…" at bounding box center [509, 247] width 1019 height 494
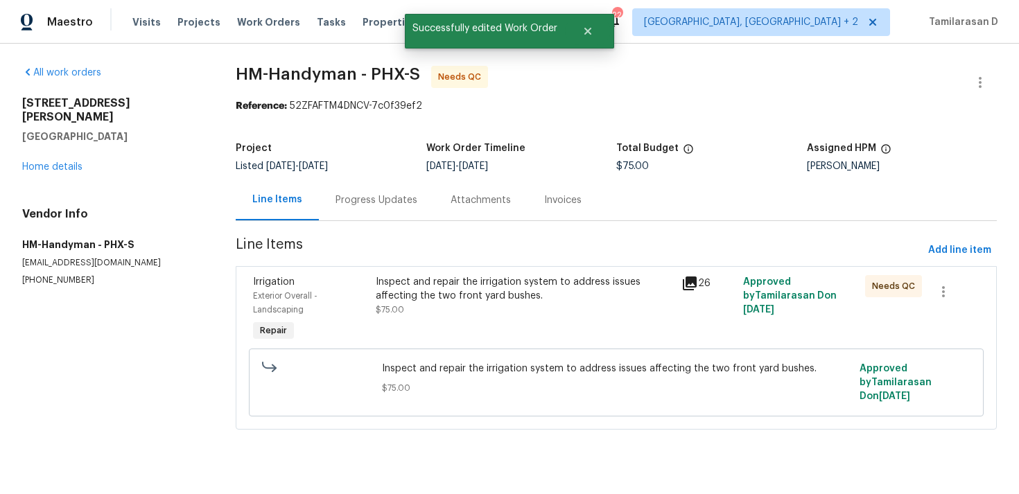
click at [336, 175] on div "Project Listed 2/13/2025 - 9/2/2025 Work Order Timeline 8/28/2025 - 9/2/2025 To…" at bounding box center [616, 157] width 761 height 44
click at [346, 205] on div "Progress Updates" at bounding box center [377, 200] width 82 height 14
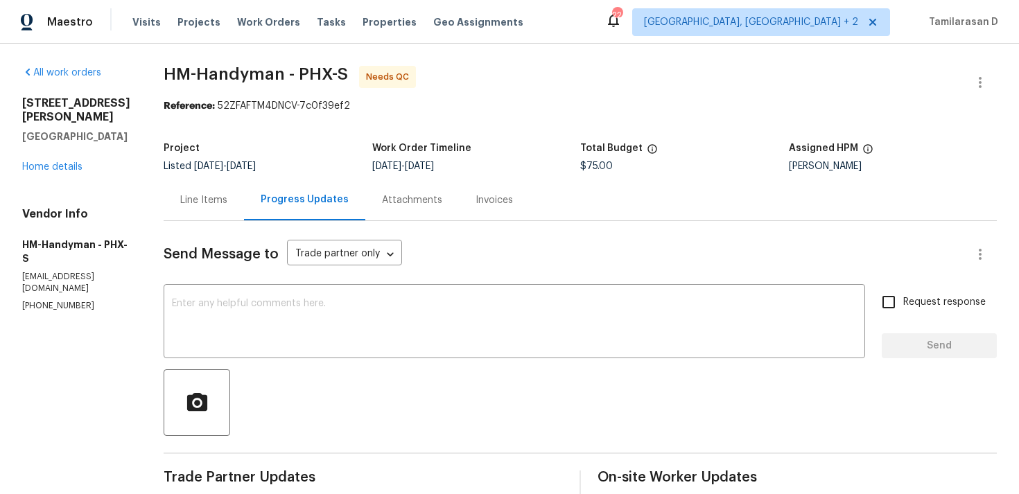
click at [225, 200] on div "Line Items" at bounding box center [203, 200] width 47 height 14
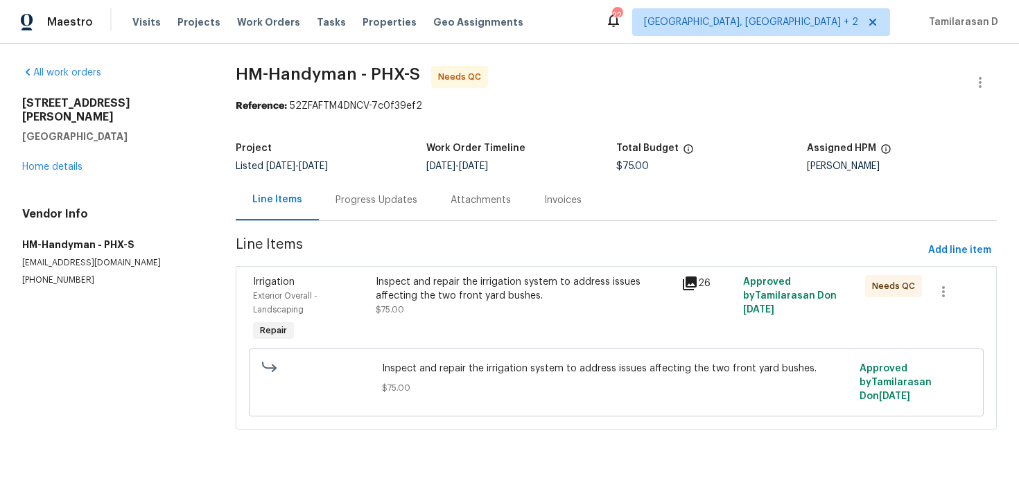
click at [433, 289] on div "Inspect and repair the irrigation system to address issues affecting the two fr…" at bounding box center [525, 289] width 298 height 28
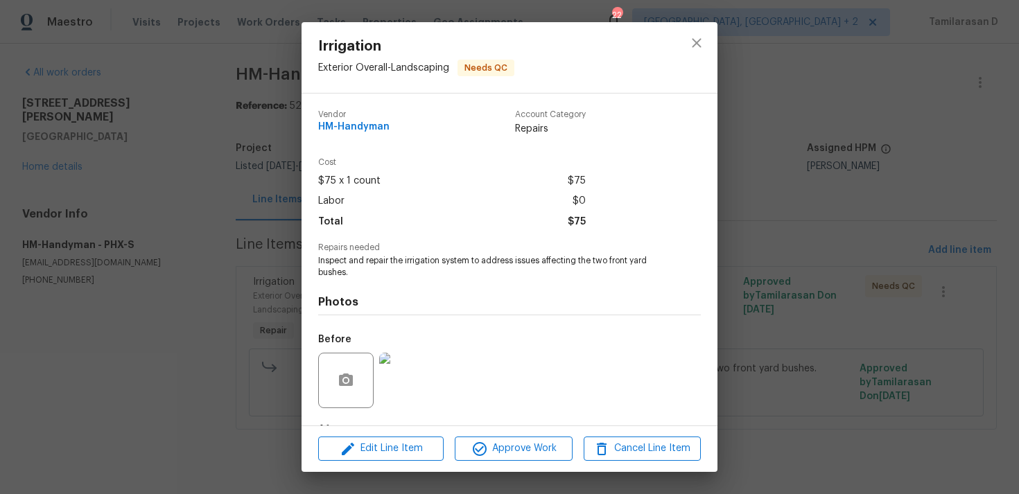
scroll to position [87, 0]
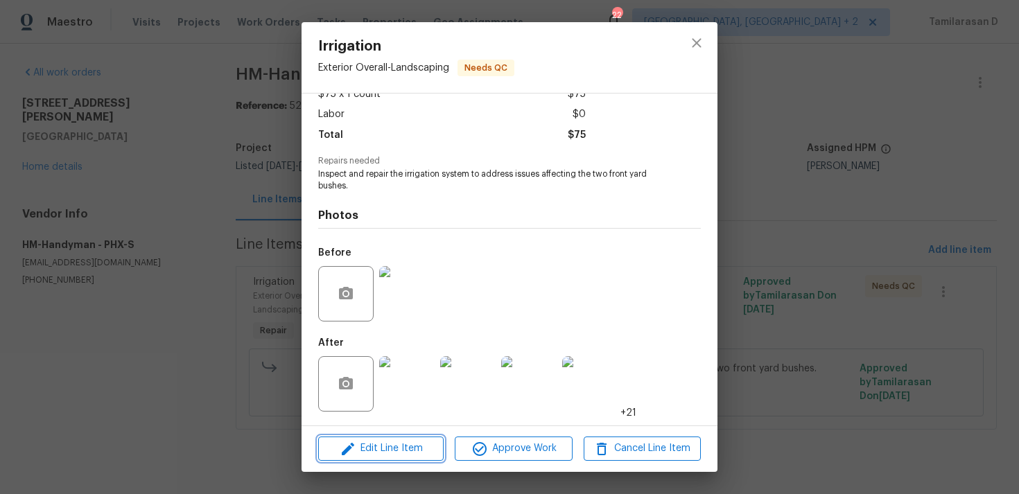
click at [379, 450] on span "Edit Line Item" at bounding box center [380, 448] width 117 height 17
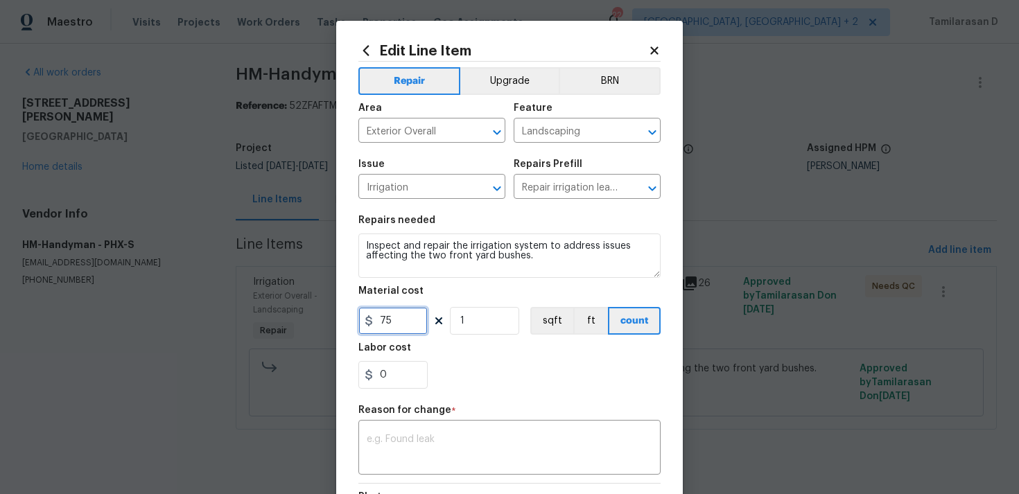
click at [382, 322] on input "75" at bounding box center [393, 321] width 69 height 28
type input "375"
click at [472, 442] on textarea at bounding box center [510, 449] width 286 height 29
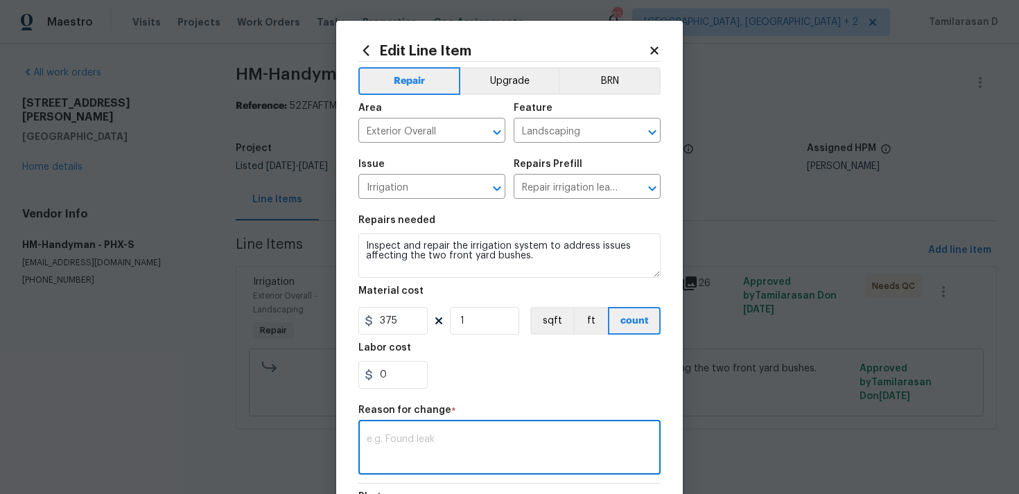
paste textarea "(TD) Updated per vendor’s final cost."
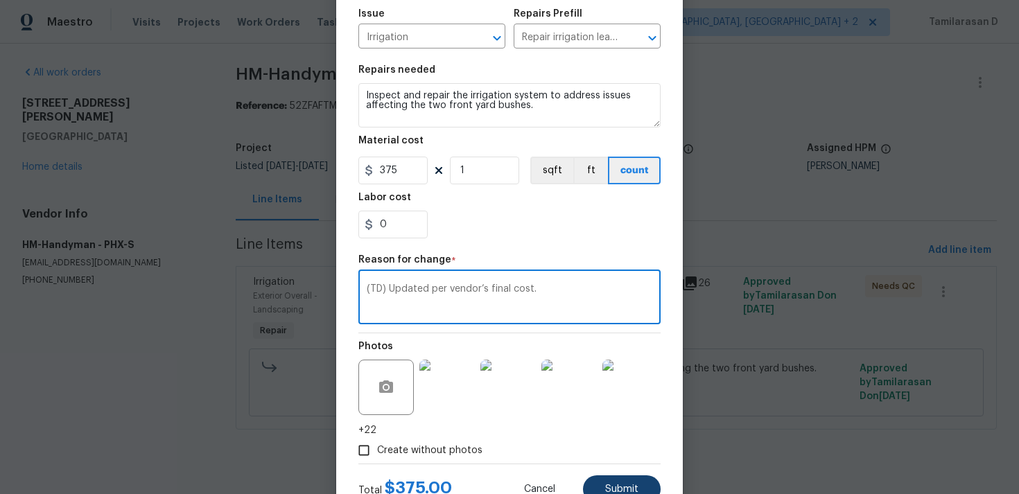
type textarea "(TD) Updated per vendor’s final cost."
click at [612, 486] on span "Submit" at bounding box center [621, 490] width 33 height 10
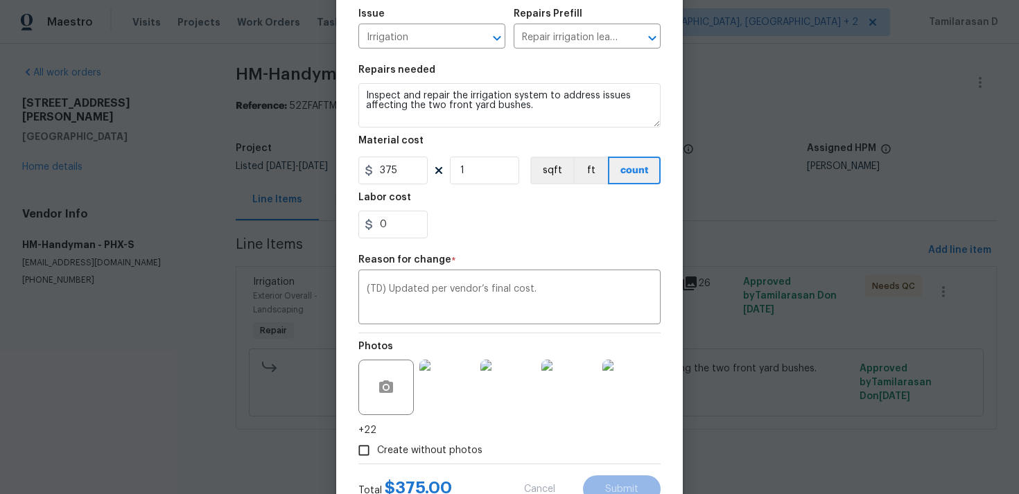
type input "75"
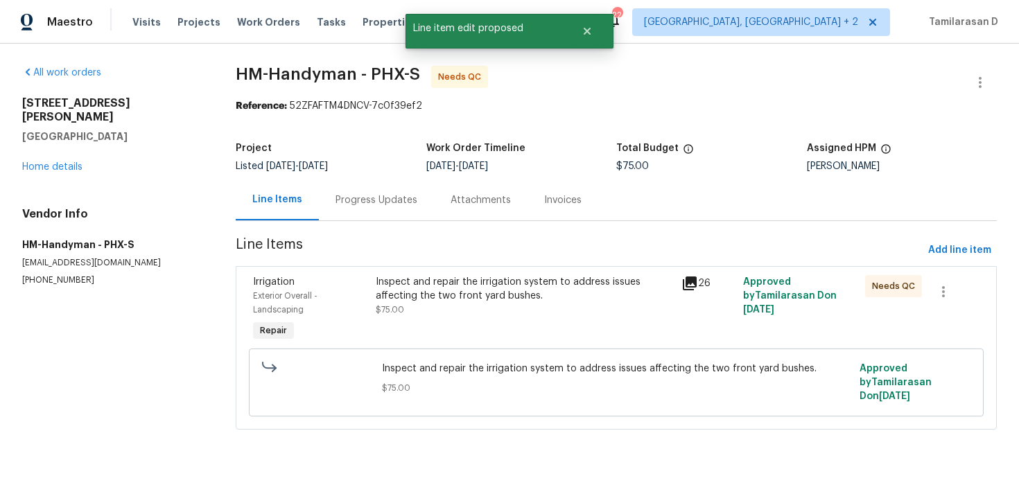
scroll to position [0, 0]
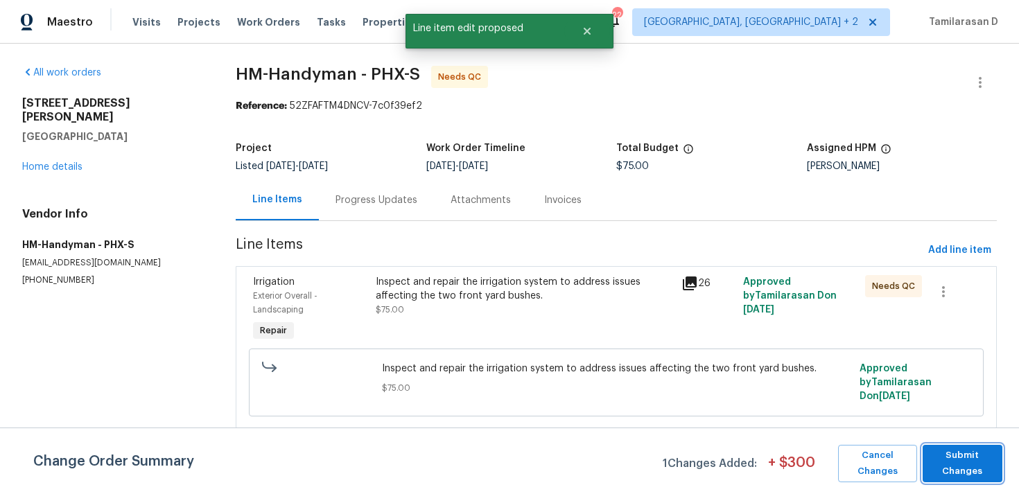
click at [960, 447] on button "Submit Changes" at bounding box center [963, 463] width 80 height 37
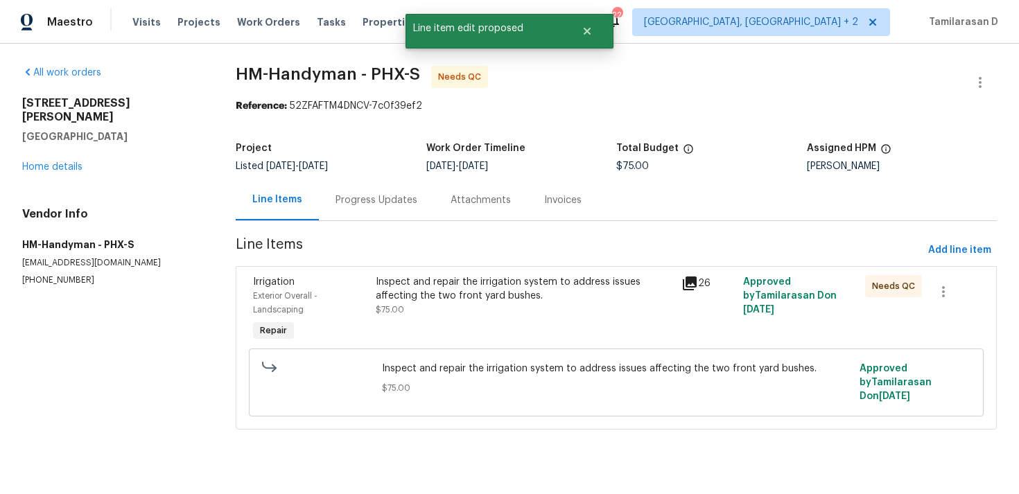
click at [381, 206] on div "Progress Updates" at bounding box center [377, 200] width 82 height 14
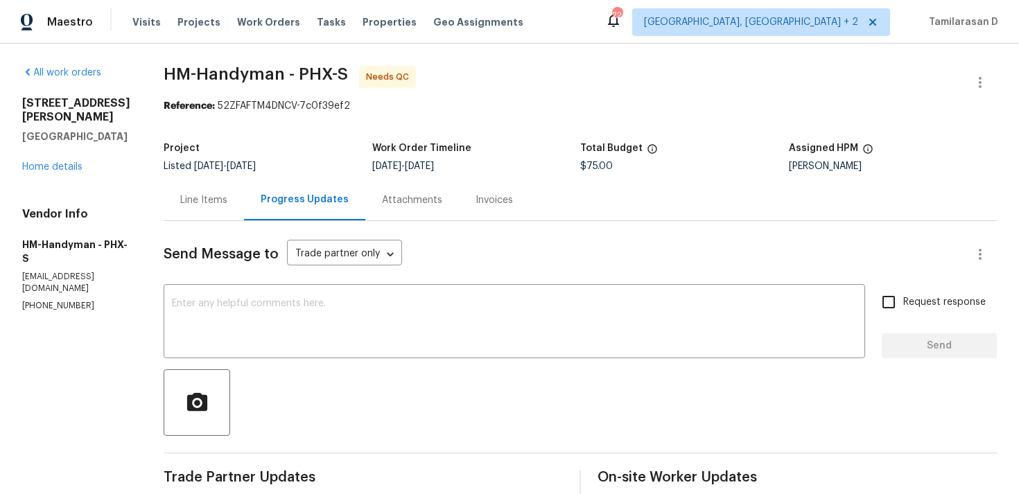
click at [203, 200] on div "Line Items" at bounding box center [203, 200] width 47 height 14
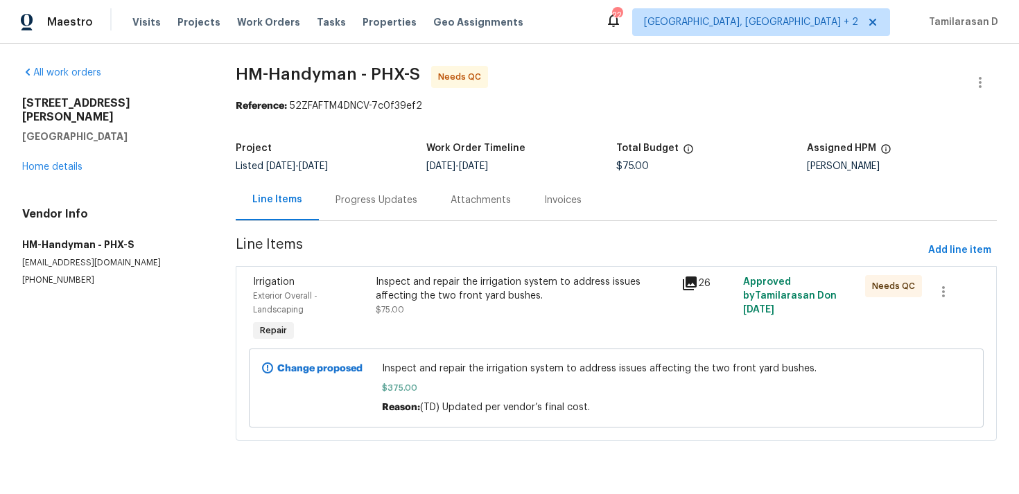
click at [469, 327] on div "Inspect and repair the irrigation system to address issues affecting the two fr…" at bounding box center [525, 310] width 307 height 78
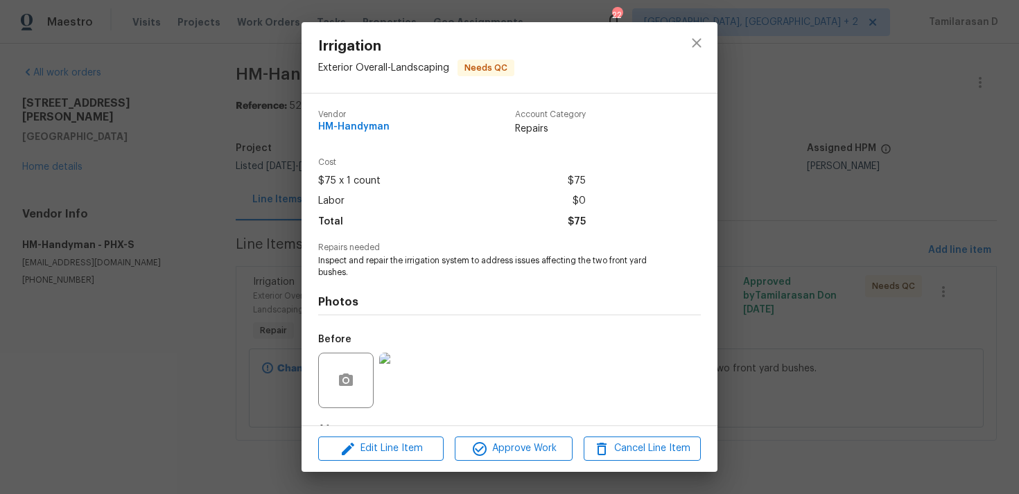
scroll to position [87, 0]
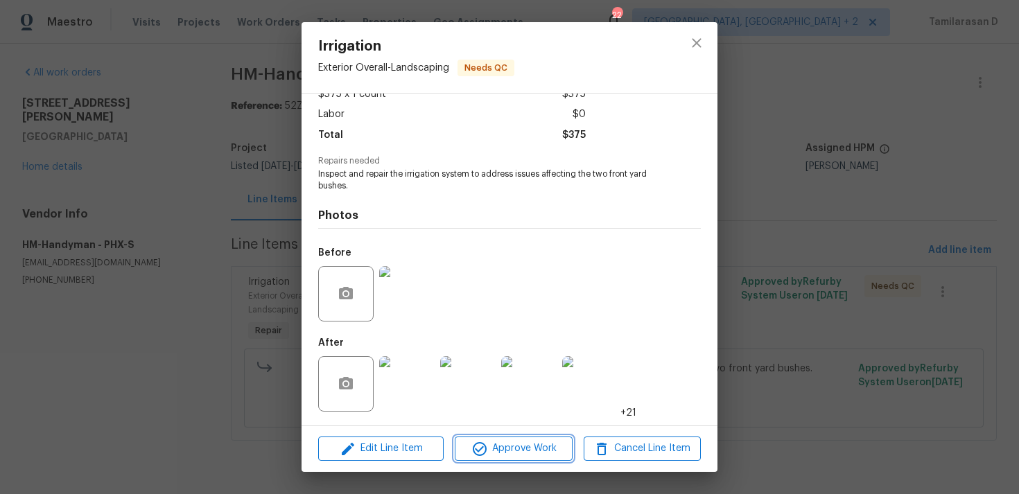
click at [506, 451] on span "Approve Work" at bounding box center [513, 448] width 109 height 17
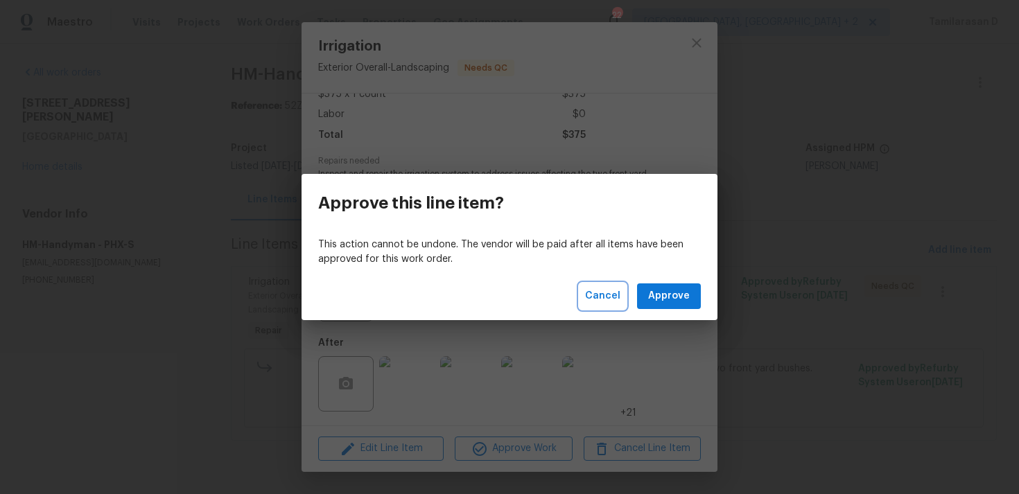
click at [599, 296] on span "Cancel" at bounding box center [602, 296] width 35 height 17
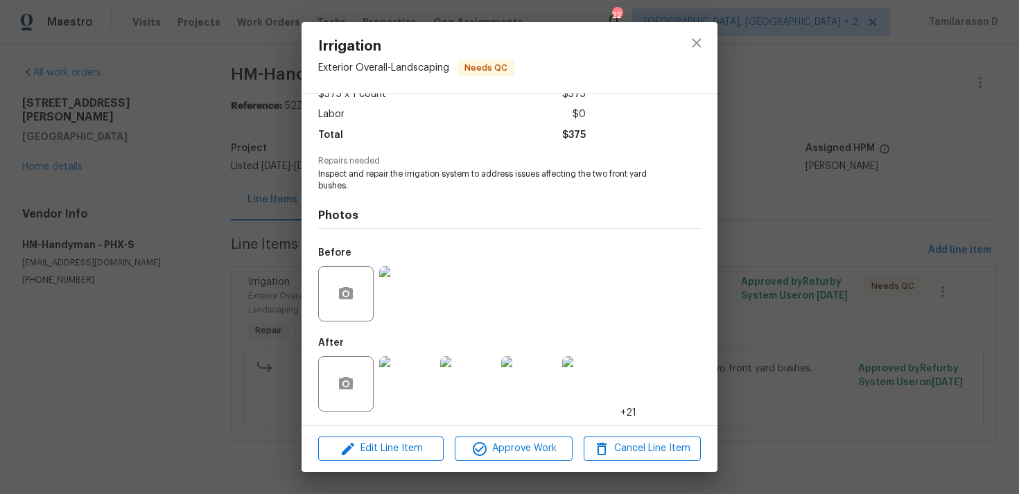
click at [301, 246] on div "Irrigation Exterior Overall - Landscaping Needs QC Vendor HM-Handyman Account C…" at bounding box center [509, 247] width 1019 height 494
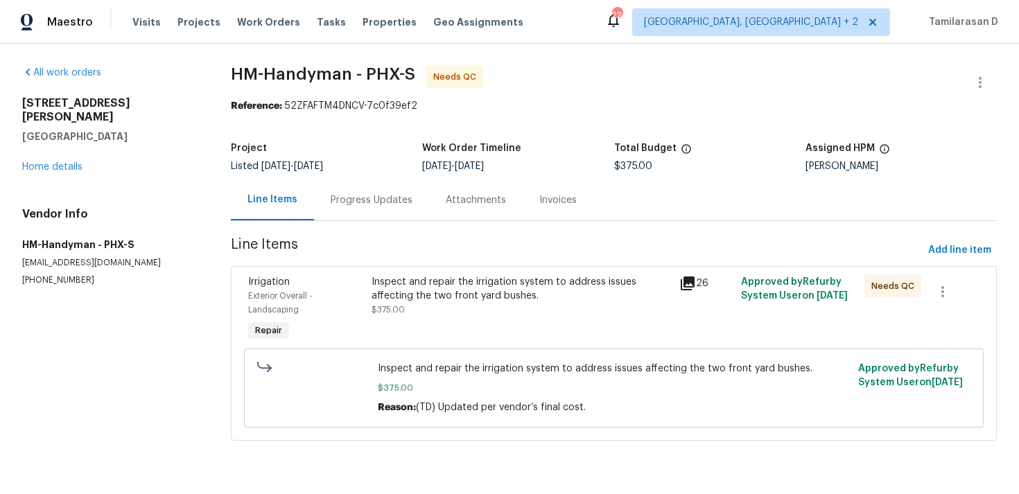
click at [356, 203] on div "Progress Updates" at bounding box center [372, 200] width 82 height 14
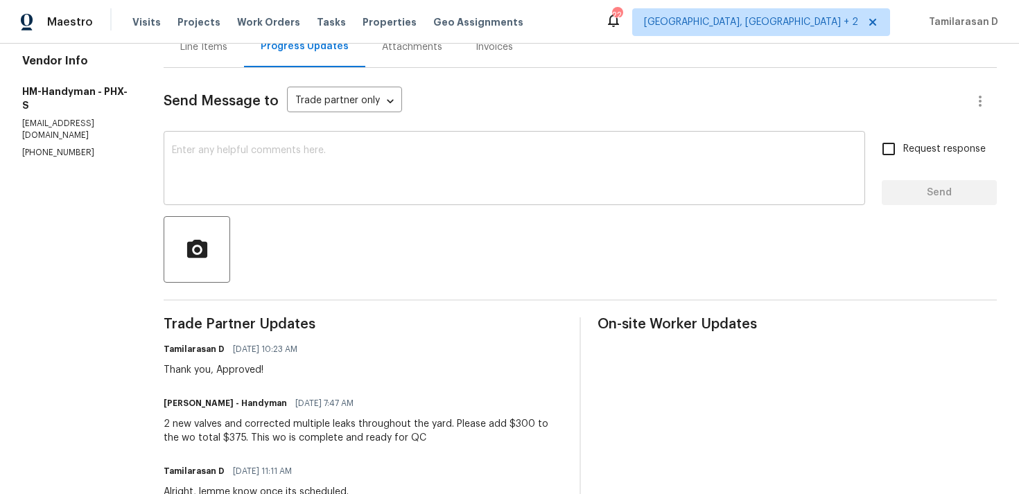
scroll to position [41, 0]
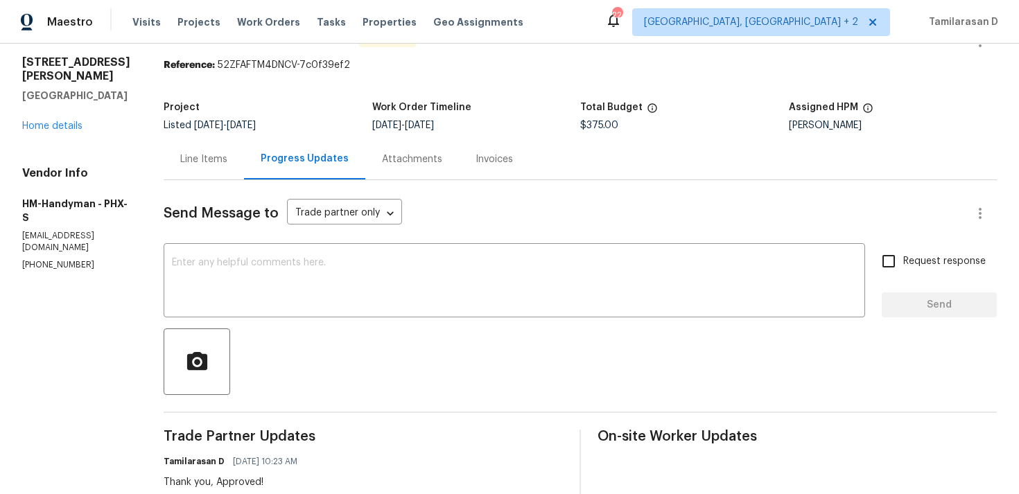
click at [205, 157] on div "Line Items" at bounding box center [203, 160] width 47 height 14
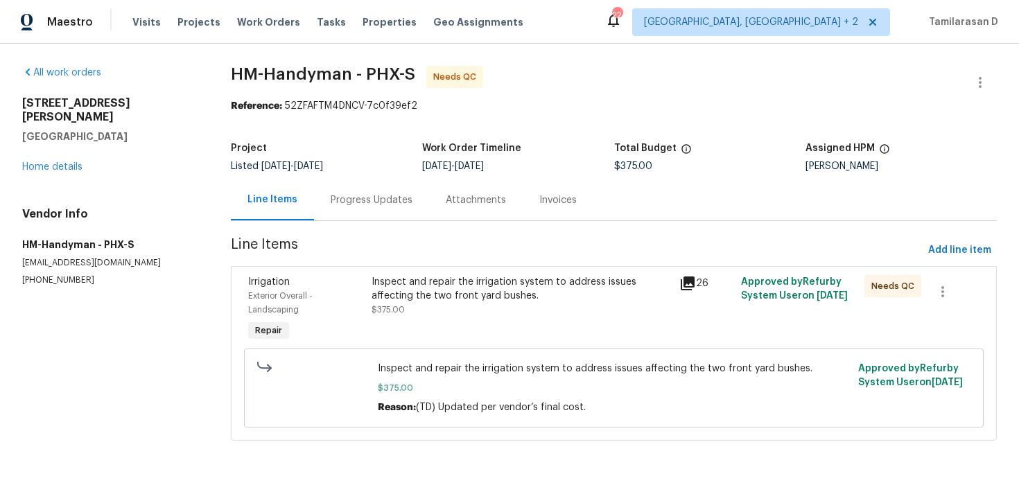
click at [473, 325] on div "Inspect and repair the irrigation system to address issues affecting the two fr…" at bounding box center [522, 310] width 309 height 78
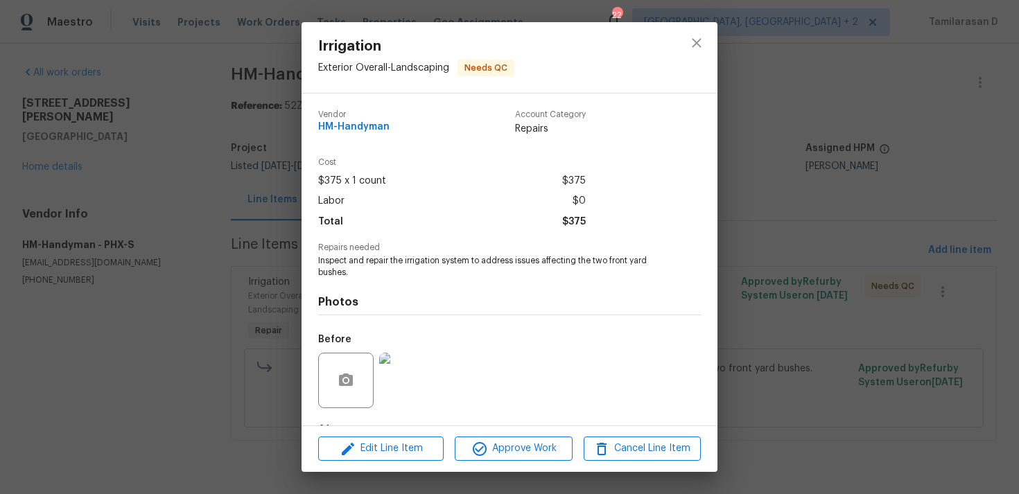
scroll to position [87, 0]
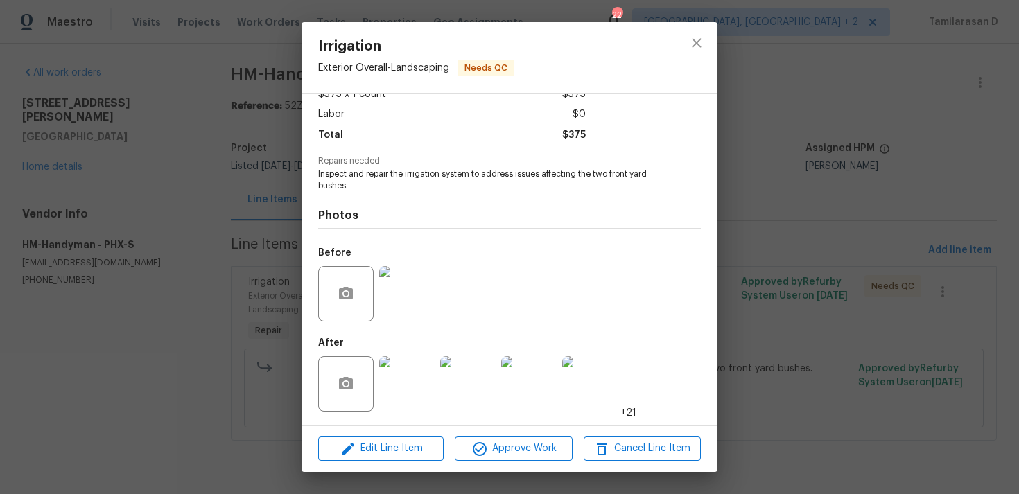
click at [414, 374] on img at bounding box center [406, 383] width 55 height 55
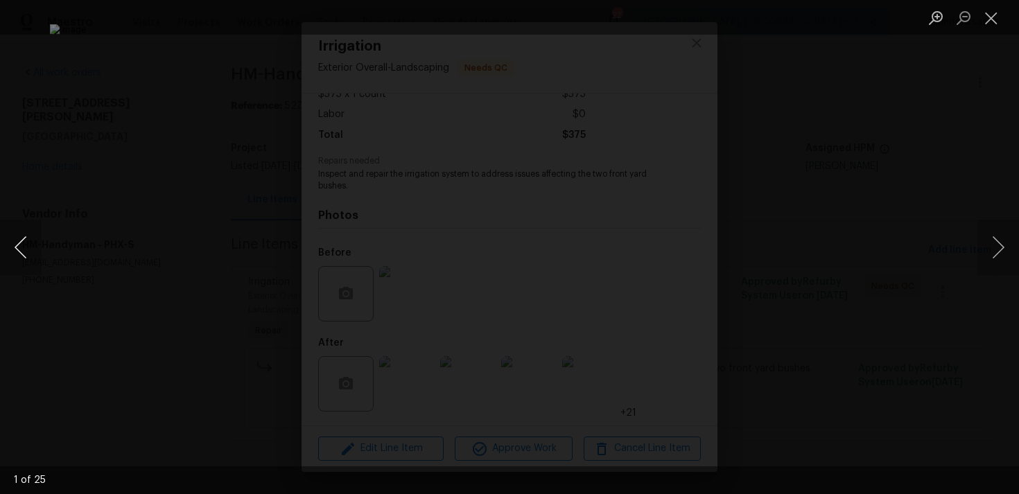
click at [27, 248] on button "Previous image" at bounding box center [21, 247] width 42 height 55
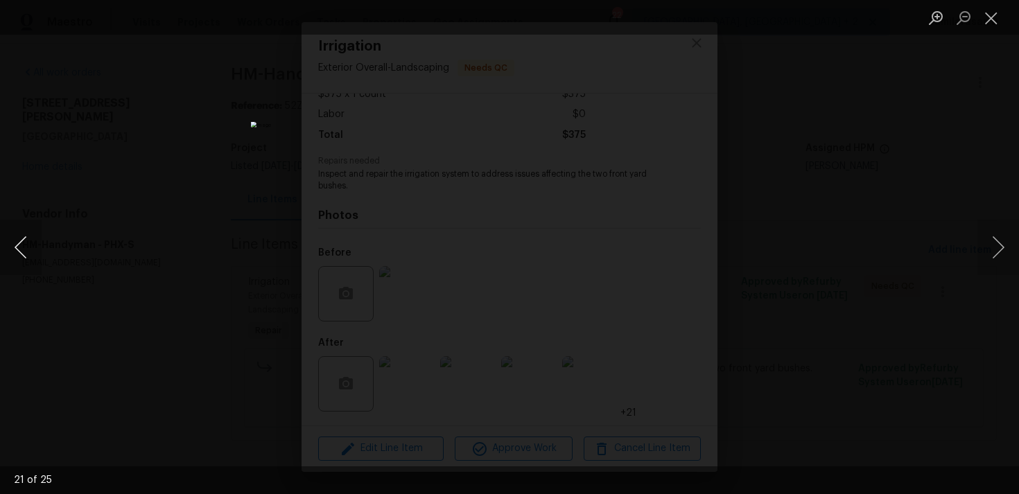
click at [27, 248] on button "Previous image" at bounding box center [21, 247] width 42 height 55
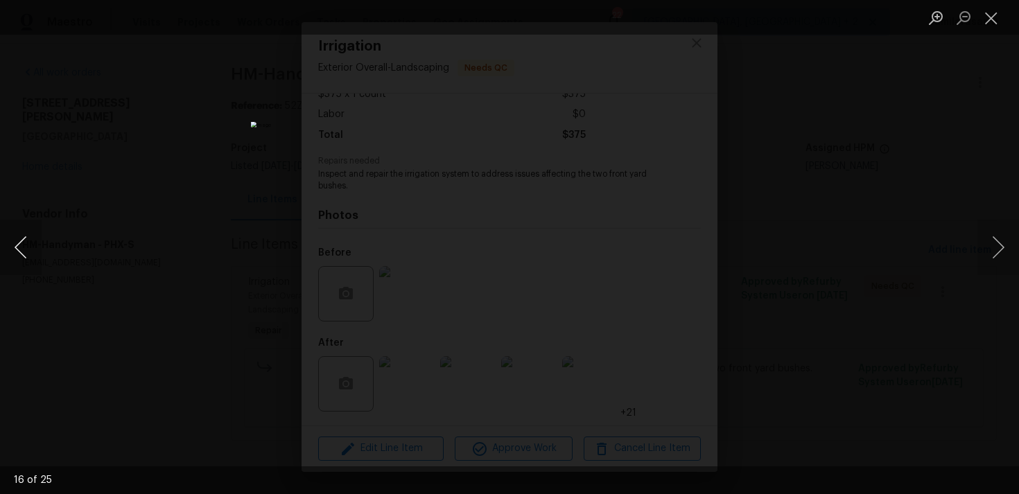
click at [27, 248] on button "Previous image" at bounding box center [21, 247] width 42 height 55
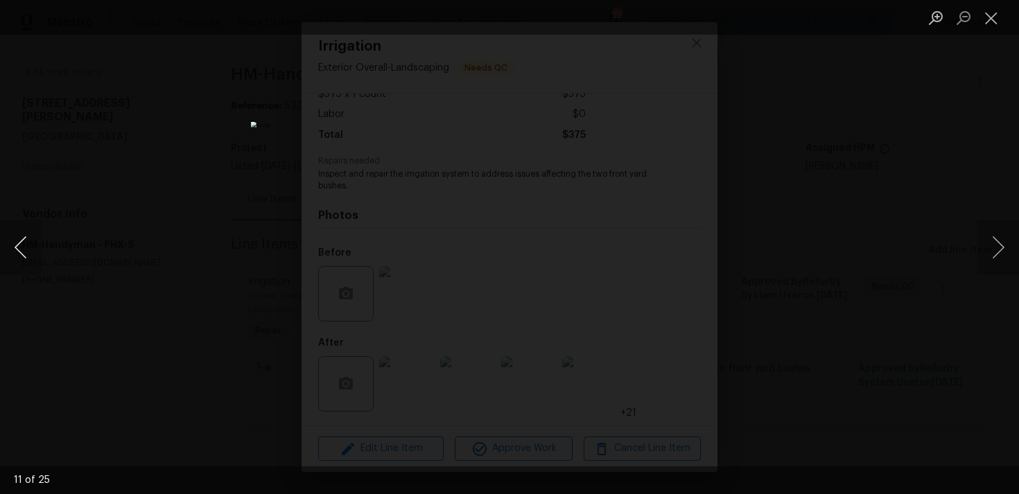
click at [27, 248] on button "Previous image" at bounding box center [21, 247] width 42 height 55
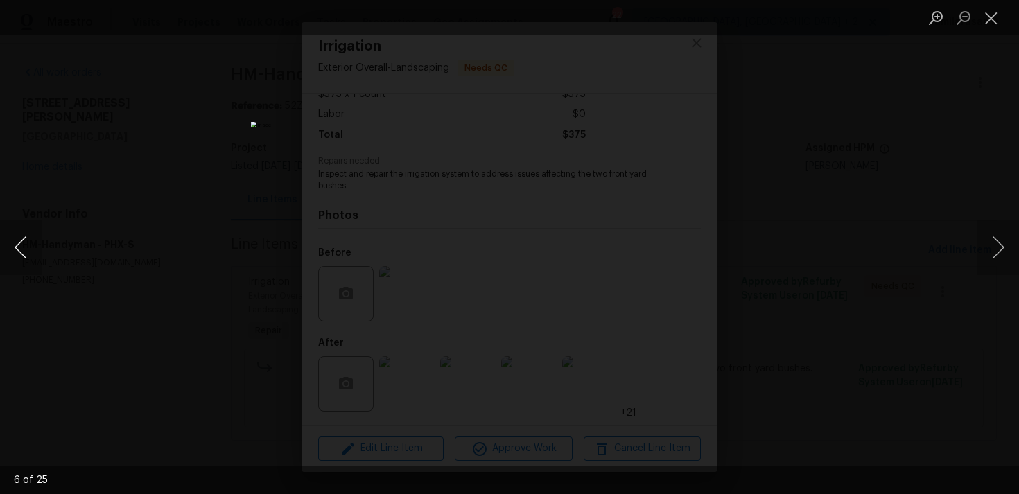
click at [27, 248] on button "Previous image" at bounding box center [21, 247] width 42 height 55
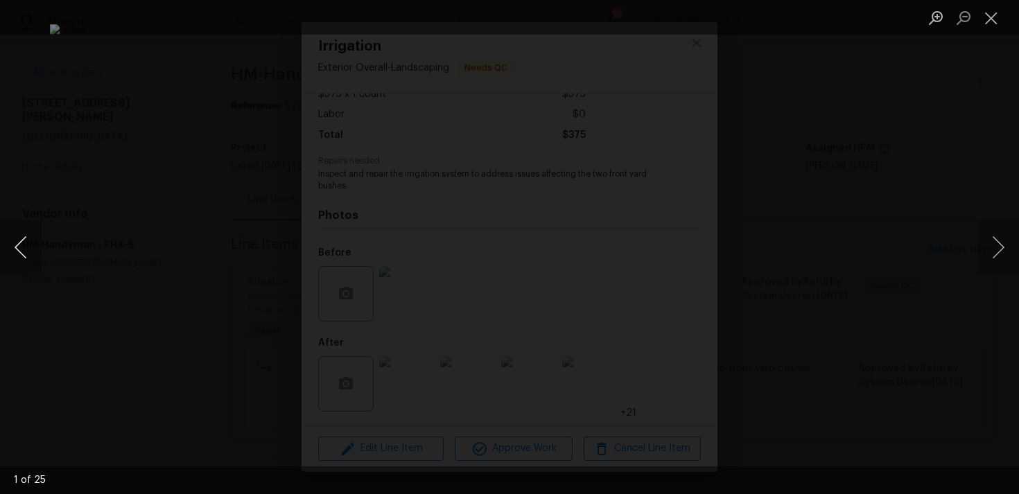
click at [27, 248] on button "Previous image" at bounding box center [21, 247] width 42 height 55
click at [993, 12] on button "Close lightbox" at bounding box center [992, 18] width 28 height 24
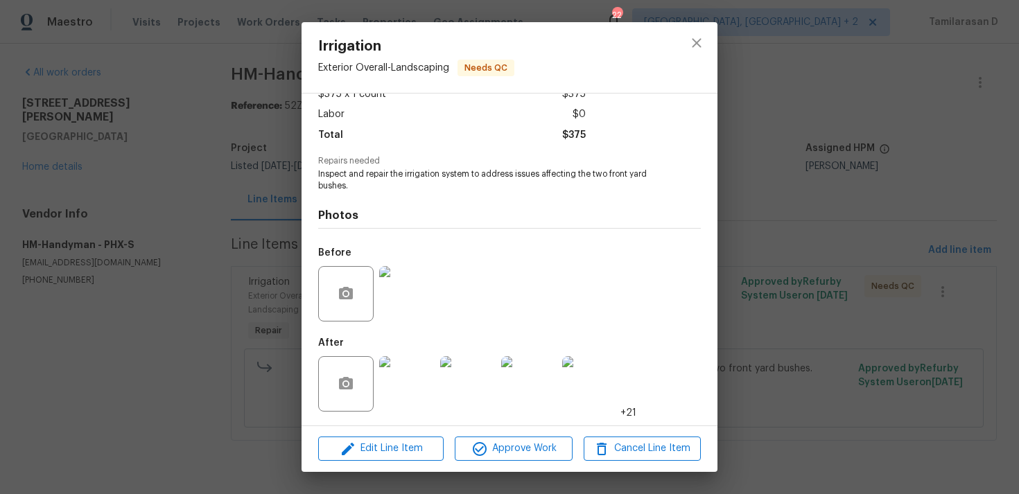
scroll to position [0, 0]
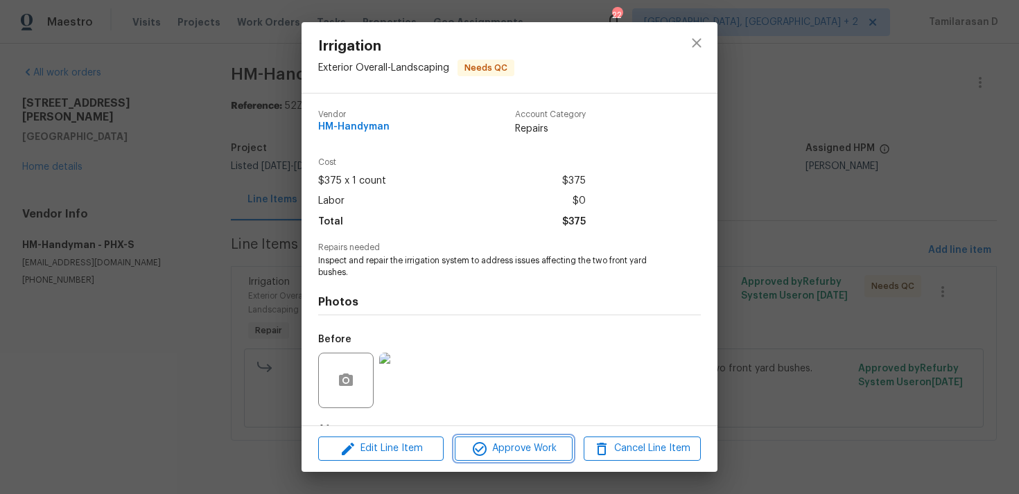
click at [501, 446] on span "Approve Work" at bounding box center [513, 448] width 109 height 17
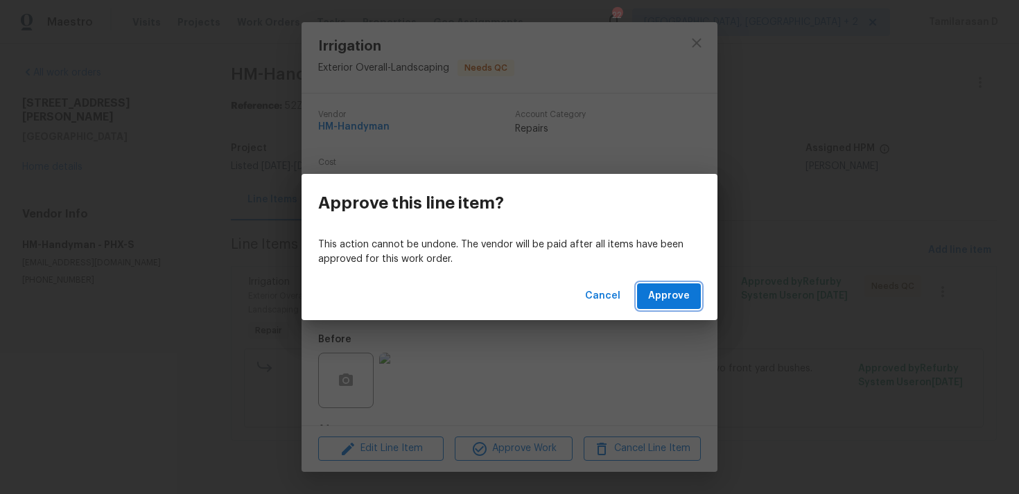
click at [675, 289] on span "Approve" at bounding box center [669, 296] width 42 height 17
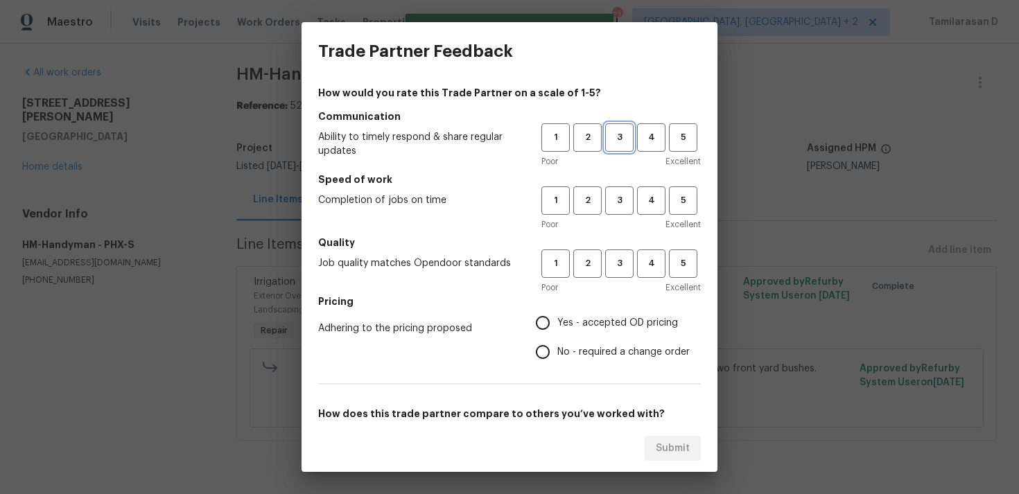
click at [614, 133] on span "3" at bounding box center [620, 138] width 26 height 16
click at [617, 207] on span "3" at bounding box center [620, 201] width 26 height 16
click at [621, 259] on span "3" at bounding box center [620, 264] width 26 height 16
click at [538, 327] on input "Yes - accepted OD pricing" at bounding box center [542, 323] width 29 height 29
radio input "true"
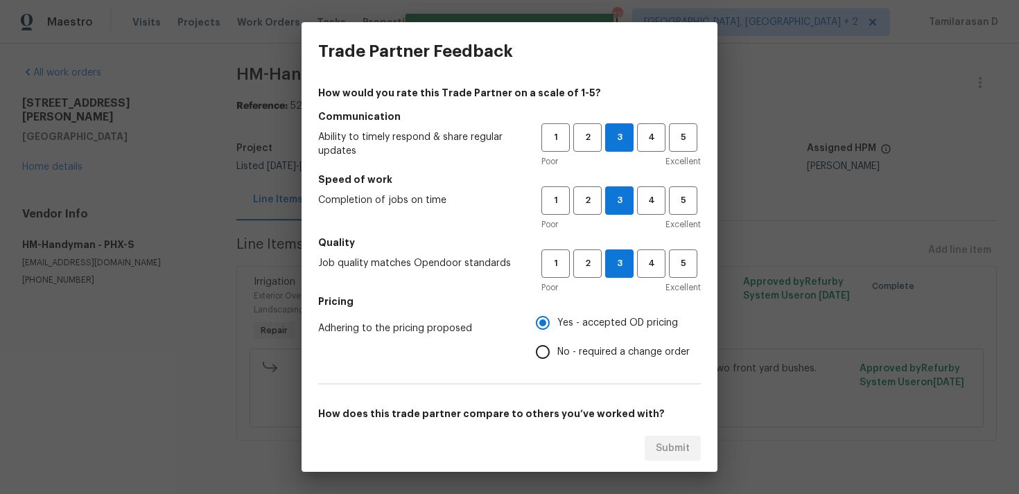
click at [547, 365] on input "No - required a change order" at bounding box center [542, 352] width 29 height 29
radio input "true"
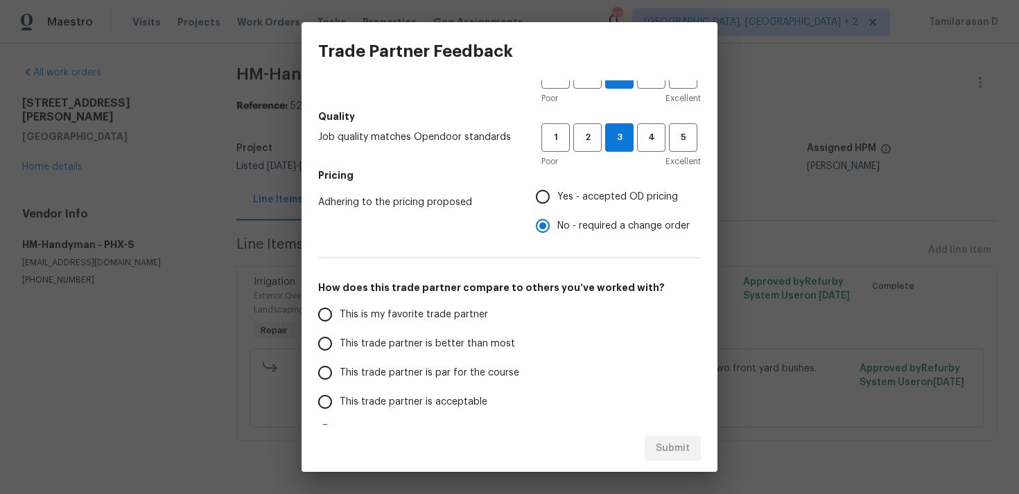
scroll to position [209, 0]
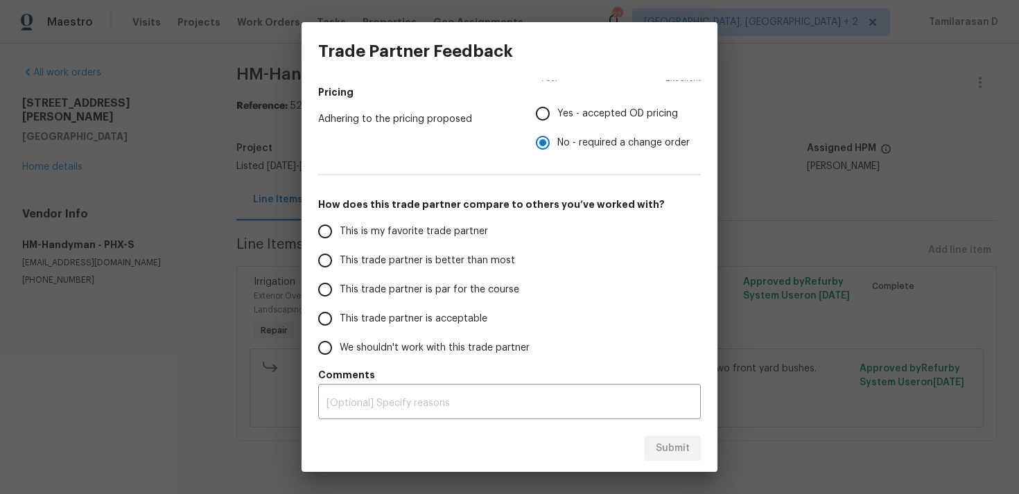
click at [332, 280] on input "This trade partner is par for the course" at bounding box center [325, 289] width 29 height 29
click at [664, 451] on span "Submit" at bounding box center [673, 448] width 34 height 17
radio input "true"
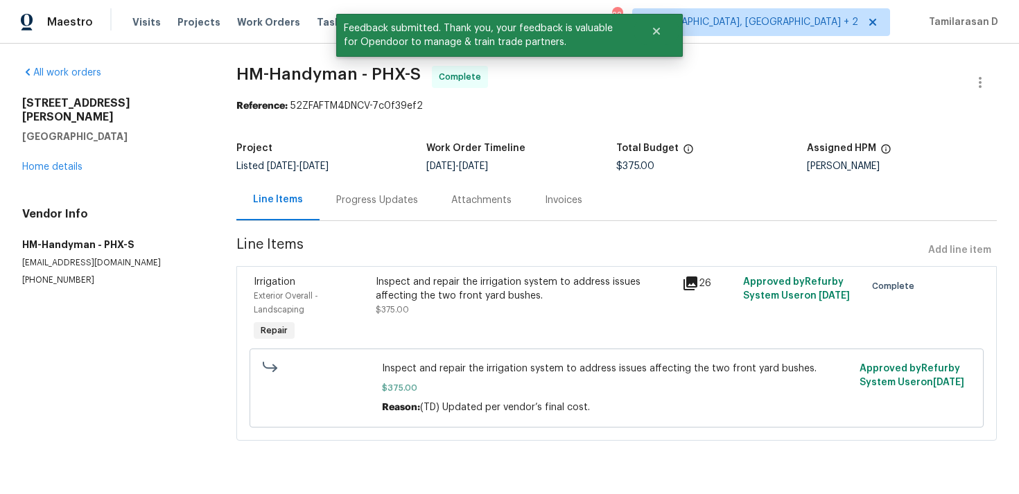
click at [359, 212] on div "Progress Updates" at bounding box center [377, 200] width 115 height 41
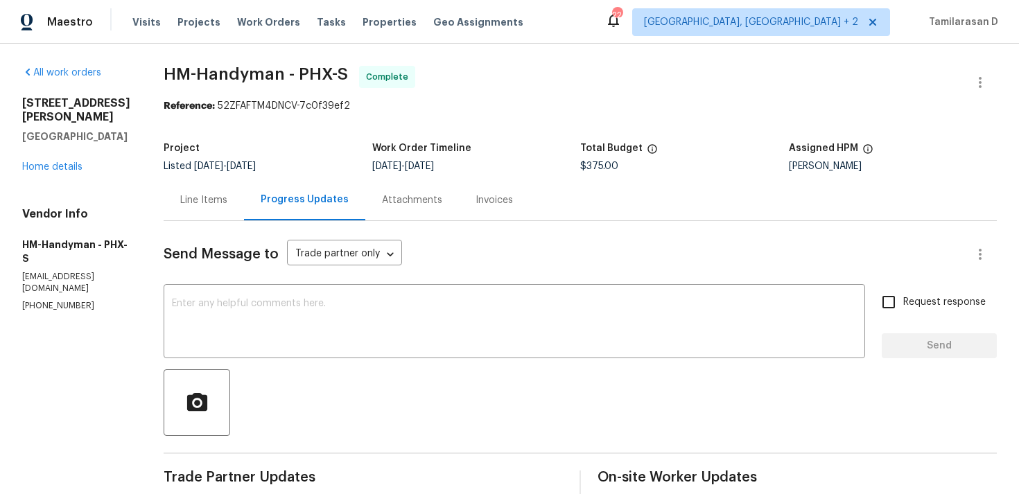
click at [342, 150] on div "Project" at bounding box center [268, 153] width 209 height 18
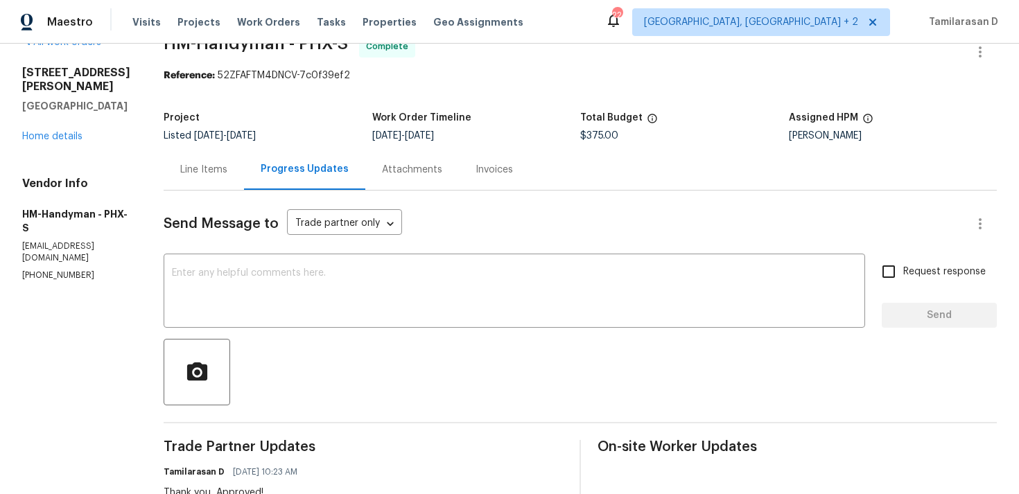
click at [342, 150] on div "Progress Updates" at bounding box center [304, 169] width 121 height 41
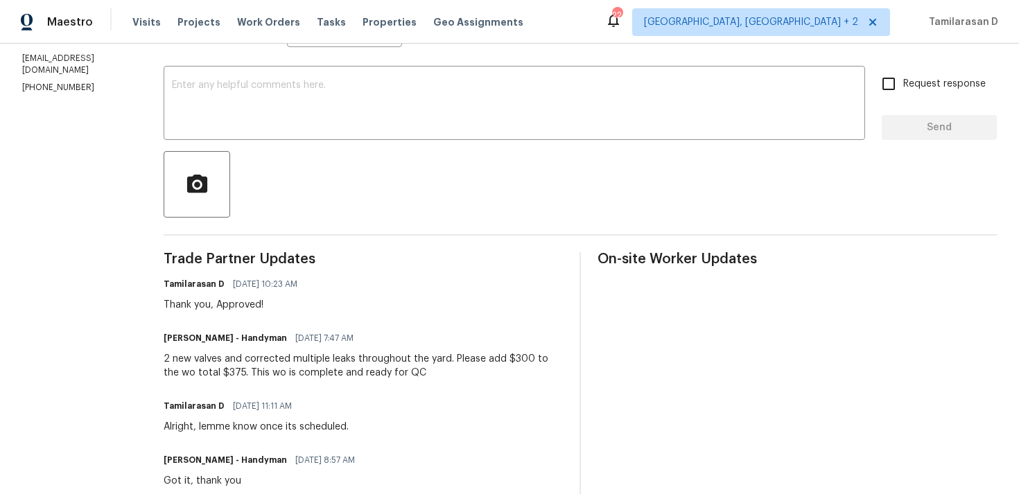
scroll to position [347, 0]
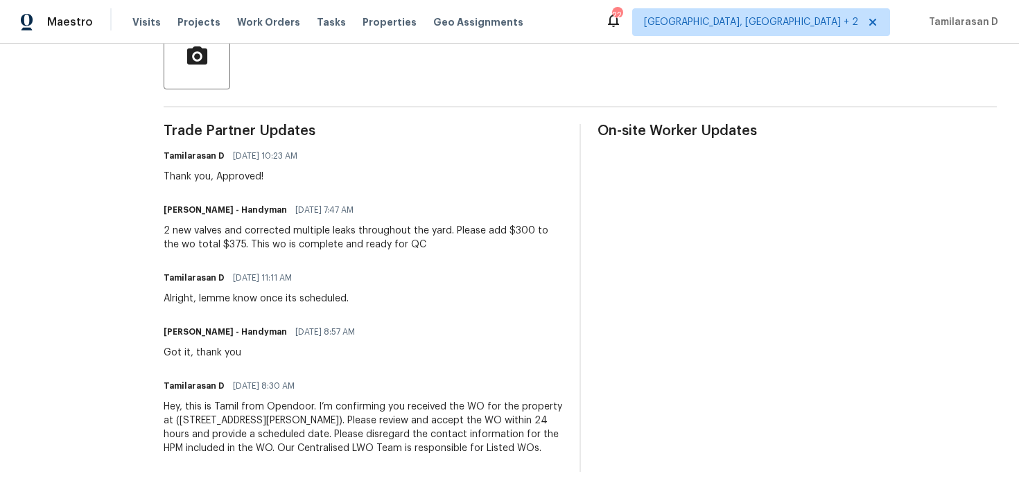
click at [249, 176] on div "Thank you, Approved!" at bounding box center [235, 177] width 142 height 14
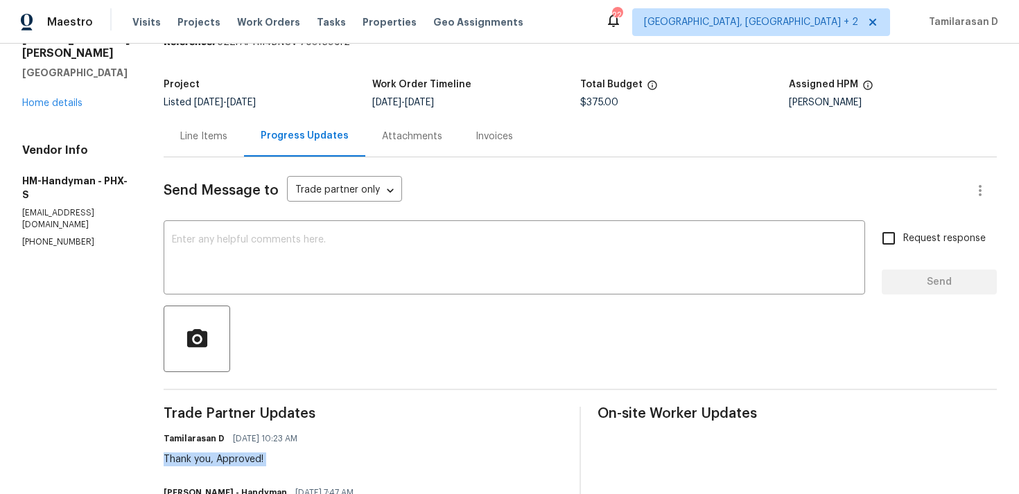
scroll to position [0, 0]
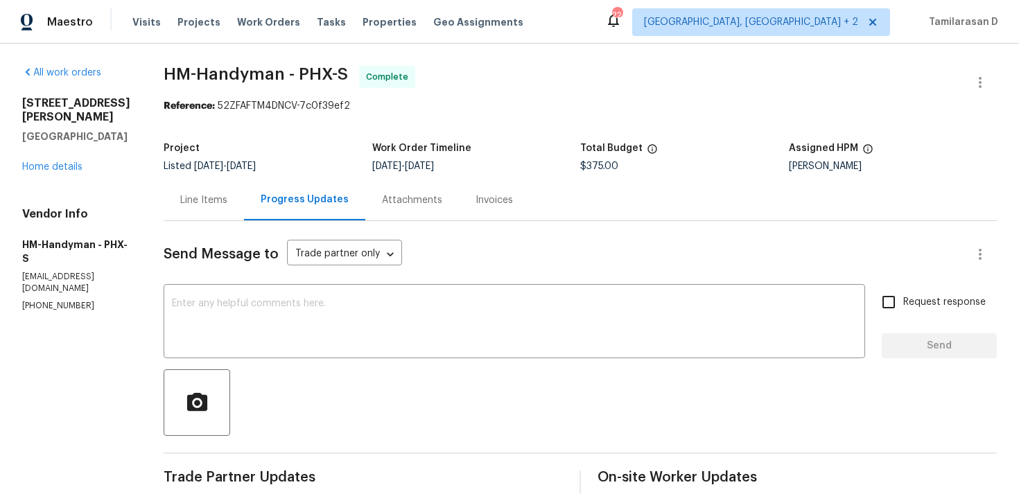
click at [83, 156] on div "804 W Dana Dr San Tan Valley, AZ 85143 Home details" at bounding box center [76, 135] width 108 height 78
click at [74, 162] on link "Home details" at bounding box center [52, 167] width 60 height 10
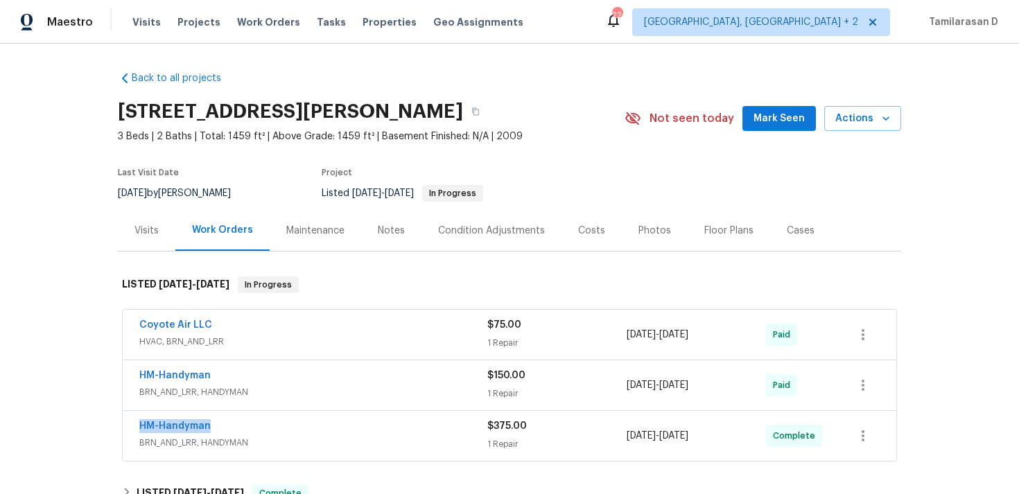
drag, startPoint x: 212, startPoint y: 427, endPoint x: 105, endPoint y: 424, distance: 106.8
click at [104, 426] on div "Back to all projects 804 W Dana Dr, San Tan Valley, AZ 85143 3 Beds | 2 Baths |…" at bounding box center [509, 269] width 1019 height 451
copy link "HM-Handyman"
click at [176, 429] on link "HM-Handyman" at bounding box center [174, 427] width 71 height 10
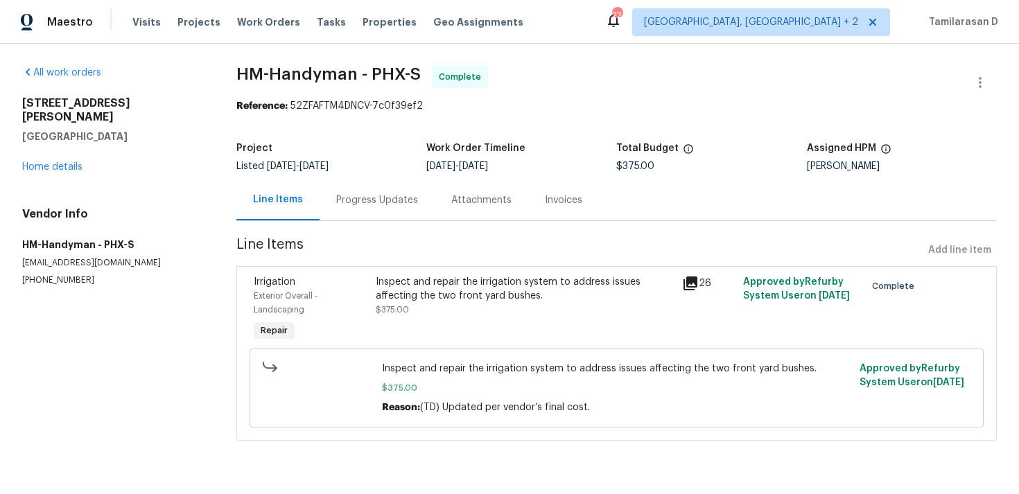
click at [410, 294] on div "Inspect and repair the irrigation system to address issues affecting the two fr…" at bounding box center [525, 289] width 298 height 28
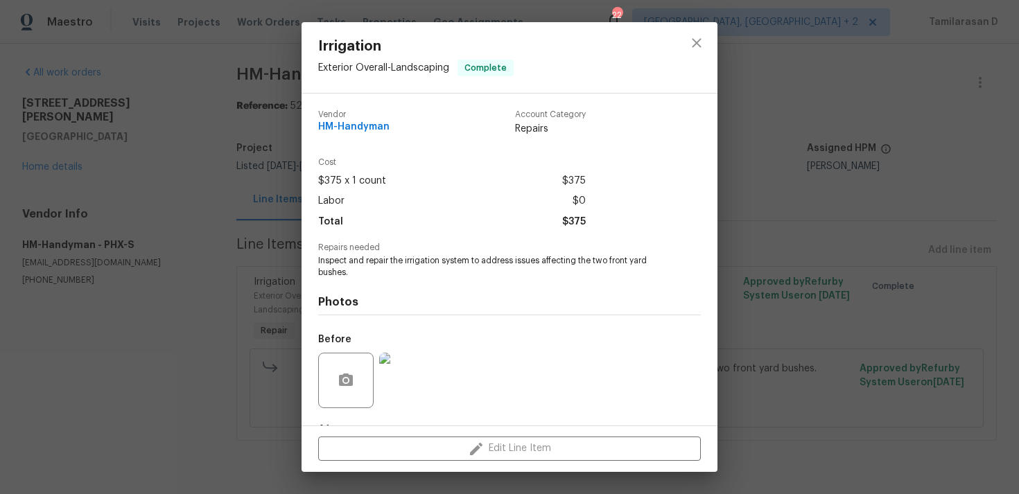
click at [385, 261] on span "Inspect and repair the irrigation system to address issues affecting the two fr…" at bounding box center [490, 267] width 345 height 24
copy span "Inspect and repair the irrigation system to address issues affecting the two fr…"
click at [293, 249] on div "Irrigation Exterior Overall - Landscaping Complete Vendor HM-Handyman Account C…" at bounding box center [509, 247] width 1019 height 494
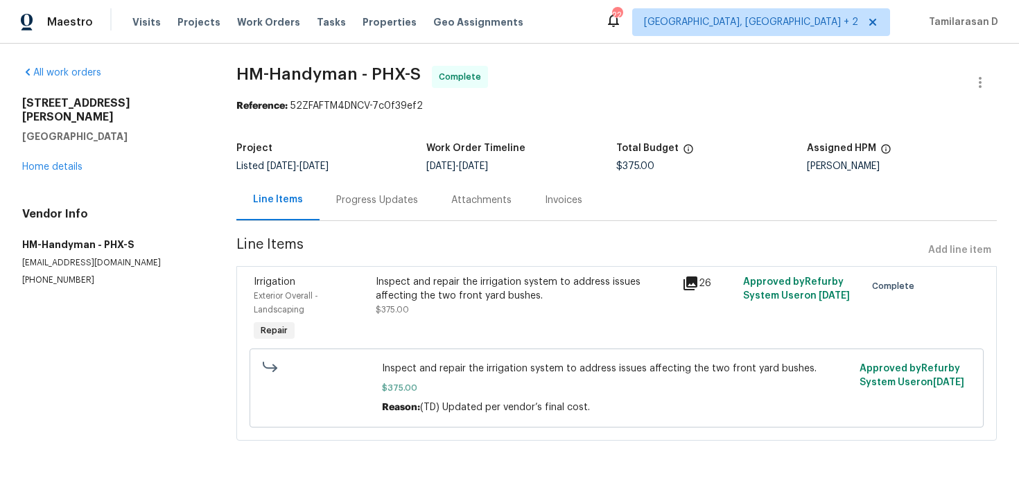
click at [333, 184] on div "Progress Updates" at bounding box center [377, 200] width 115 height 41
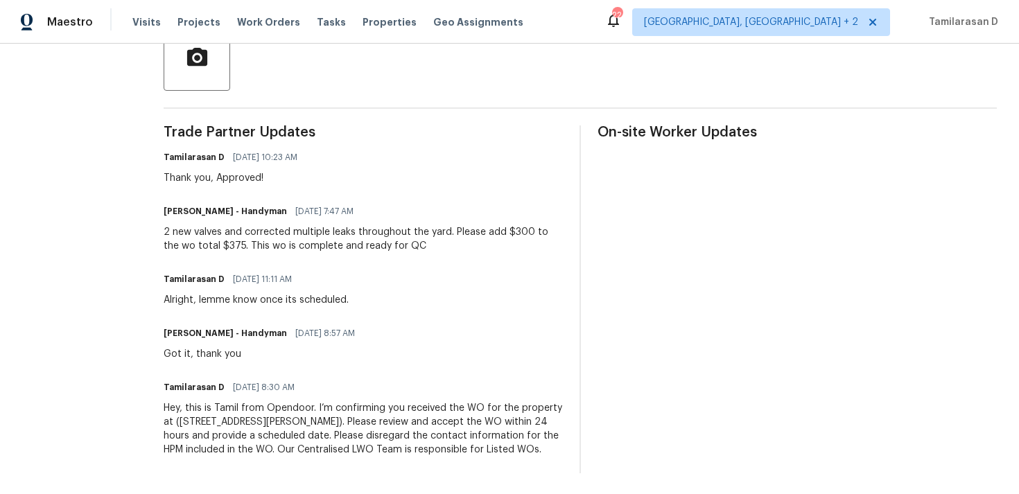
scroll to position [347, 0]
click at [337, 236] on div "2 new valves and corrected multiple leaks throughout the yard. Please add $300 …" at bounding box center [363, 238] width 399 height 28
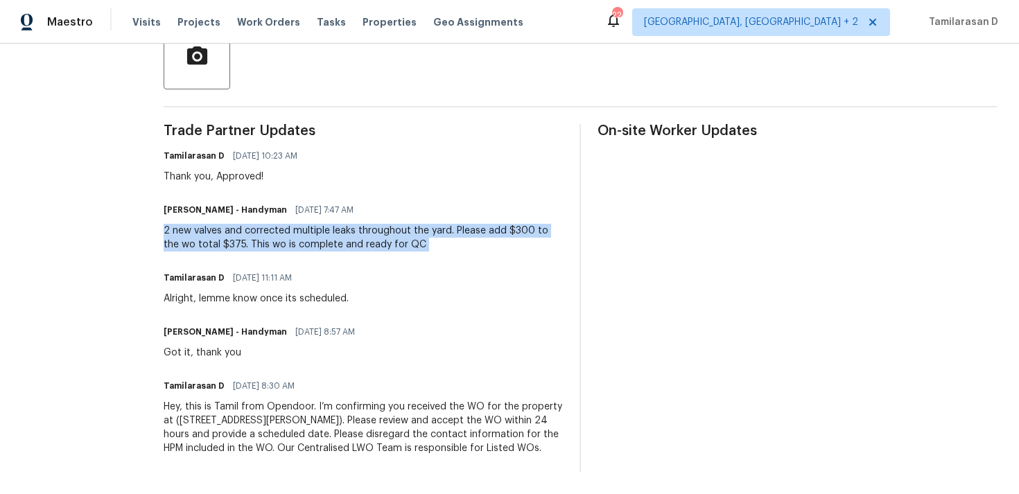
copy div "2 new valves and corrected multiple leaks throughout the yard. Please add $300 …"
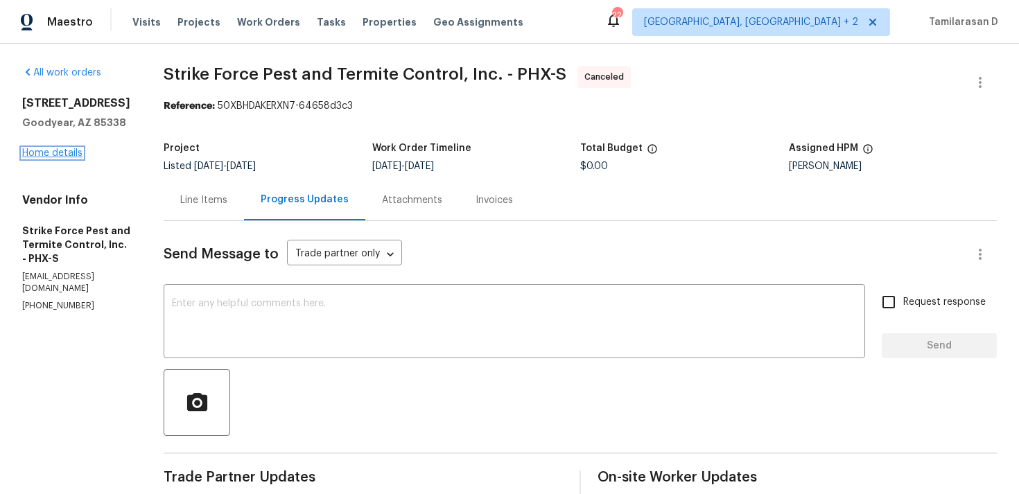
click at [49, 153] on link "Home details" at bounding box center [52, 153] width 60 height 10
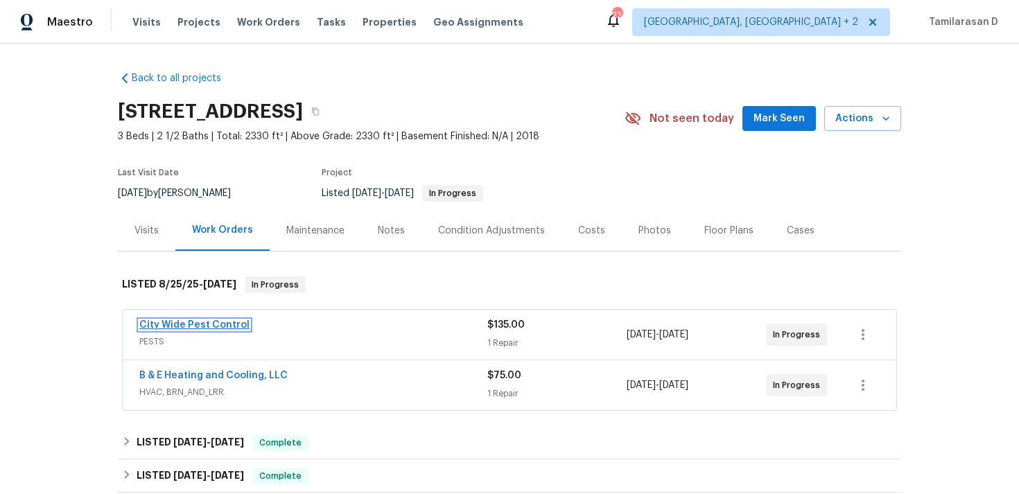
click at [176, 321] on link "City Wide Pest Control" at bounding box center [194, 325] width 110 height 10
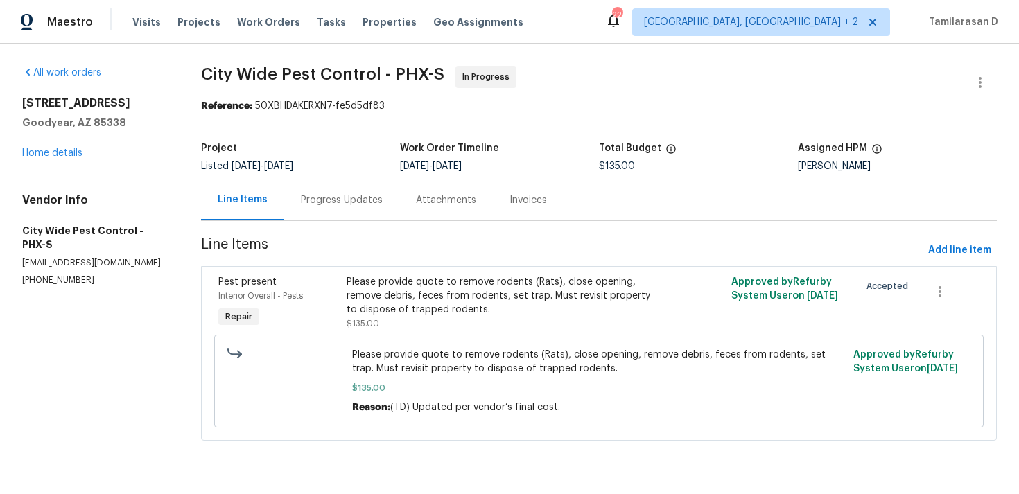
click at [336, 198] on div "Progress Updates" at bounding box center [342, 200] width 82 height 14
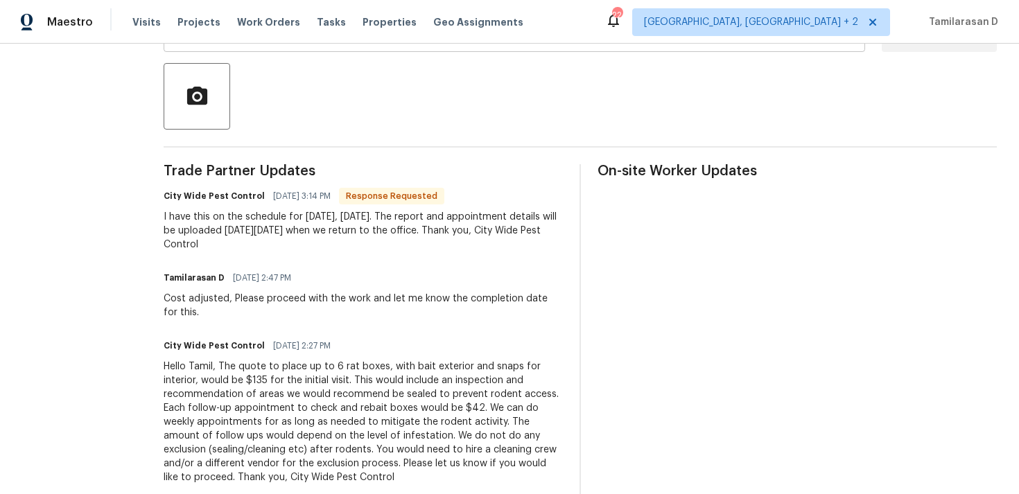
scroll to position [307, 0]
click at [247, 225] on div "I have this on the schedule for [DATE], [DATE]. The report and appointment deta…" at bounding box center [363, 230] width 399 height 42
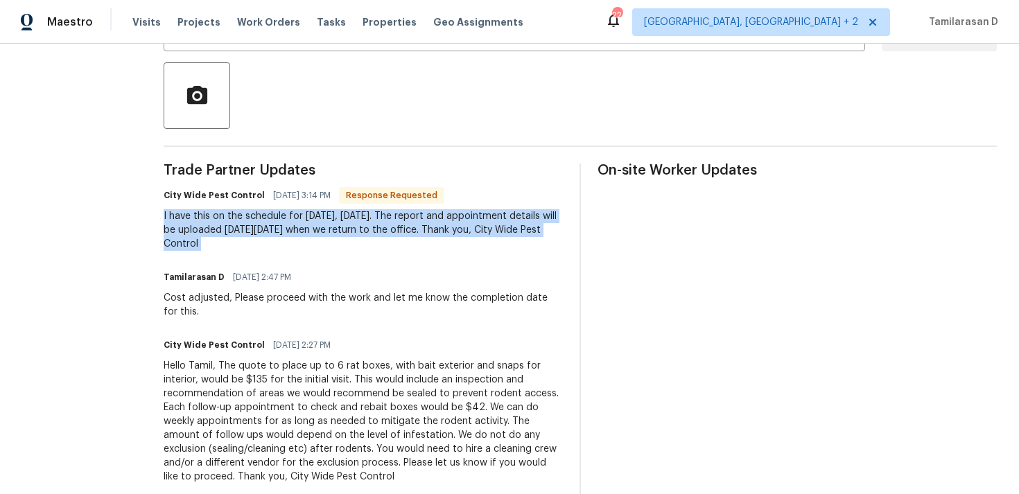
scroll to position [200, 0]
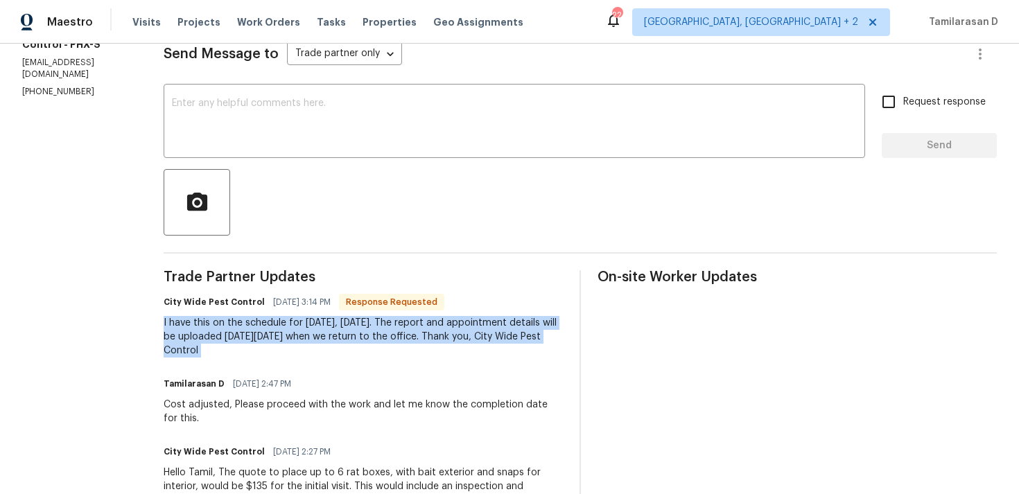
click at [343, 341] on div "I have this on the schedule for [DATE], [DATE]. The report and appointment deta…" at bounding box center [363, 337] width 399 height 42
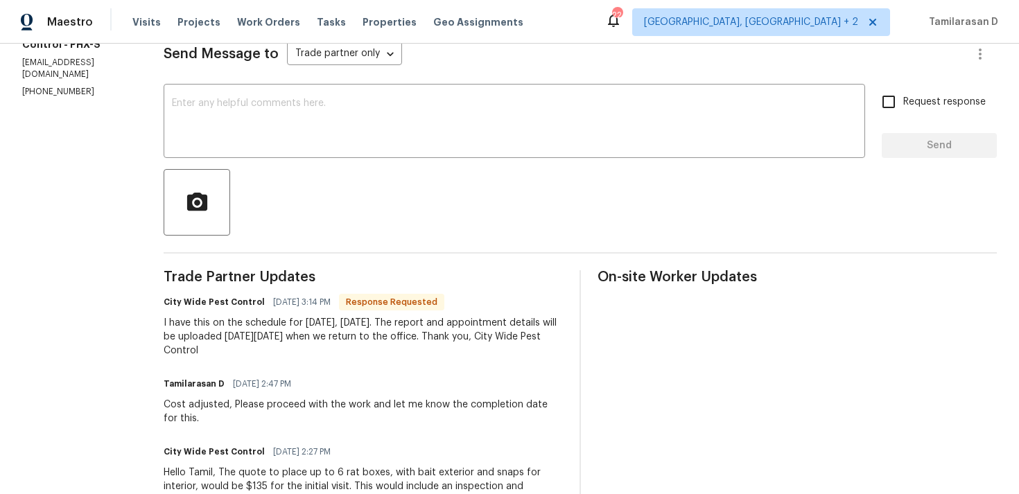
click at [343, 341] on div "I have this on the schedule for [DATE], [DATE]. The report and appointment deta…" at bounding box center [363, 337] width 399 height 42
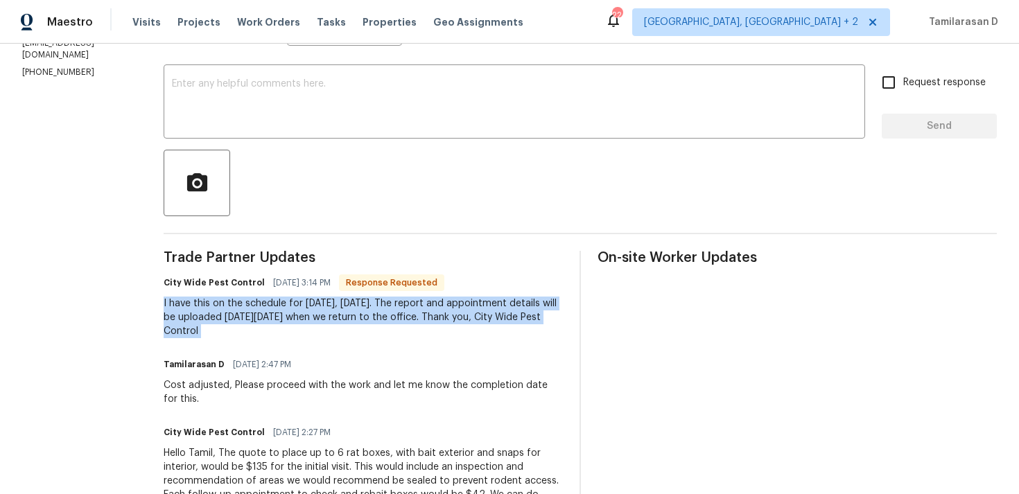
scroll to position [242, 0]
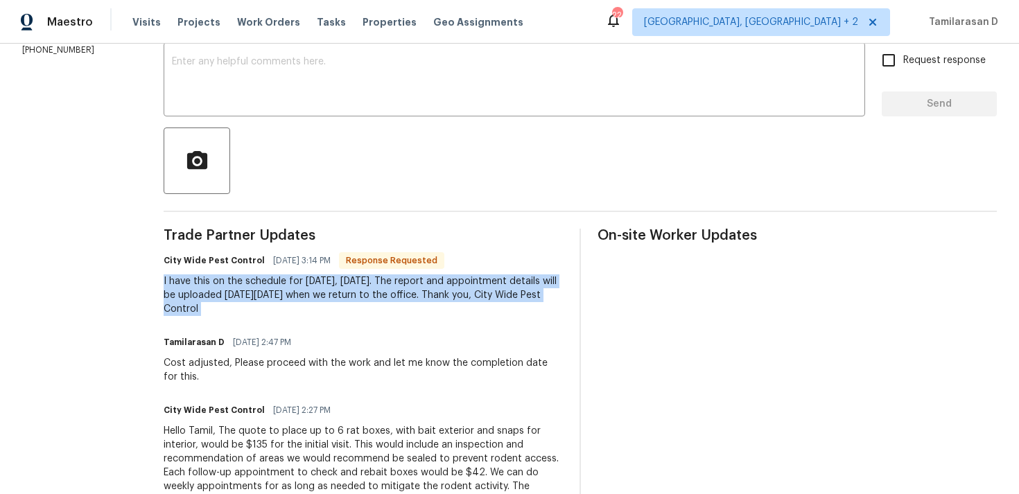
click at [396, 284] on div "I have this on the schedule for [DATE], [DATE]. The report and appointment deta…" at bounding box center [363, 296] width 399 height 42
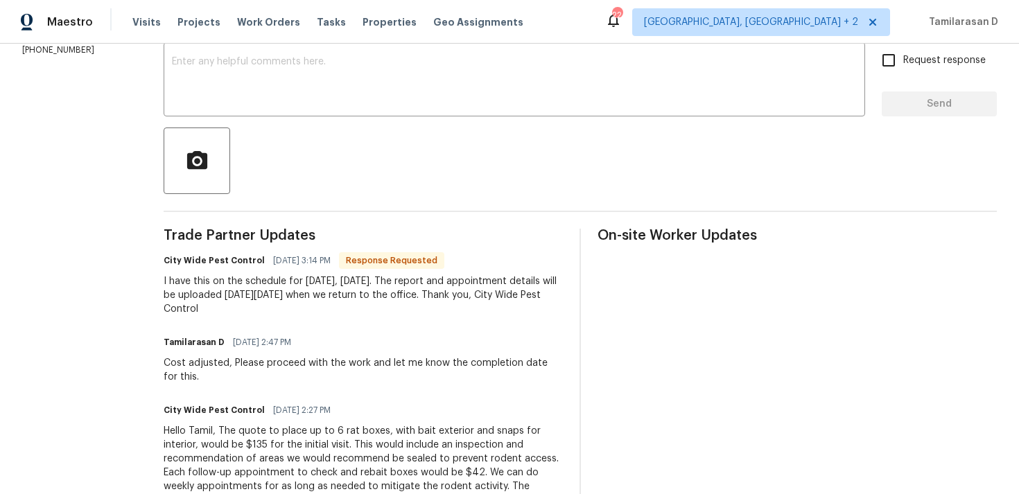
click at [396, 284] on div "I have this on the schedule for [DATE], [DATE]. The report and appointment deta…" at bounding box center [363, 296] width 399 height 42
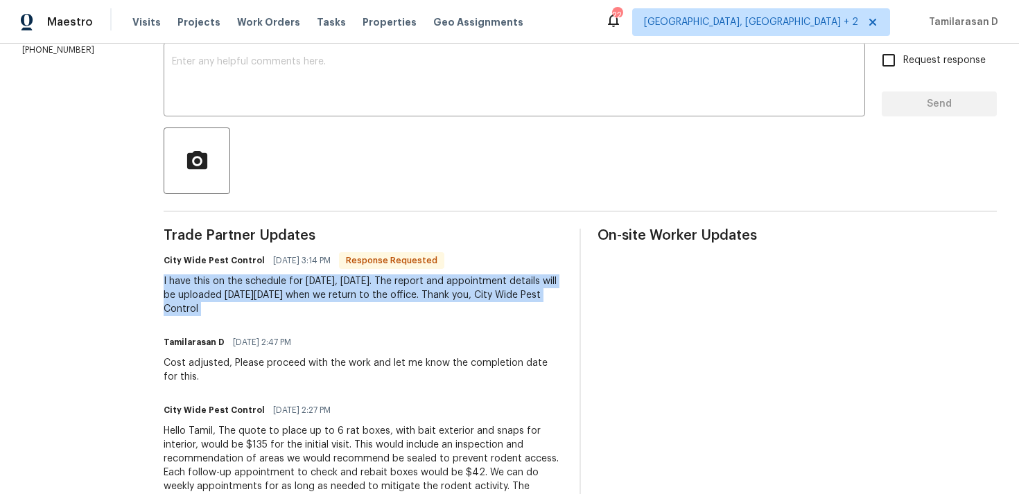
click at [345, 307] on div "I have this on the schedule for [DATE], [DATE]. The report and appointment deta…" at bounding box center [363, 296] width 399 height 42
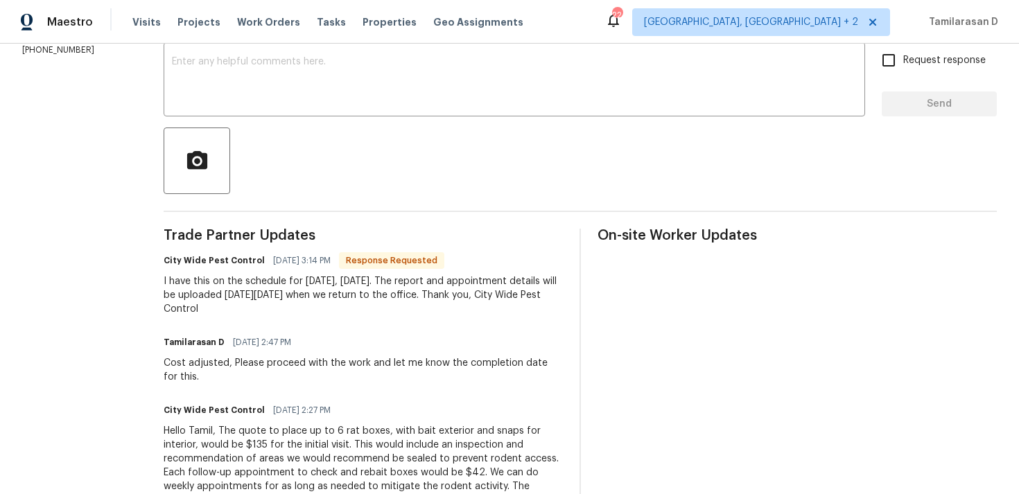
click at [345, 307] on div "I have this on the schedule for [DATE], [DATE]. The report and appointment deta…" at bounding box center [363, 296] width 399 height 42
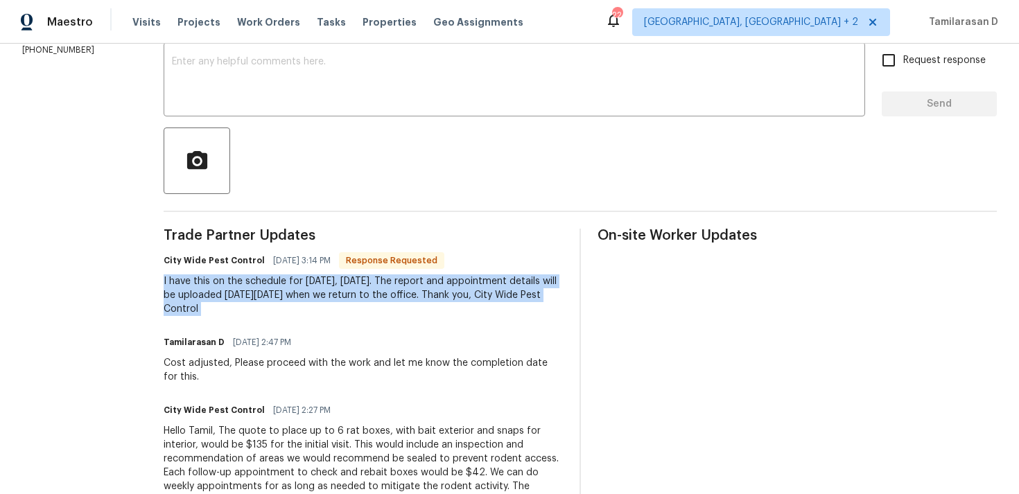
click at [336, 296] on div "I have this on the schedule for [DATE], [DATE]. The report and appointment deta…" at bounding box center [363, 296] width 399 height 42
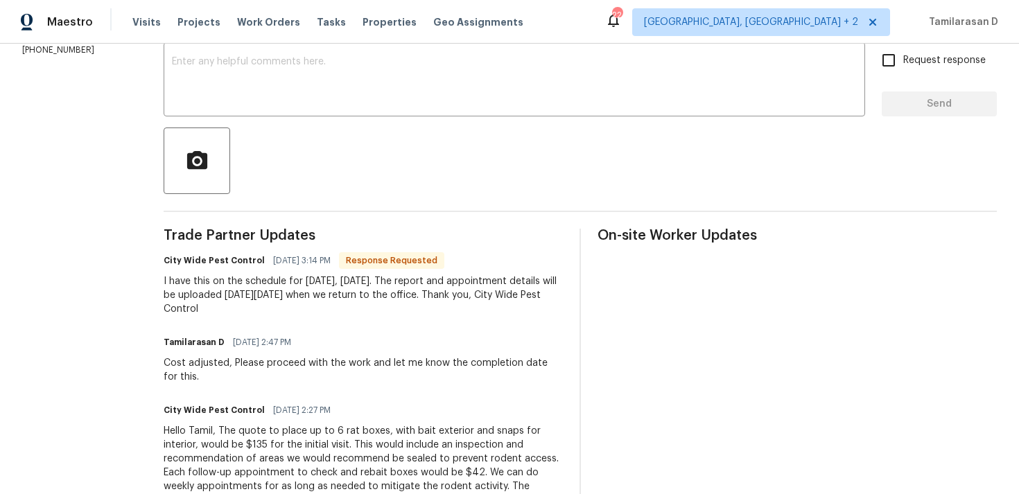
click at [336, 296] on div "I have this on the schedule for [DATE], [DATE]. The report and appointment deta…" at bounding box center [363, 296] width 399 height 42
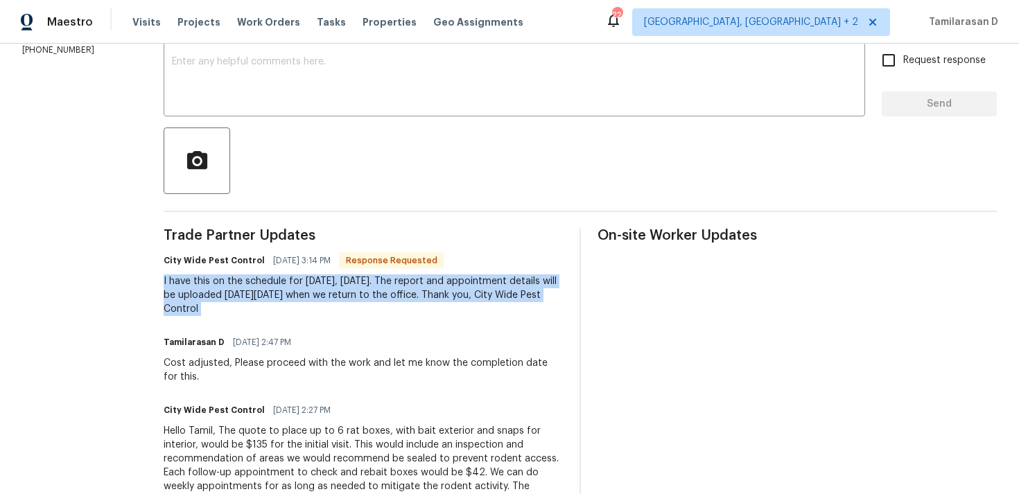
click at [276, 288] on div "I have this on the schedule for tomorrow, 8/30/25. The report and appointment d…" at bounding box center [363, 296] width 399 height 42
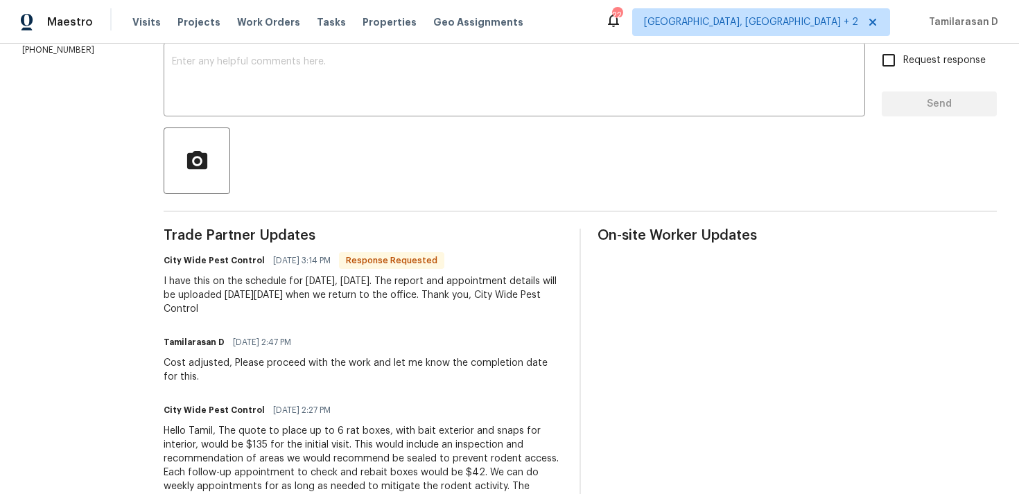
click at [276, 288] on div "I have this on the schedule for tomorrow, 8/30/25. The report and appointment d…" at bounding box center [363, 296] width 399 height 42
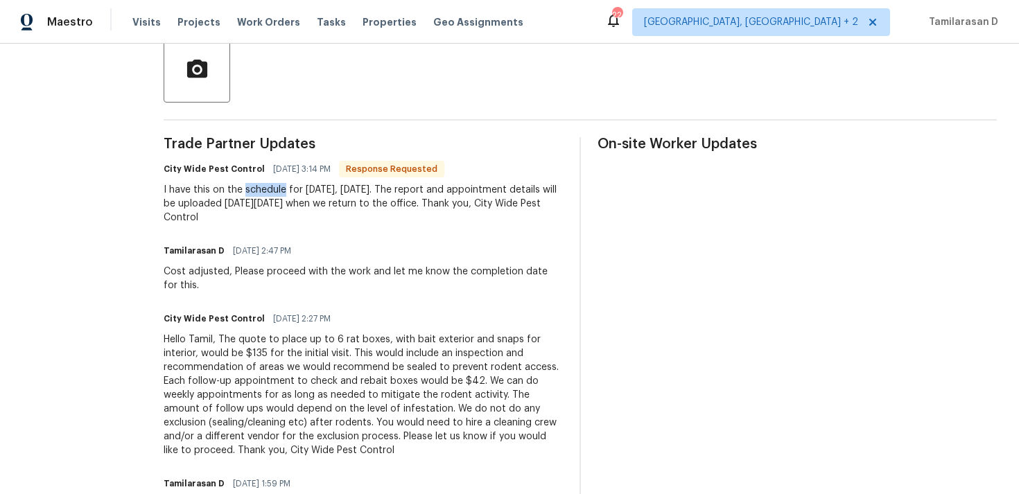
scroll to position [374, 0]
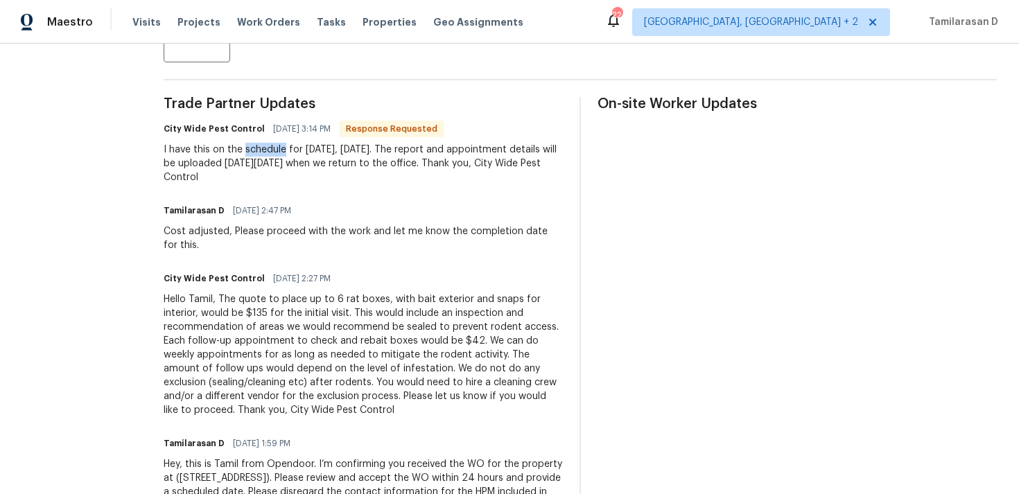
click at [250, 177] on div "I have this on the schedule for tomorrow, 8/30/25. The report and appointment d…" at bounding box center [363, 164] width 399 height 42
click at [252, 166] on div "I have this on the schedule for tomorrow, 8/30/25. The report and appointment d…" at bounding box center [363, 164] width 399 height 42
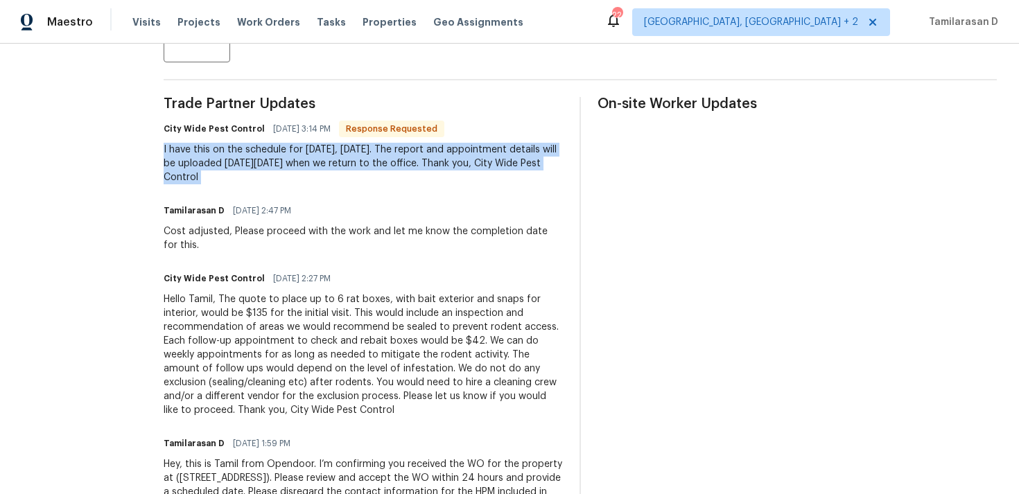
click at [354, 154] on div "I have this on the schedule for tomorrow, 8/30/25. The report and appointment d…" at bounding box center [363, 164] width 399 height 42
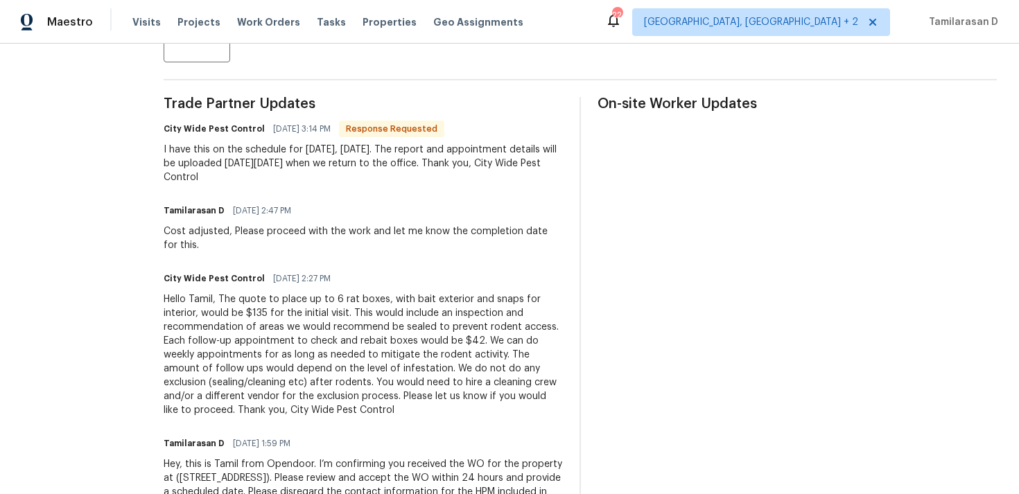
click at [354, 154] on div "I have this on the schedule for tomorrow, 8/30/25. The report and appointment d…" at bounding box center [363, 164] width 399 height 42
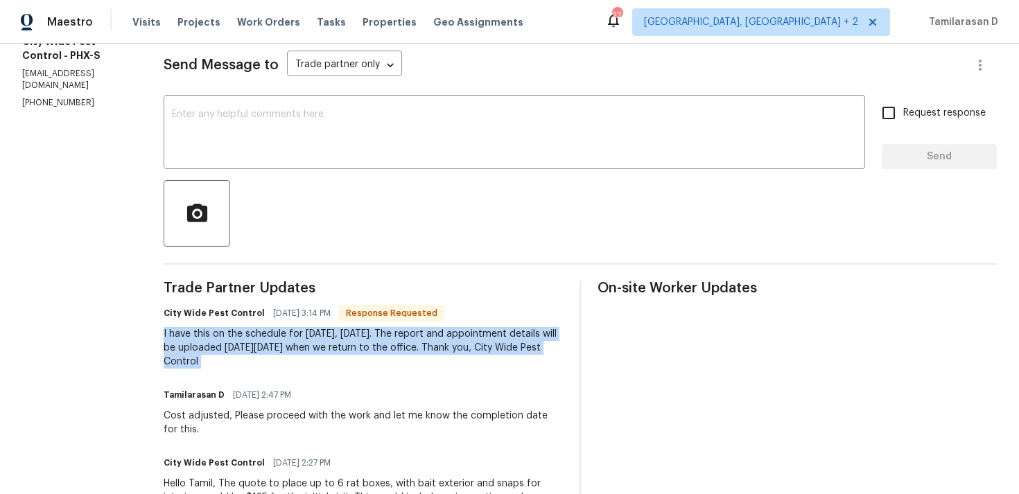
scroll to position [176, 0]
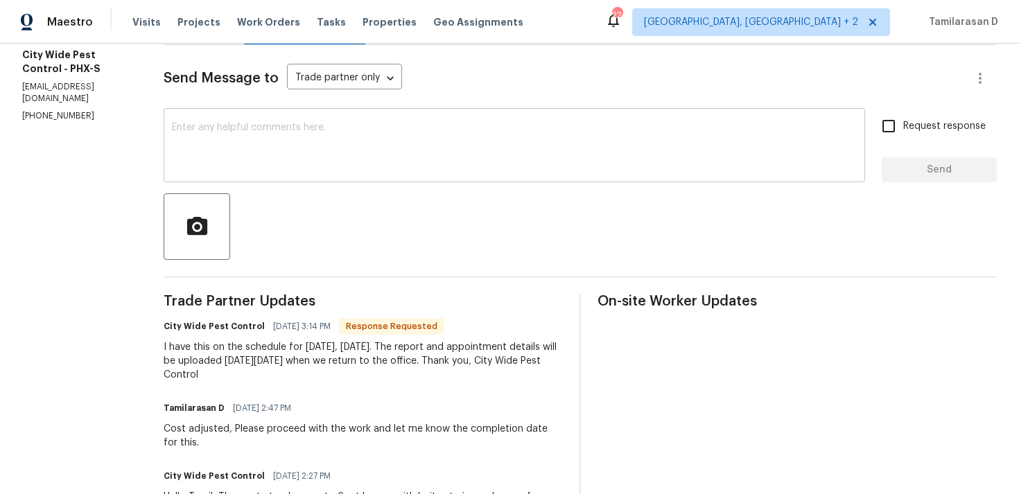
click at [300, 153] on textarea at bounding box center [514, 147] width 685 height 49
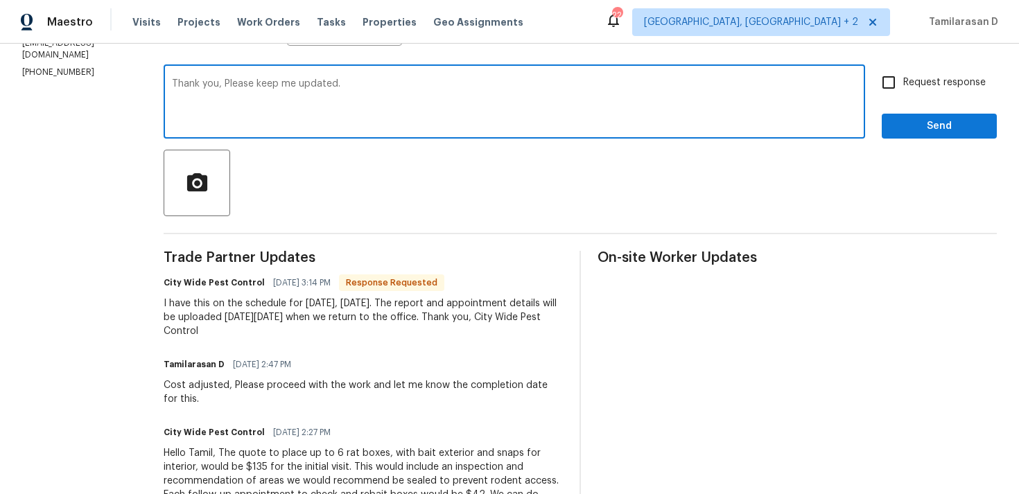
scroll to position [164, 0]
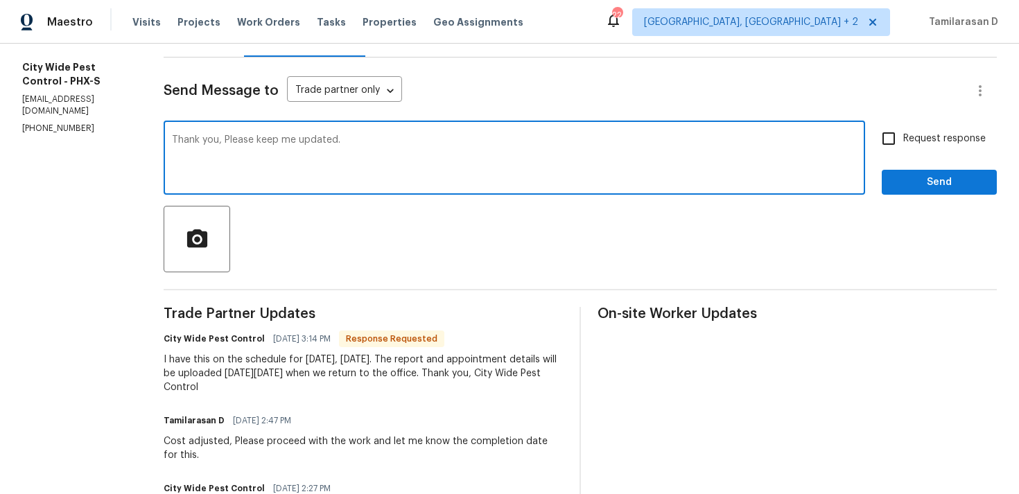
type textarea "Thank you, Please keep me updated."
click at [311, 377] on div "I have this on the schedule for tomorrow, 8/30/25. The report and appointment d…" at bounding box center [363, 374] width 399 height 42
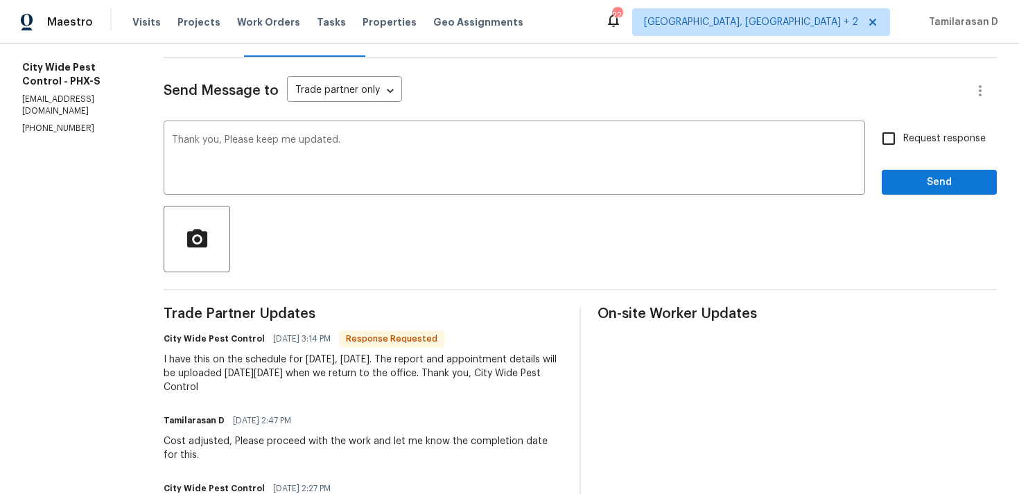
click at [311, 377] on div "I have this on the schedule for tomorrow, 8/30/25. The report and appointment d…" at bounding box center [363, 374] width 399 height 42
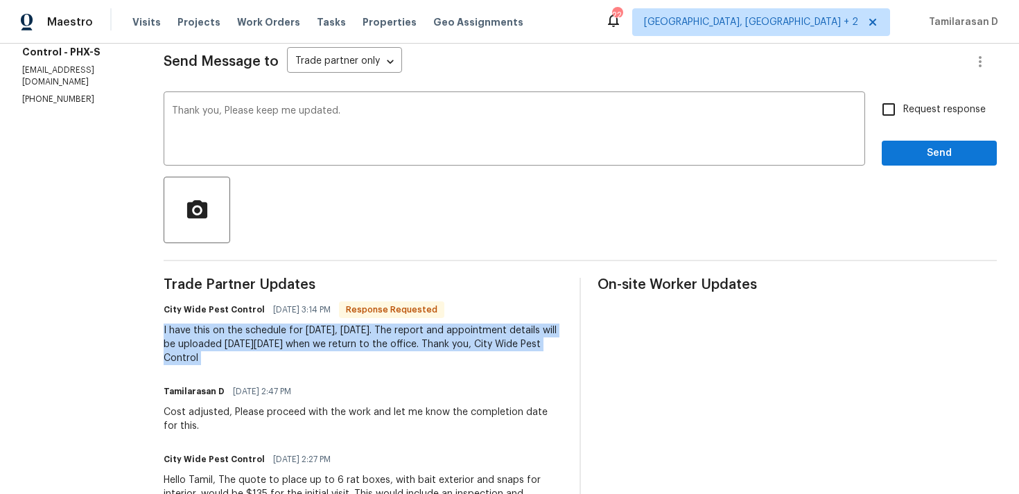
scroll to position [193, 0]
click at [417, 341] on div "I have this on the schedule for tomorrow, 8/30/25. The report and appointment d…" at bounding box center [363, 344] width 399 height 42
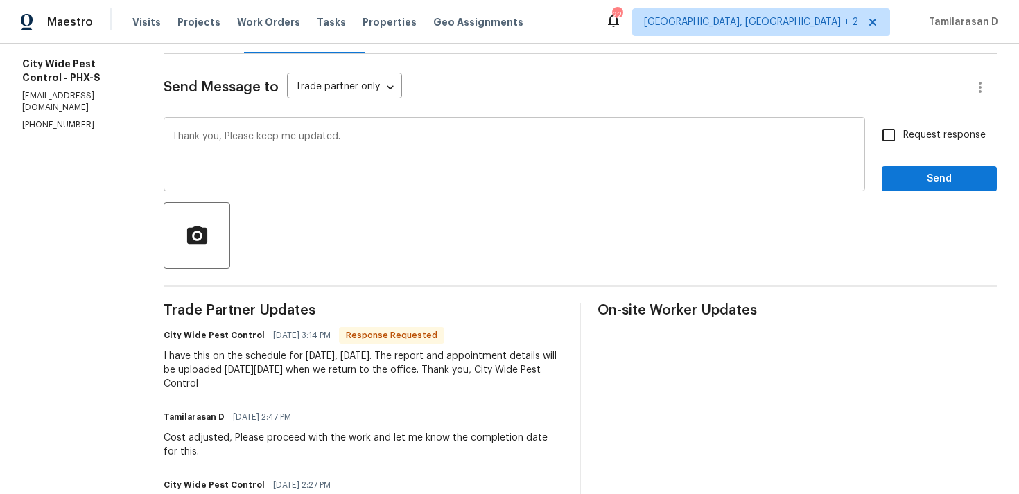
scroll to position [166, 0]
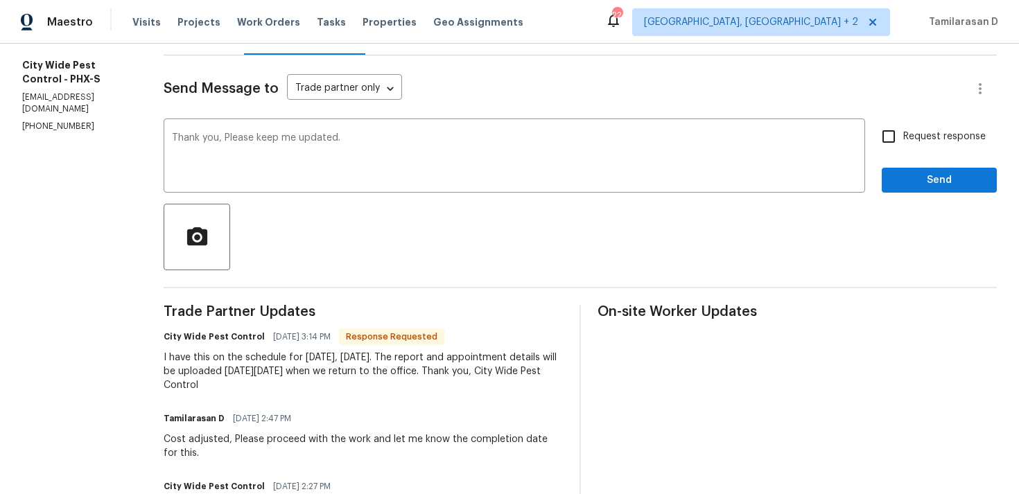
click at [890, 134] on input "Request response" at bounding box center [889, 136] width 29 height 29
checkbox input "true"
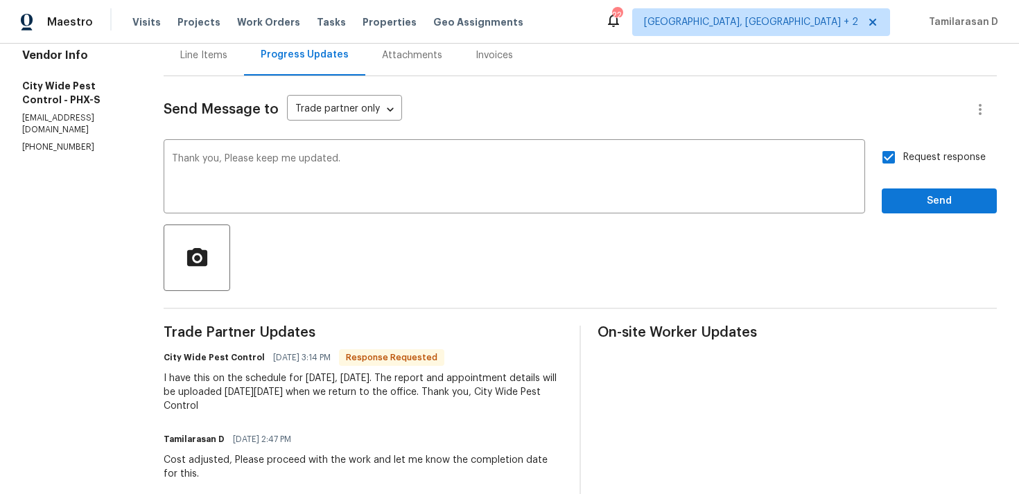
scroll to position [126, 0]
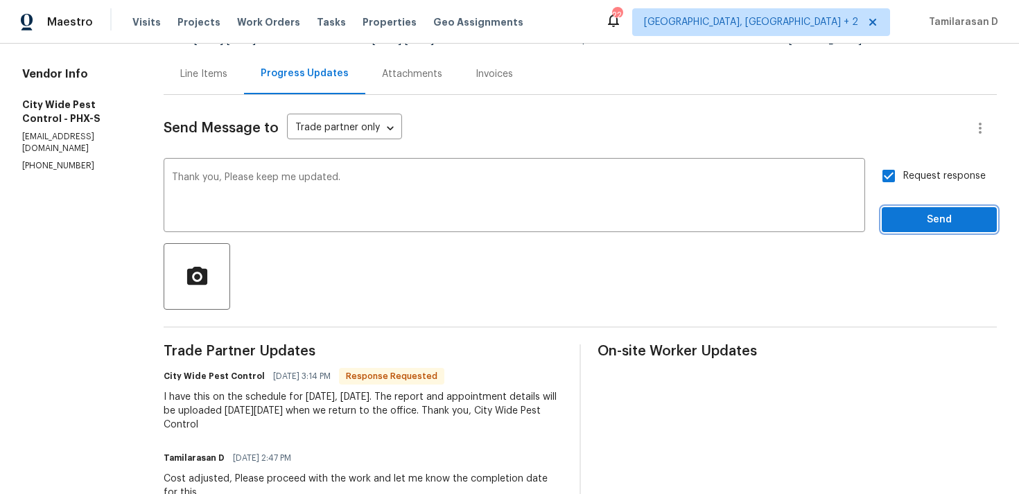
click at [914, 218] on span "Send" at bounding box center [939, 220] width 93 height 17
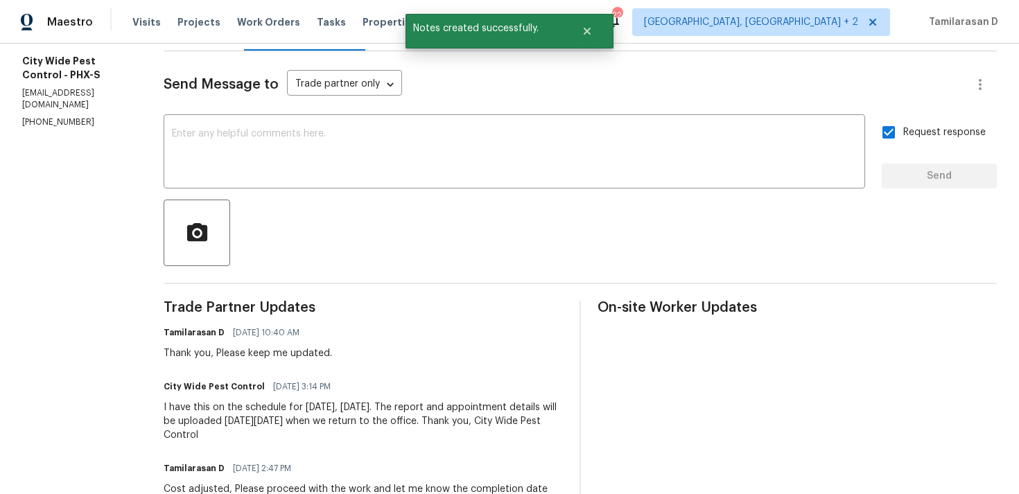
scroll to position [218, 0]
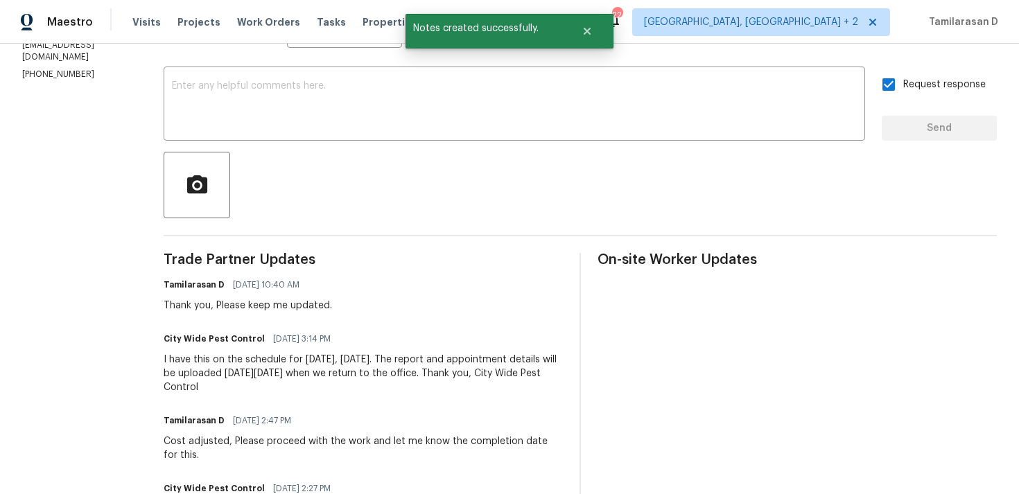
click at [221, 379] on div "I have this on the schedule for tomorrow, 8/30/25. The report and appointment d…" at bounding box center [363, 374] width 399 height 42
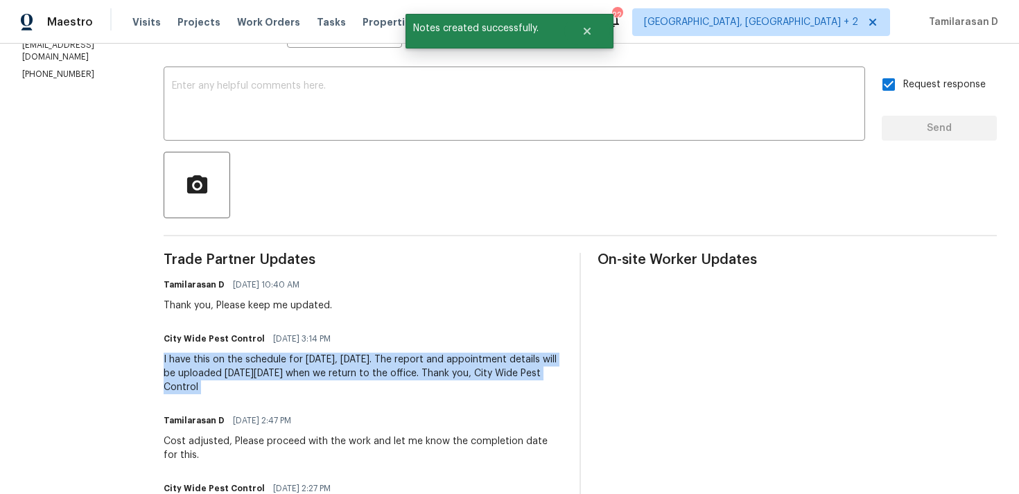
copy div "I have this on the schedule for tomorrow, 8/30/25. The report and appointment d…"
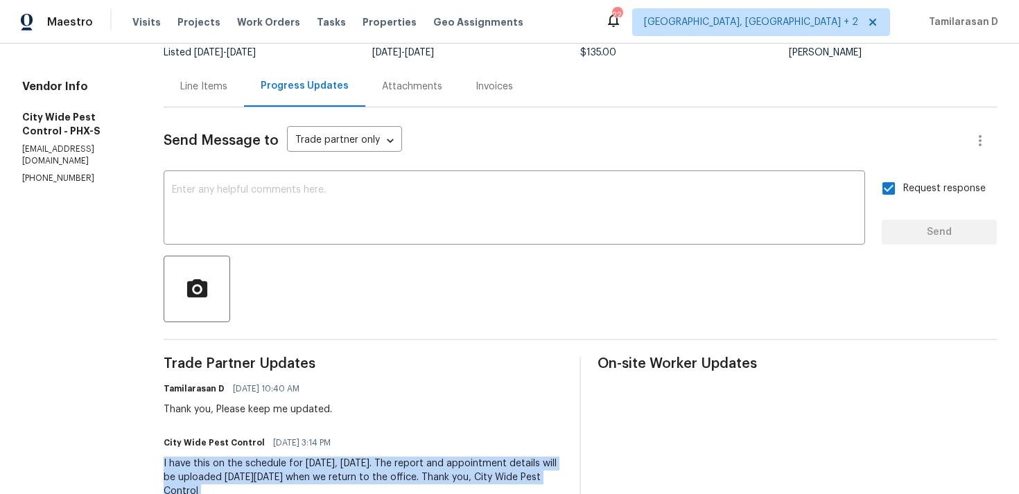
scroll to position [255, 0]
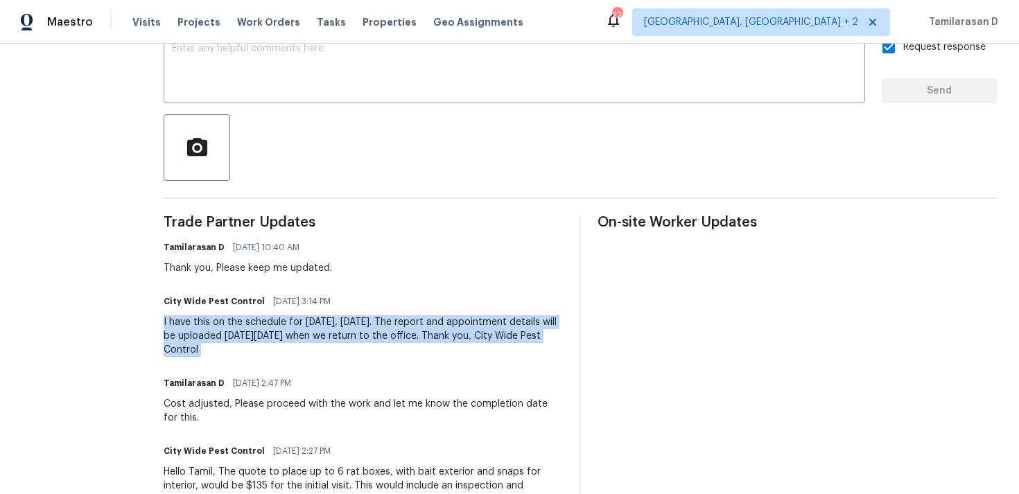
click at [224, 316] on div "I have this on the schedule for tomorrow, 8/30/25. The report and appointment d…" at bounding box center [363, 337] width 399 height 42
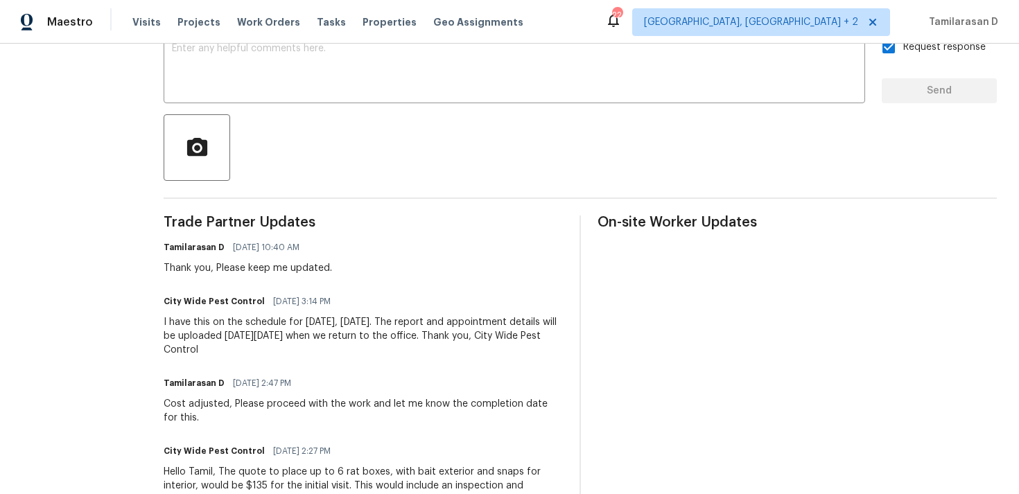
click at [213, 341] on div "I have this on the schedule for tomorrow, 8/30/25. The report and appointment d…" at bounding box center [363, 337] width 399 height 42
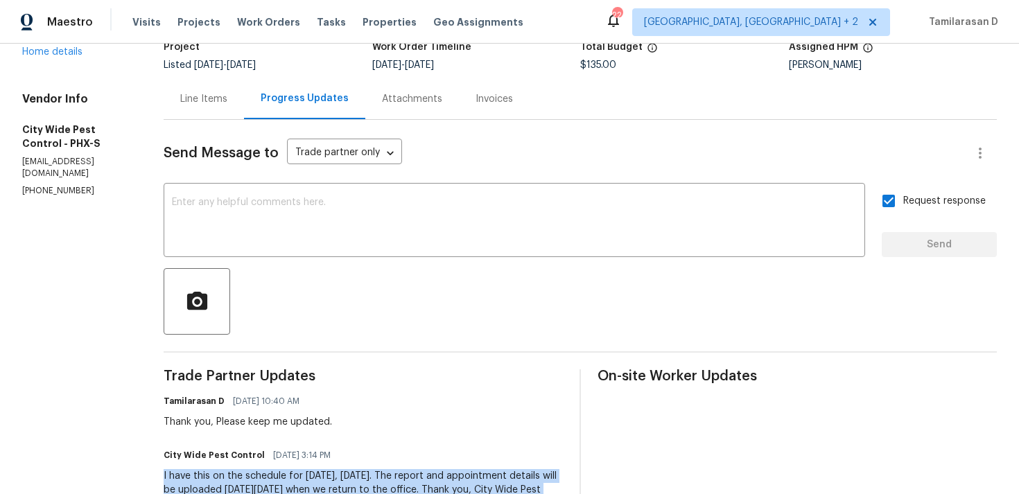
scroll to position [0, 0]
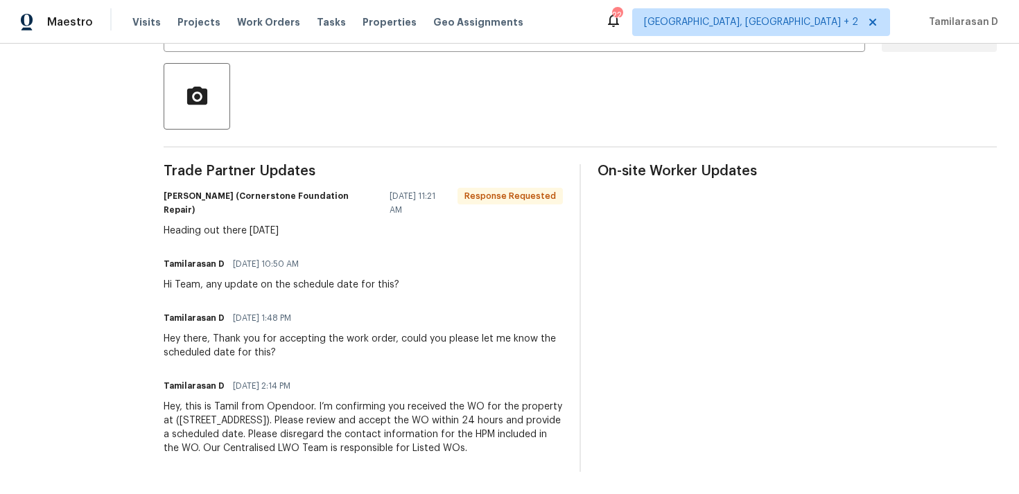
scroll to position [275, 0]
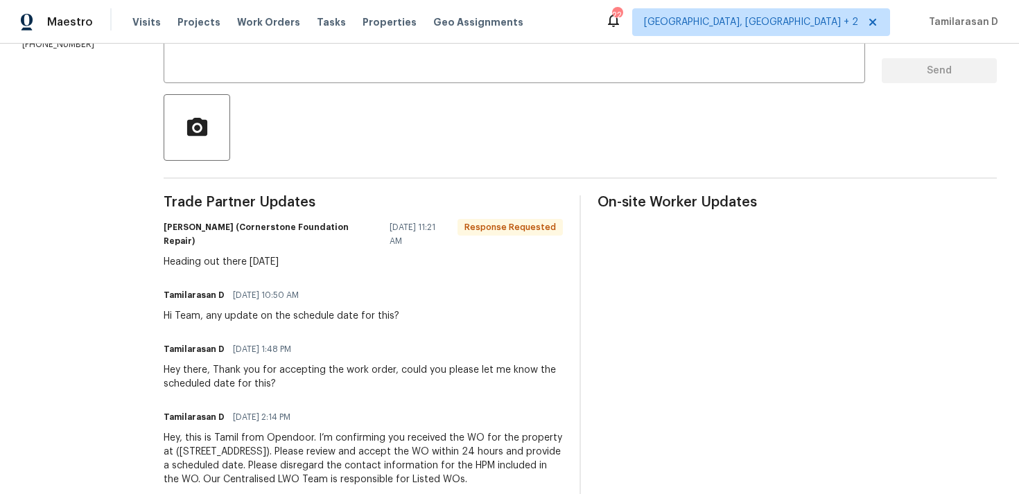
click at [263, 261] on div "Heading out there tuesday" at bounding box center [363, 262] width 399 height 14
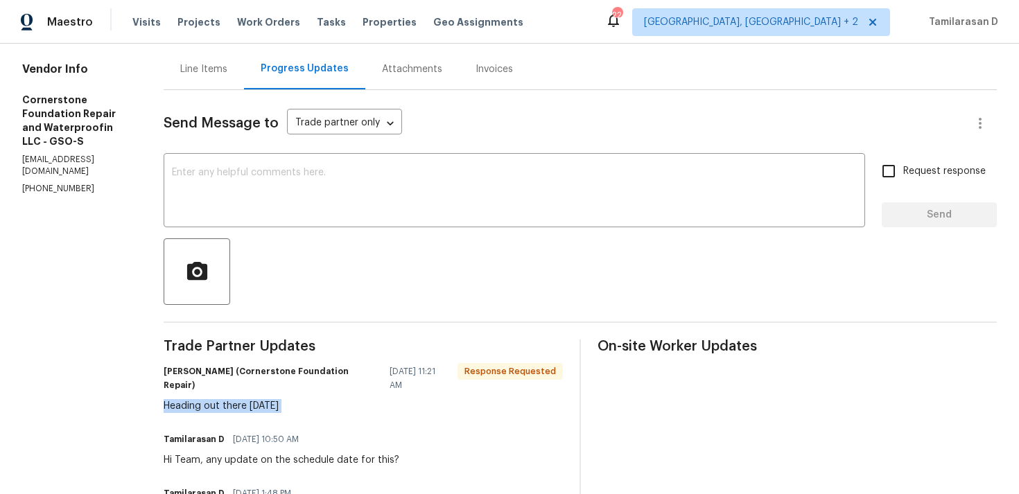
scroll to position [0, 0]
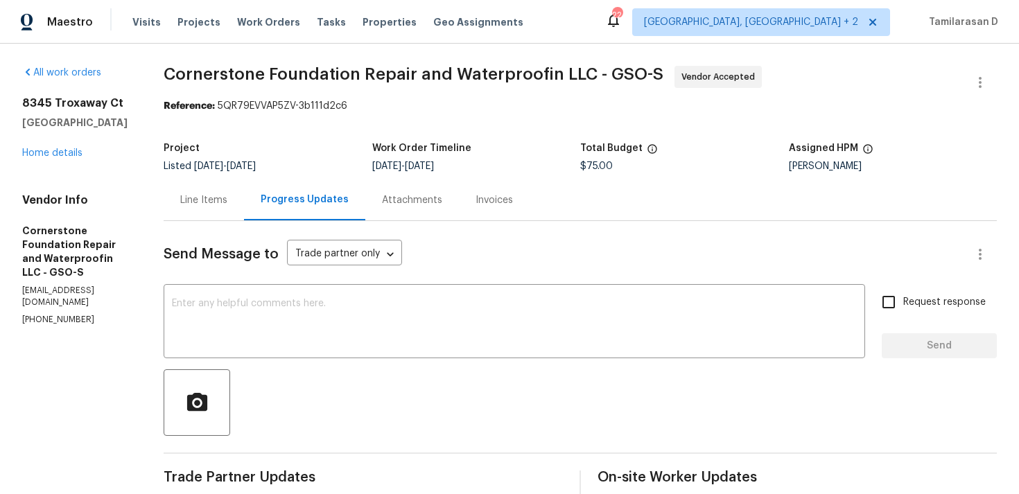
click at [254, 123] on section "Cornerstone Foundation Repair and Waterproofin LLC - GSO-S Vendor Accepted Refe…" at bounding box center [581, 422] width 834 height 713
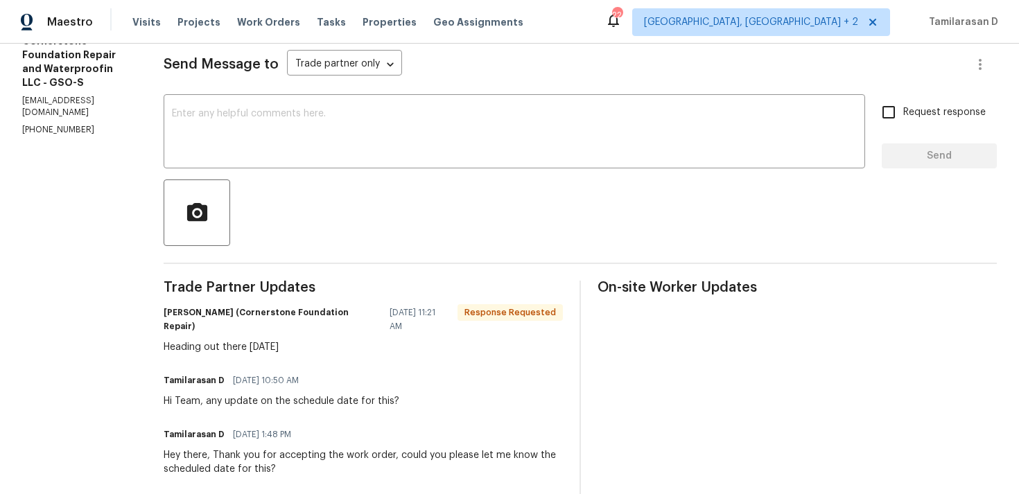
scroll to position [192, 0]
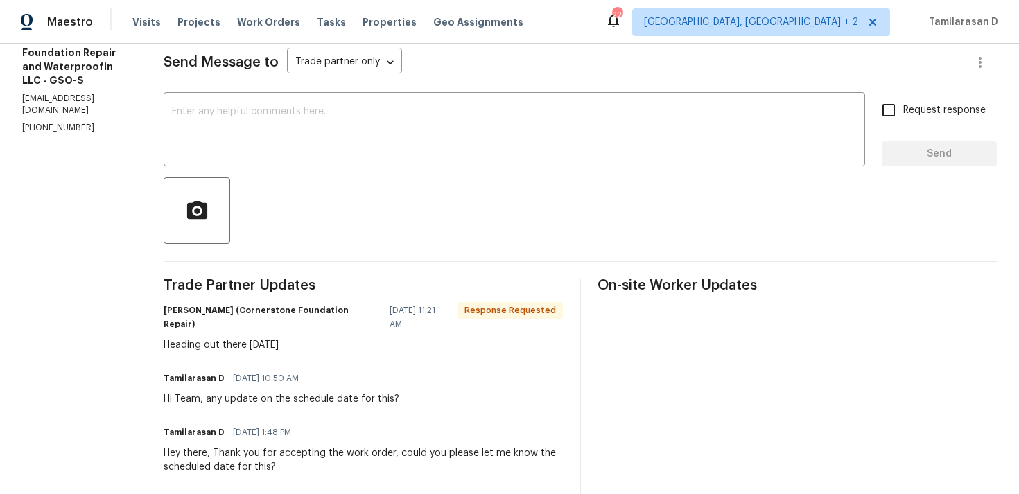
click at [241, 334] on div "Jonathan Hallenborg (Cornerstone Foundation Repair) 08/29/2025 11:21 AM Respons…" at bounding box center [363, 326] width 399 height 51
click at [240, 355] on div "Trade Partner Updates Jonathan Hallenborg (Cornerstone Foundation Repair) 08/29…" at bounding box center [363, 433] width 399 height 308
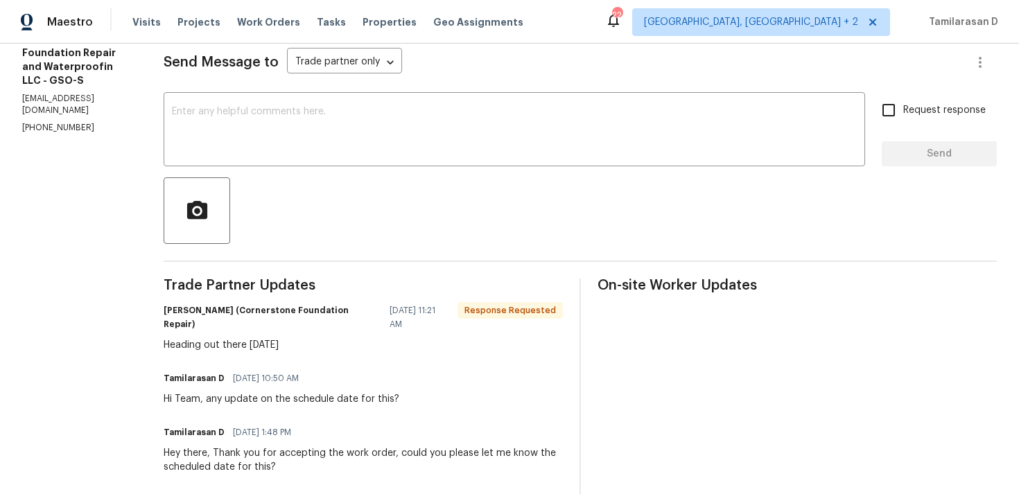
click at [240, 355] on div "Trade Partner Updates Jonathan Hallenborg (Cornerstone Foundation Repair) 08/29…" at bounding box center [363, 433] width 399 height 308
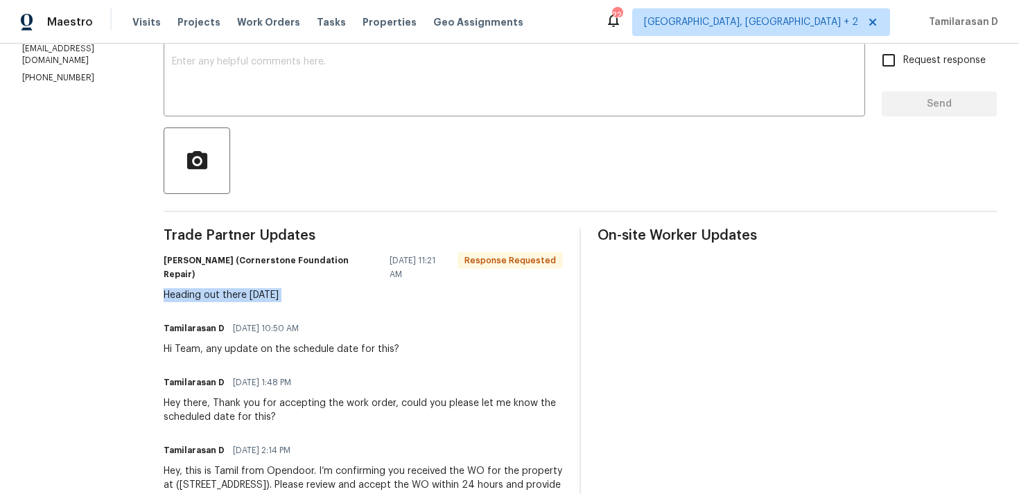
scroll to position [265, 0]
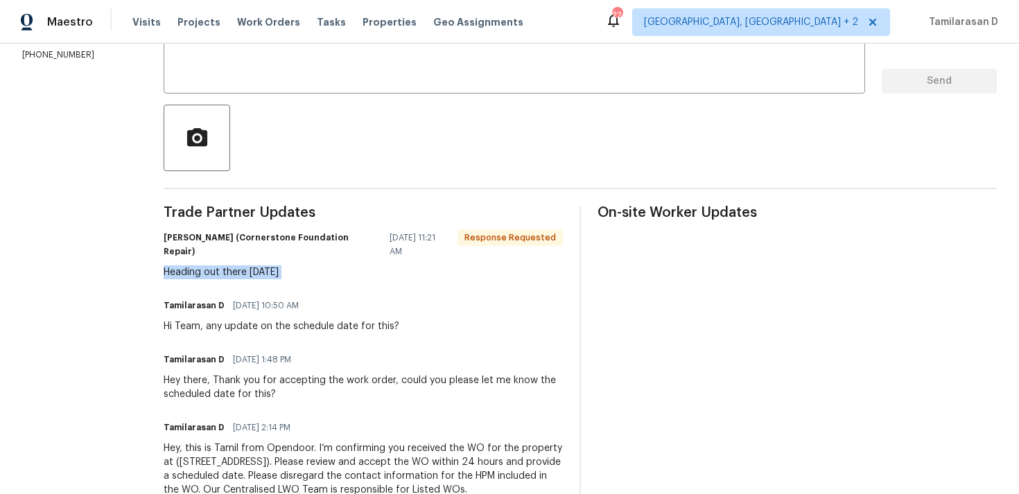
click at [196, 262] on div "Jonathan Hallenborg (Cornerstone Foundation Repair) 08/29/2025 11:21 AM Respons…" at bounding box center [363, 253] width 399 height 51
click at [196, 277] on div "Heading out there tuesday" at bounding box center [363, 273] width 399 height 14
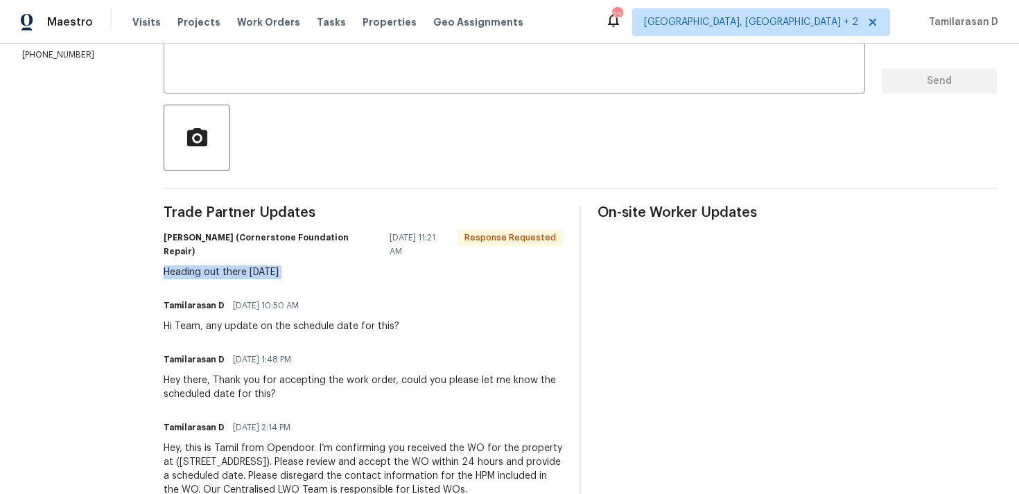
click at [213, 270] on div "Heading out there tuesday" at bounding box center [363, 273] width 399 height 14
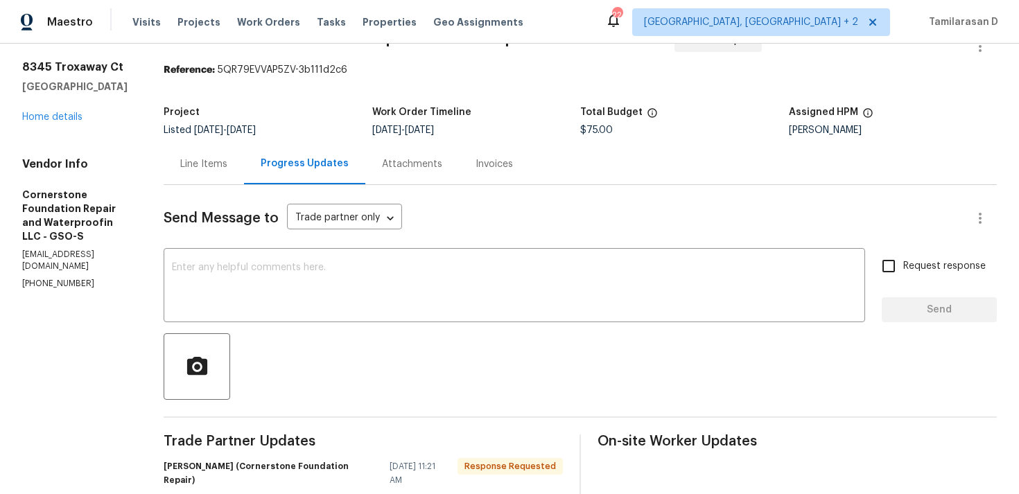
scroll to position [19, 0]
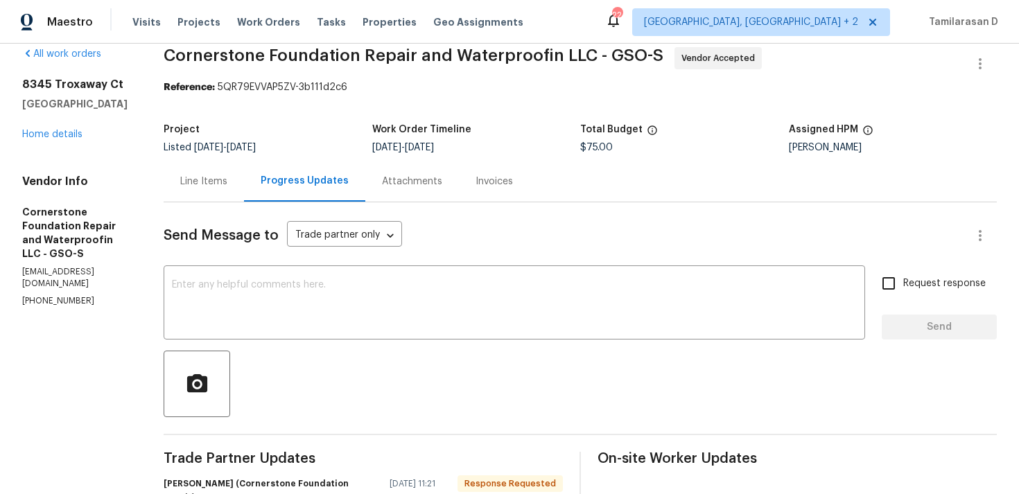
click at [205, 172] on div "Line Items" at bounding box center [204, 181] width 80 height 41
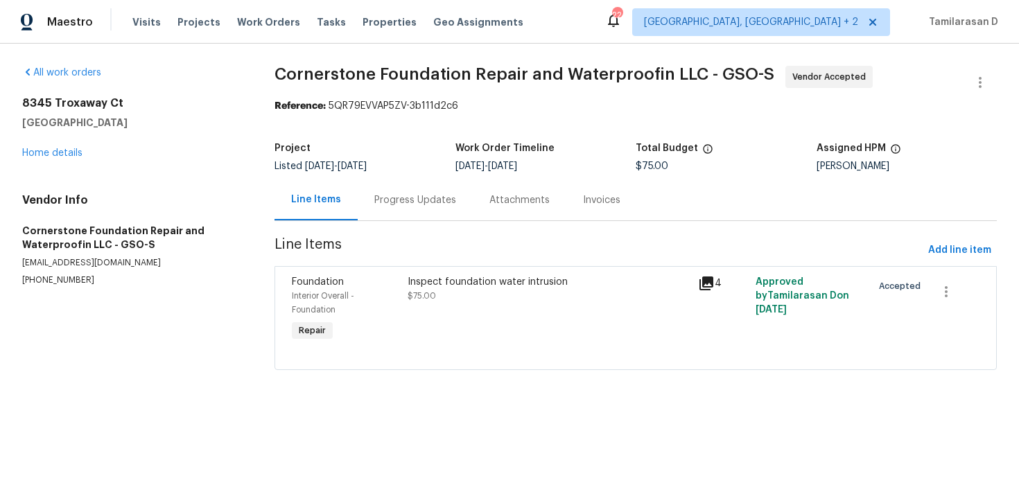
click at [389, 206] on div "Progress Updates" at bounding box center [416, 200] width 82 height 14
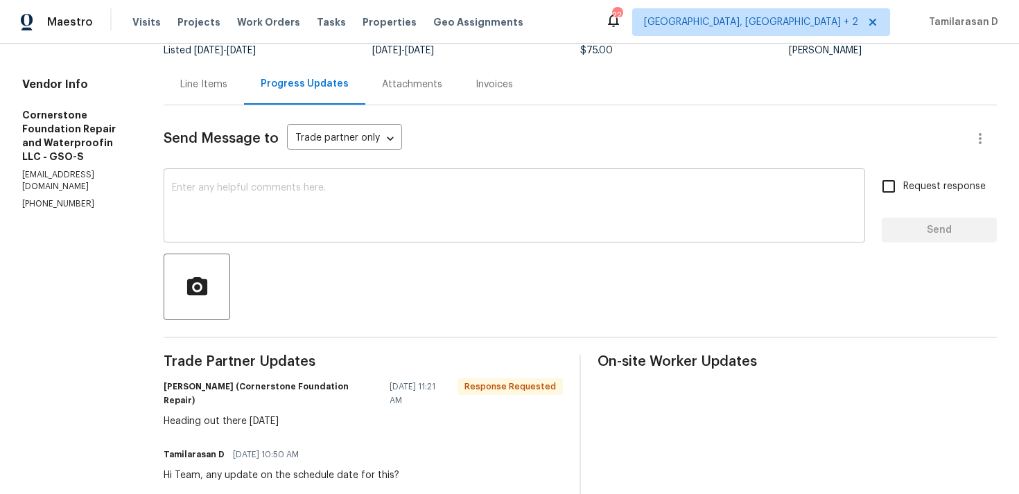
scroll to position [241, 0]
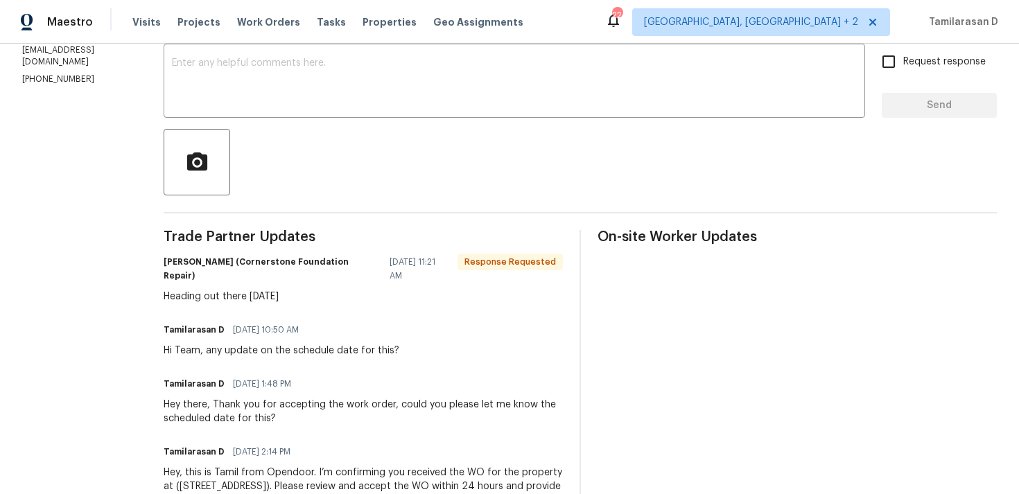
click at [212, 292] on div "Heading out there tuesday" at bounding box center [363, 297] width 399 height 14
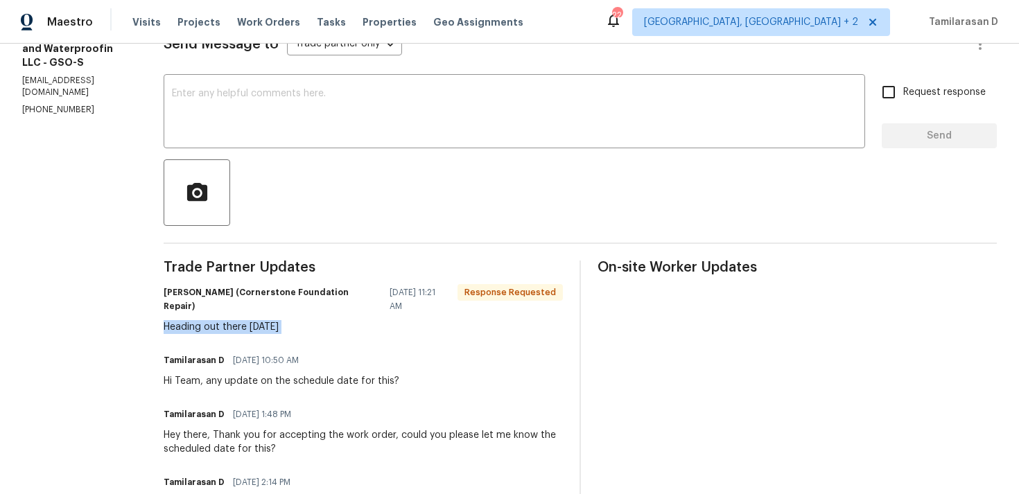
scroll to position [205, 0]
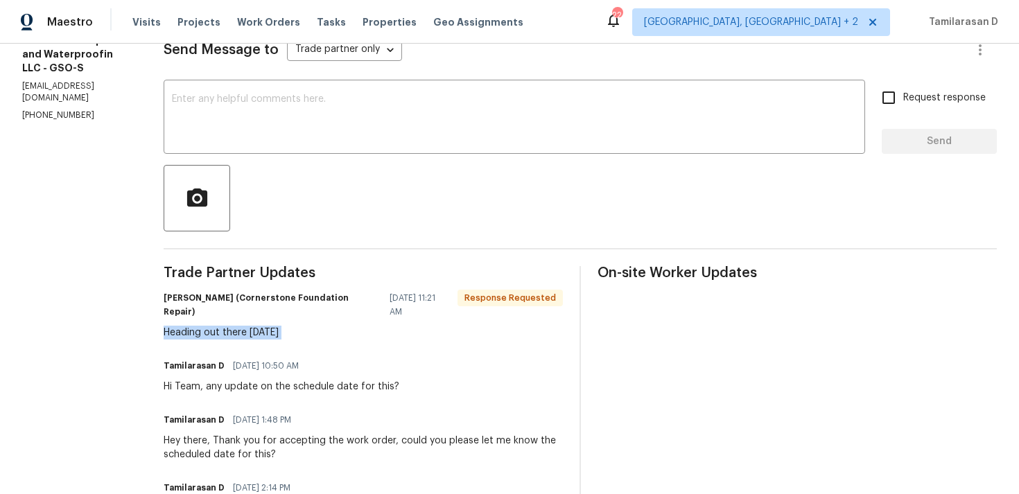
click at [220, 335] on div "Heading out there tuesday" at bounding box center [363, 333] width 399 height 14
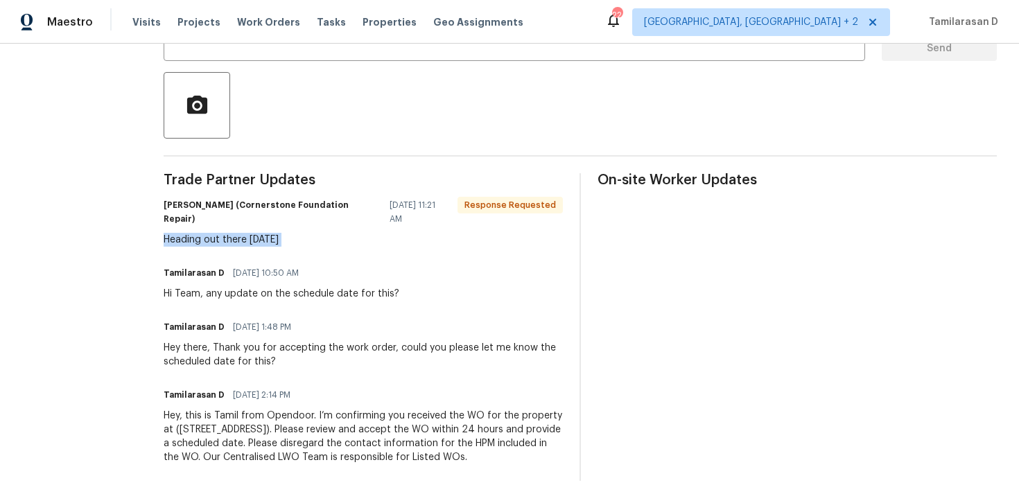
scroll to position [306, 0]
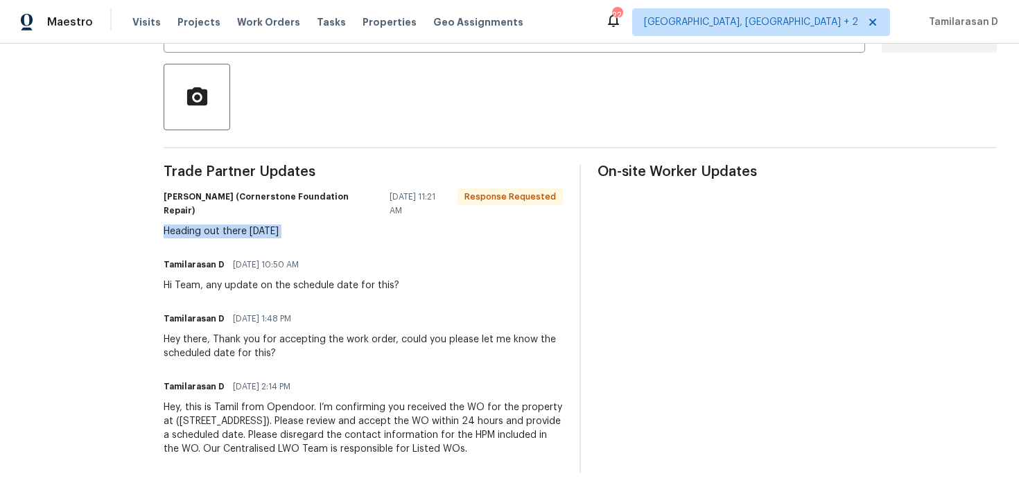
click at [230, 237] on div "Heading out there tuesday" at bounding box center [363, 232] width 399 height 14
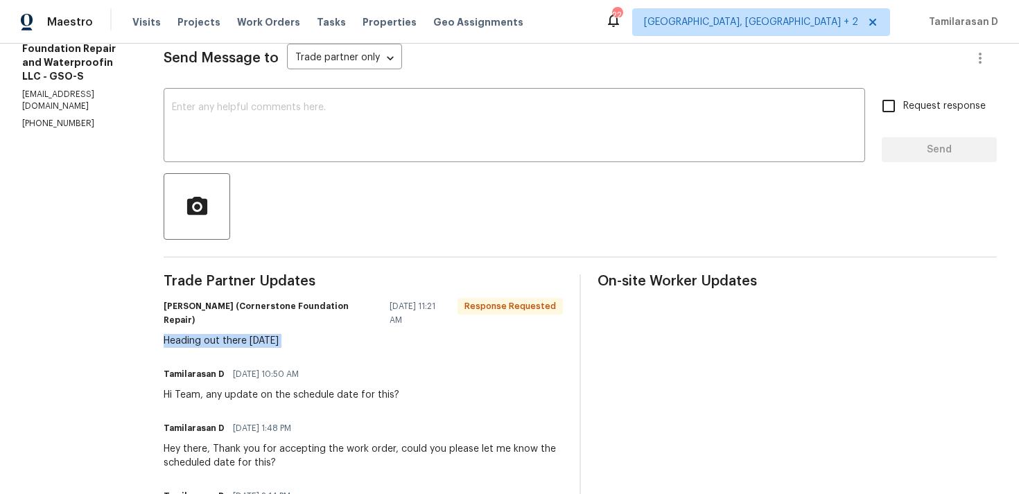
scroll to position [184, 0]
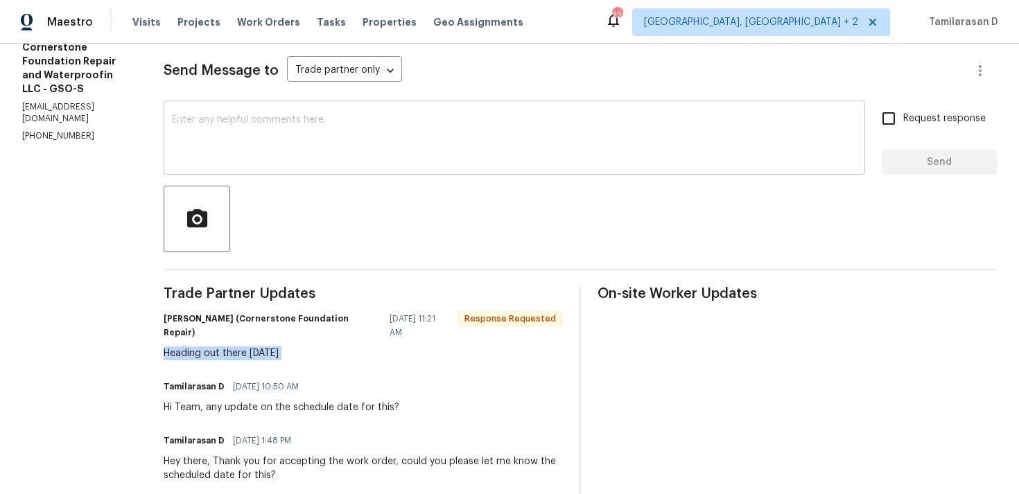
click at [212, 155] on textarea at bounding box center [514, 139] width 685 height 49
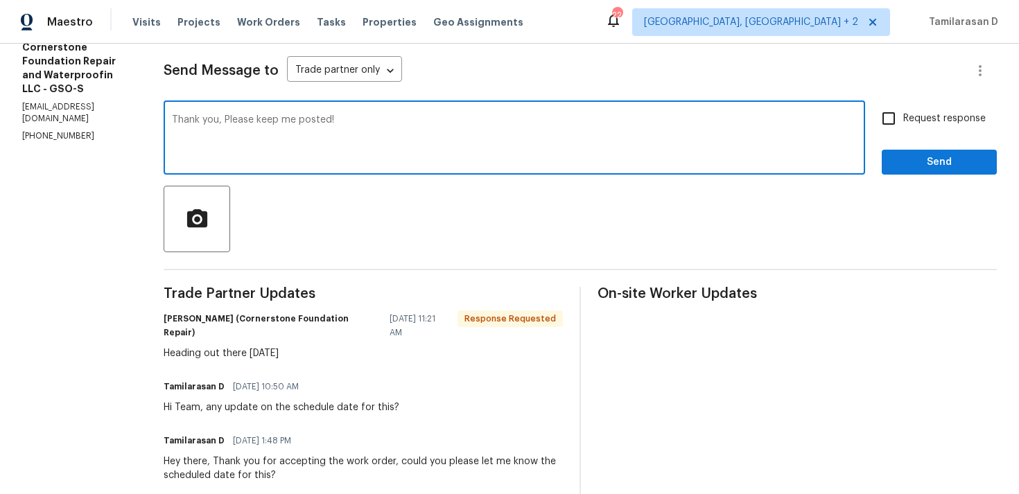
type textarea "Thank you, Please keep me posted!"
click at [894, 124] on input "Request response" at bounding box center [889, 118] width 29 height 29
checkbox input "true"
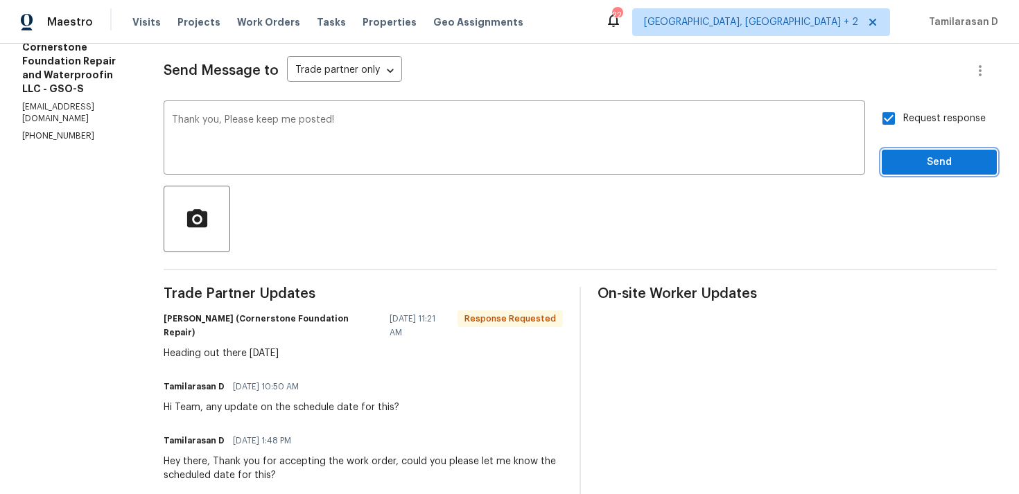
click at [914, 162] on span "Send" at bounding box center [939, 162] width 93 height 17
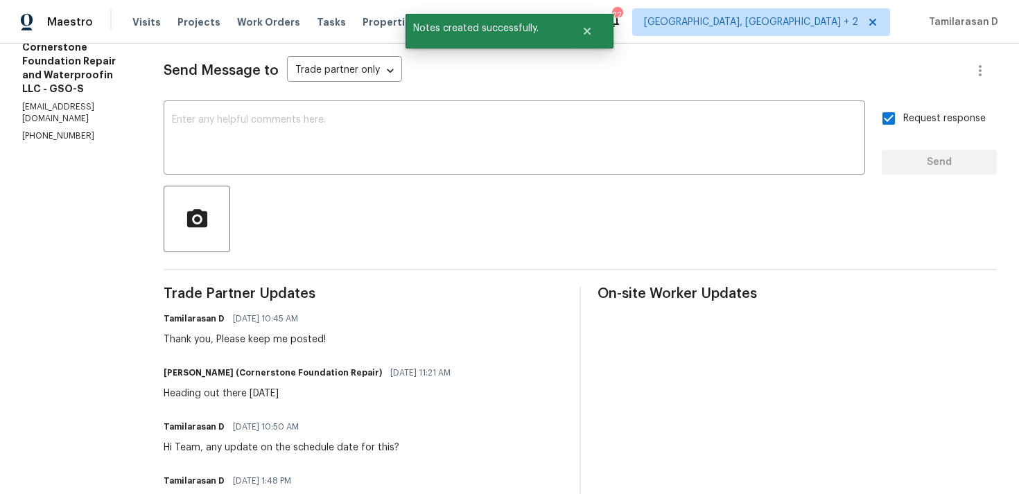
scroll to position [249, 0]
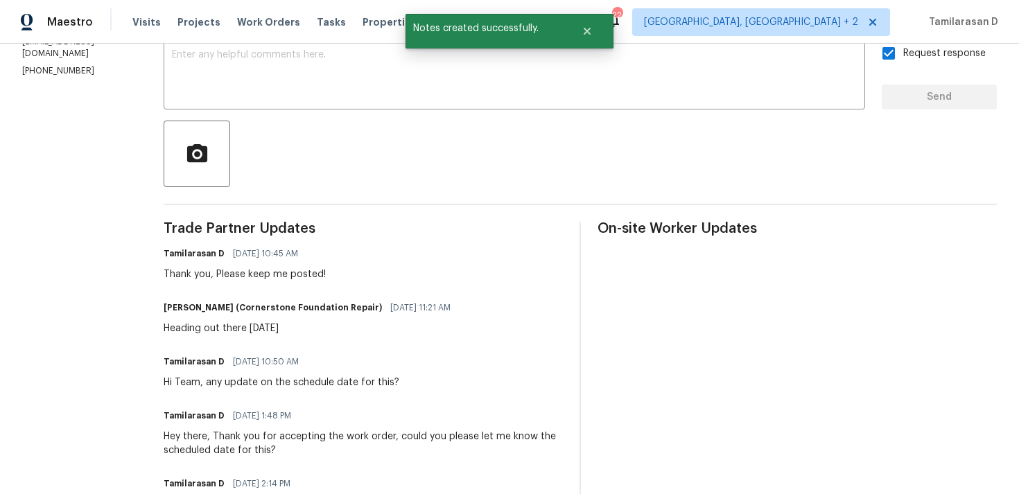
click at [229, 343] on div "Trade Partner Updates Tamilarasan D 09/02/2025 10:45 AM Thank you, Please keep …" at bounding box center [363, 396] width 399 height 348
click at [234, 325] on div "Heading out there tuesday" at bounding box center [311, 329] width 295 height 14
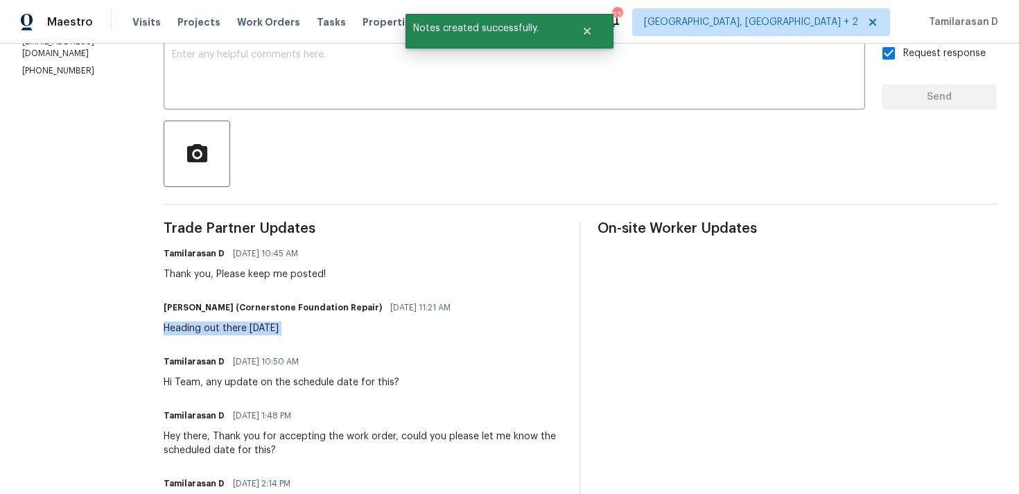
copy div "Heading out there tuesday"
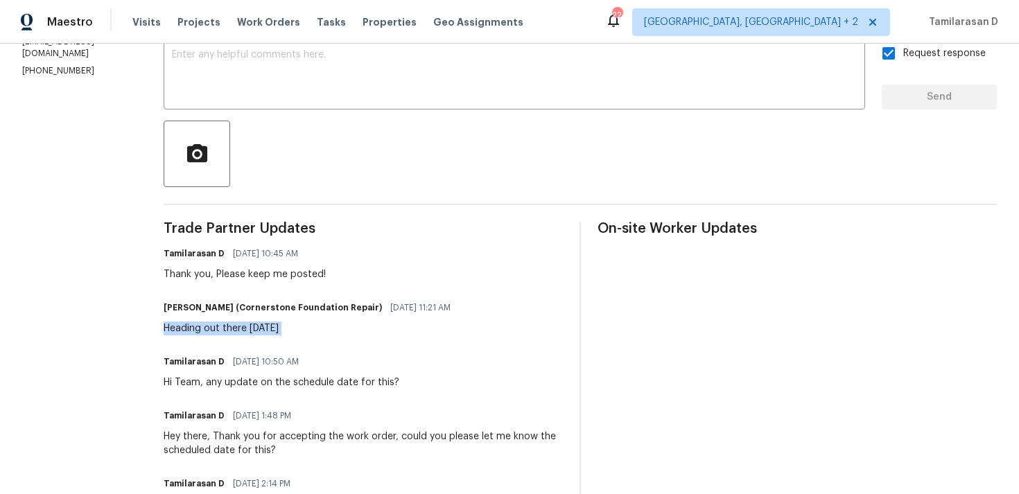
scroll to position [0, 0]
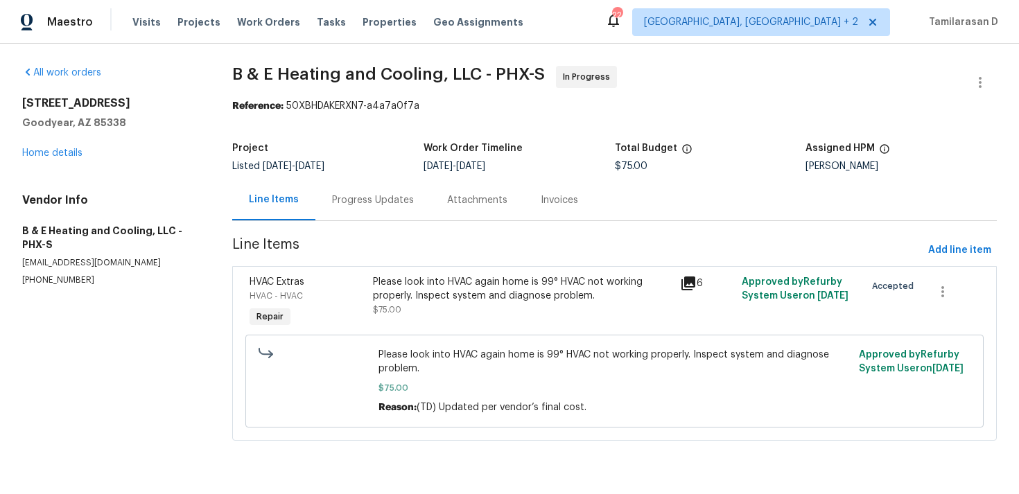
click at [338, 207] on div "Progress Updates" at bounding box center [373, 200] width 82 height 14
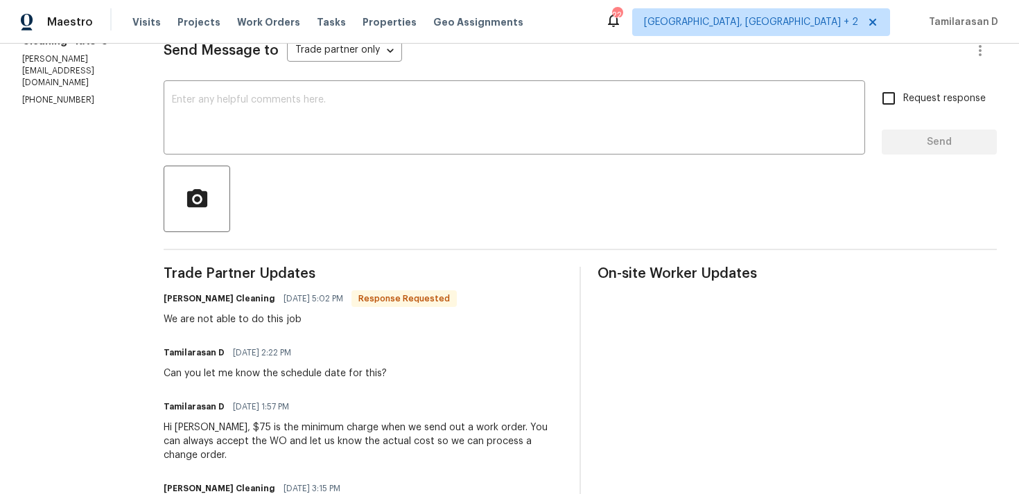
scroll to position [205, 0]
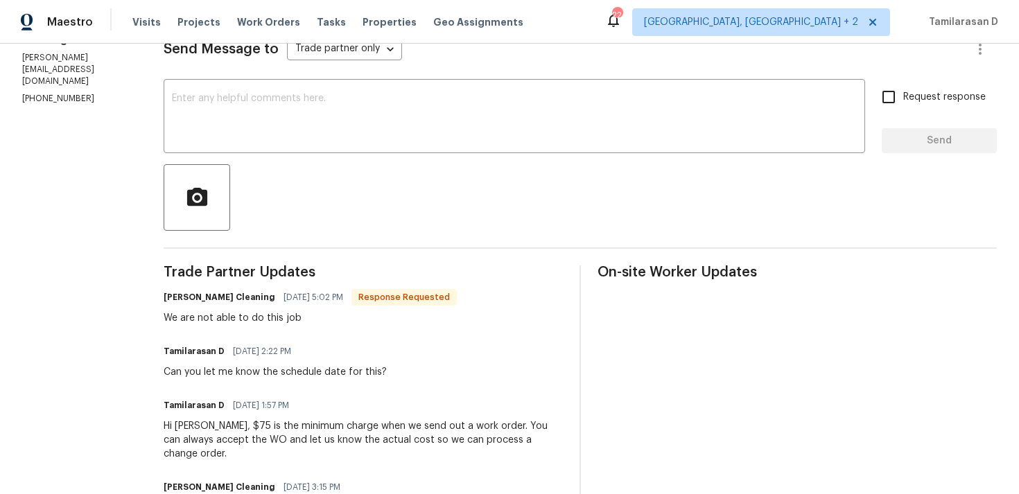
click at [273, 321] on div "We are not able to do this job" at bounding box center [310, 318] width 293 height 14
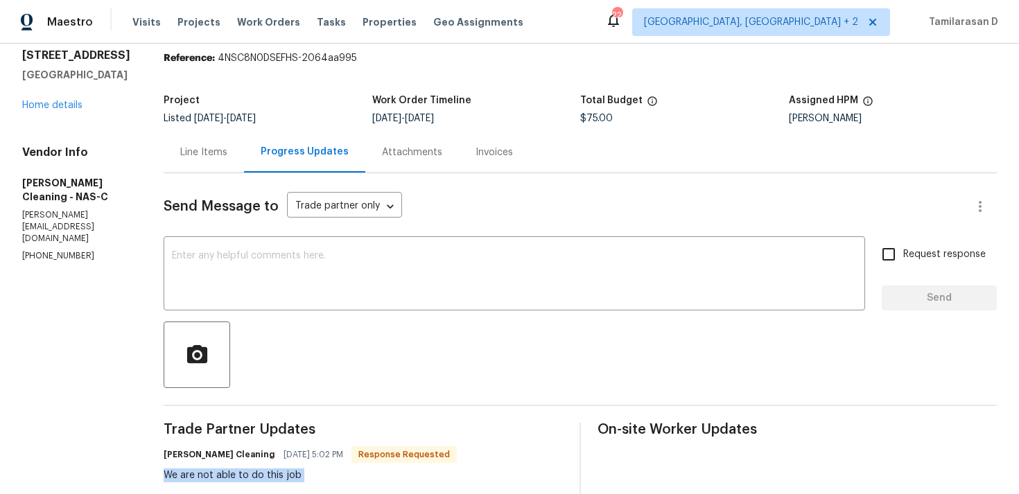
scroll to position [0, 0]
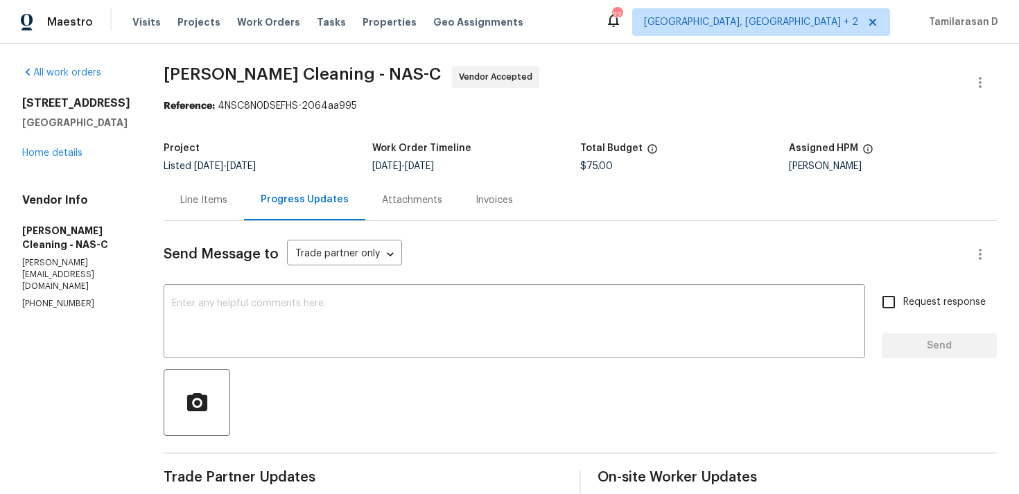
click at [227, 205] on div "Line Items" at bounding box center [203, 200] width 47 height 14
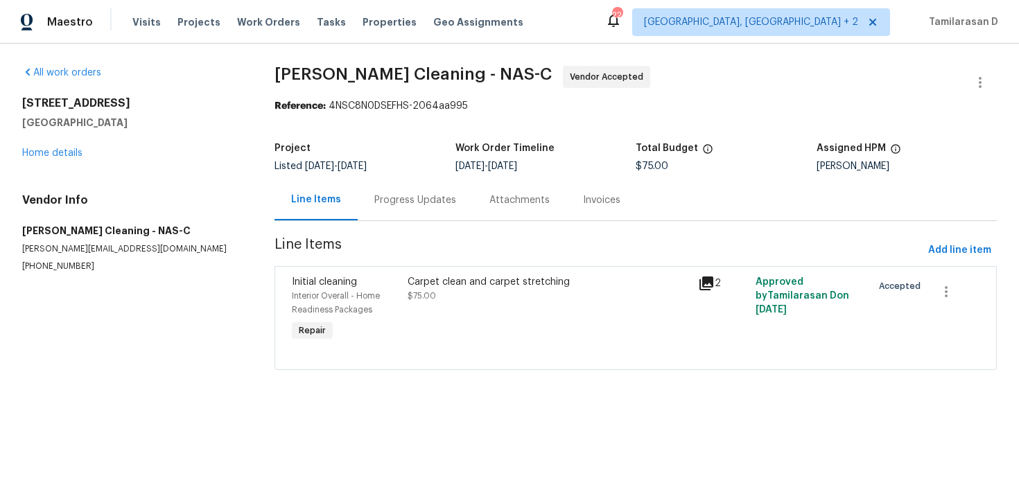
click at [377, 214] on div "Progress Updates" at bounding box center [415, 200] width 115 height 41
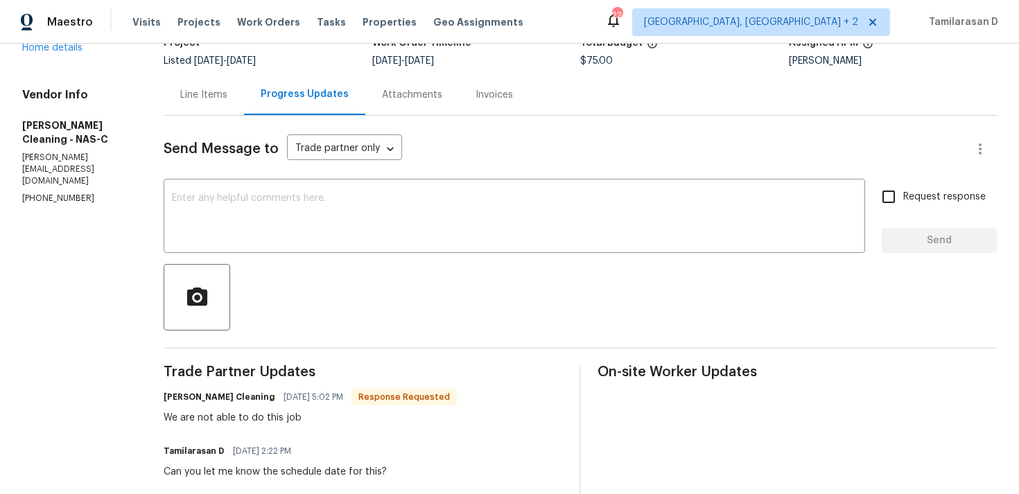
scroll to position [73, 0]
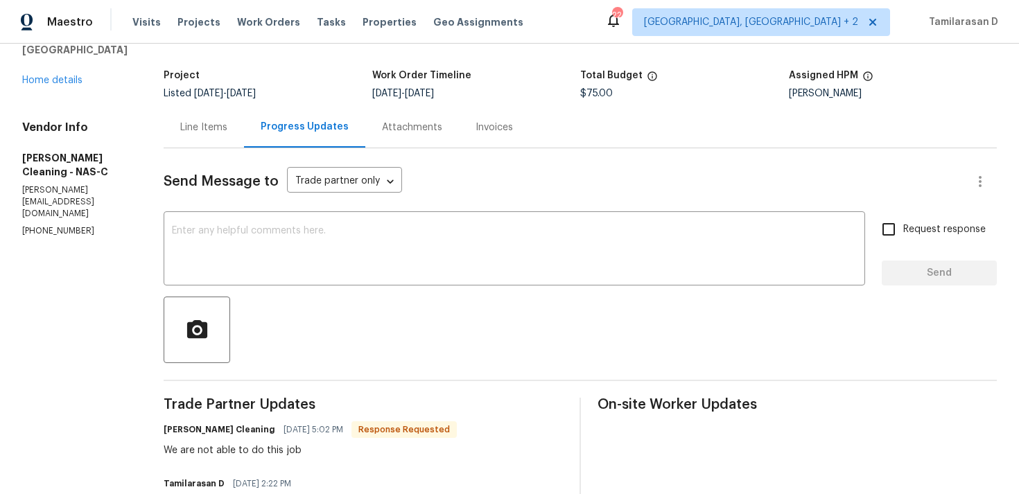
click at [216, 137] on div "Line Items" at bounding box center [204, 127] width 80 height 41
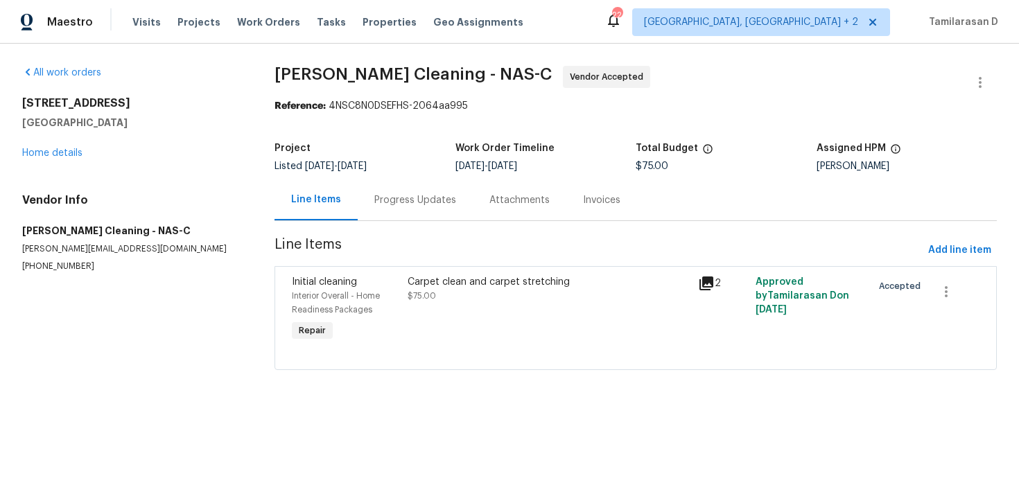
click at [489, 298] on div "Carpet clean and carpet stretching $75.00" at bounding box center [549, 289] width 282 height 28
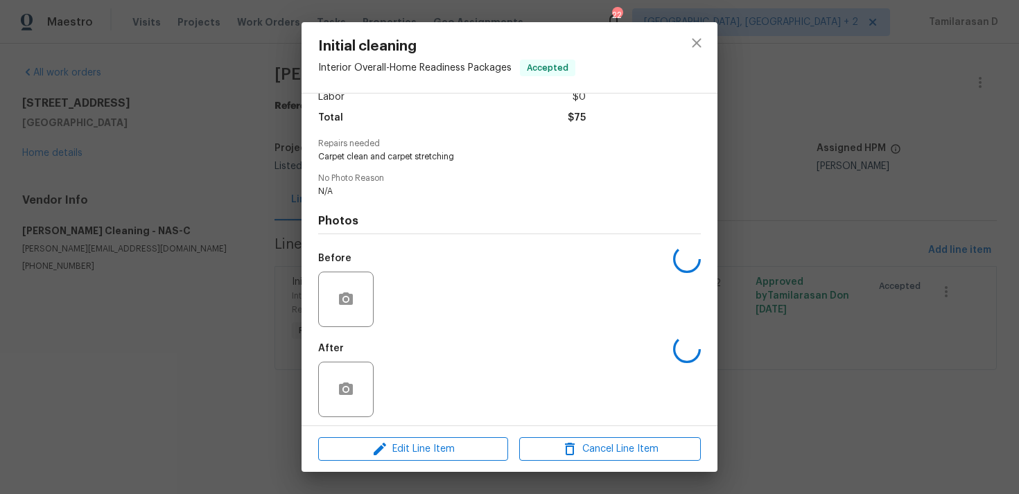
scroll to position [109, 0]
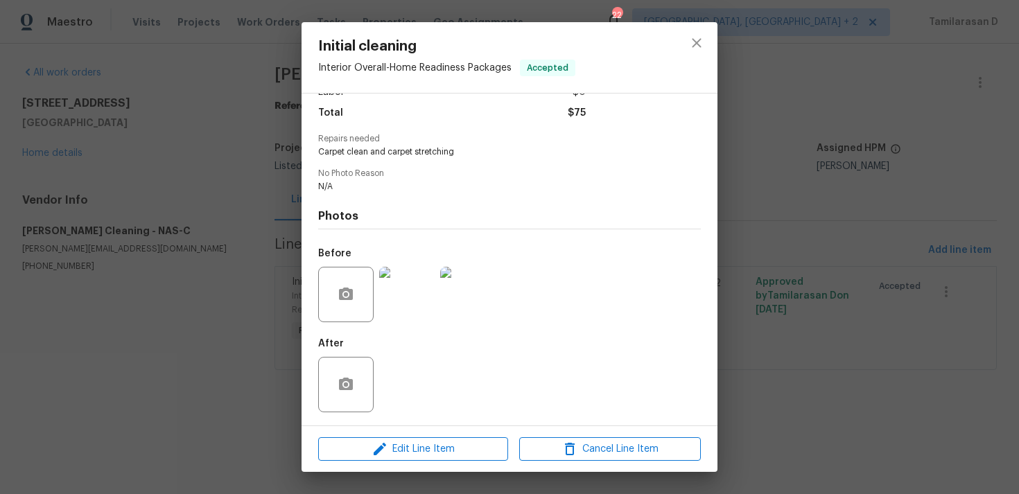
click at [416, 294] on img at bounding box center [406, 294] width 55 height 55
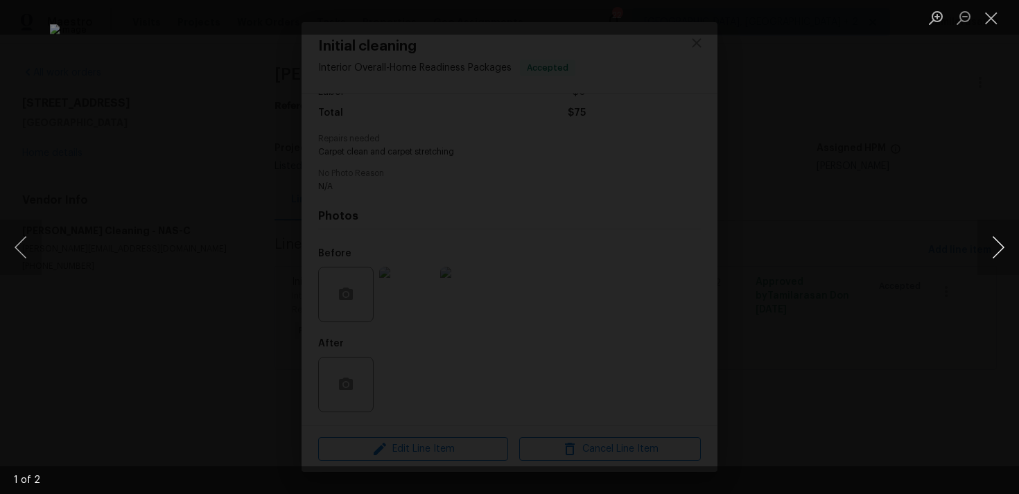
click at [1001, 248] on button "Next image" at bounding box center [999, 247] width 42 height 55
click at [1001, 15] on button "Close lightbox" at bounding box center [992, 18] width 28 height 24
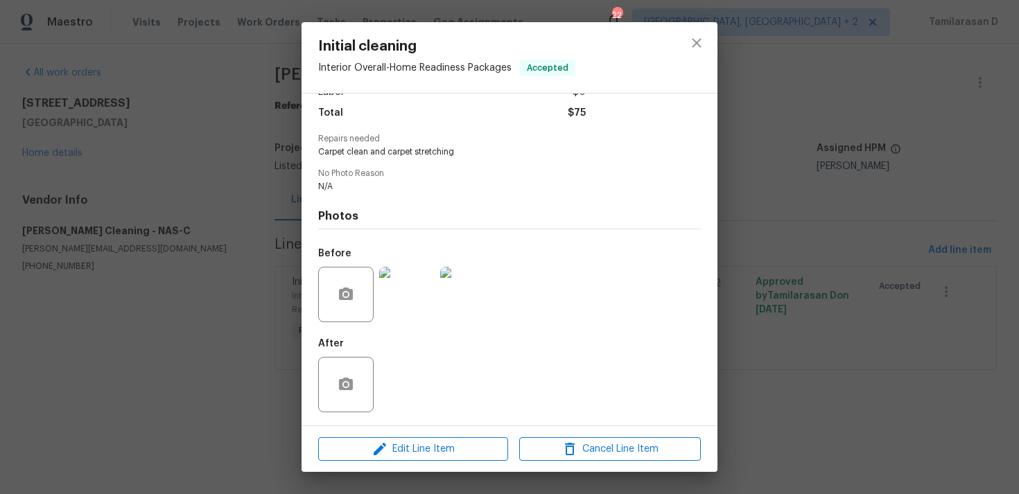
click at [744, 153] on div "Initial cleaning Interior Overall - Home Readiness Packages Accepted Vendor Sol…" at bounding box center [509, 247] width 1019 height 494
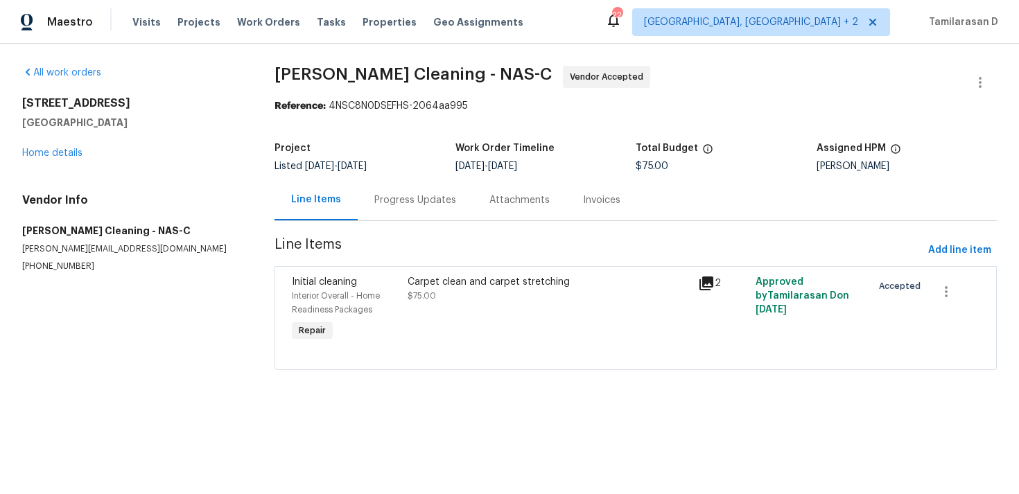
click at [449, 275] on div "Carpet clean and carpet stretching" at bounding box center [549, 282] width 282 height 14
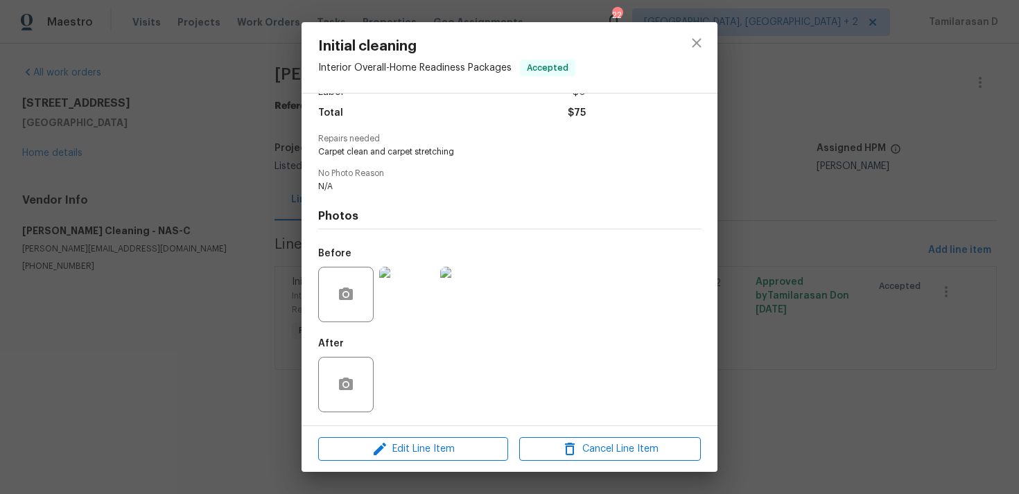
click at [408, 286] on img at bounding box center [406, 294] width 55 height 55
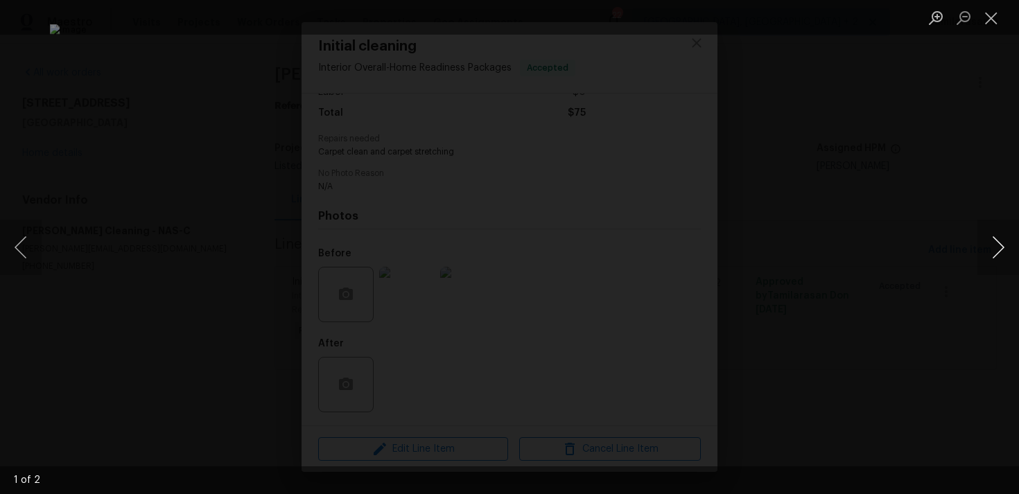
click at [994, 237] on button "Next image" at bounding box center [999, 247] width 42 height 55
click at [956, 239] on div "Lightbox" at bounding box center [509, 247] width 1019 height 494
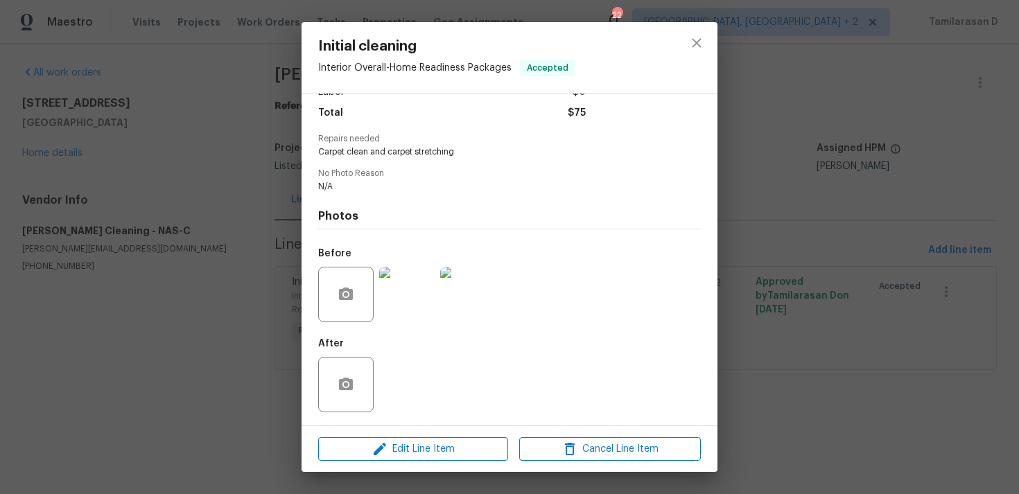
click at [298, 215] on div "Initial cleaning Interior Overall - Home Readiness Packages Accepted Vendor Sol…" at bounding box center [509, 247] width 1019 height 494
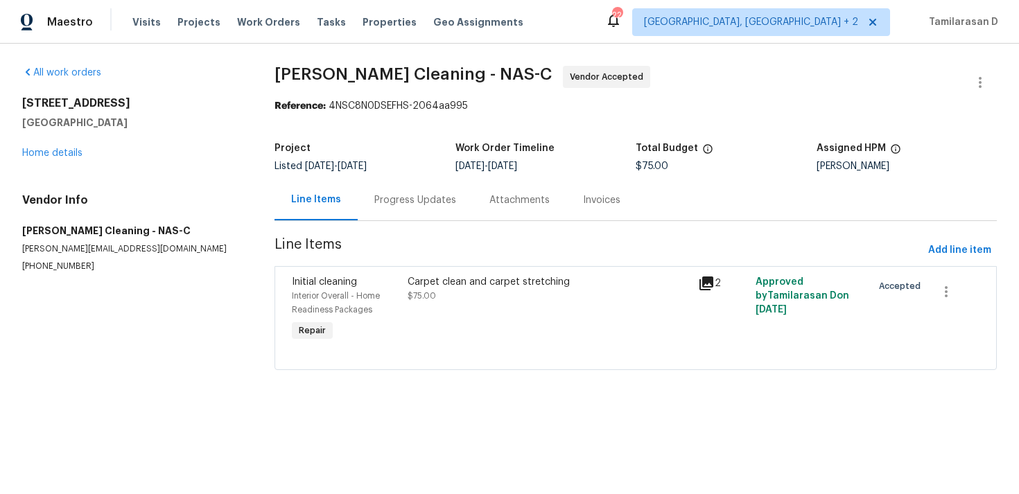
click at [359, 196] on div "Progress Updates" at bounding box center [415, 200] width 115 height 41
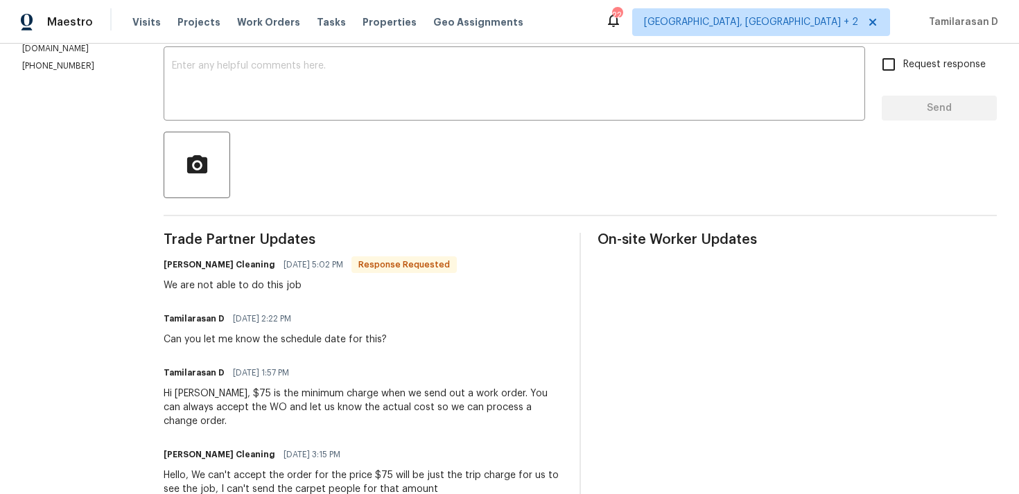
scroll to position [208, 0]
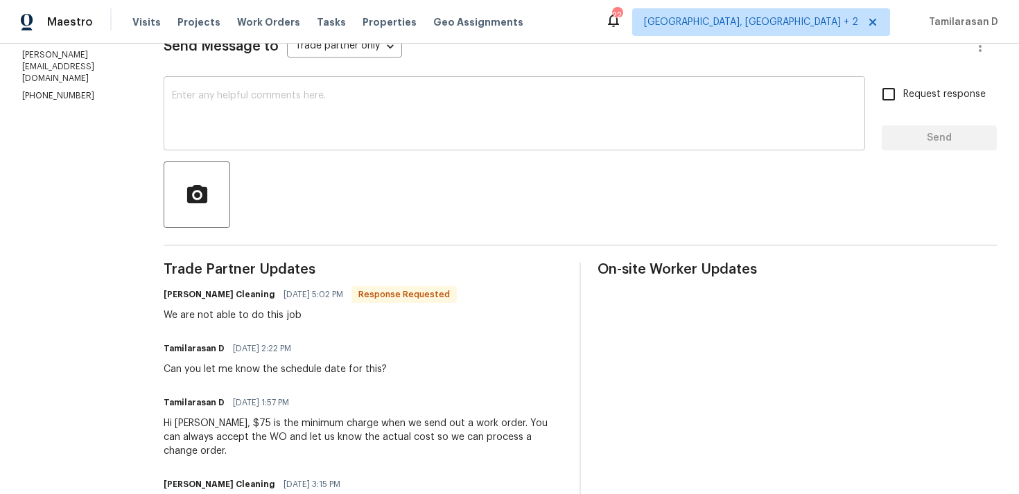
click at [250, 107] on textarea at bounding box center [514, 115] width 685 height 49
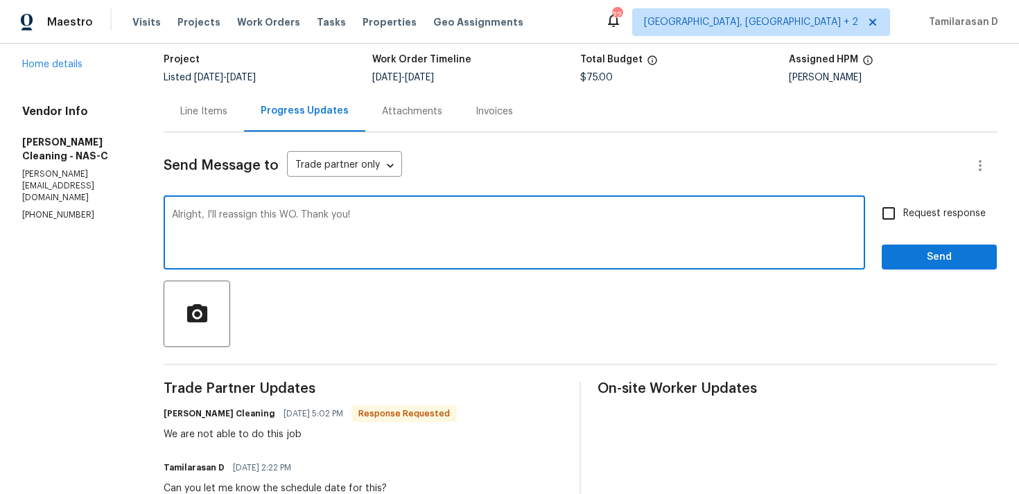
scroll to position [68, 0]
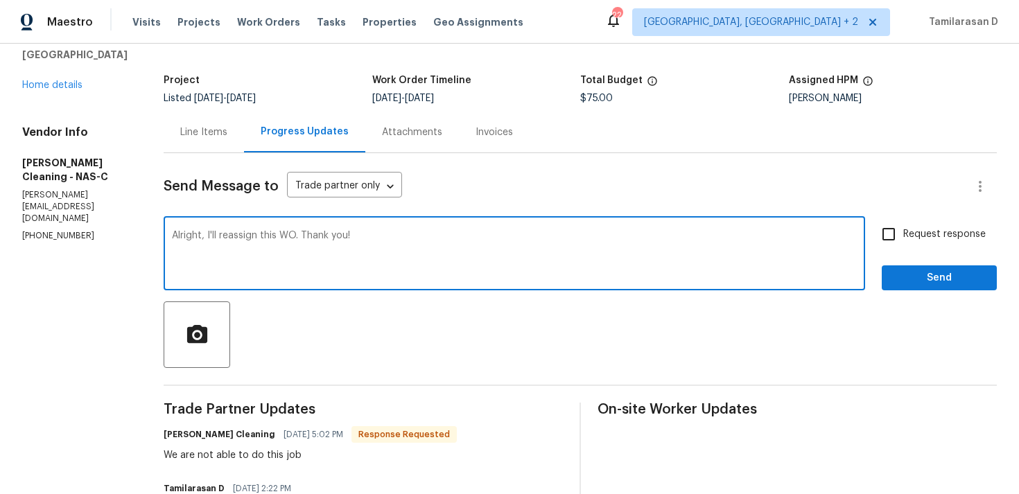
type textarea "Alright, I'll reassign this WO. Thank you!"
click at [673, 137] on div "Line Items Progress Updates Attachments Invoices" at bounding box center [581, 133] width 834 height 42
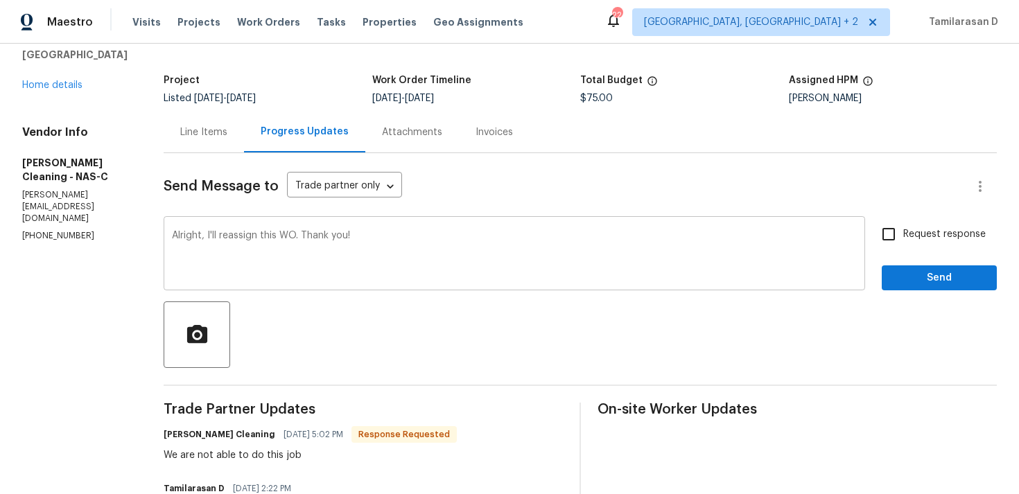
click at [390, 257] on textarea "Alright, I'll reassign this WO. Thank you!" at bounding box center [514, 255] width 685 height 49
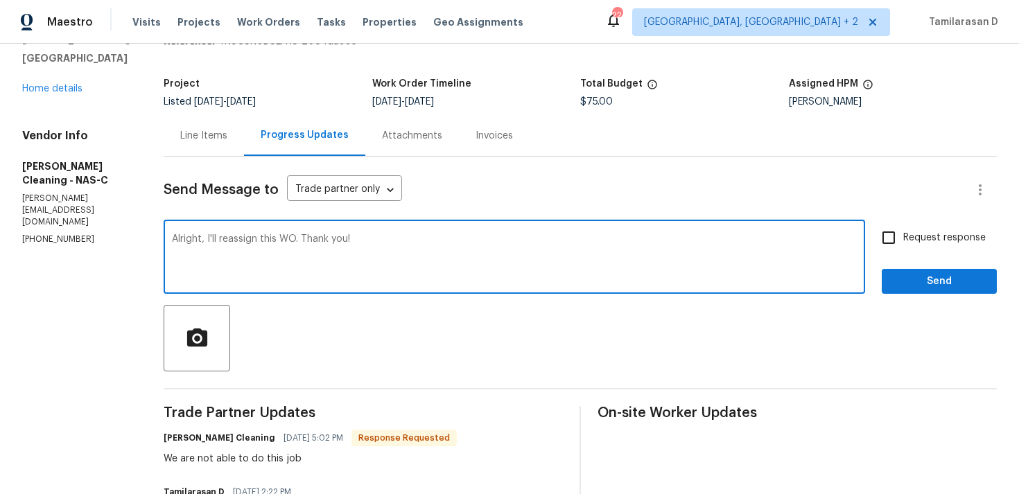
scroll to position [63, 0]
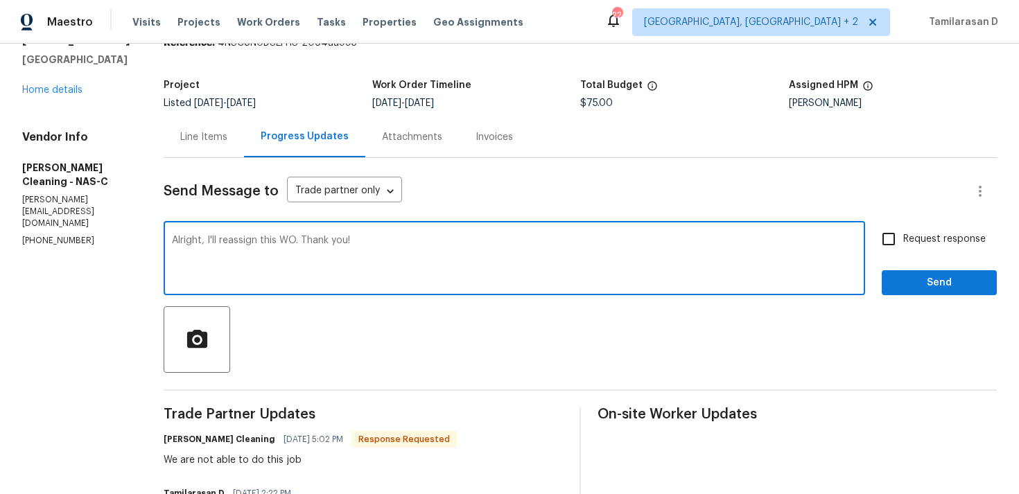
click at [369, 234] on div "Alright, I'll reassign this WO. Thank you! x ​" at bounding box center [515, 260] width 702 height 71
click at [354, 241] on textarea "Alright, I'll reassign this WO. Thank you!" at bounding box center [514, 260] width 685 height 49
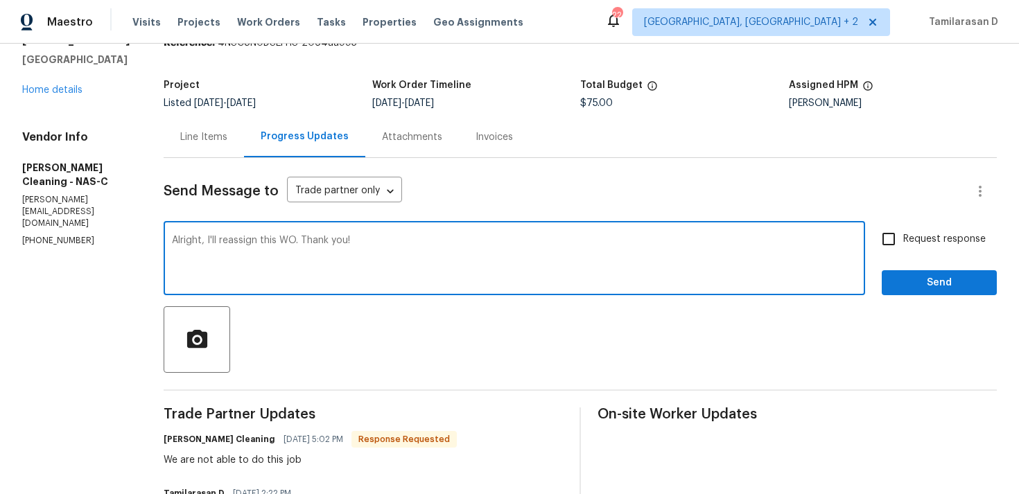
click at [354, 241] on textarea "Alright, I'll reassign this WO. Thank you!" at bounding box center [514, 260] width 685 height 49
click at [198, 142] on div "Line Items" at bounding box center [203, 137] width 47 height 14
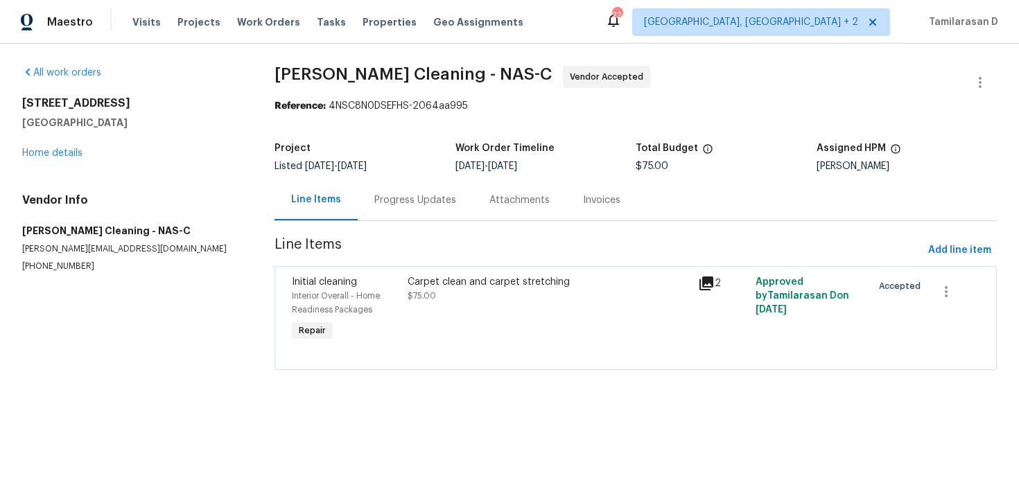
click at [422, 299] on span "$75.00" at bounding box center [422, 296] width 28 height 8
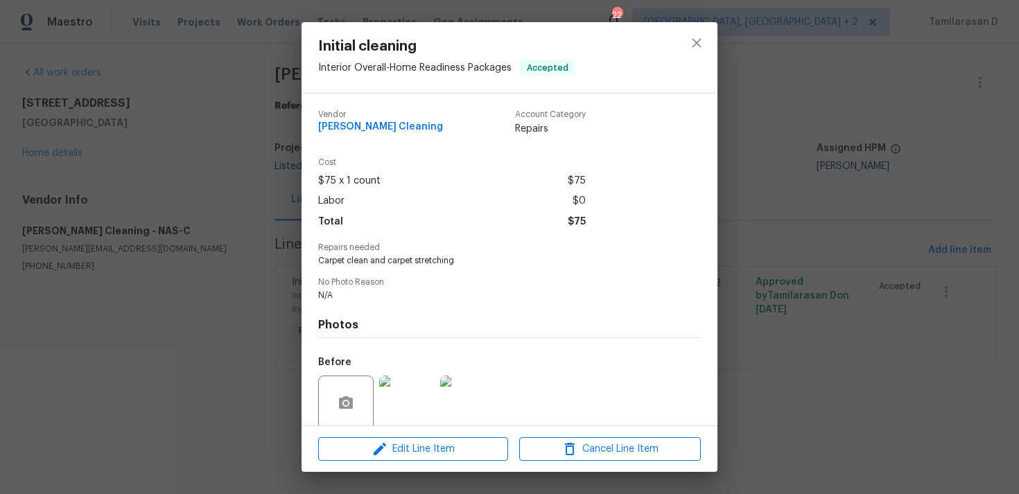
scroll to position [109, 0]
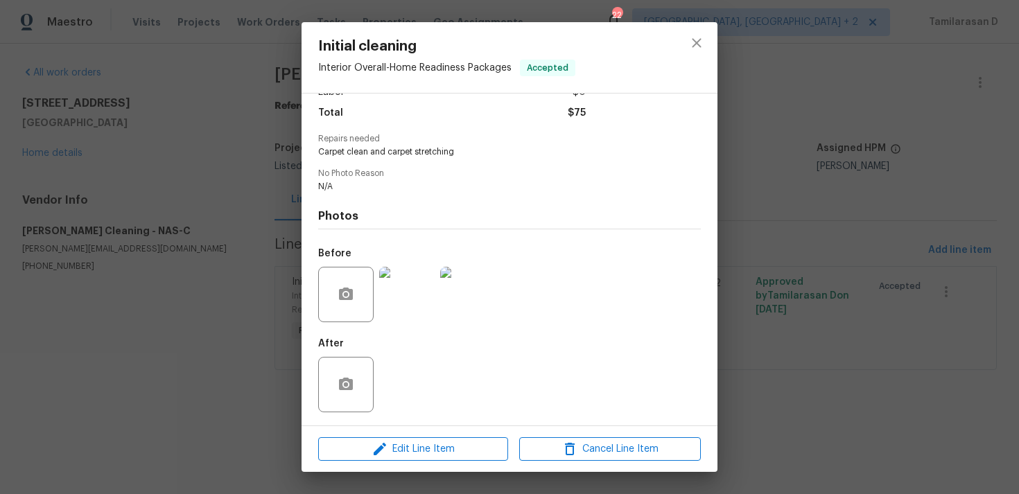
click at [392, 281] on img at bounding box center [406, 294] width 55 height 55
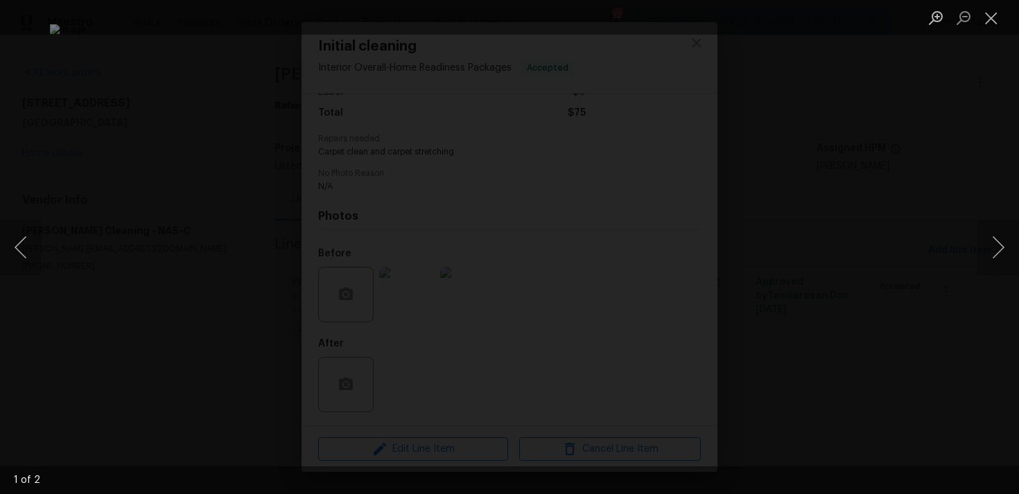
click at [901, 272] on div "Lightbox" at bounding box center [509, 247] width 1019 height 494
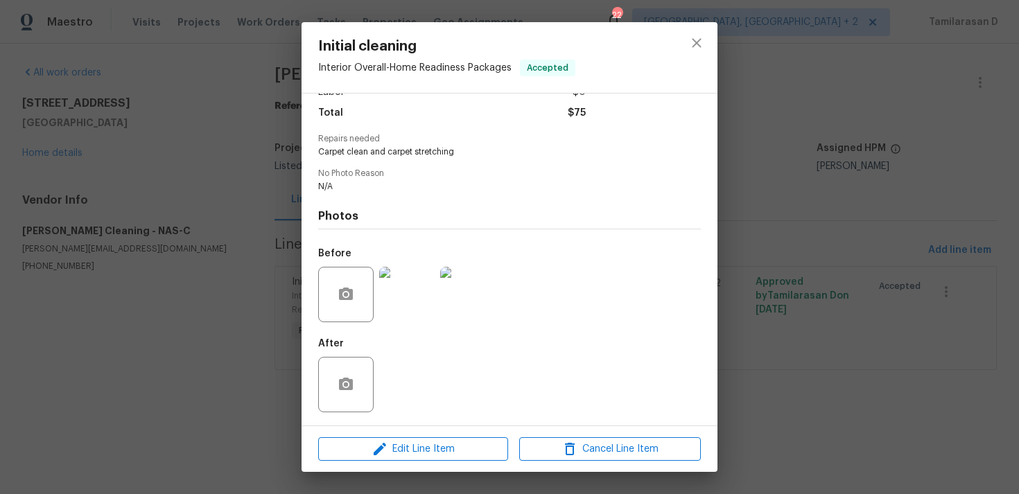
click at [469, 285] on img at bounding box center [467, 294] width 55 height 55
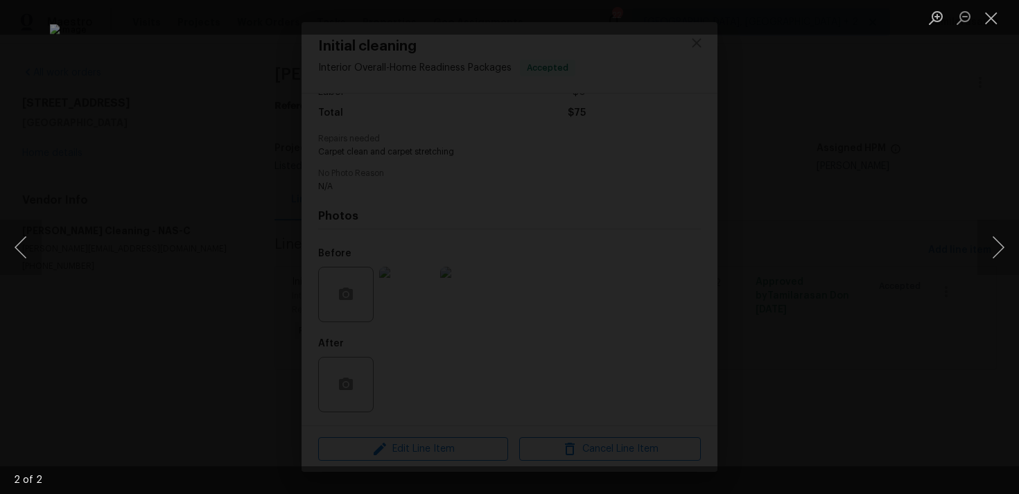
click at [883, 275] on div "Lightbox" at bounding box center [509, 247] width 1019 height 494
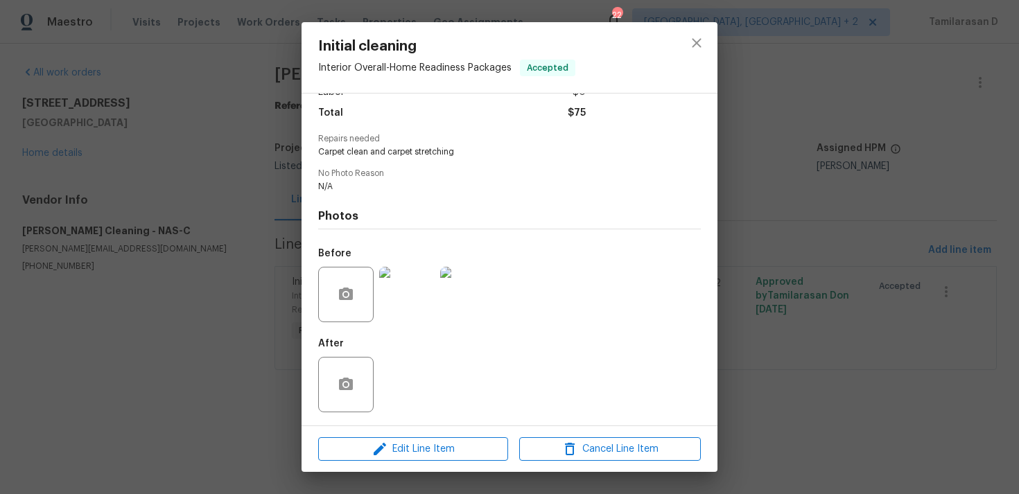
click at [835, 200] on div "Initial cleaning Interior Overall - Home Readiness Packages Accepted Vendor Sol…" at bounding box center [509, 247] width 1019 height 494
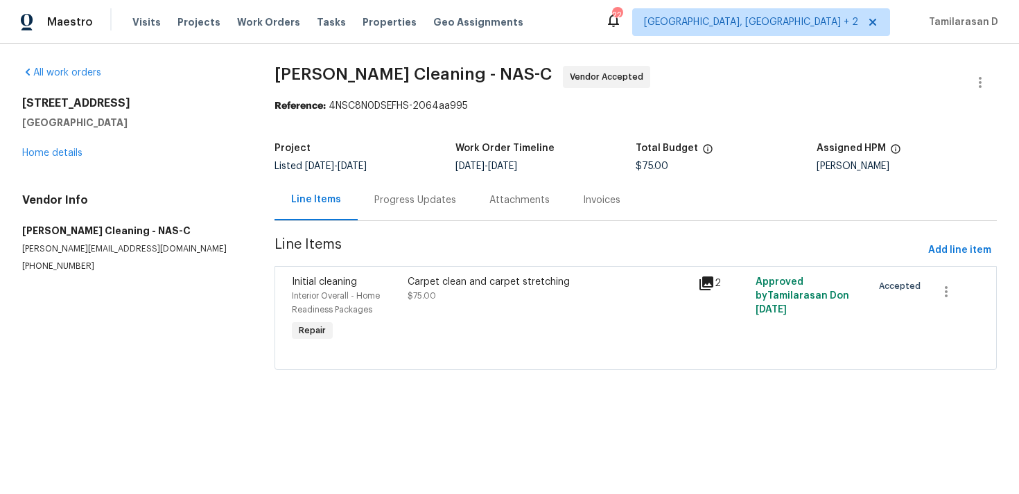
drag, startPoint x: 21, startPoint y: 99, endPoint x: 127, endPoint y: 117, distance: 107.5
click at [127, 117] on div "All work orders 3540 Greens Mill Rd Spring Hill, TN 37174 Home details Vendor I…" at bounding box center [509, 226] width 1019 height 365
copy div "3540 Greens Mill Rd Spring Hill, TN 37174"
click at [383, 200] on div "Progress Updates" at bounding box center [416, 200] width 82 height 14
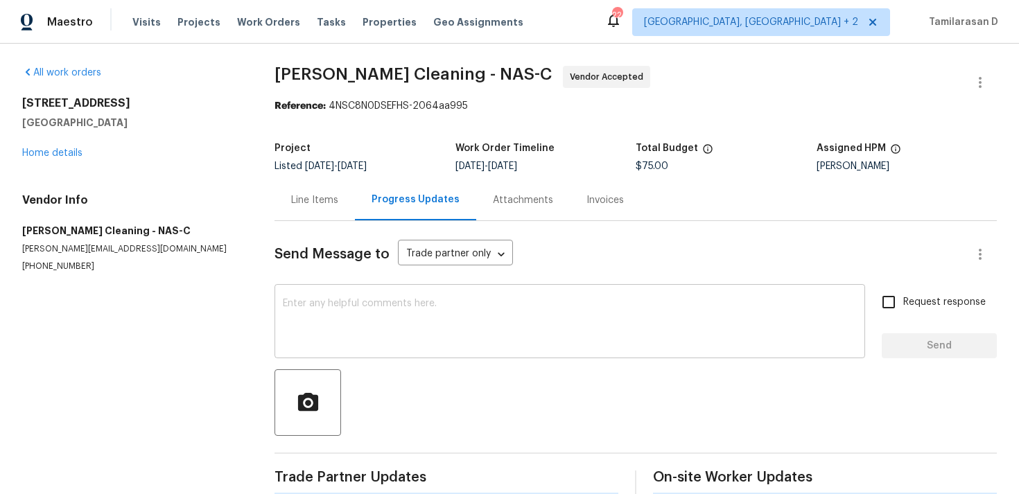
click at [408, 325] on textarea at bounding box center [570, 323] width 574 height 49
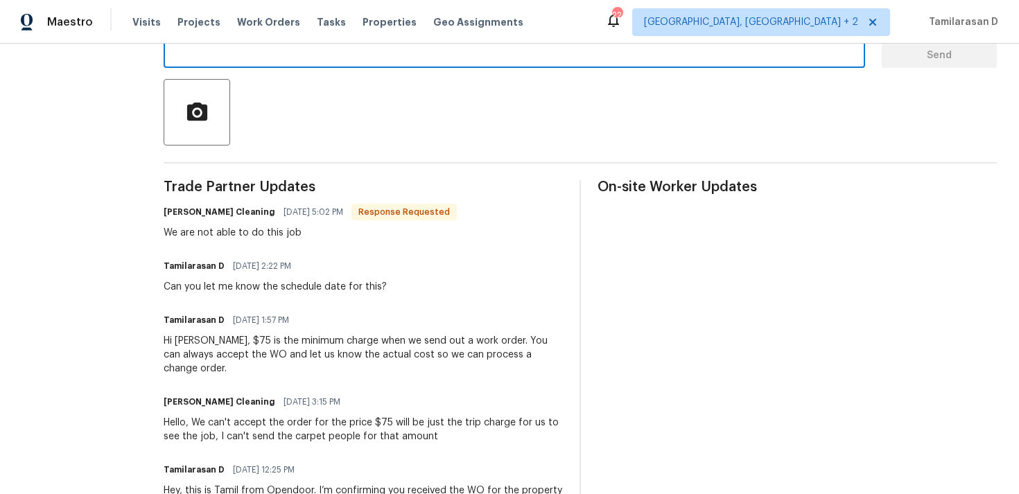
scroll to position [255, 0]
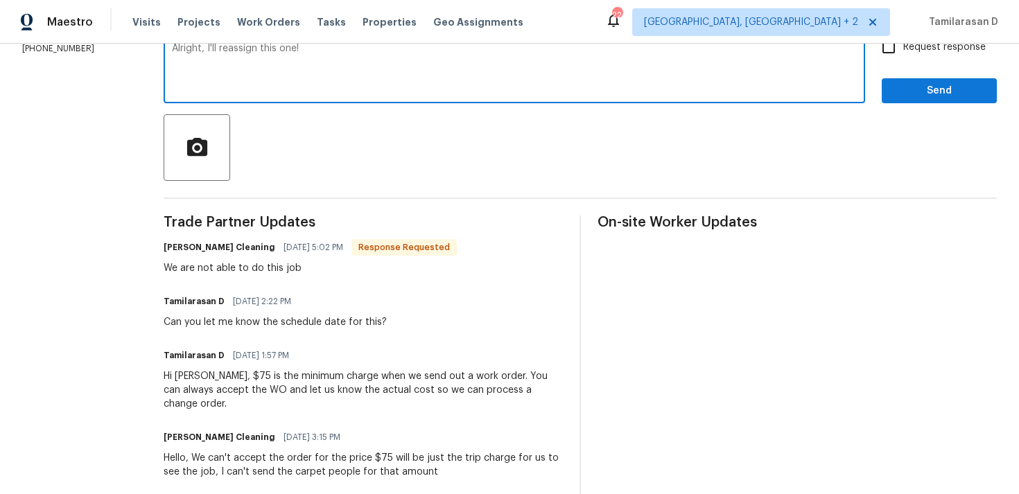
type textarea "Alright, I'll reassign this one!"
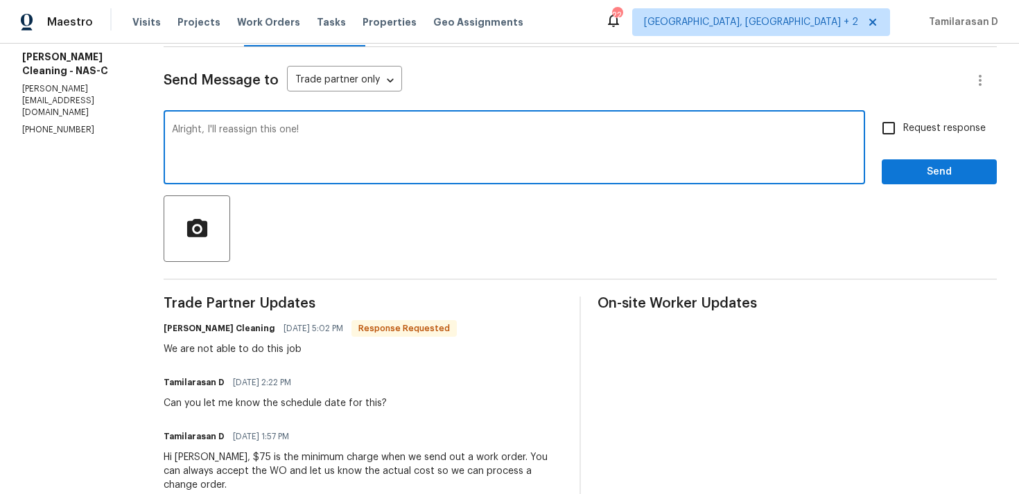
scroll to position [150, 0]
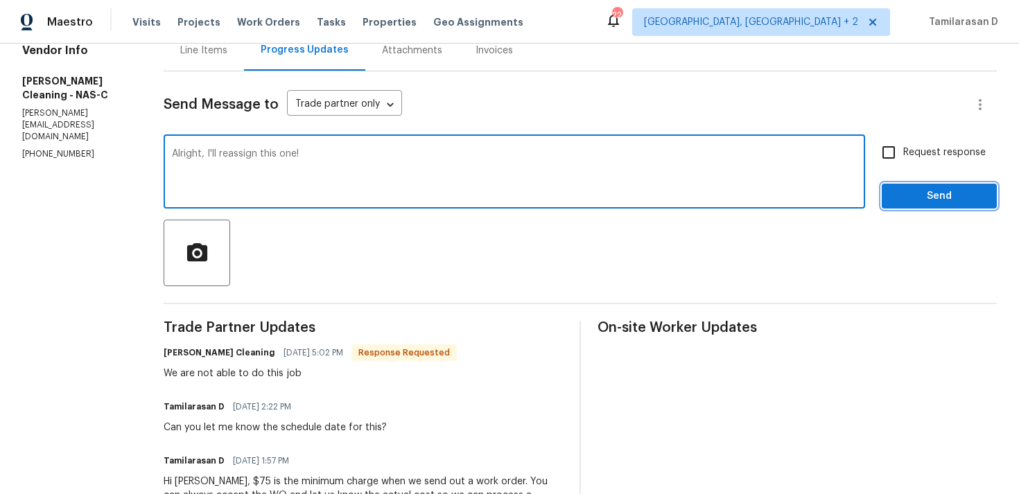
click at [906, 205] on button "Send" at bounding box center [939, 197] width 115 height 26
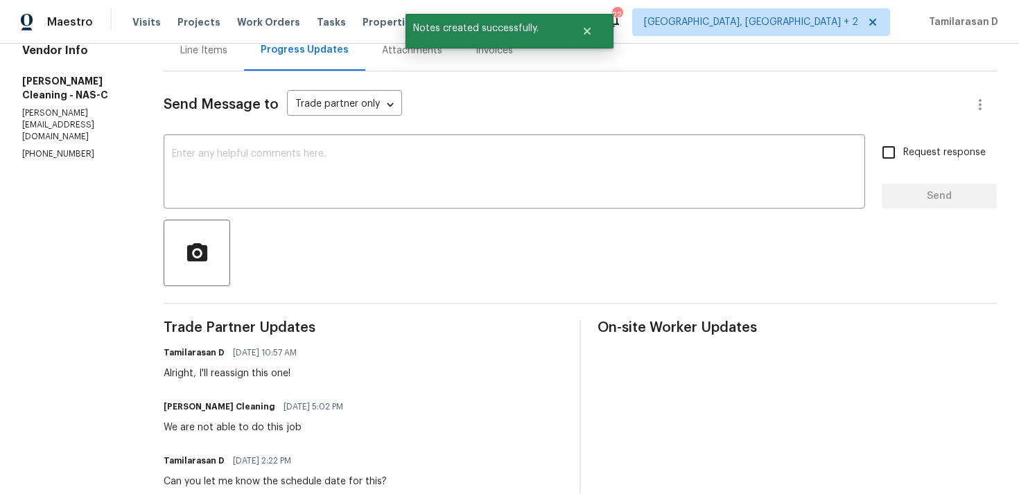
click at [290, 417] on div "Alex - Soledad Cleaning 09/01/2025 5:02 PM We are not able to do this job" at bounding box center [258, 415] width 188 height 37
copy div "We are not able to do this job"
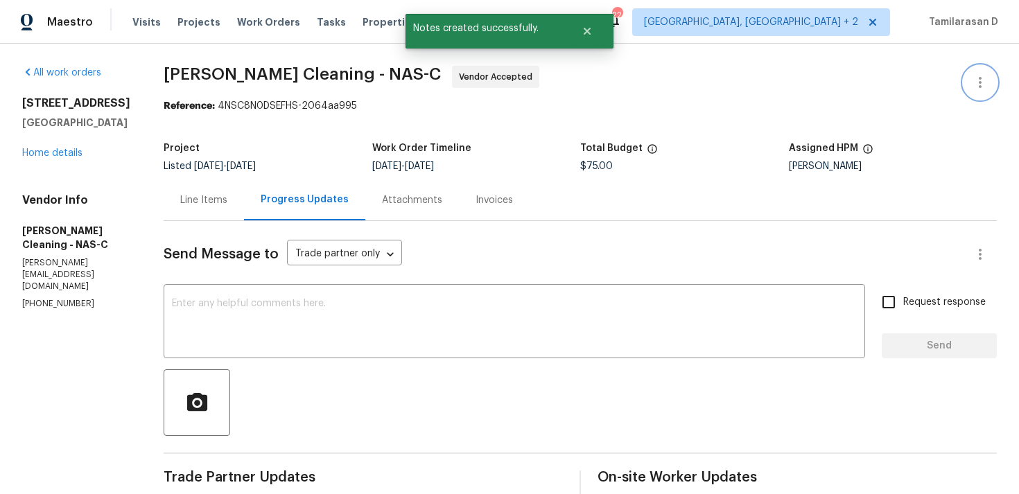
click at [979, 84] on icon "button" at bounding box center [980, 82] width 17 height 17
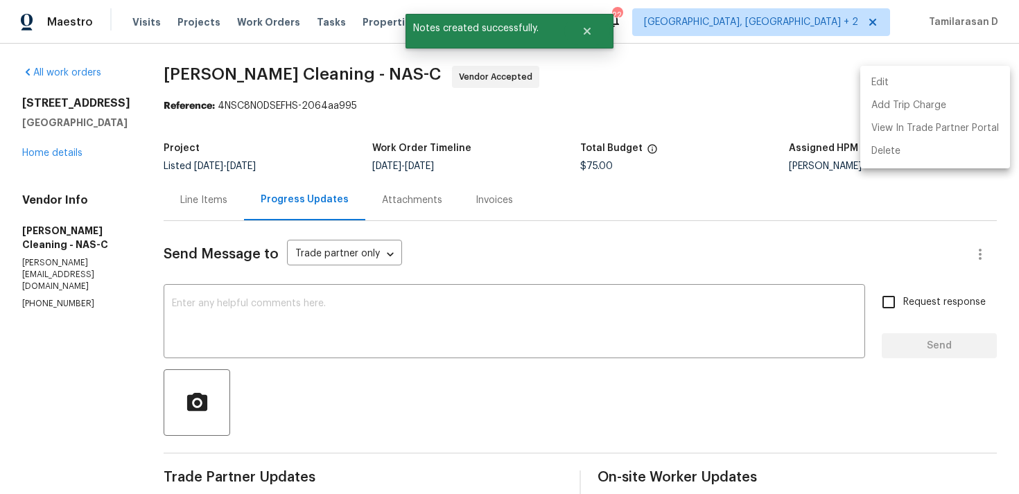
click at [902, 85] on li "Edit" at bounding box center [936, 82] width 150 height 23
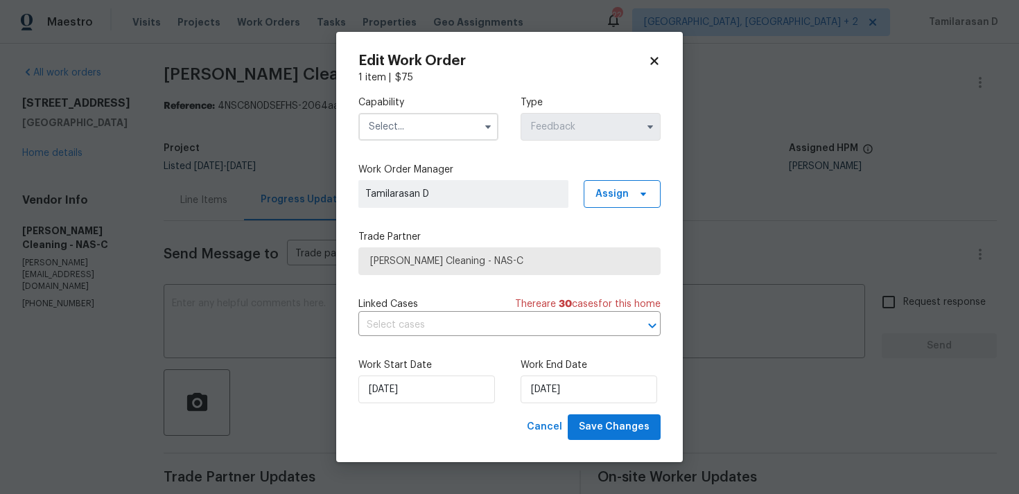
click at [477, 128] on input "text" at bounding box center [429, 127] width 140 height 28
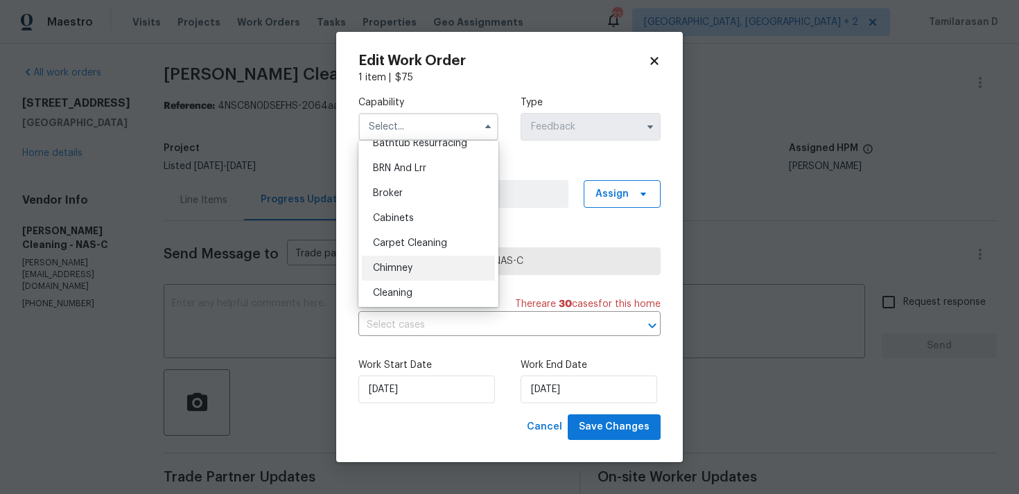
scroll to position [71, 0]
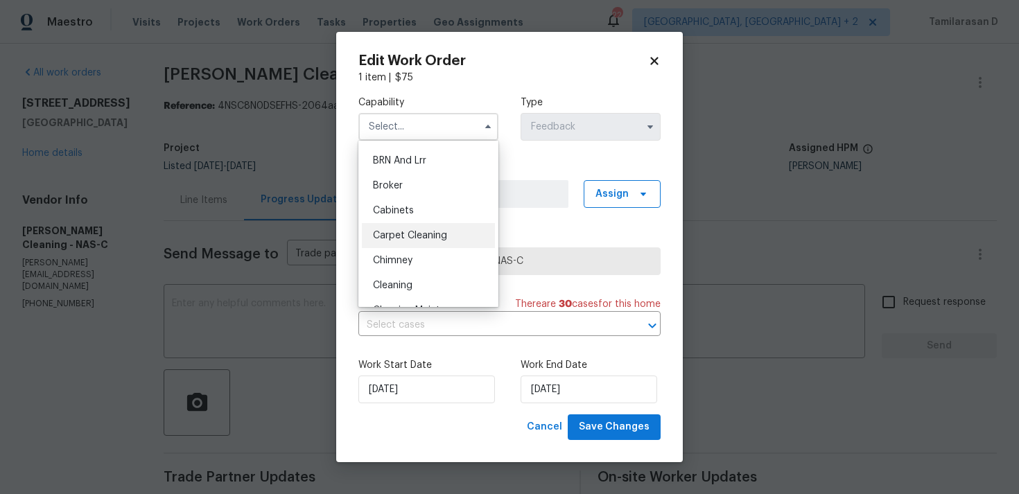
click at [414, 231] on span "Carpet Cleaning" at bounding box center [410, 236] width 74 height 10
type input "Carpet Cleaning"
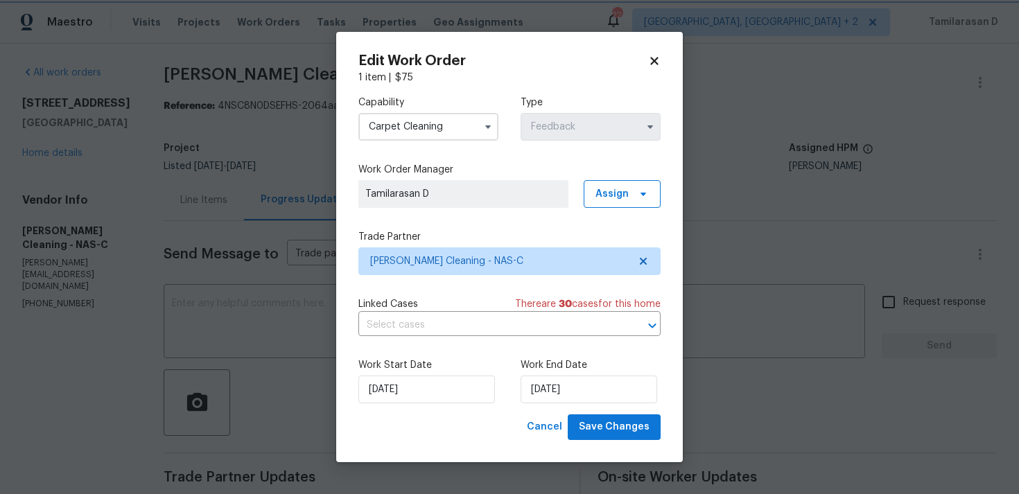
click at [420, 262] on span "Soledad Cleaning - NAS-C" at bounding box center [499, 262] width 259 height 14
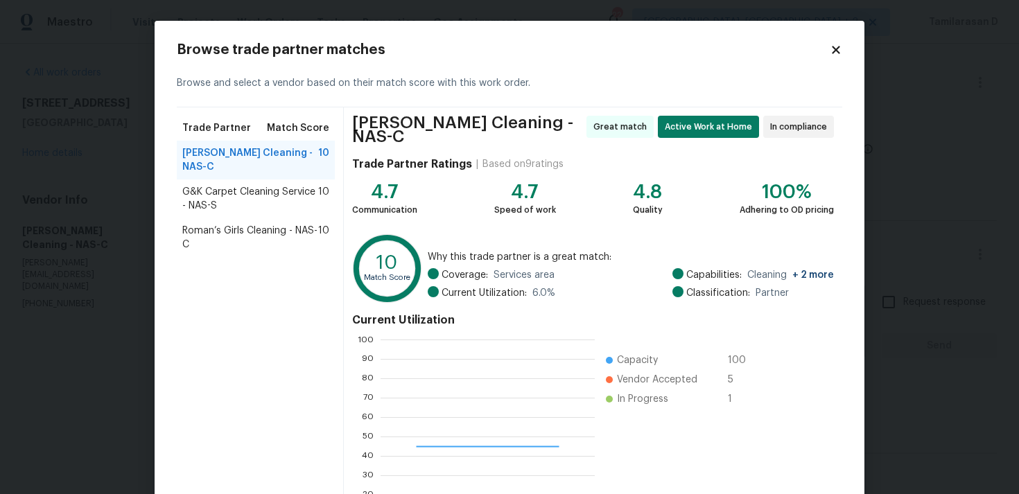
scroll to position [194, 214]
click at [264, 185] on span "G&K Carpet Cleaning Service - NAS-S" at bounding box center [250, 199] width 136 height 28
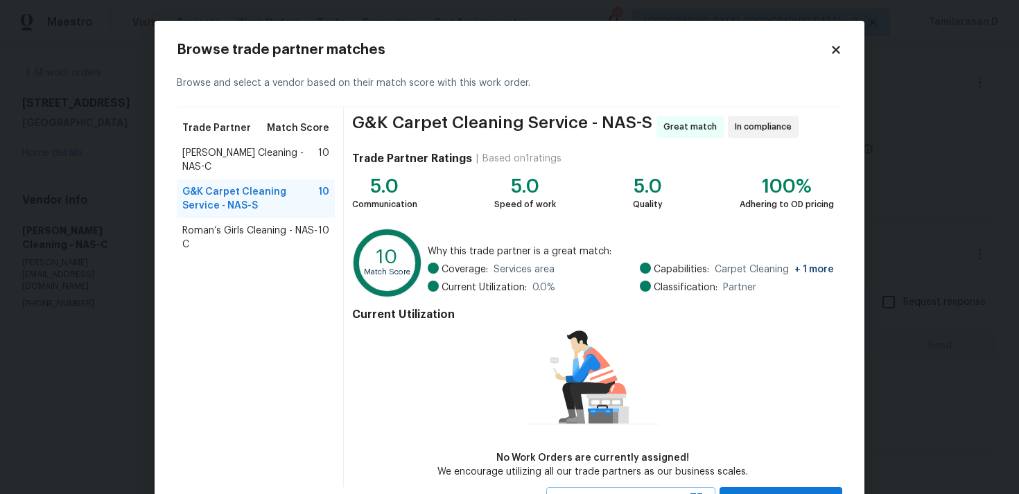
scroll to position [24, 0]
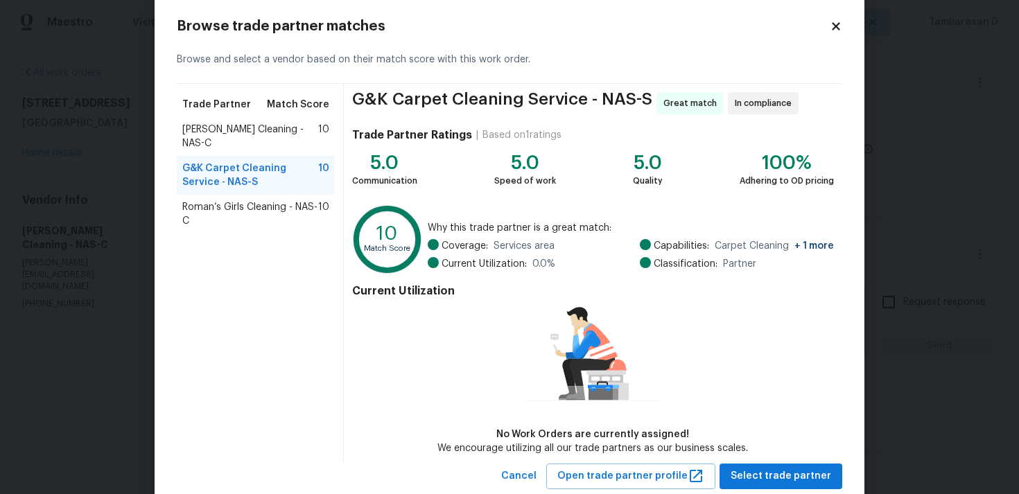
click at [270, 200] on span "Roman’s Girls Cleaning - NAS-C" at bounding box center [250, 214] width 136 height 28
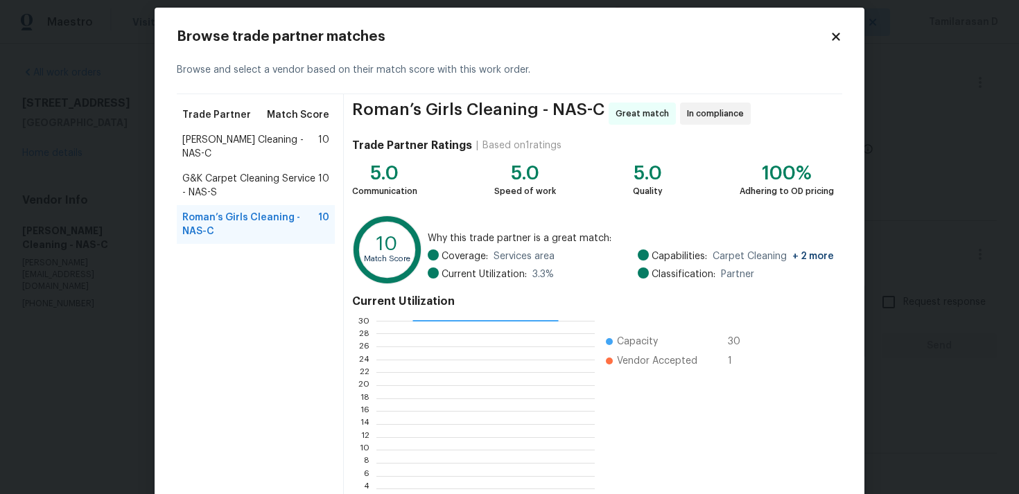
scroll to position [14, 0]
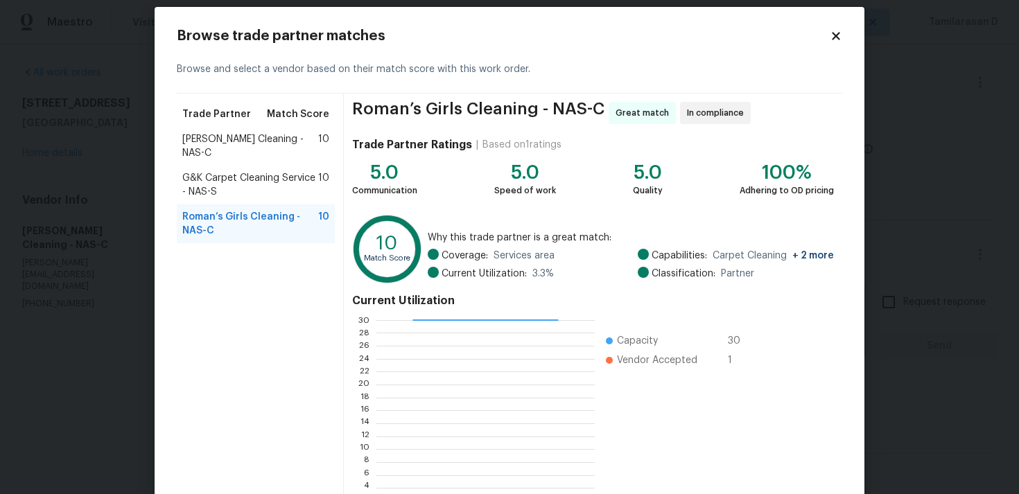
click at [191, 171] on span "G&K Carpet Cleaning Service - NAS-S" at bounding box center [250, 185] width 136 height 28
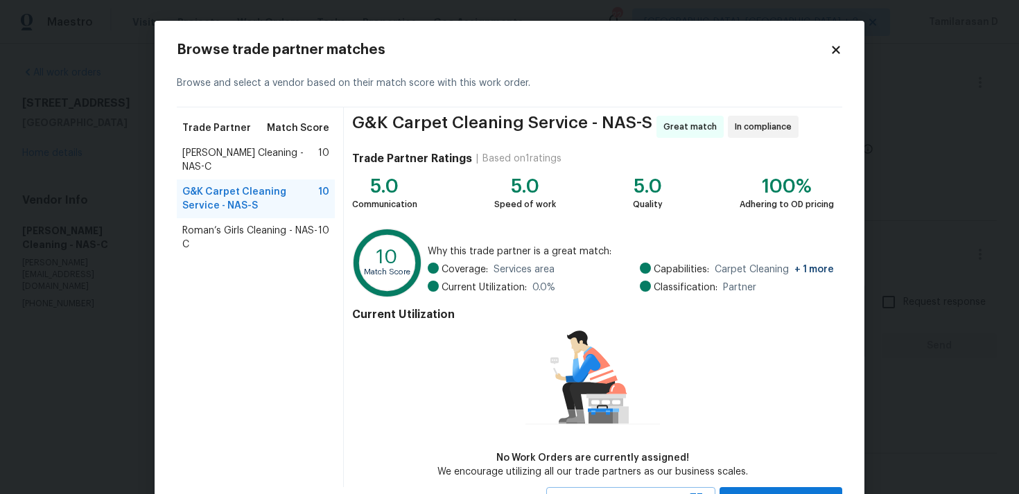
scroll to position [60, 0]
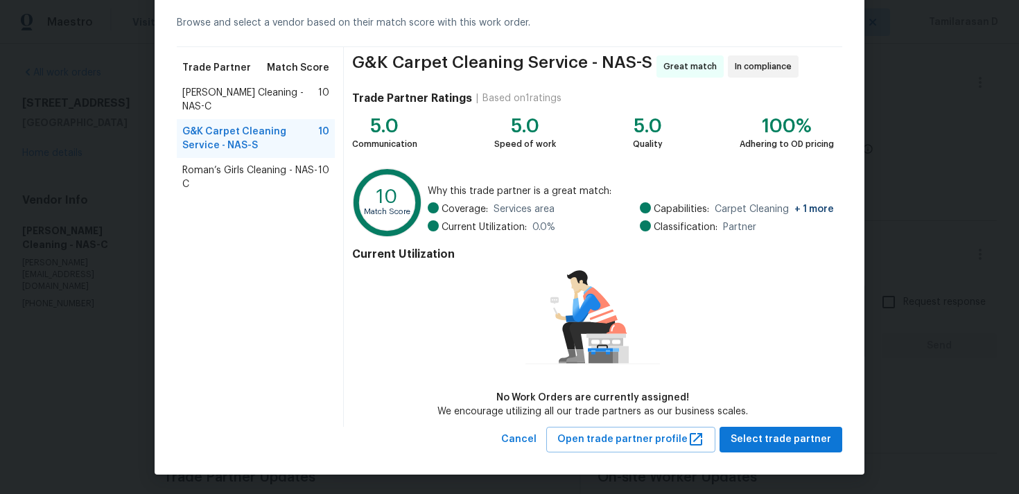
click at [279, 164] on span "Roman’s Girls Cleaning - NAS-C" at bounding box center [250, 178] width 136 height 28
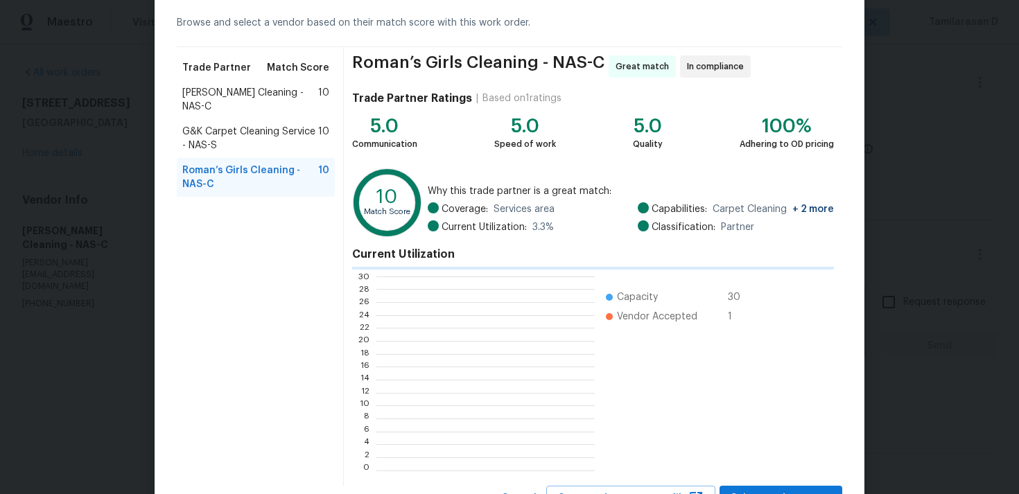
scroll to position [194, 218]
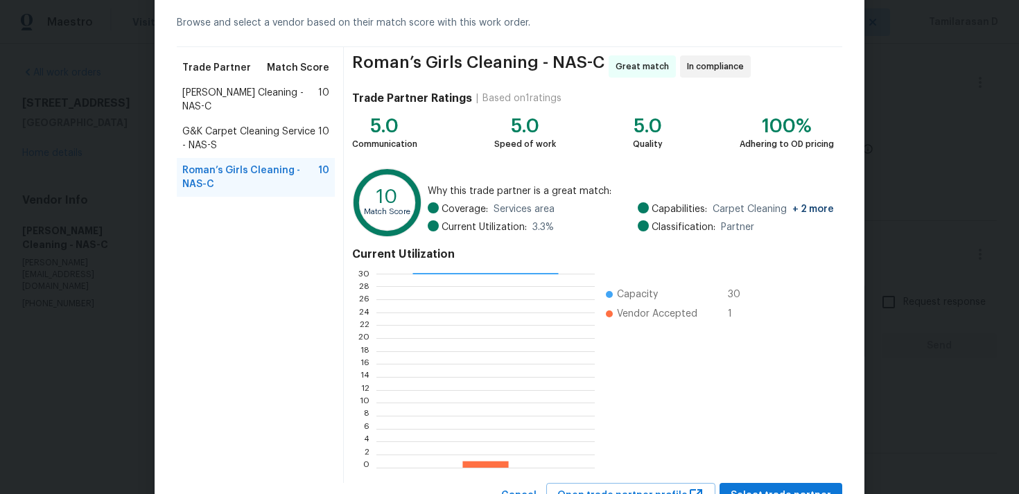
click at [213, 129] on span "G&K Carpet Cleaning Service - NAS-S" at bounding box center [250, 139] width 136 height 28
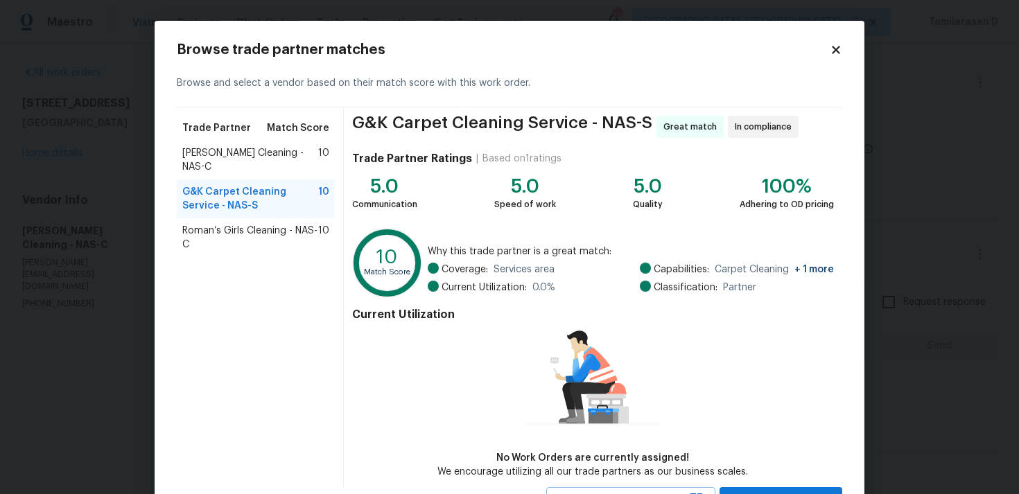
scroll to position [60, 0]
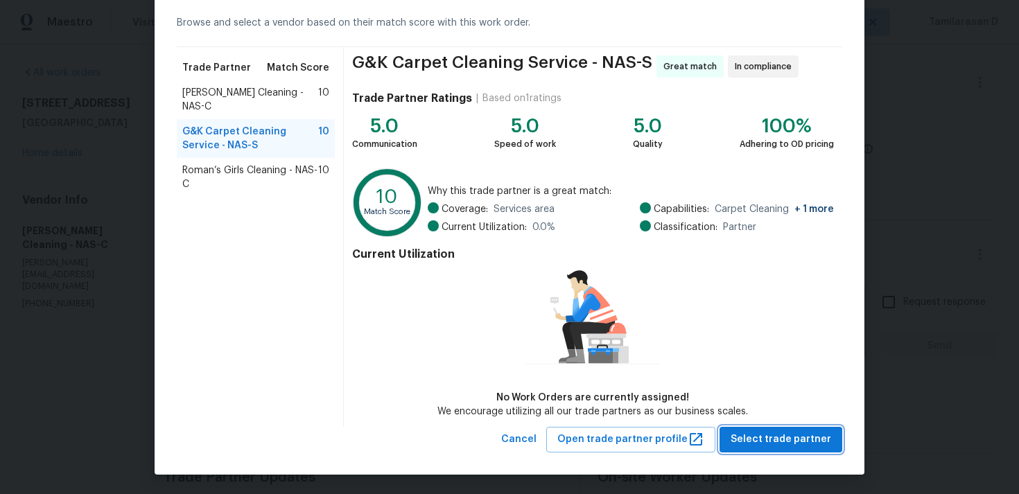
click at [796, 442] on span "Select trade partner" at bounding box center [781, 439] width 101 height 17
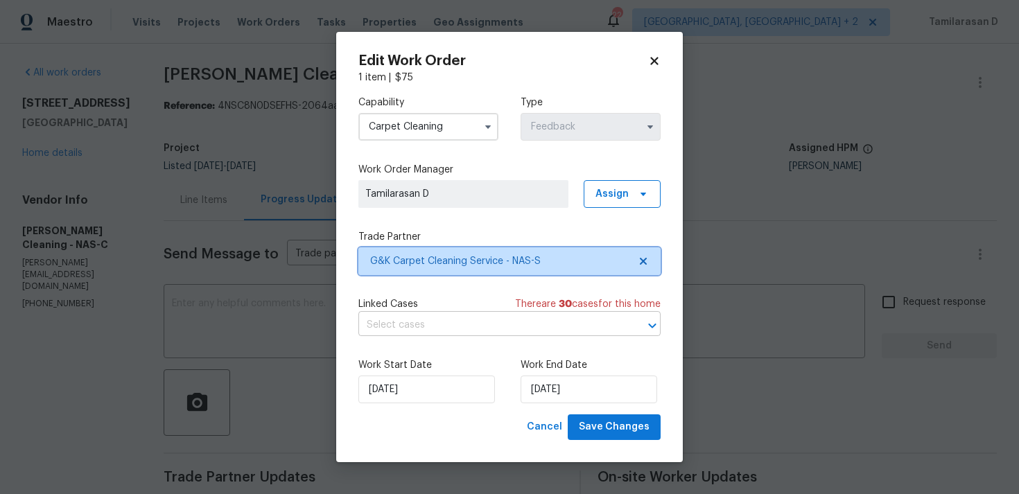
scroll to position [0, 0]
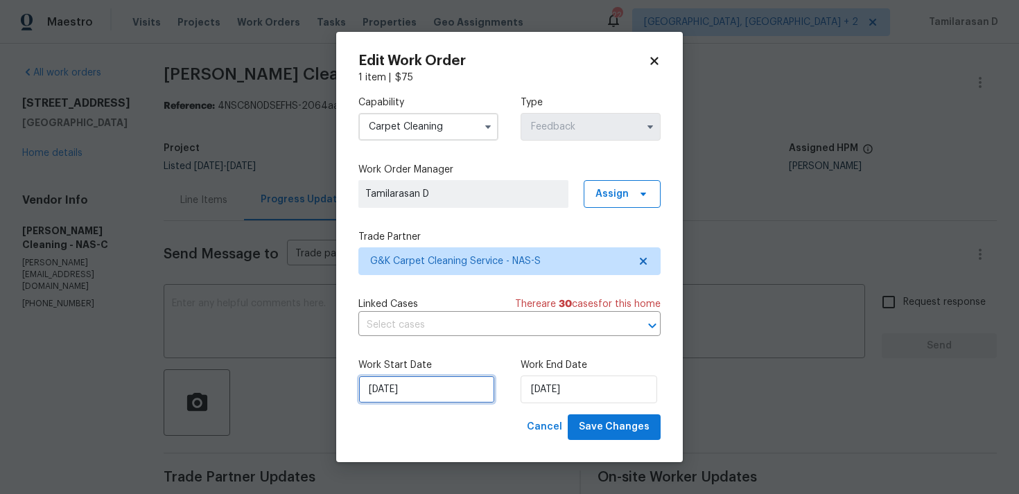
click at [452, 393] on input "27/08/2025" at bounding box center [427, 390] width 137 height 28
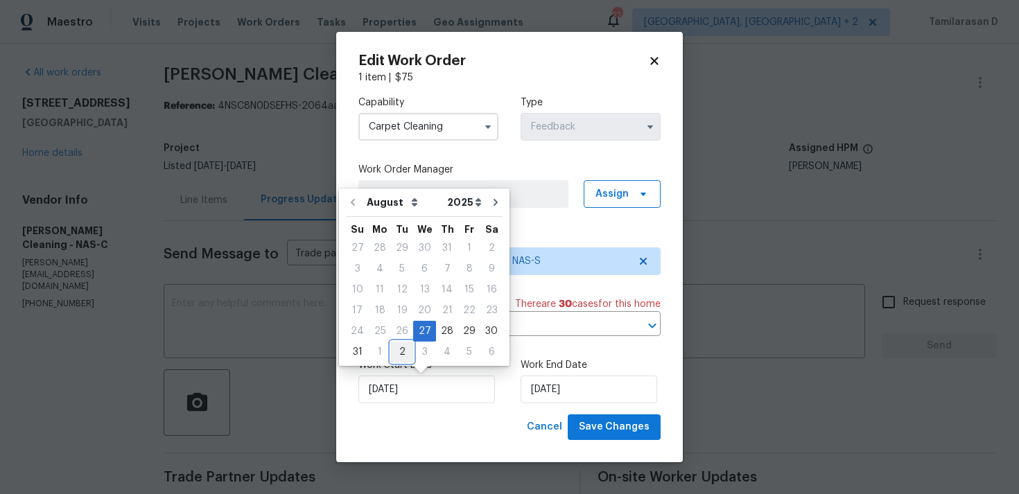
click at [396, 354] on div "2" at bounding box center [402, 352] width 22 height 19
type input "02/09/2025"
select select "8"
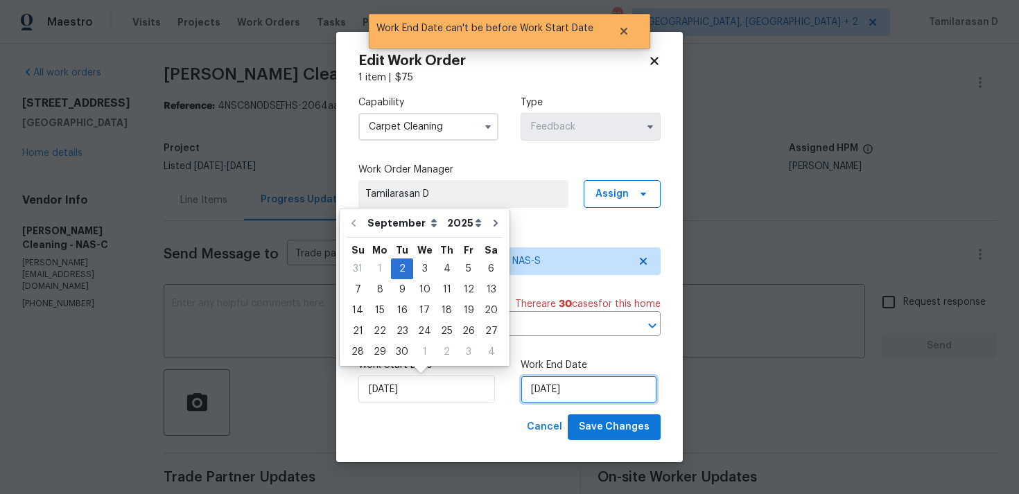
click at [543, 392] on input "02/09/2025" at bounding box center [589, 390] width 137 height 28
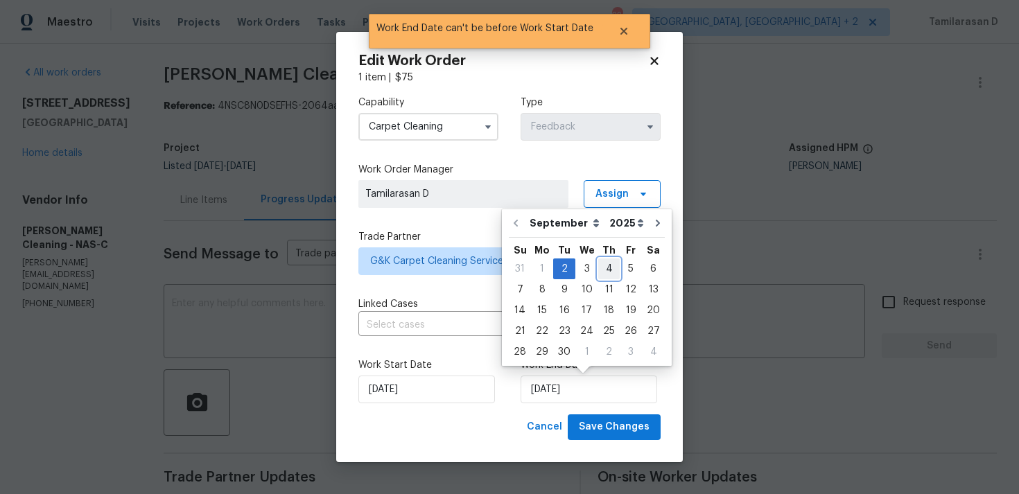
click at [601, 271] on div "4" at bounding box center [609, 268] width 21 height 19
type input "04/09/2025"
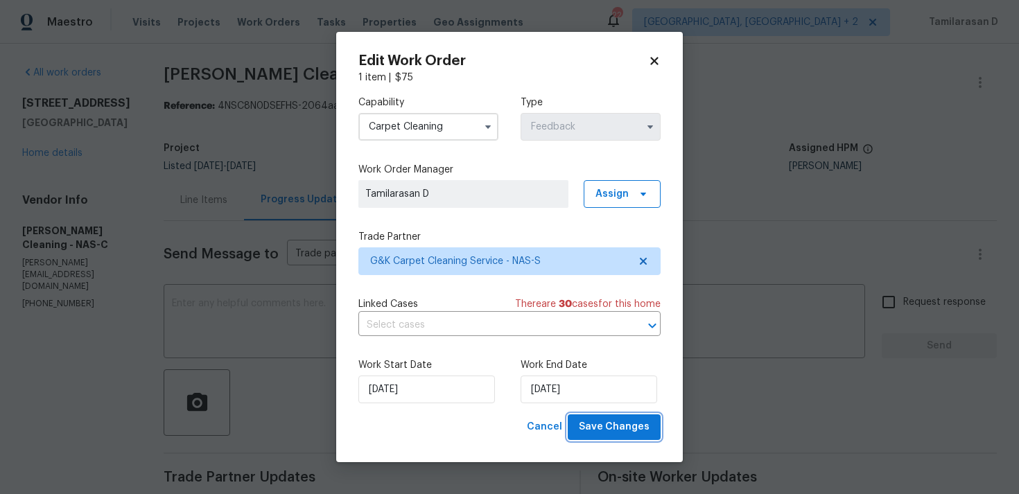
click at [601, 422] on span "Save Changes" at bounding box center [614, 427] width 71 height 17
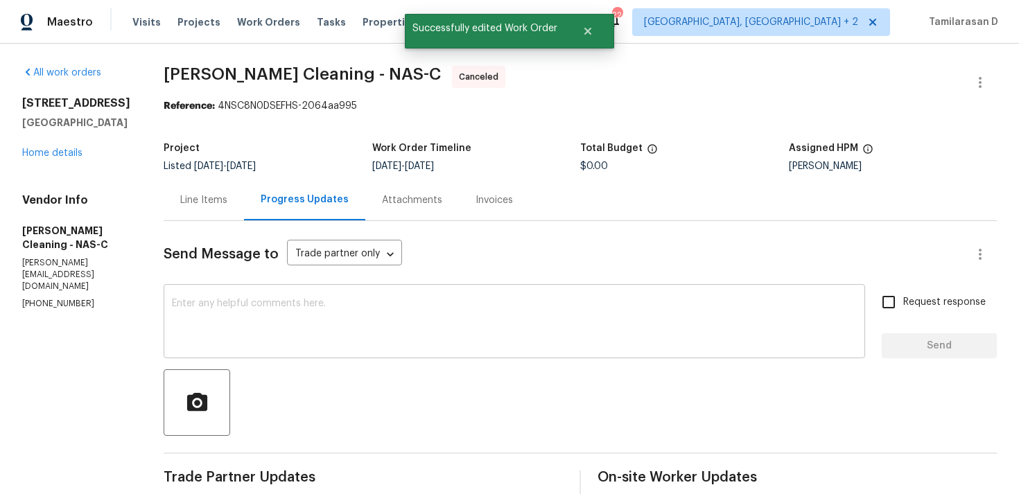
scroll to position [429, 0]
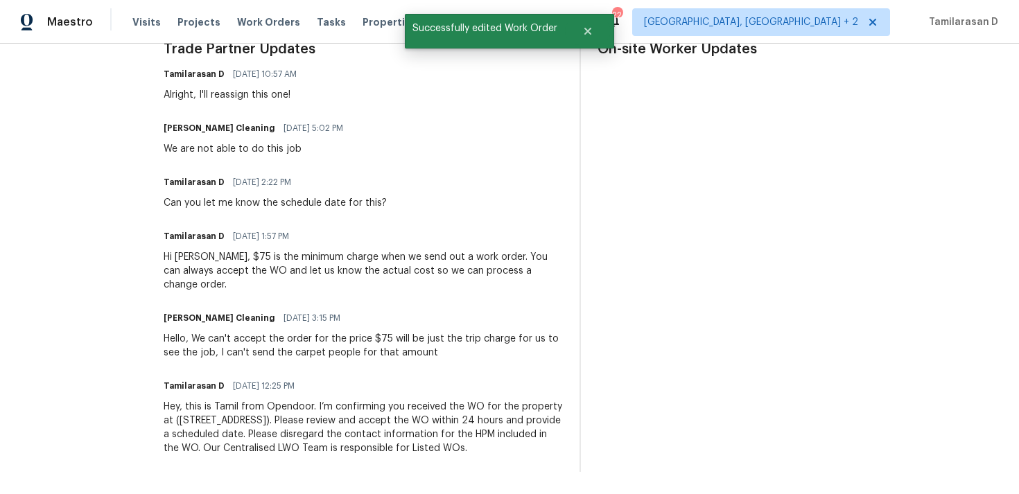
click at [254, 400] on div "Hey, this is Tamil from Opendoor. I’m confirming you received the WO for the pr…" at bounding box center [363, 427] width 399 height 55
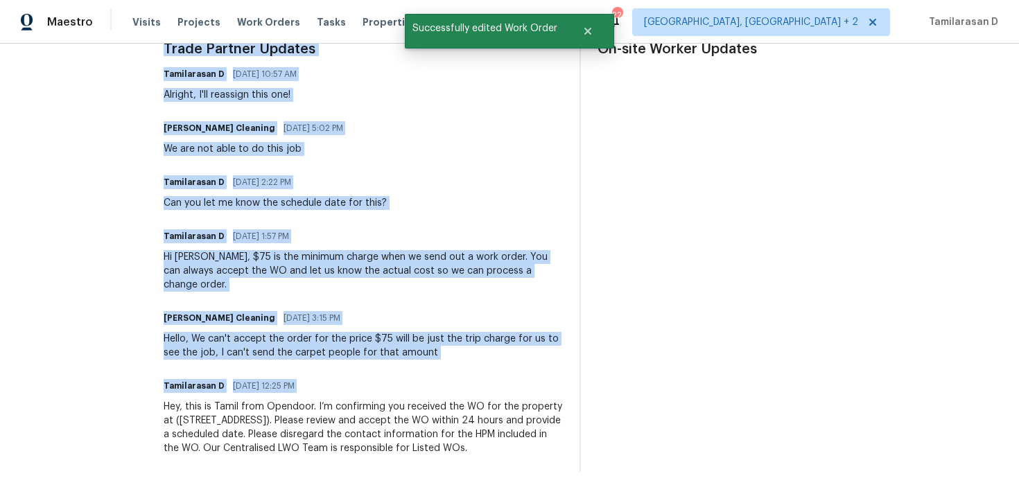
copy div "Trade Partner Updates Tamilarasan D 09/02/2025 10:57 AM Alright, I'll reassign …"
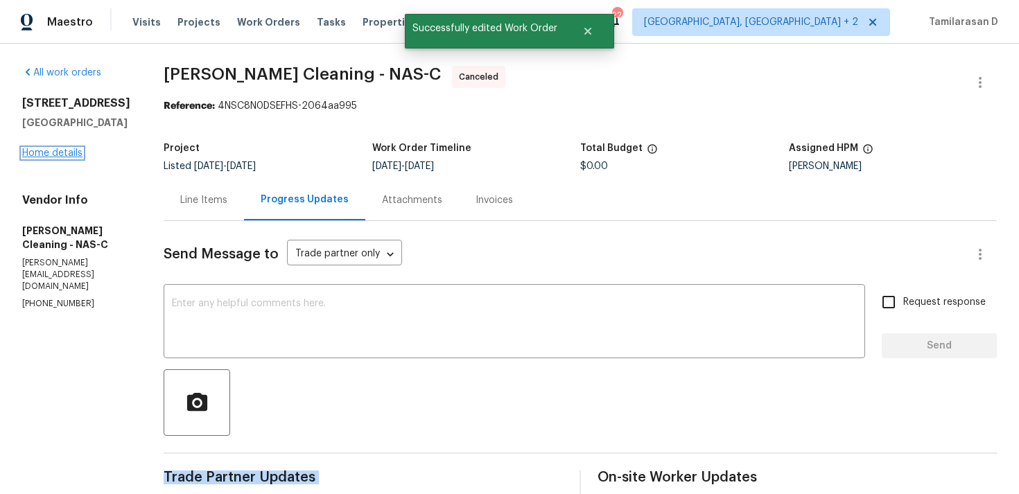
click at [29, 148] on link "Home details" at bounding box center [52, 153] width 60 height 10
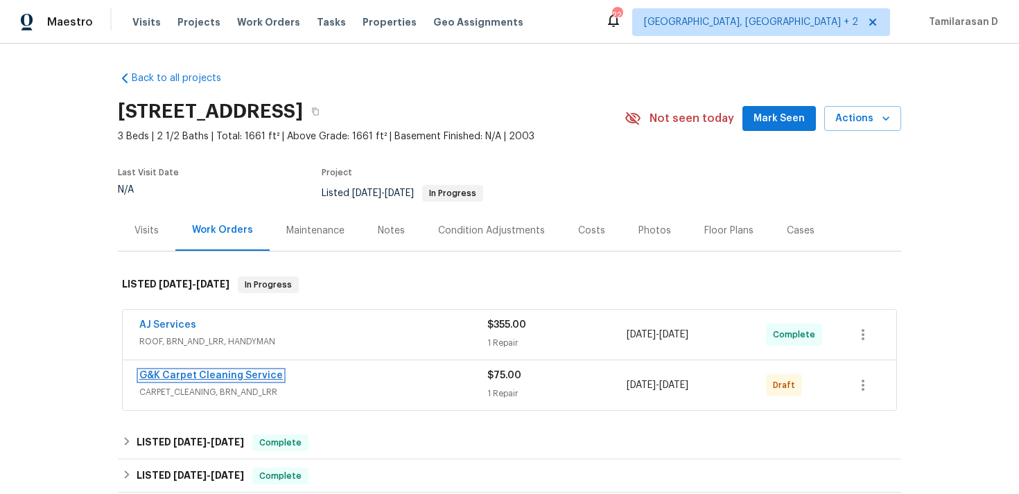
click at [199, 378] on link "G&K Carpet Cleaning Service" at bounding box center [211, 376] width 144 height 10
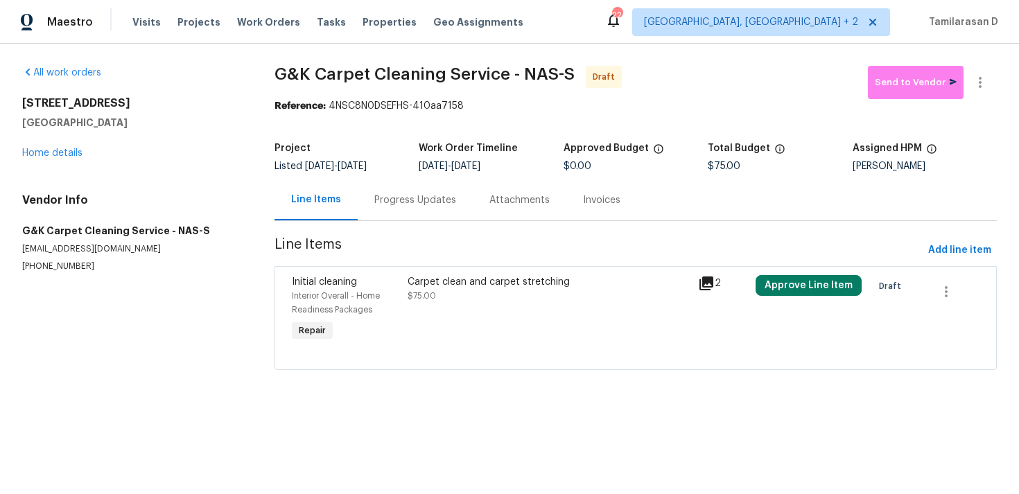
click at [378, 205] on div "Progress Updates" at bounding box center [416, 200] width 82 height 14
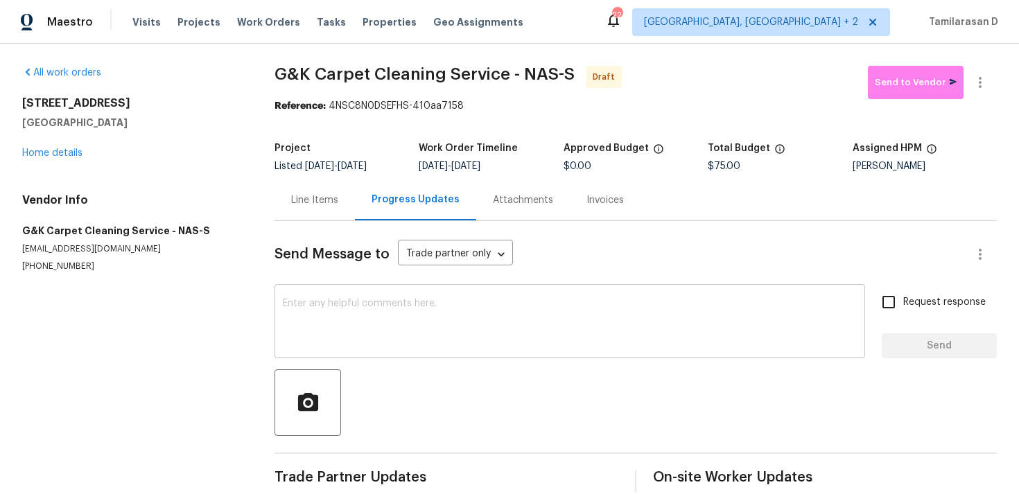
click at [321, 320] on textarea at bounding box center [570, 323] width 574 height 49
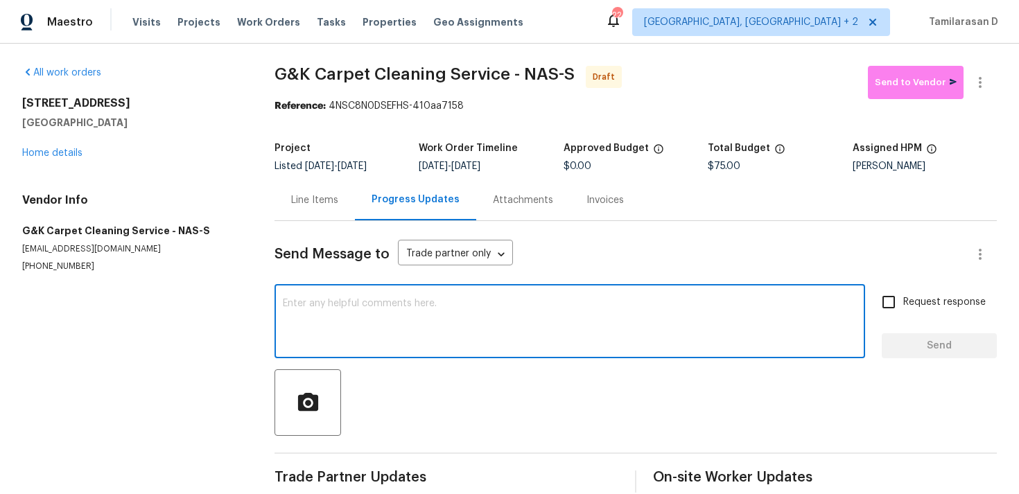
paste textarea "Hey, this is Tamil from Opendoor. I’m confirming you received the WO for the pr…"
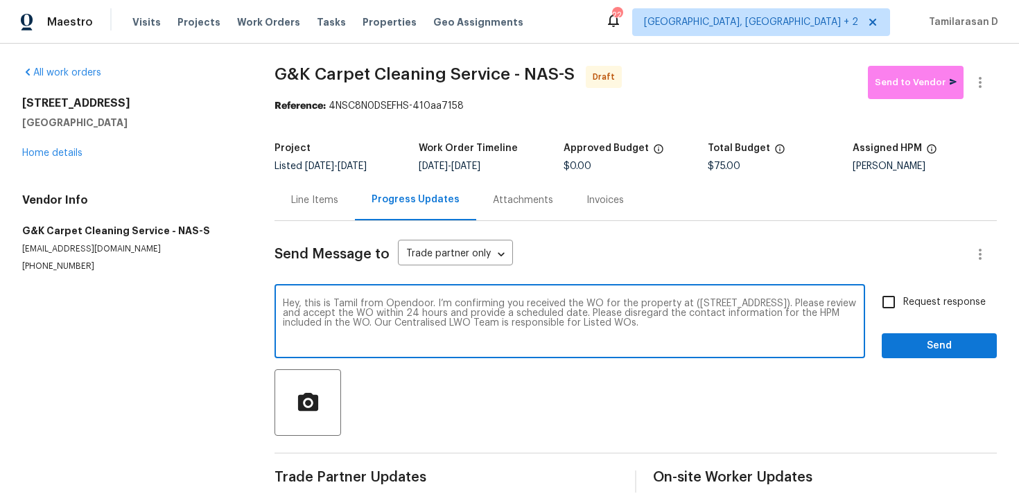
scroll to position [21, 0]
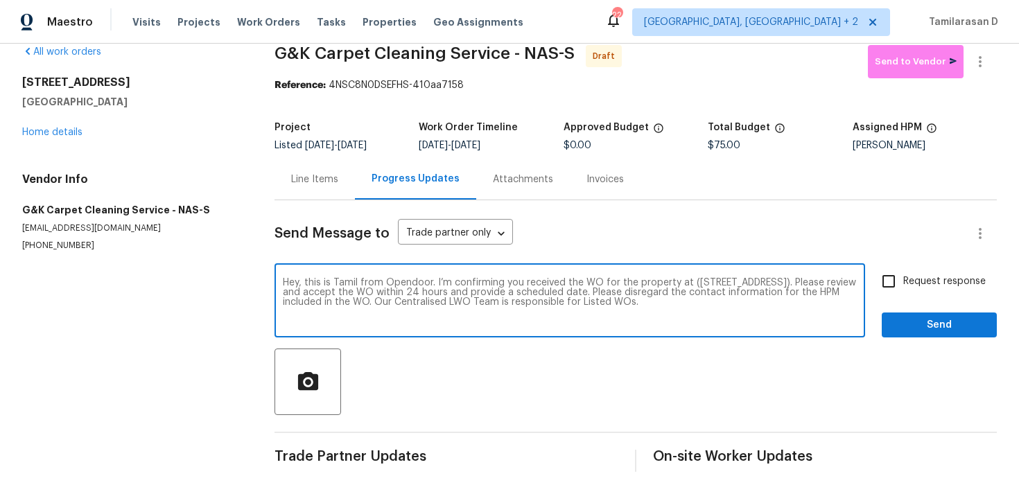
type textarea "Hey, this is Tamil from Opendoor. I’m confirming you received the WO for the pr…"
click at [908, 269] on label "Request response" at bounding box center [931, 281] width 112 height 29
click at [904, 269] on input "Request response" at bounding box center [889, 281] width 29 height 29
checkbox input "true"
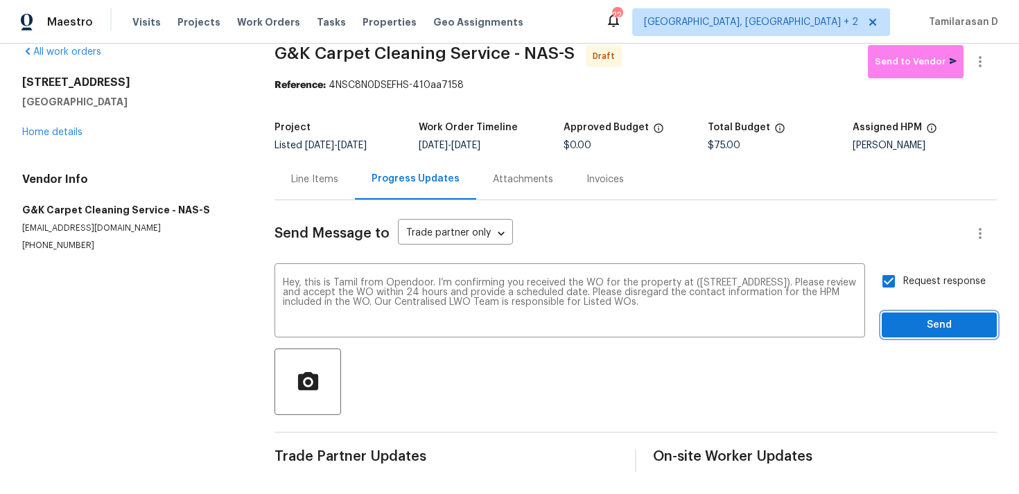
click at [919, 330] on span "Send" at bounding box center [939, 325] width 93 height 17
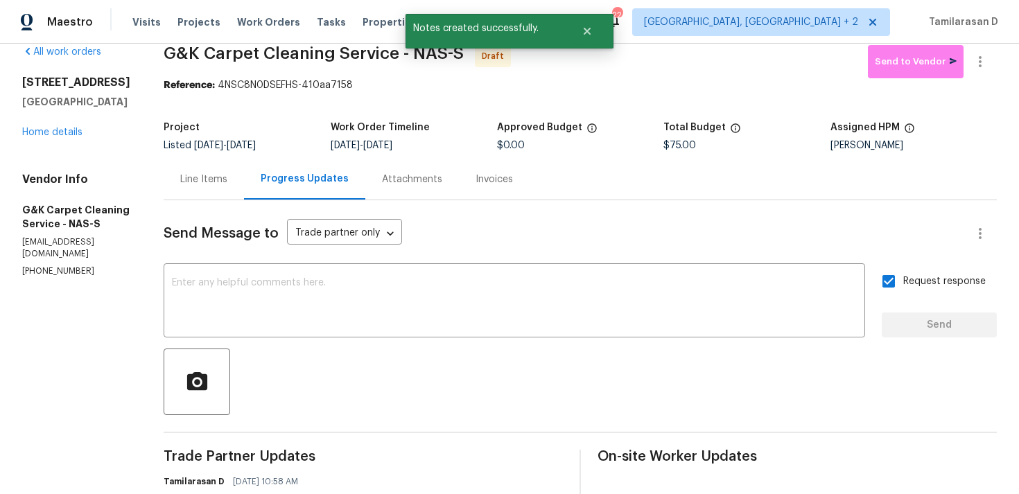
click at [180, 168] on div "Line Items" at bounding box center [204, 179] width 80 height 41
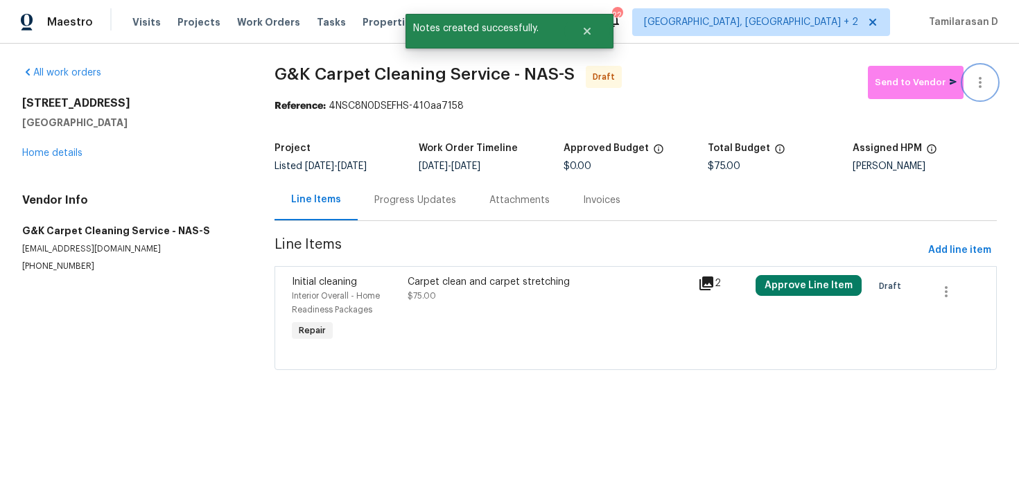
click at [979, 76] on icon "button" at bounding box center [980, 82] width 17 height 17
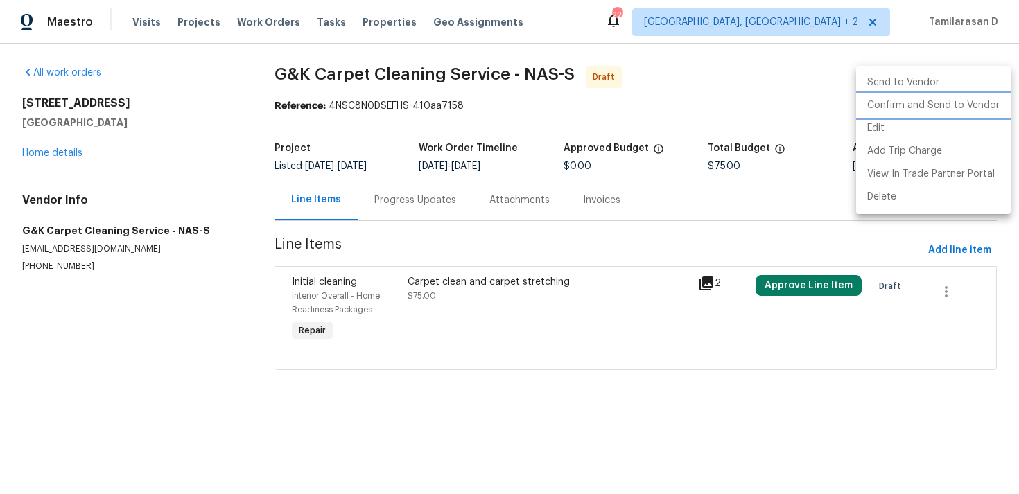
click at [893, 108] on li "Confirm and Send to Vendor" at bounding box center [933, 105] width 155 height 23
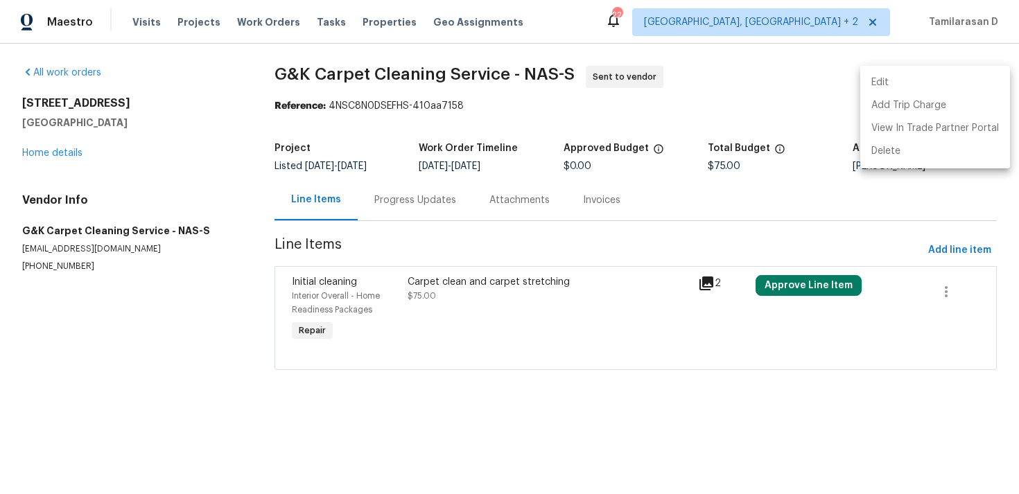
click at [447, 251] on div at bounding box center [509, 247] width 1019 height 494
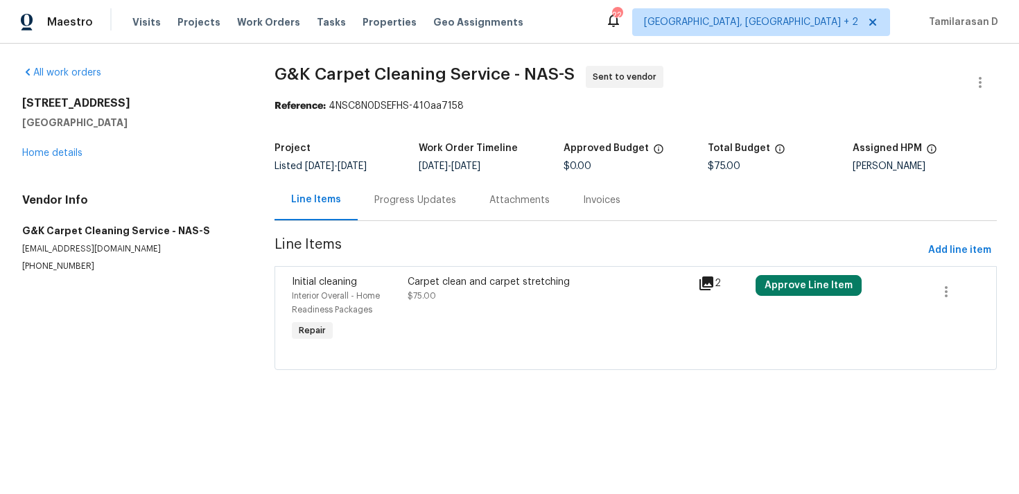
click at [401, 198] on div "Progress Updates" at bounding box center [416, 200] width 82 height 14
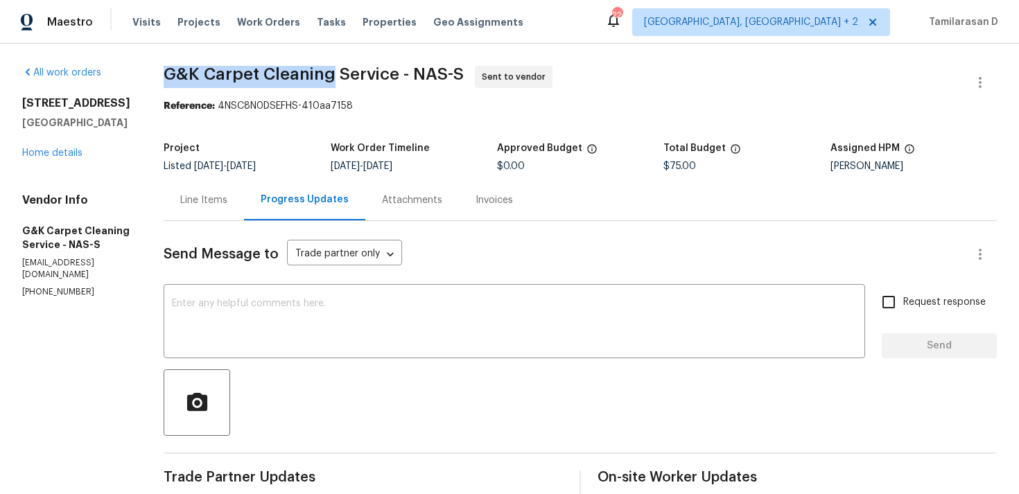
drag, startPoint x: 163, startPoint y: 76, endPoint x: 329, endPoint y: 77, distance: 165.8
click at [329, 77] on span "G&K Carpet Cleaning Service - NAS-S" at bounding box center [314, 74] width 300 height 17
copy span "G&K Carpet Cleaning"
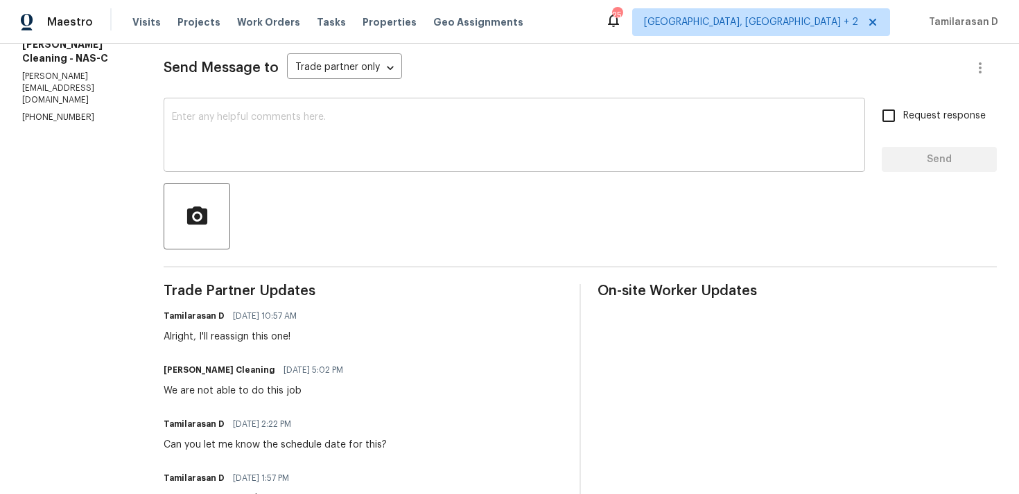
scroll to position [429, 0]
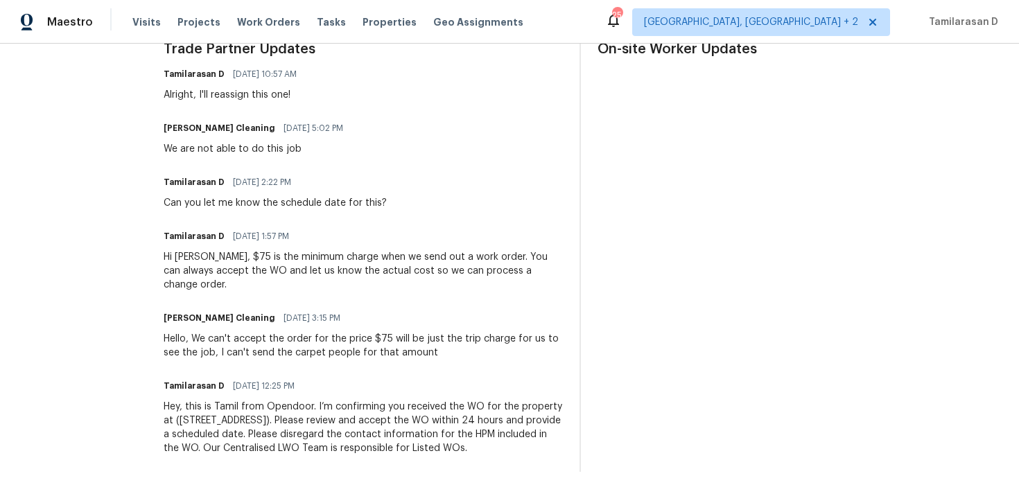
click at [221, 144] on div "We are not able to do this job" at bounding box center [258, 149] width 188 height 14
copy div "We are not able to do this job"
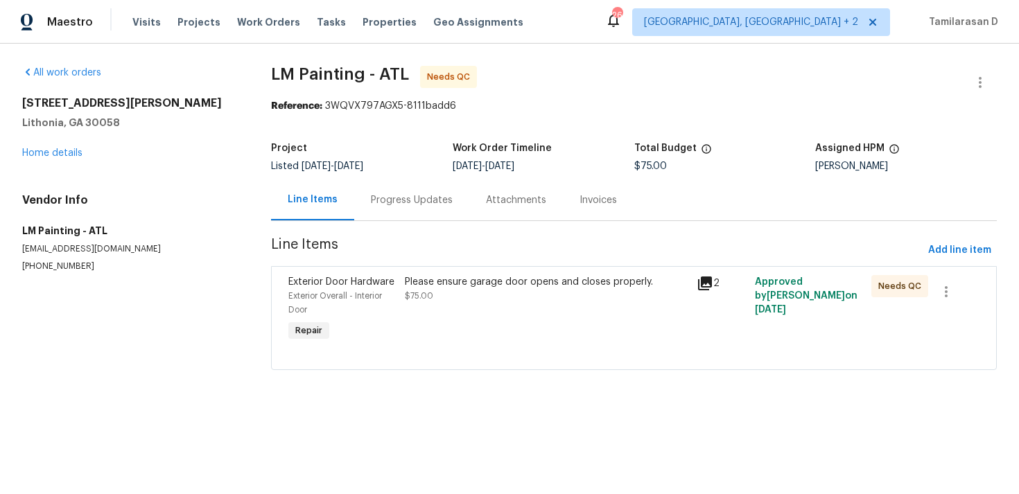
click at [383, 211] on div "Progress Updates" at bounding box center [411, 200] width 115 height 41
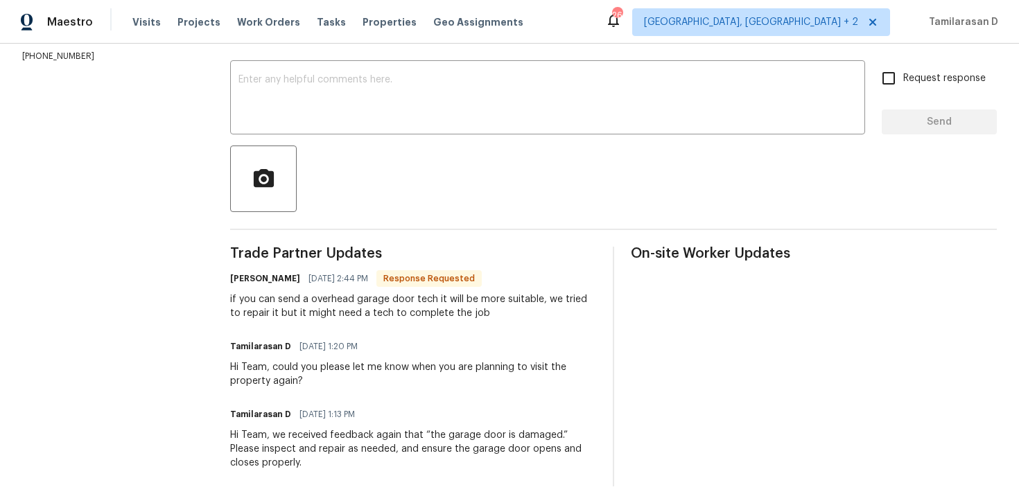
scroll to position [225, 0]
click at [344, 313] on div "if you can send a overhead garage door tech it will be more suitable, we tried …" at bounding box center [413, 306] width 366 height 28
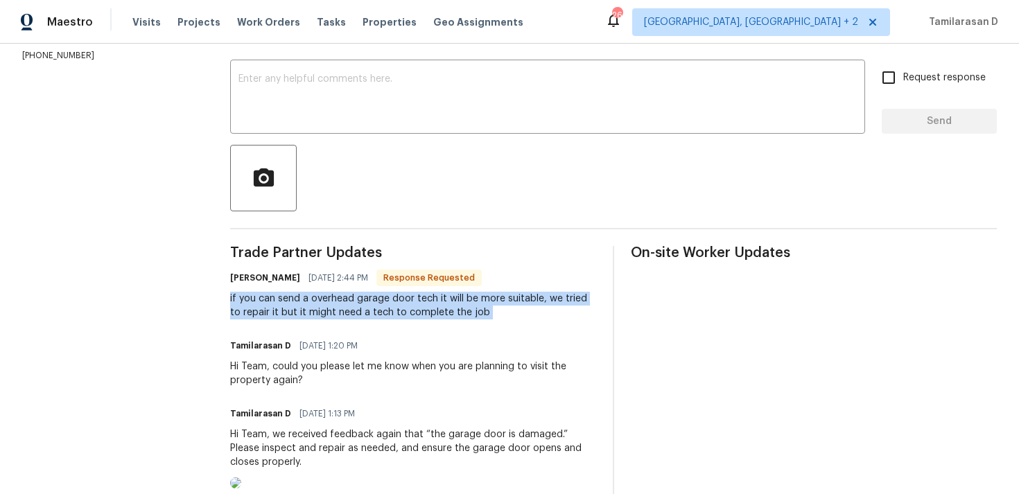
click at [344, 313] on div "if you can send a overhead garage door tech it will be more suitable, we tried …" at bounding box center [413, 306] width 366 height 28
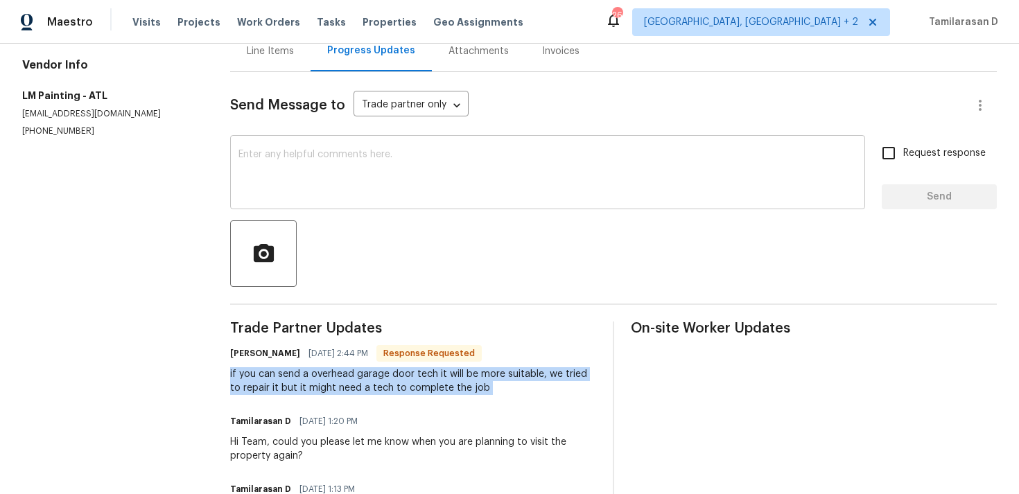
scroll to position [130, 0]
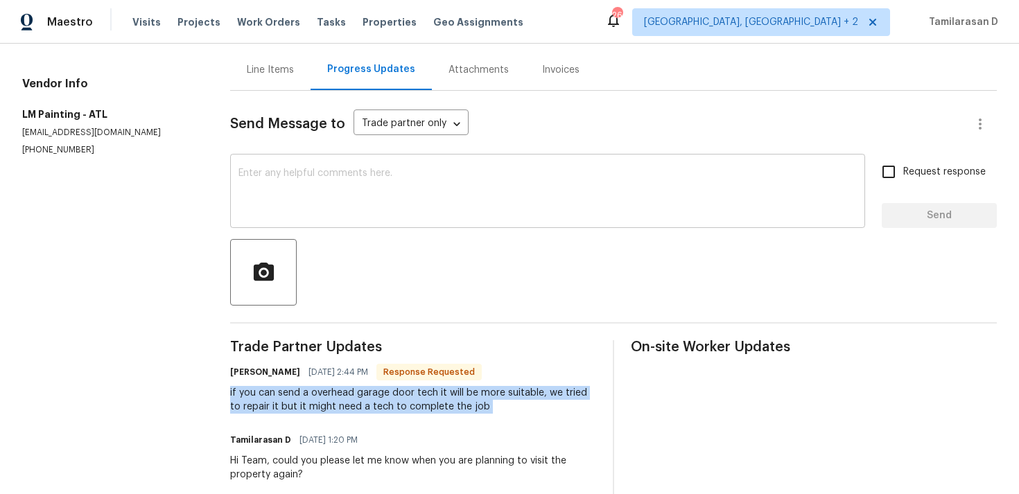
click at [294, 169] on textarea at bounding box center [548, 193] width 619 height 49
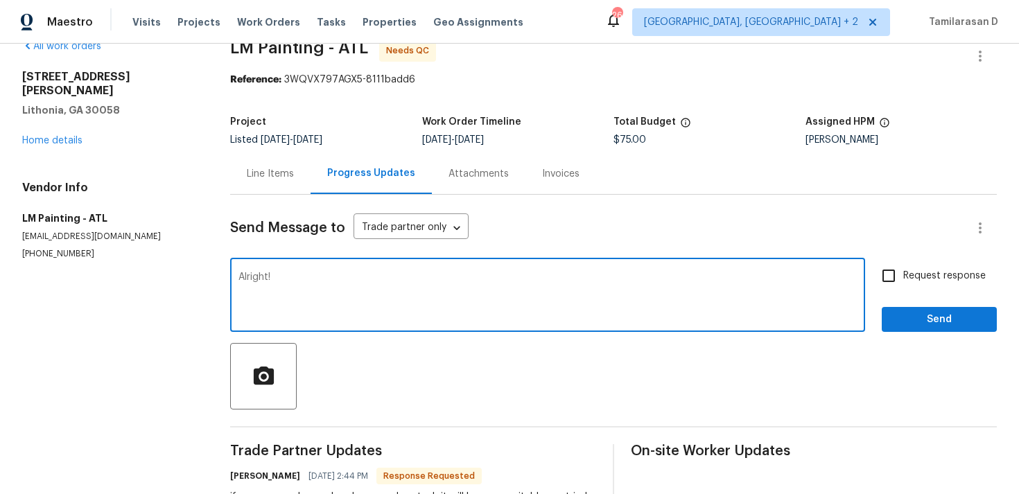
scroll to position [61, 0]
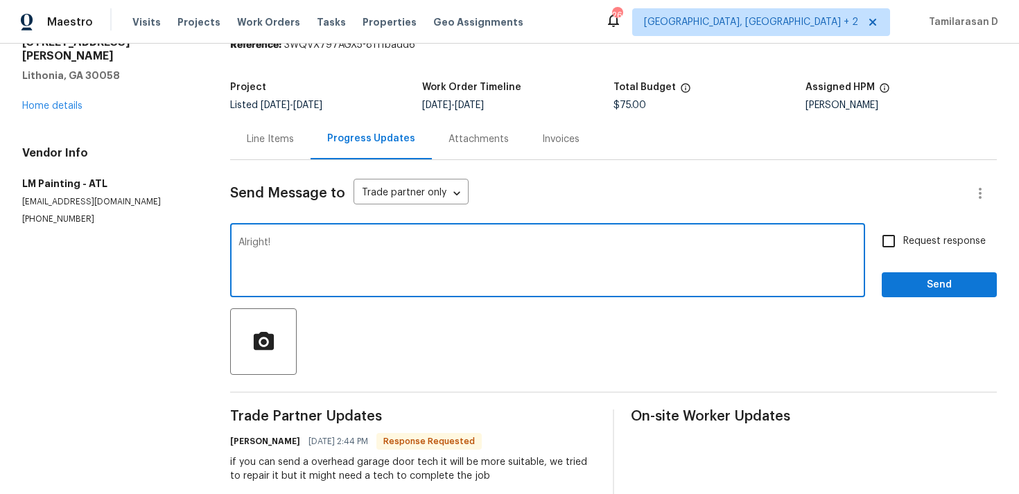
click at [273, 259] on textarea "Alright!" at bounding box center [548, 262] width 619 height 49
type textarea "G"
type textarea "Alright, Thank you!"
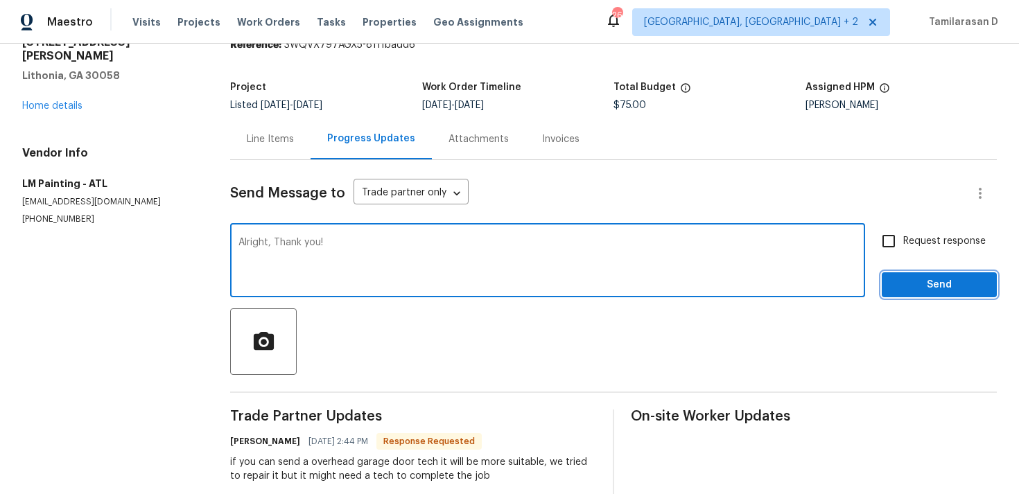
click at [921, 286] on span "Send" at bounding box center [939, 285] width 93 height 17
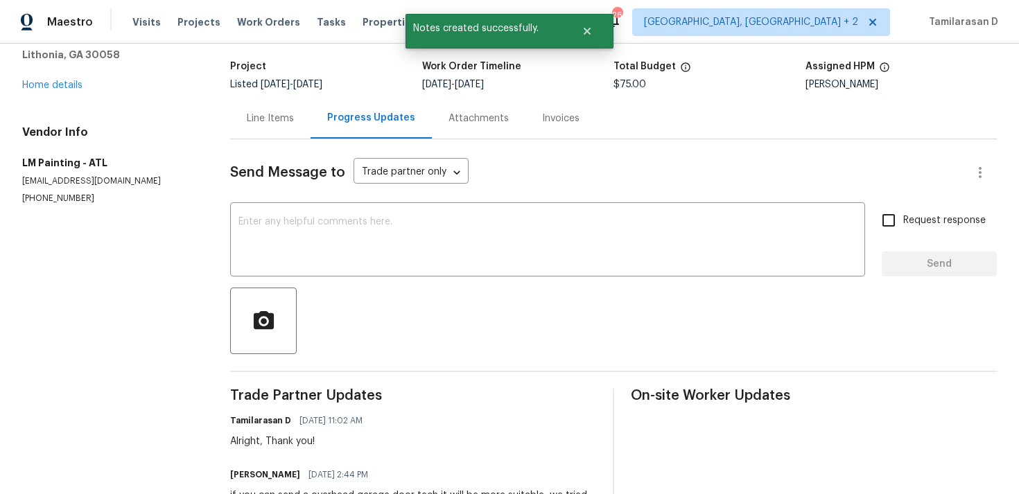
scroll to position [111, 0]
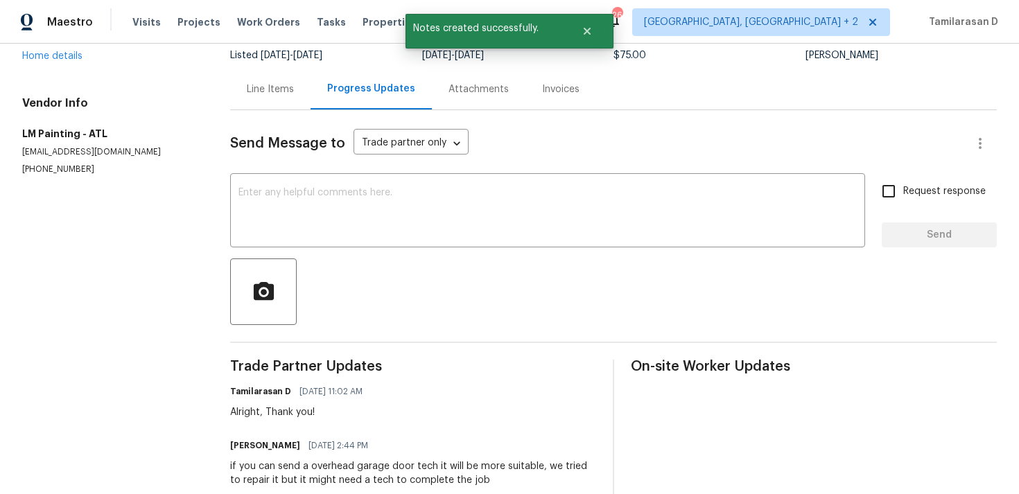
click at [283, 465] on div "if you can send a overhead garage door tech it will be more suitable, we tried …" at bounding box center [413, 474] width 366 height 28
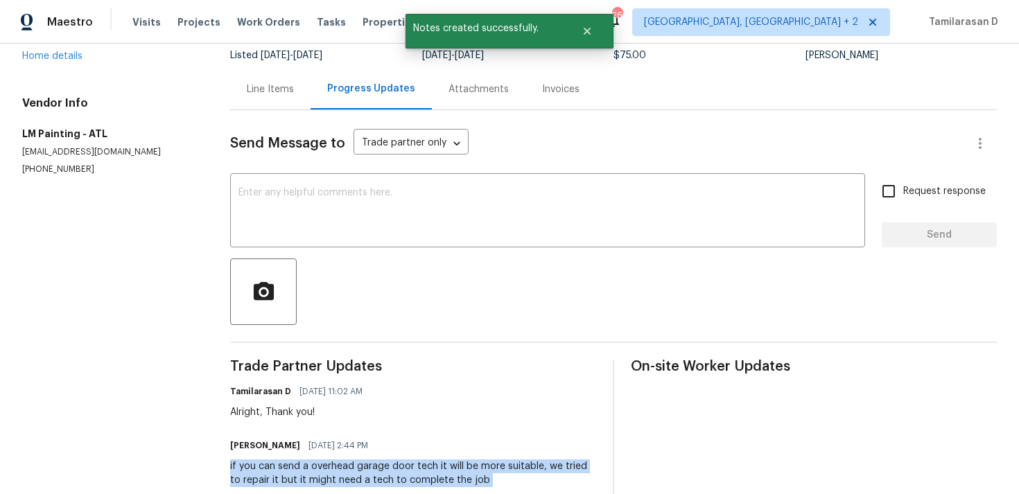
copy div "if you can send a overhead garage door tech it will be more suitable, we tried …"
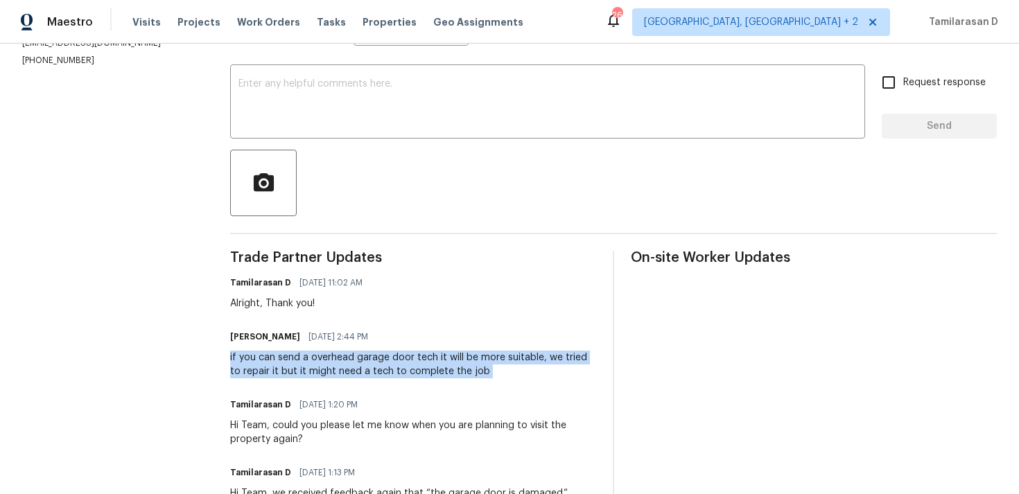
scroll to position [0, 0]
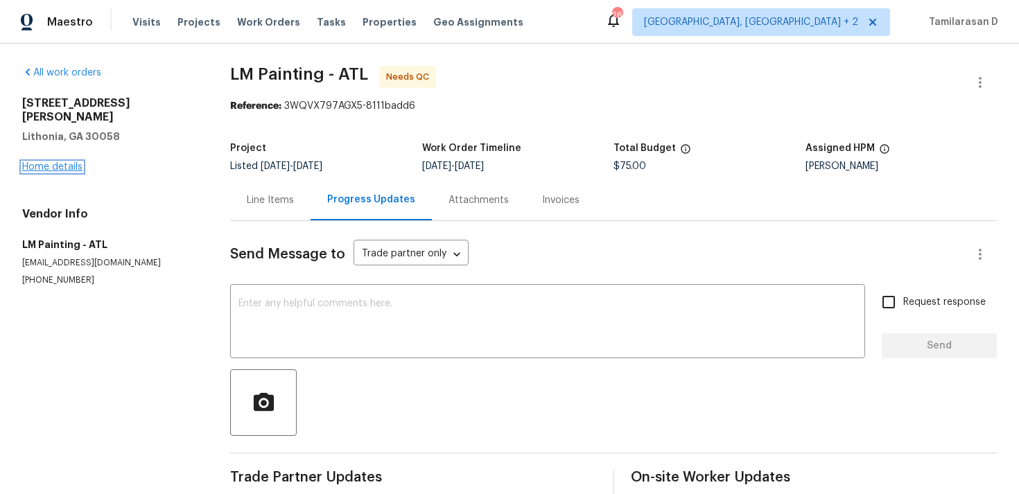
click at [69, 162] on link "Home details" at bounding box center [52, 167] width 60 height 10
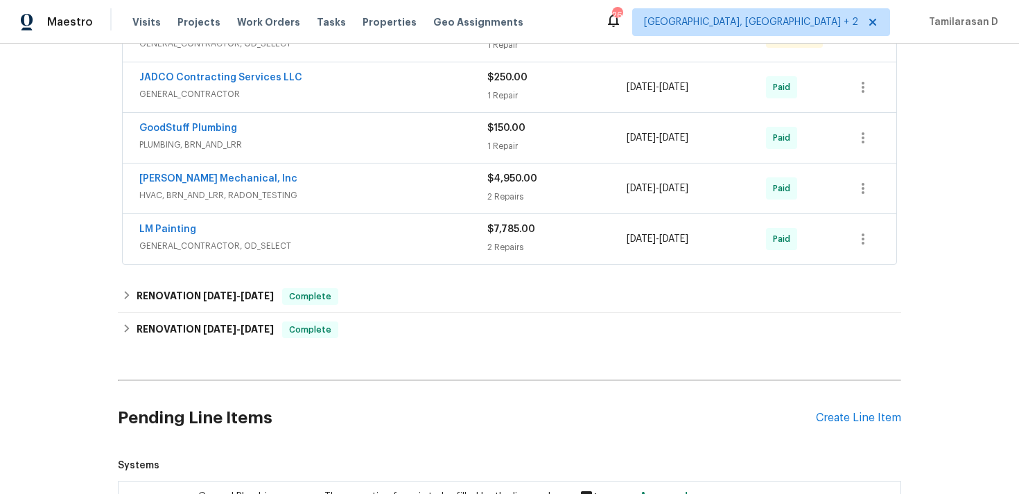
scroll to position [399, 0]
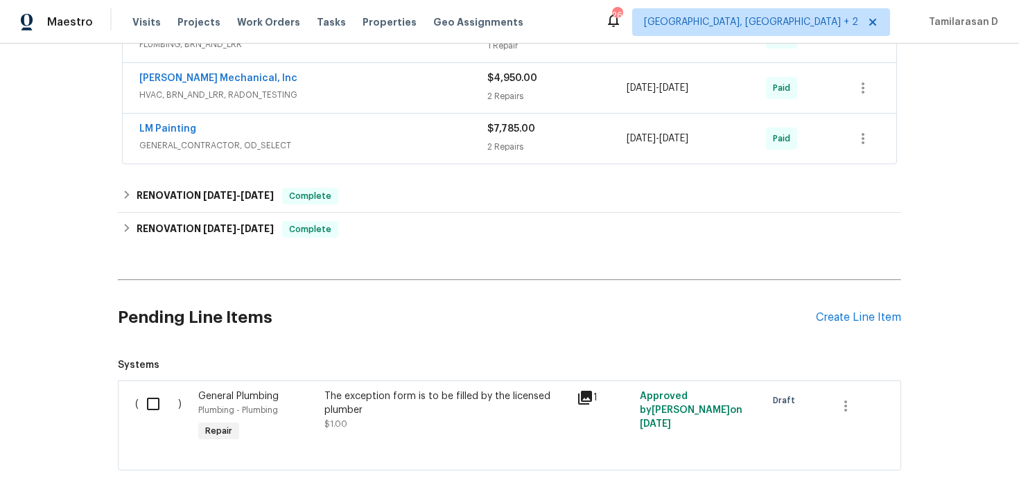
click at [868, 306] on div "Pending Line Items Create Line Item" at bounding box center [510, 318] width 784 height 64
click at [845, 307] on div "Pending Line Items Create Line Item" at bounding box center [510, 318] width 784 height 64
click at [843, 325] on div "Pending Line Items Create Line Item" at bounding box center [510, 318] width 784 height 64
click at [843, 311] on div "Create Line Item" at bounding box center [858, 317] width 85 height 13
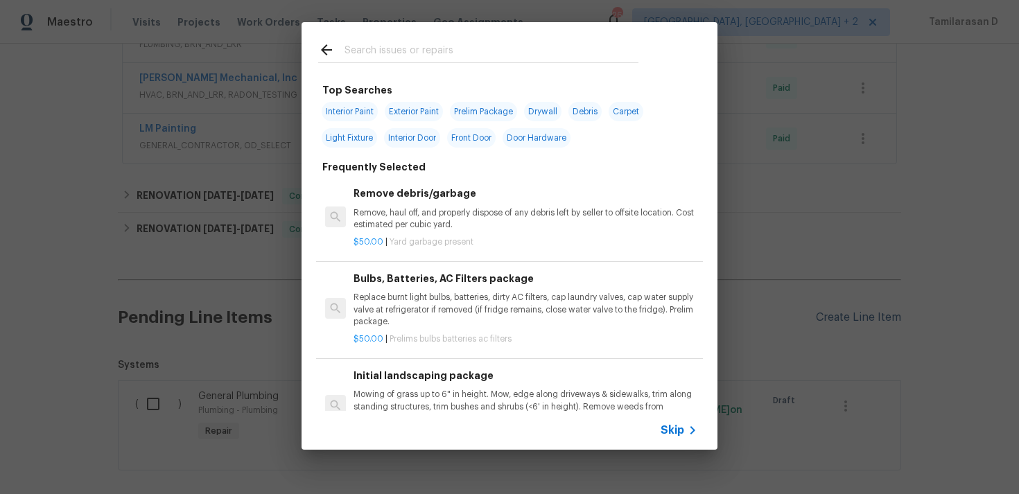
click at [843, 311] on div "Top Searches Interior Paint Exterior Paint Prelim Package Drywall Debris Carpet…" at bounding box center [509, 236] width 1019 height 472
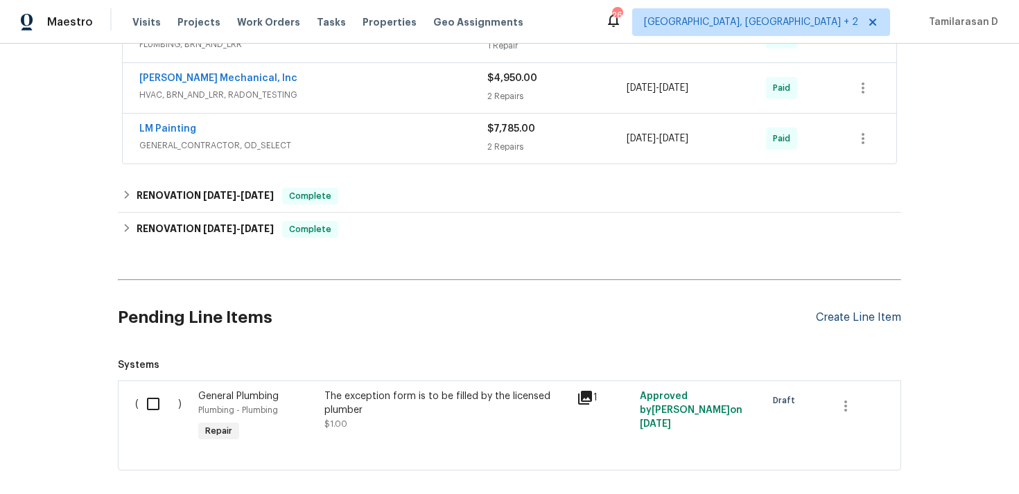
click at [846, 315] on div "Create Line Item" at bounding box center [858, 317] width 85 height 13
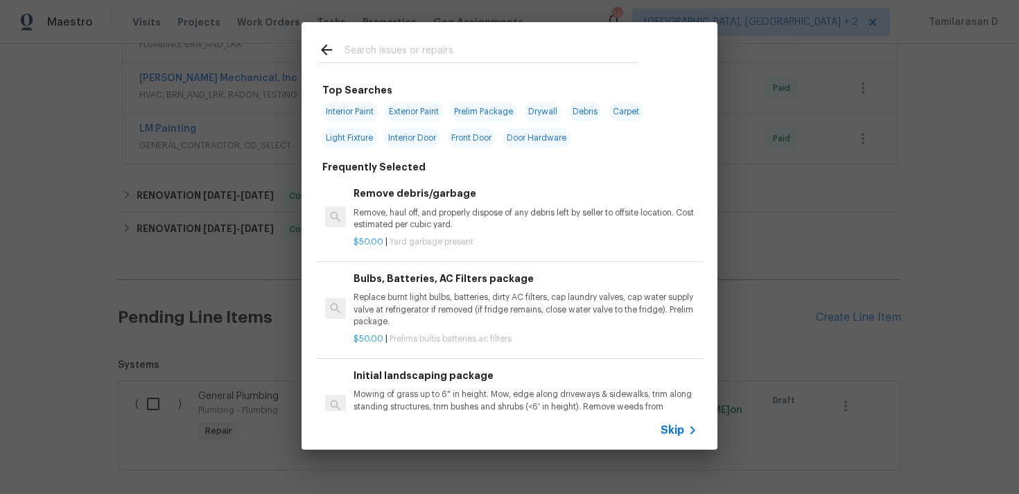
click at [660, 430] on div "Skip" at bounding box center [510, 430] width 416 height 39
click at [671, 422] on div "Skip" at bounding box center [681, 430] width 40 height 17
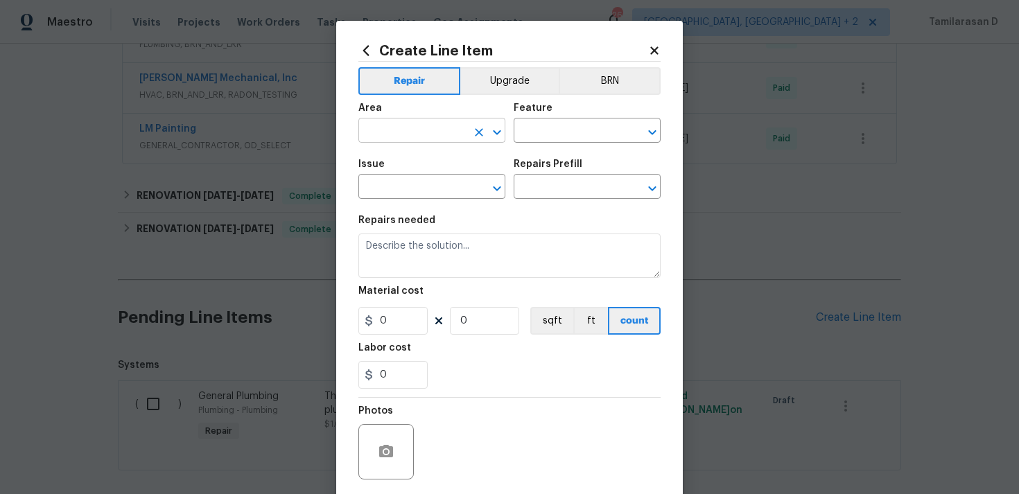
click at [403, 139] on input "text" at bounding box center [413, 131] width 108 height 21
click at [412, 166] on li "Garage" at bounding box center [432, 163] width 147 height 23
type input "Garage"
click at [531, 134] on input "text" at bounding box center [568, 131] width 108 height 21
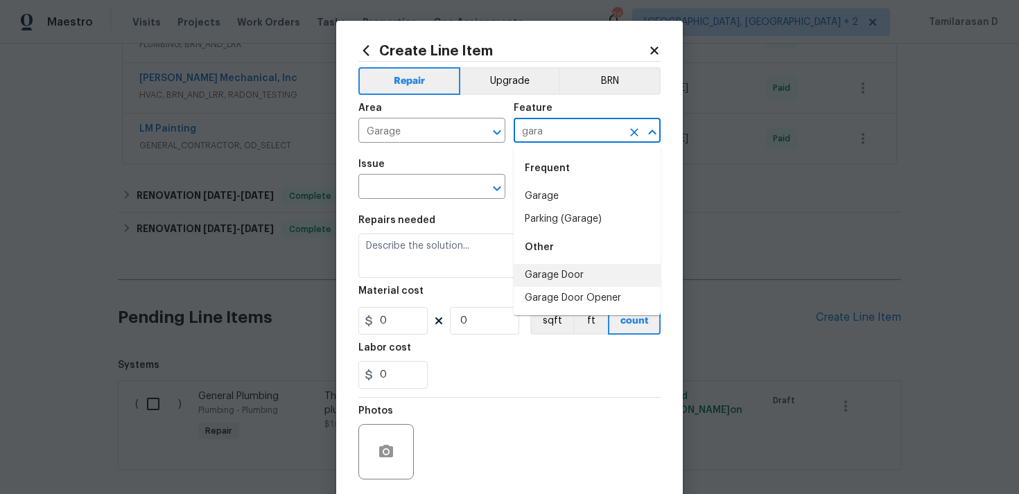
click at [551, 272] on li "Garage Door" at bounding box center [587, 275] width 147 height 23
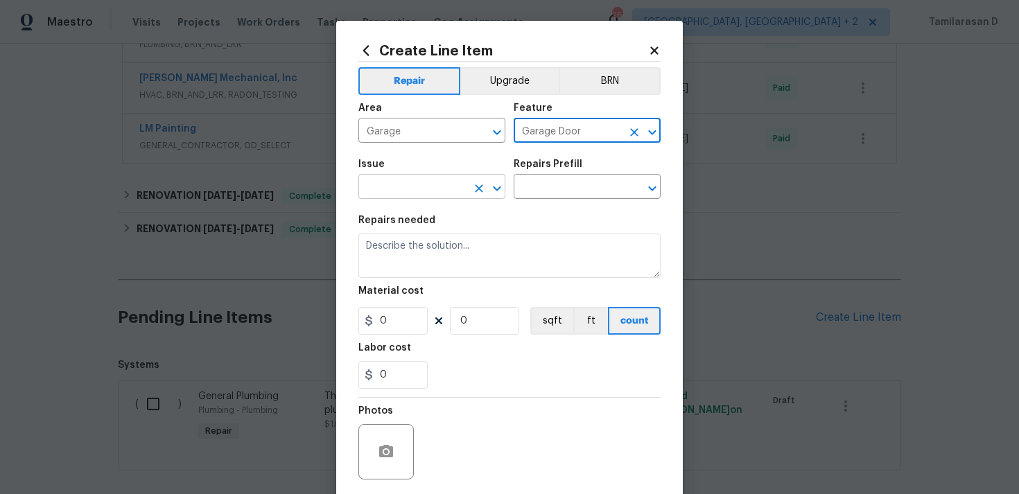
type input "Garage Door"
click at [413, 193] on input "text" at bounding box center [413, 188] width 108 height 21
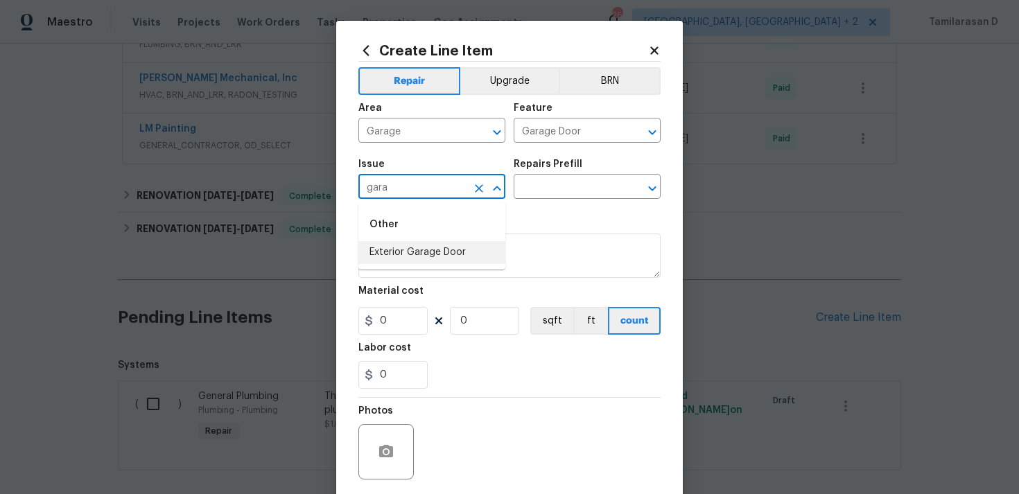
click at [422, 250] on li "Exterior Garage Door" at bounding box center [432, 252] width 147 height 23
type input "Exterior Garage Door"
click at [533, 190] on input "text" at bounding box center [568, 188] width 108 height 21
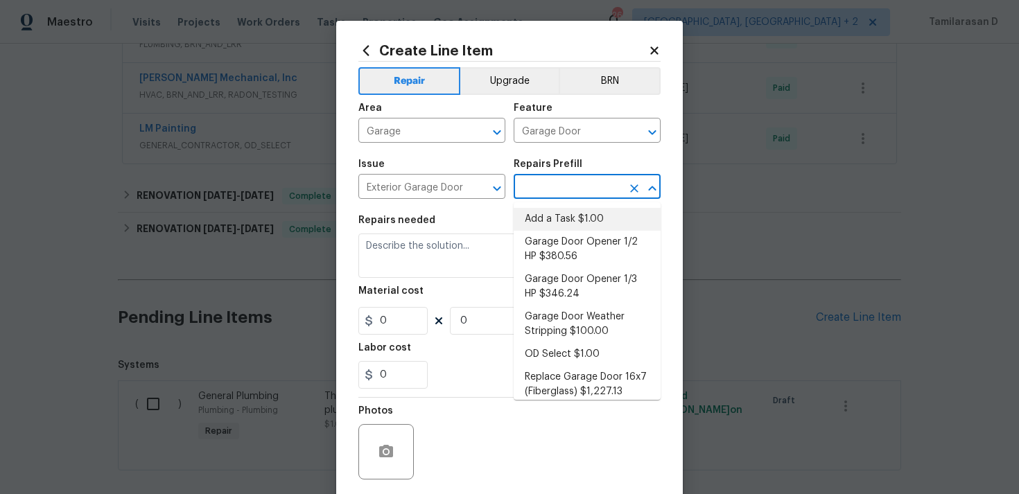
click at [549, 212] on li "Add a Task $1.00" at bounding box center [587, 219] width 147 height 23
type input "Interior Door"
type input "Add a Task $1.00"
type textarea "HPM to detail"
type input "1"
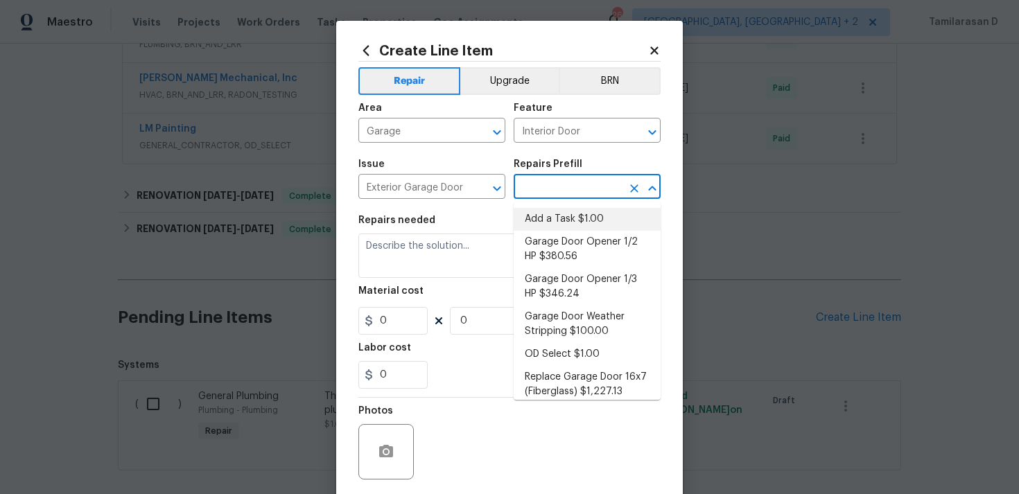
type input "1"
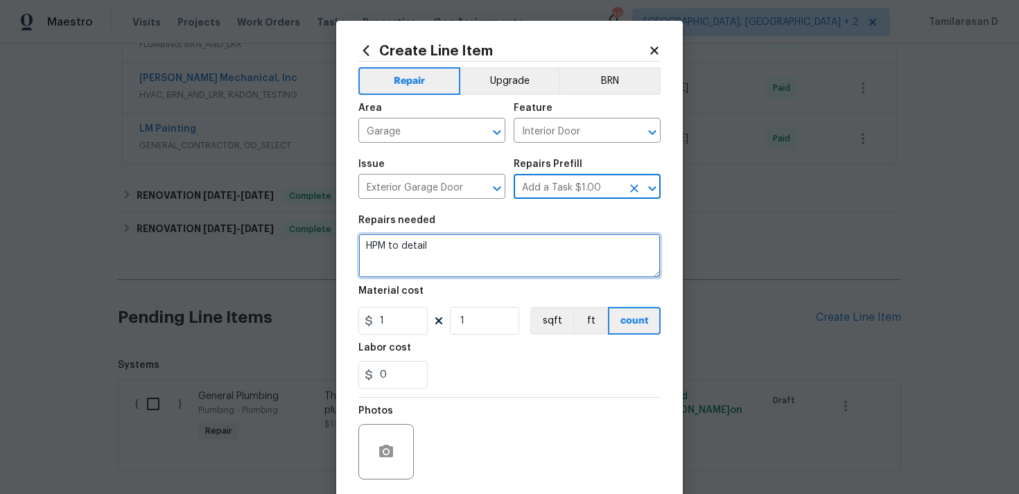
click at [406, 252] on textarea "HPM to detail" at bounding box center [510, 256] width 302 height 44
paste textarea "The garage door is damaged. Please inspect and repair as needed, and ensure the…"
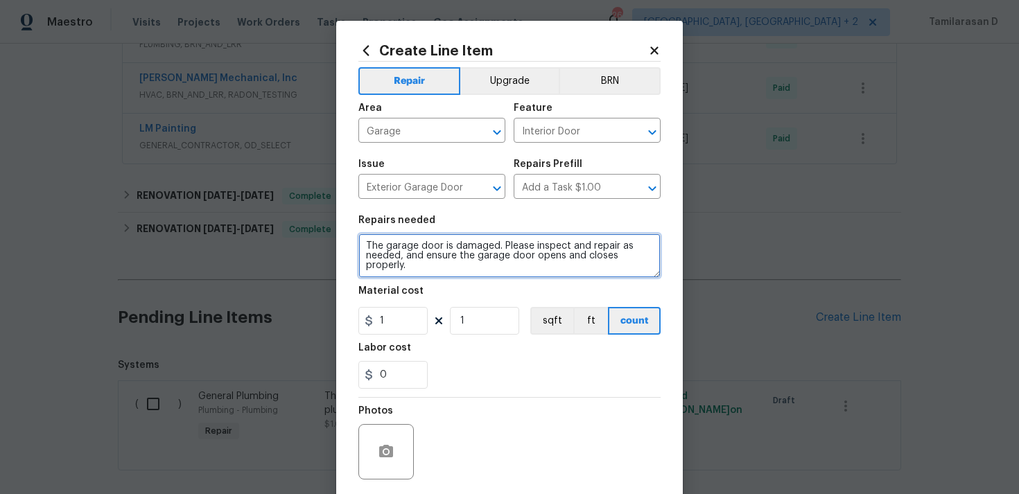
type textarea "The garage door is damaged. Please inspect and repair as needed, and ensure the…"
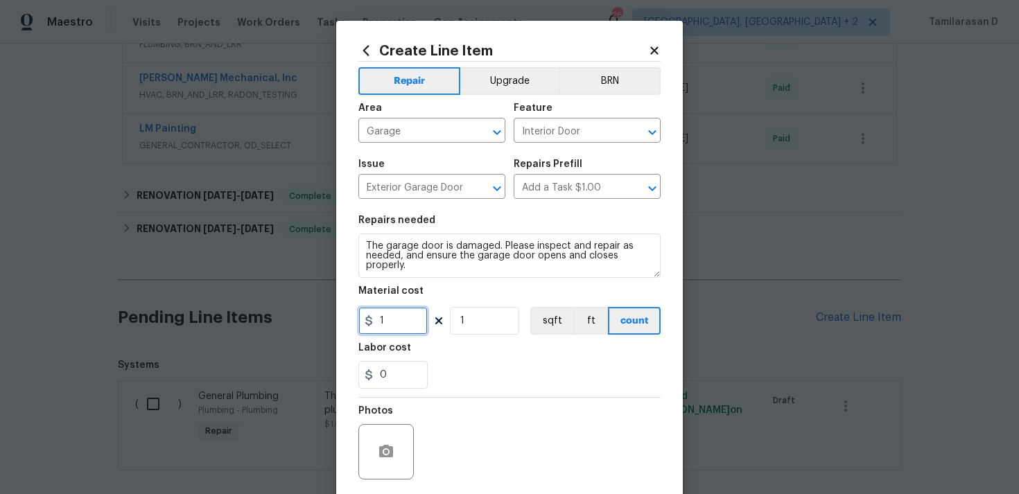
click at [397, 313] on input "1" at bounding box center [393, 321] width 69 height 28
type input "75"
click at [483, 379] on div "0" at bounding box center [510, 375] width 302 height 28
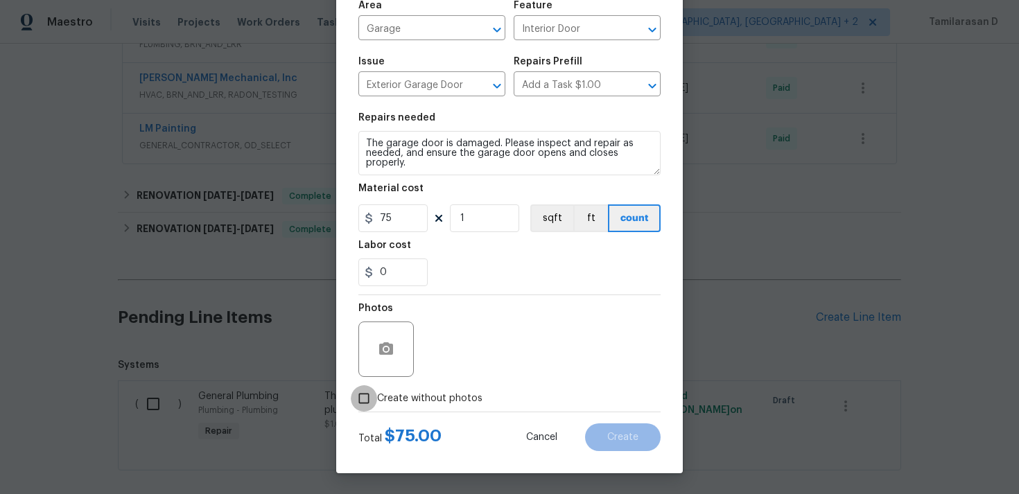
click at [363, 406] on input "Create without photos" at bounding box center [364, 399] width 26 height 26
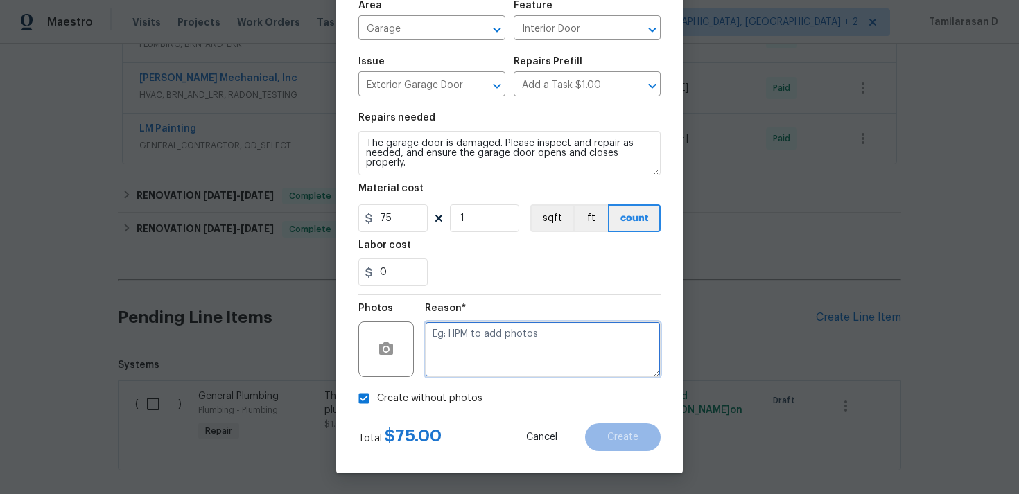
click at [449, 359] on textarea at bounding box center [543, 349] width 236 height 55
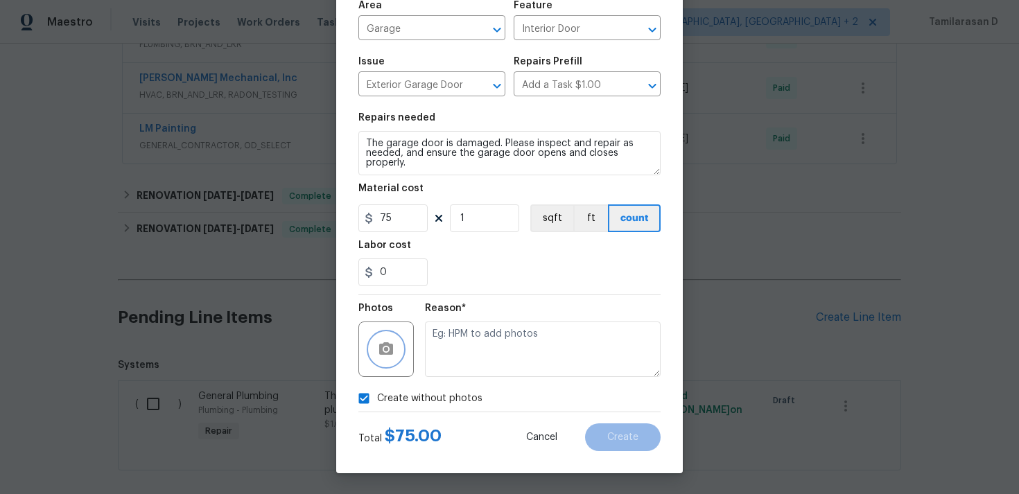
click at [386, 350] on circle "button" at bounding box center [386, 349] width 4 height 4
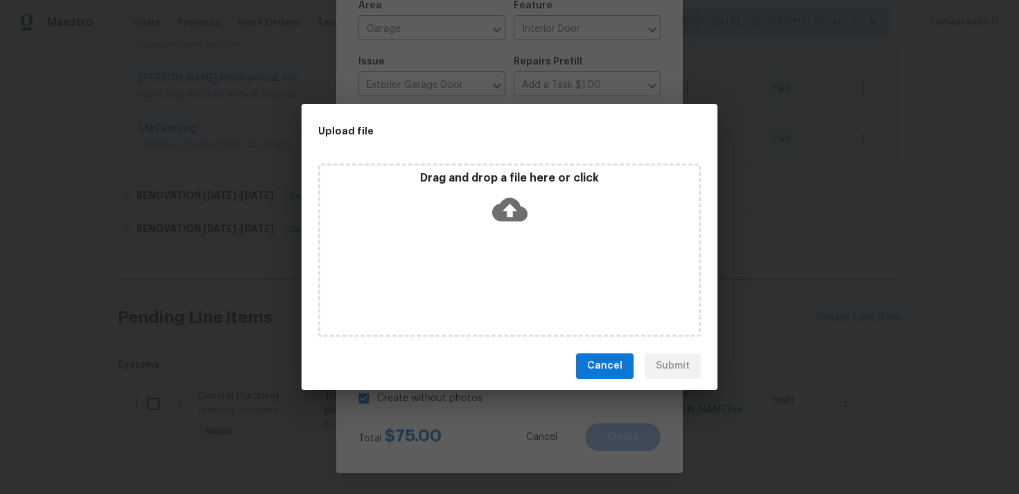
click at [259, 99] on div "Upload file Drag and drop a file here or click Cancel Submit" at bounding box center [509, 247] width 1019 height 494
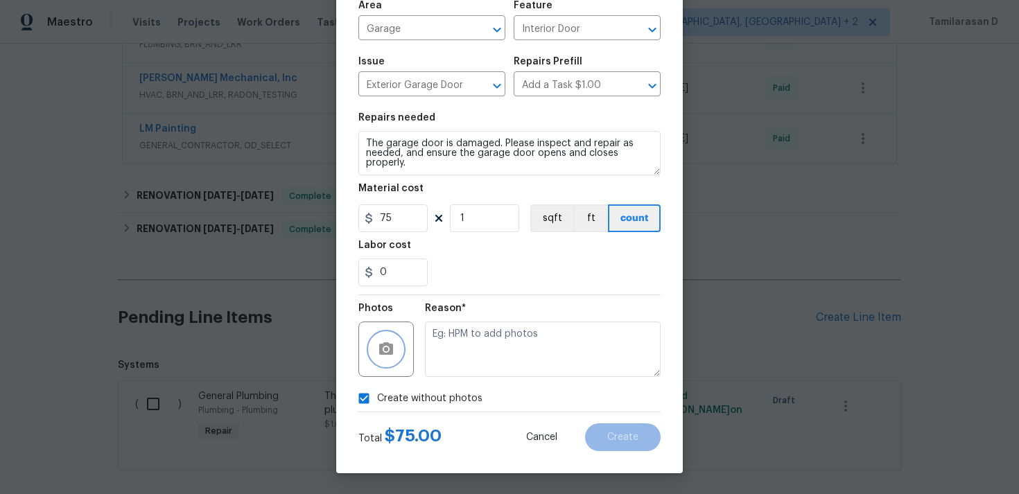
click at [388, 363] on button "button" at bounding box center [386, 349] width 33 height 33
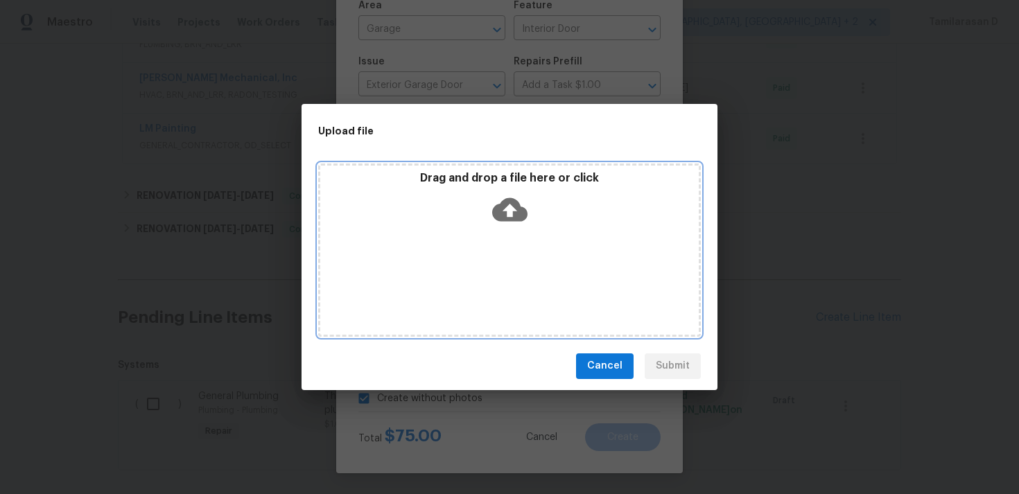
click at [504, 219] on icon at bounding box center [509, 210] width 35 height 24
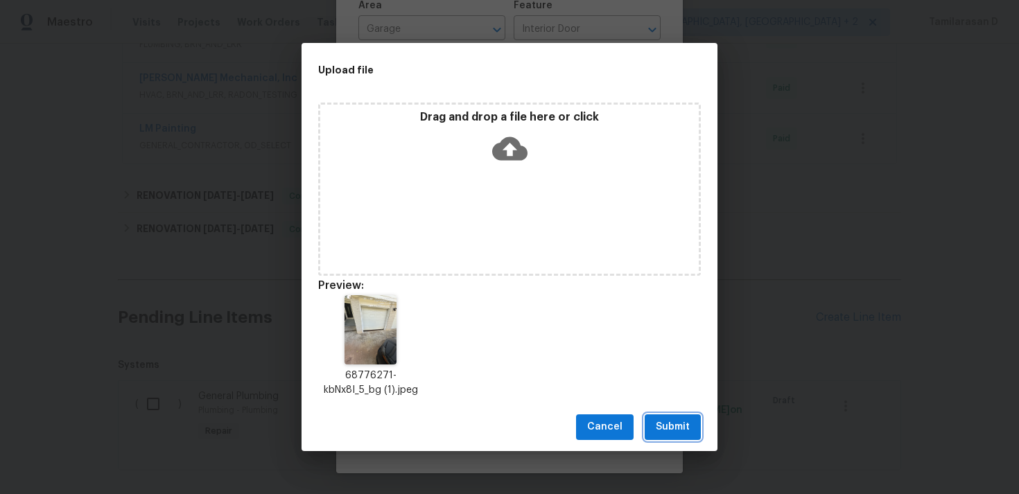
click at [681, 419] on span "Submit" at bounding box center [673, 427] width 34 height 17
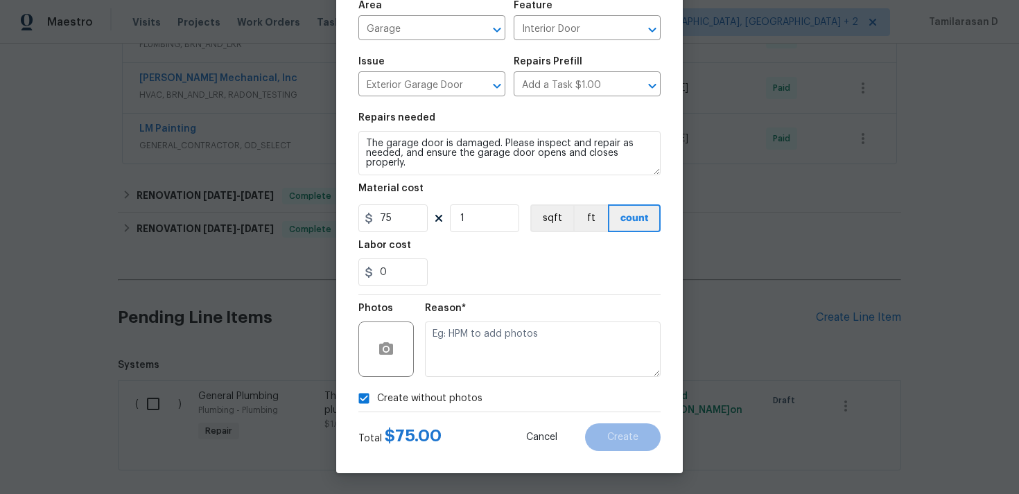
checkbox input "false"
click at [628, 437] on span "Create" at bounding box center [623, 438] width 31 height 10
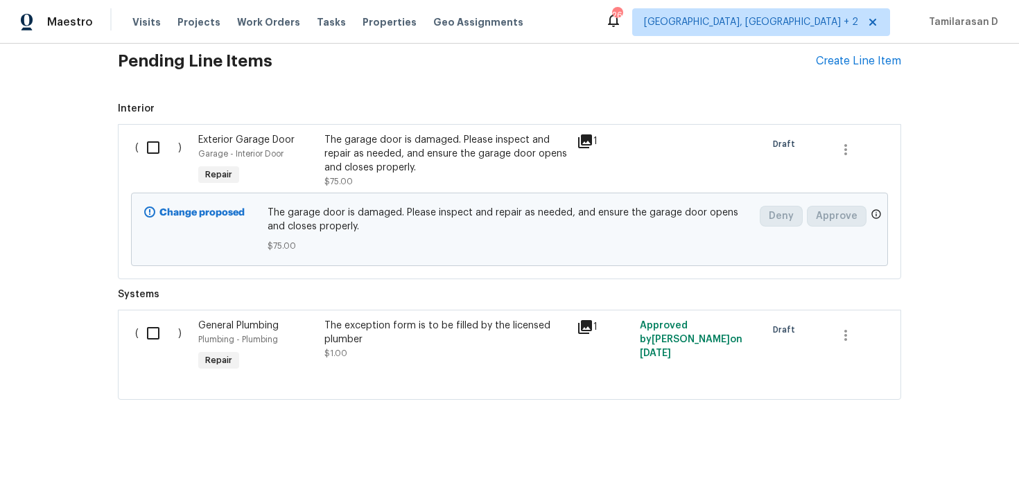
scroll to position [532, 0]
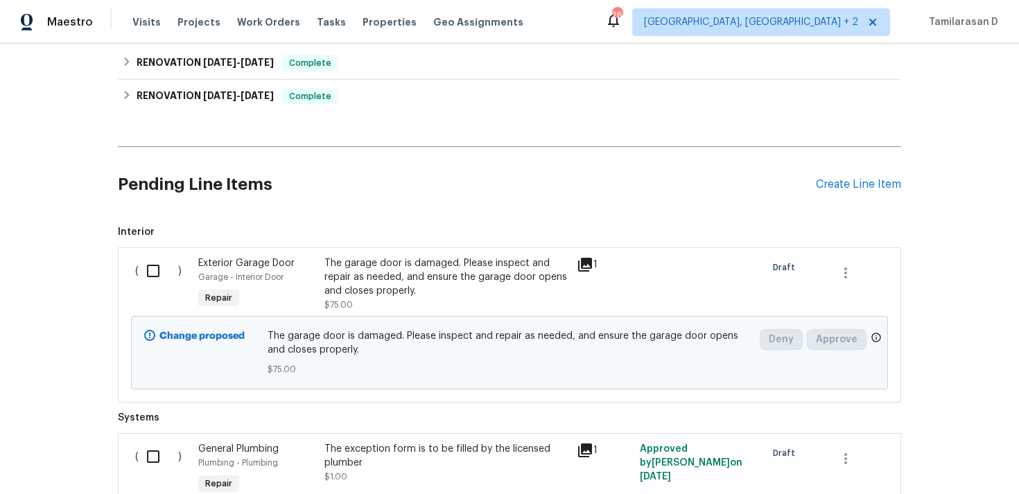
click at [165, 272] on input "checkbox" at bounding box center [159, 271] width 40 height 29
checkbox input "true"
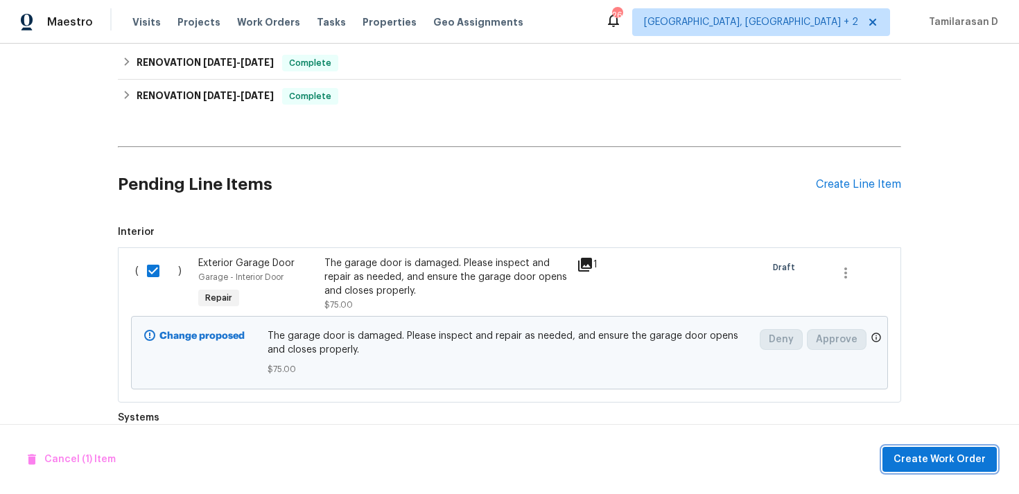
click at [941, 467] on span "Create Work Order" at bounding box center [940, 459] width 92 height 17
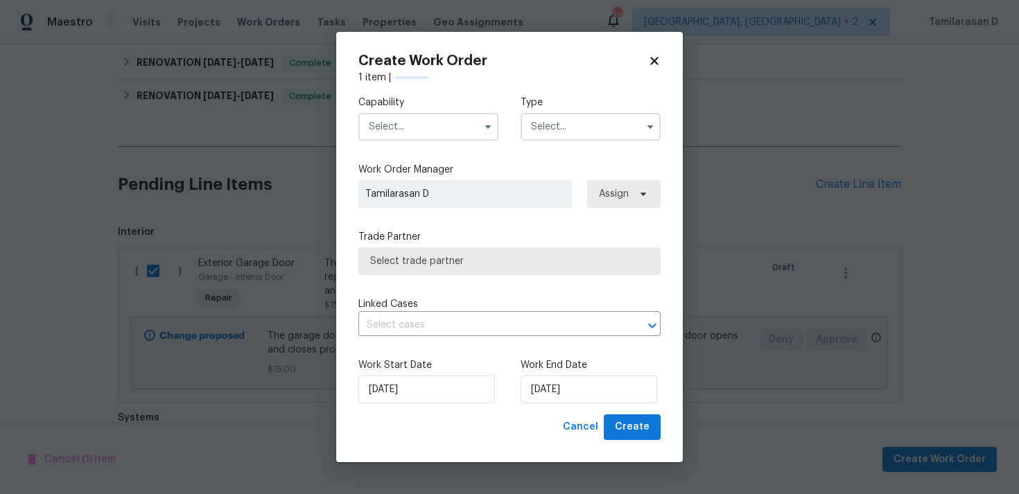
click at [592, 113] on input "text" at bounding box center [591, 127] width 140 height 28
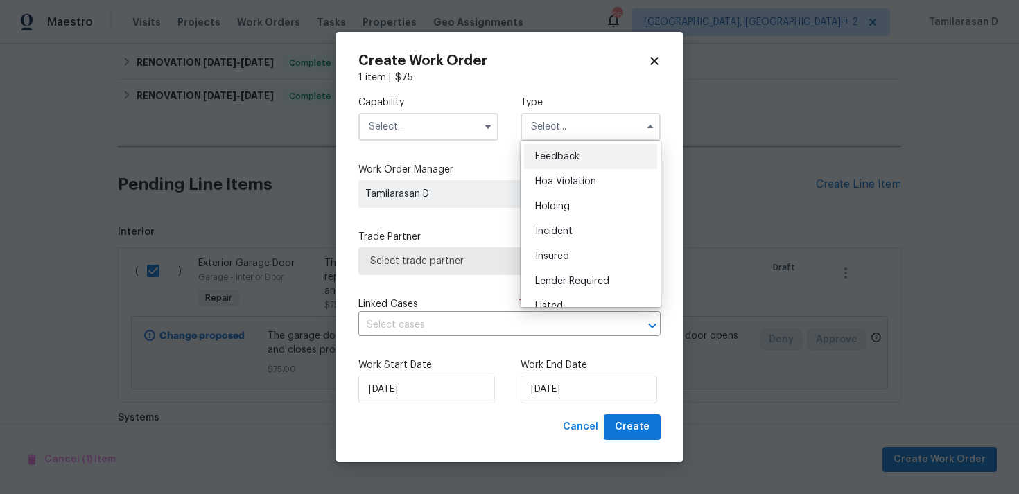
click at [562, 150] on div "Feedback" at bounding box center [590, 156] width 133 height 25
type input "Feedback"
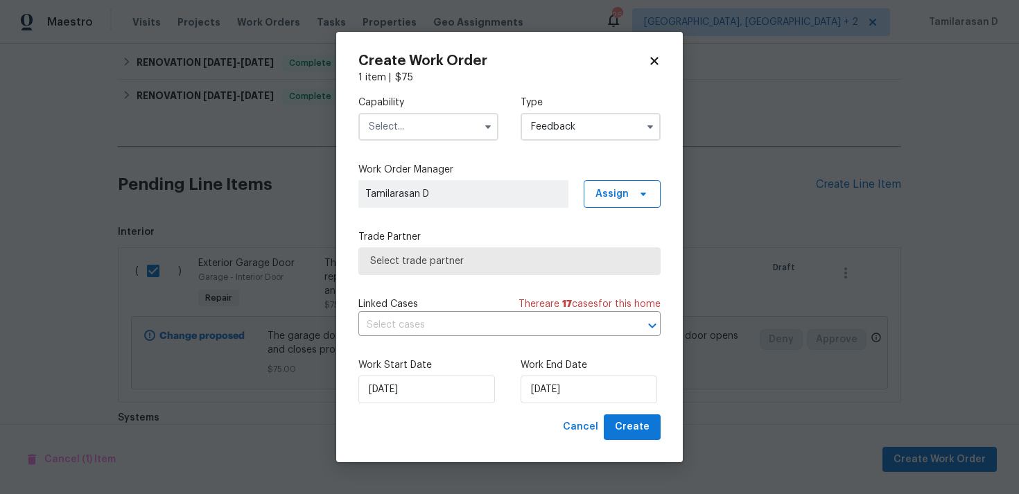
click at [450, 127] on input "text" at bounding box center [429, 127] width 140 height 28
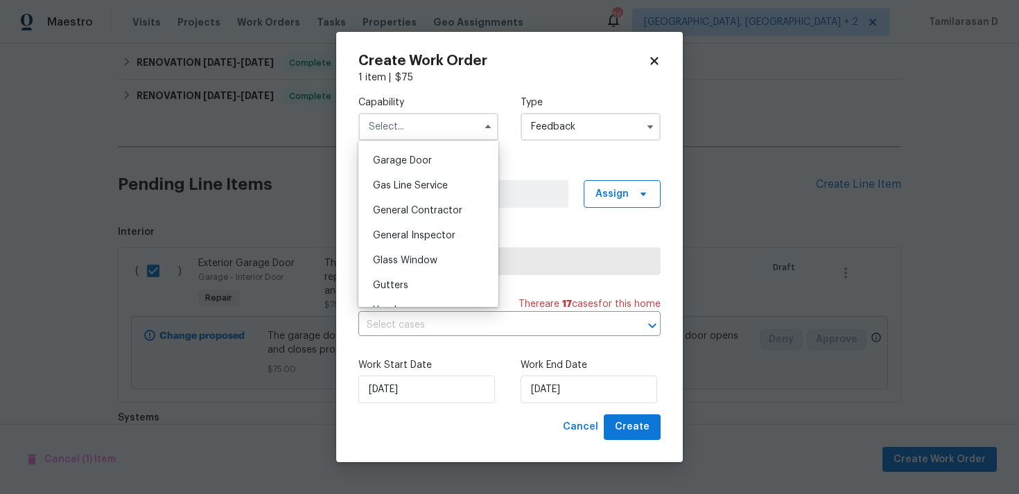
scroll to position [601, 0]
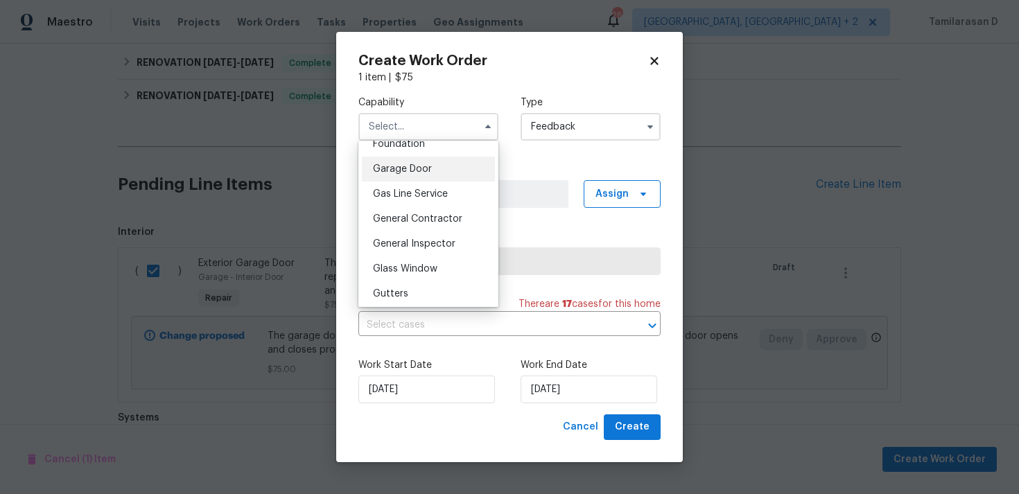
click at [411, 178] on div "Garage Door" at bounding box center [428, 169] width 133 height 25
type input "Garage Door"
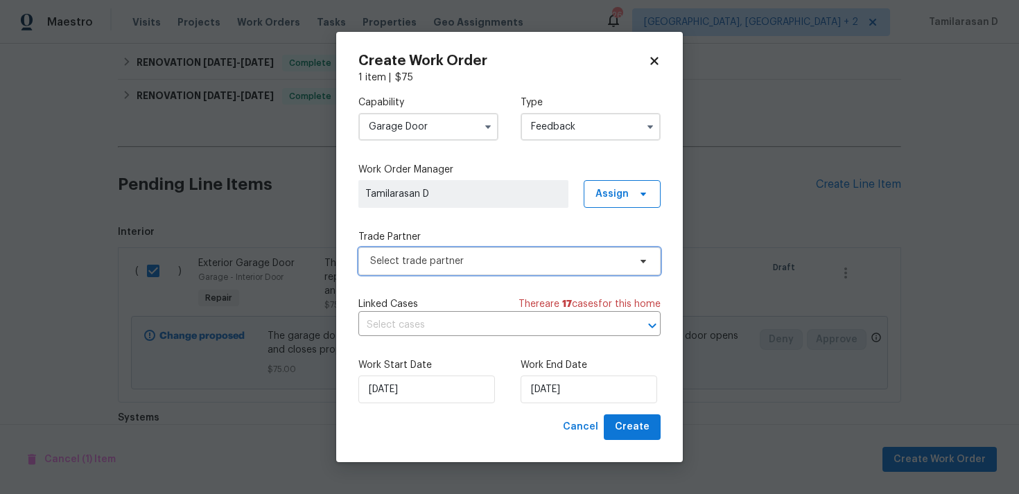
click at [420, 251] on span "Select trade partner" at bounding box center [510, 262] width 302 height 28
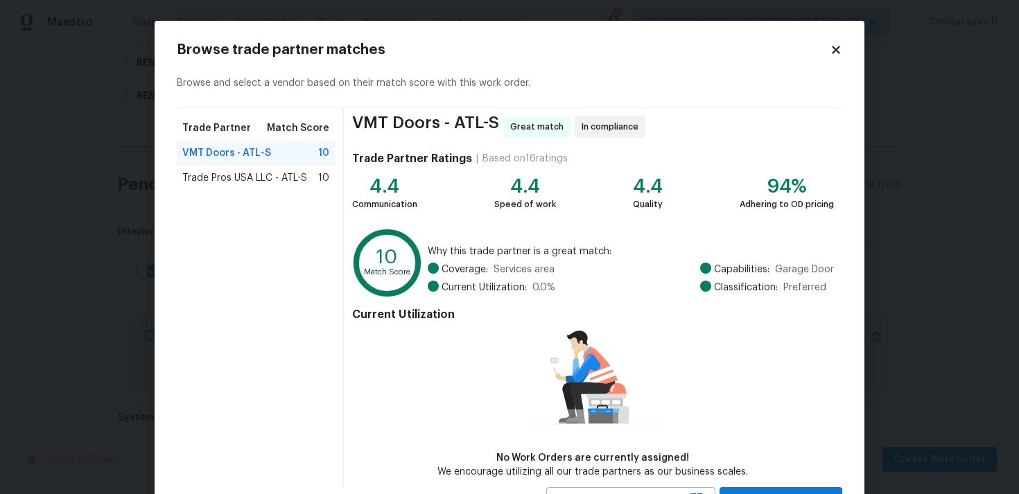
click at [236, 173] on span "Trade Pros USA LLC - ATL-S" at bounding box center [244, 178] width 125 height 14
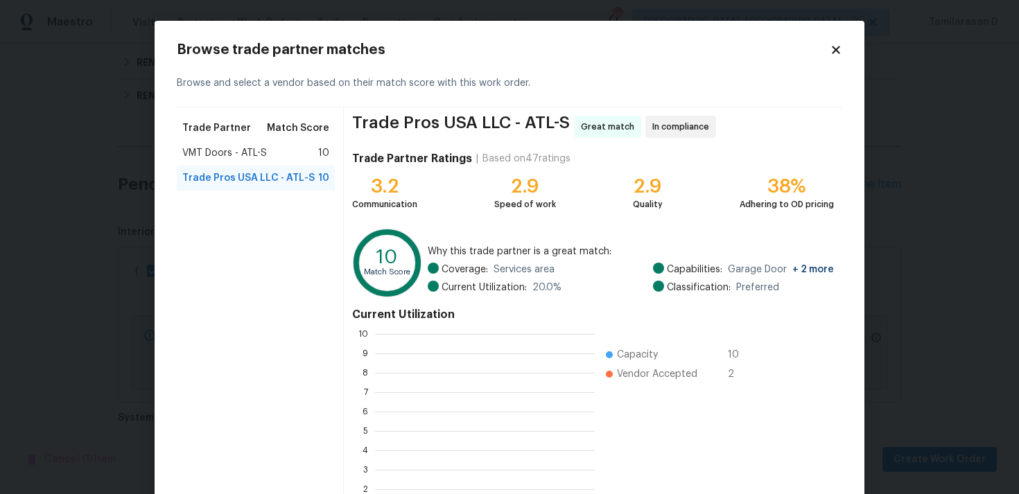
scroll to position [194, 220]
click at [219, 161] on div "VMT Doors - ATL-S 10" at bounding box center [256, 153] width 158 height 25
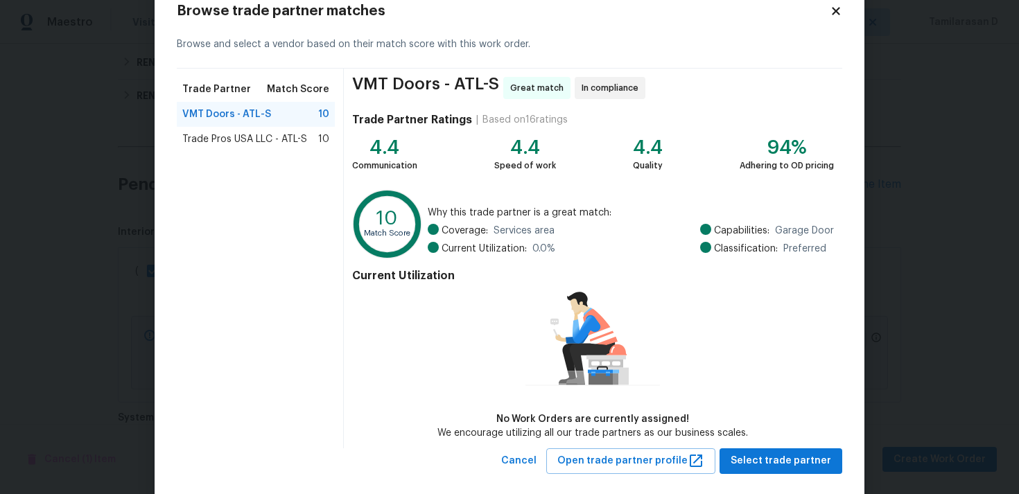
scroll to position [60, 0]
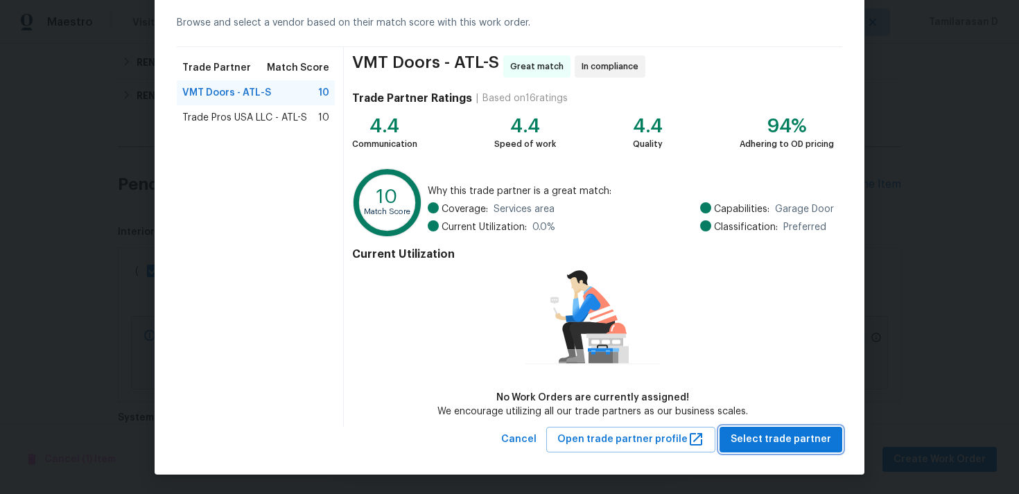
click at [749, 434] on span "Select trade partner" at bounding box center [781, 439] width 101 height 17
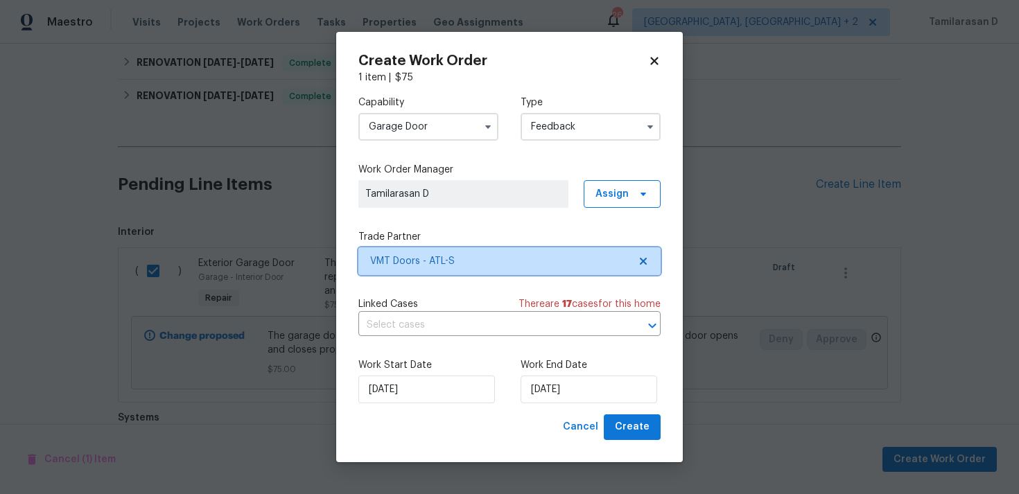
scroll to position [0, 0]
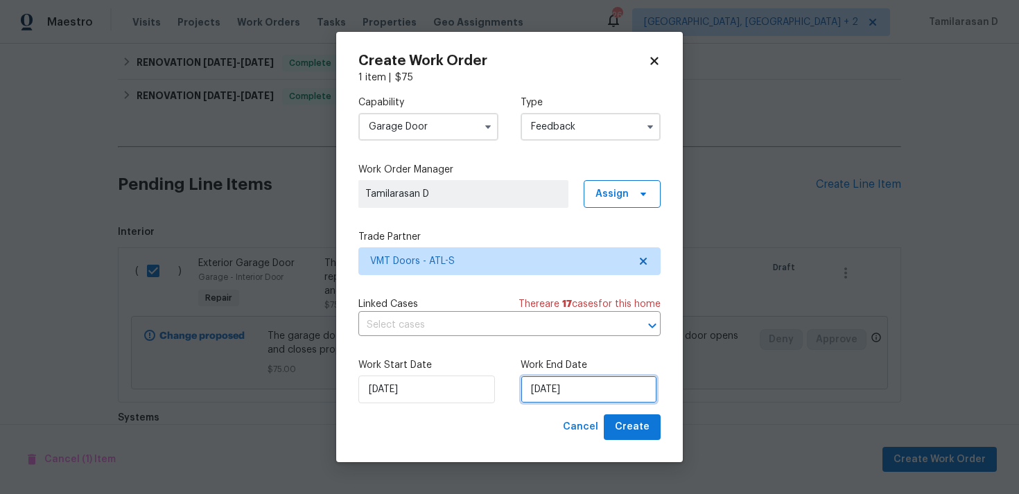
click at [561, 395] on input "02/09/2025" at bounding box center [589, 390] width 137 height 28
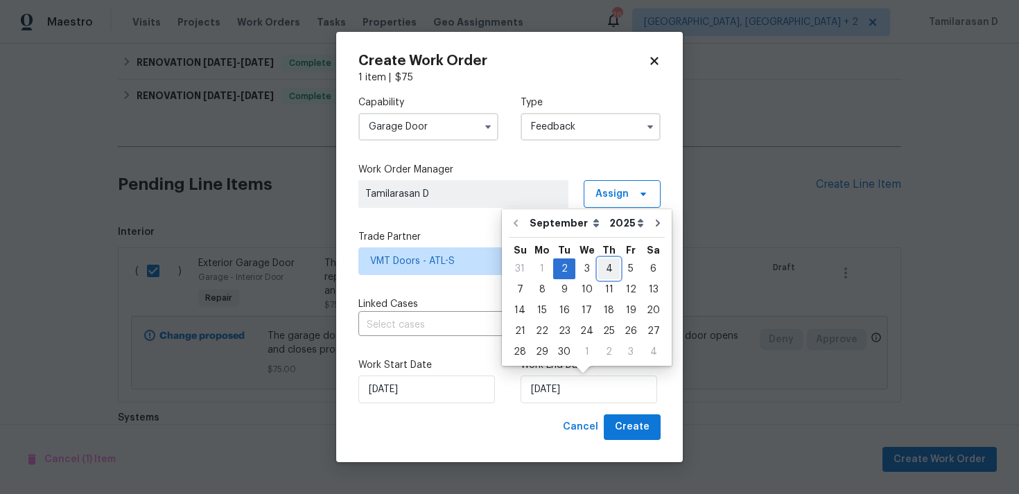
click at [605, 268] on div "4" at bounding box center [609, 268] width 21 height 19
type input "04/09/2025"
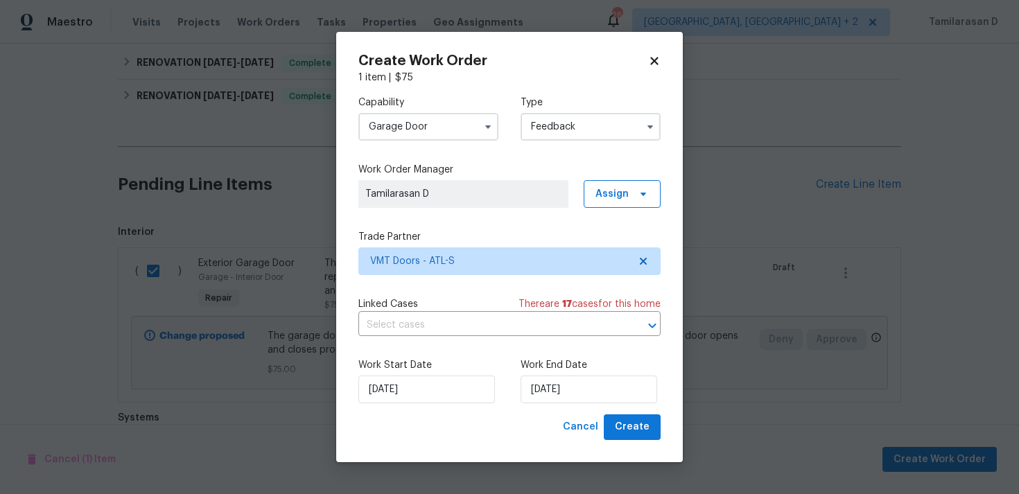
click at [642, 450] on div "Create Work Order 1 item | $ 75 Capability Garage Door Type Feedback Work Order…" at bounding box center [509, 247] width 347 height 431
click at [642, 429] on span "Create" at bounding box center [632, 427] width 35 height 17
checkbox input "false"
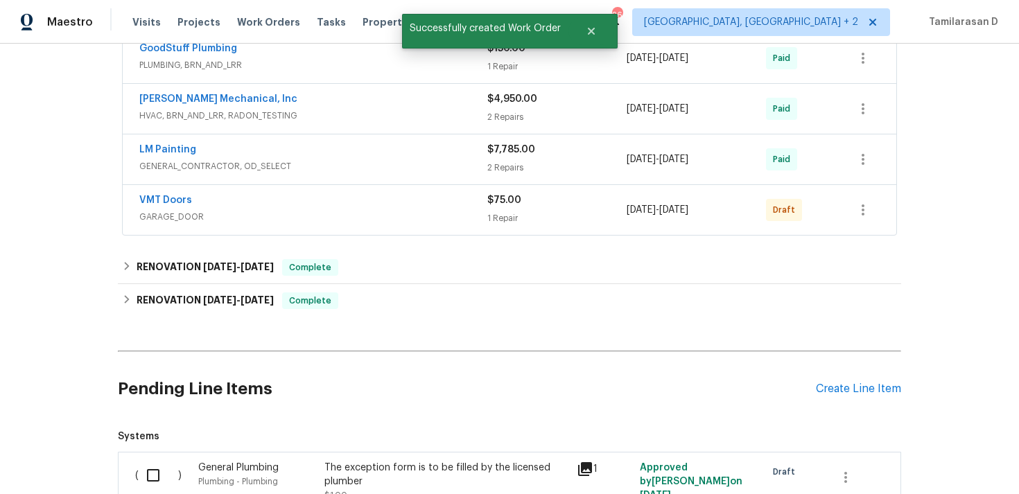
scroll to position [365, 0]
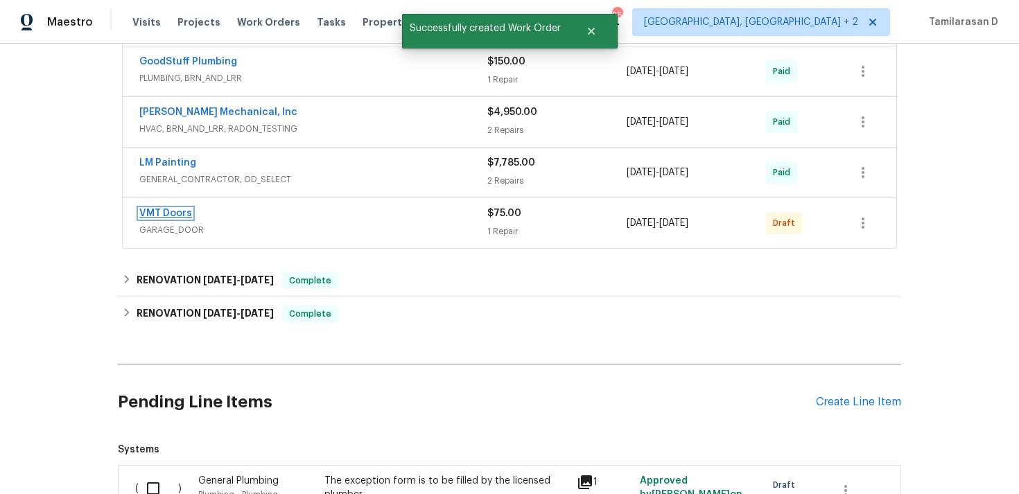
click at [174, 217] on link "VMT Doors" at bounding box center [165, 214] width 53 height 10
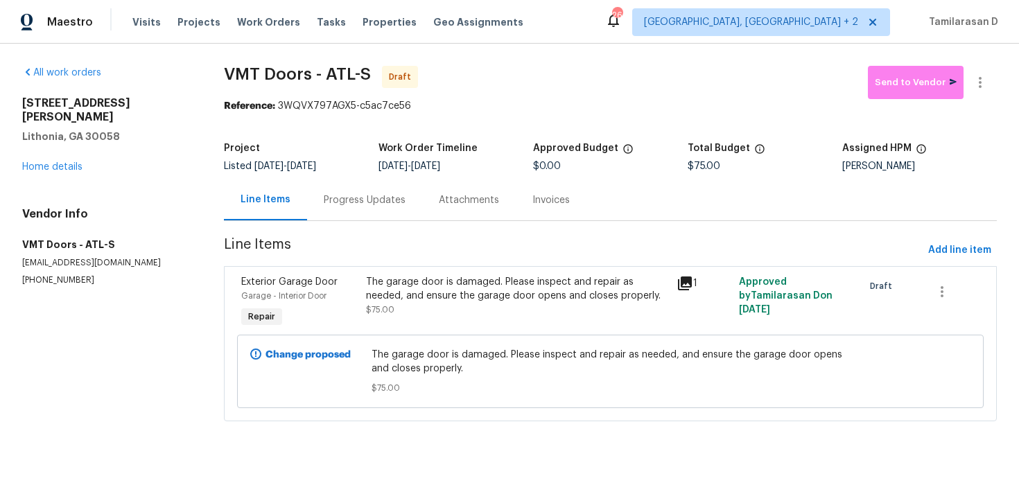
click at [372, 199] on div "Progress Updates" at bounding box center [365, 200] width 82 height 14
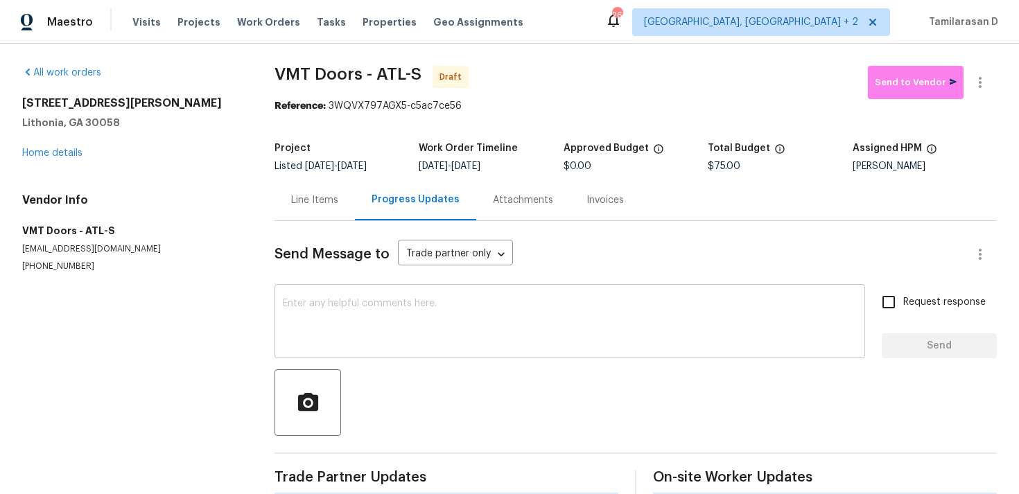
click at [357, 354] on div "x ​" at bounding box center [570, 323] width 591 height 71
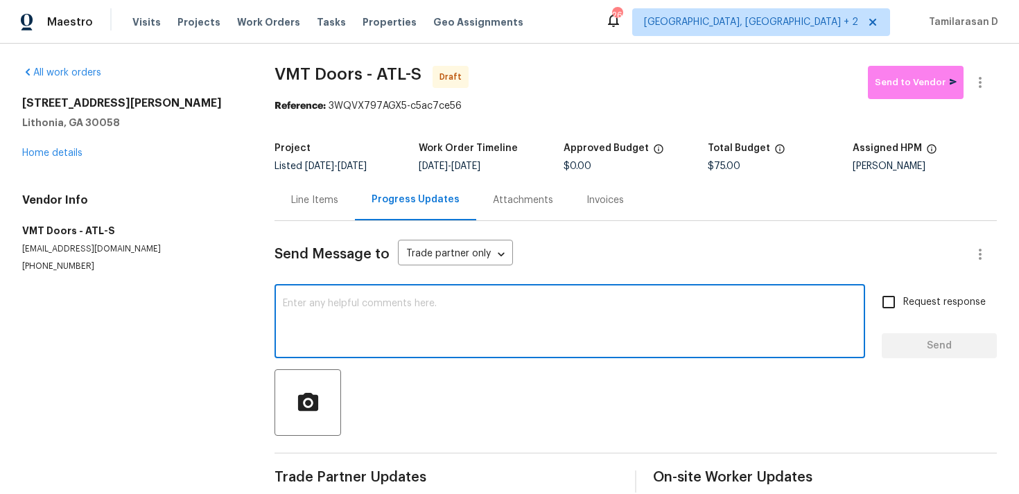
click at [357, 354] on div "x ​" at bounding box center [570, 323] width 591 height 71
paste textarea "Hey, this is Tamil from Opendoor. I’m confirming you received the WO for the pr…"
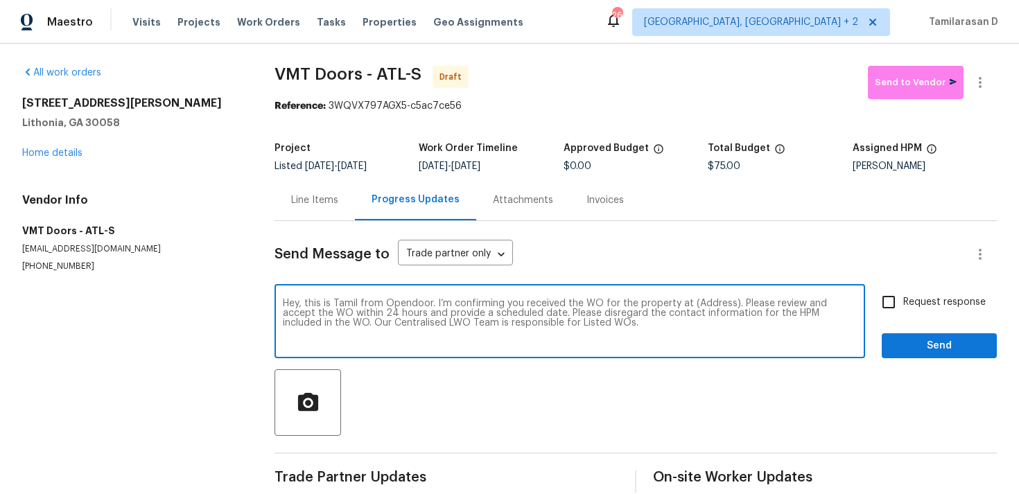
click at [712, 300] on textarea "Hey, this is Tamil from Opendoor. I’m confirming you received the WO for the pr…" at bounding box center [570, 323] width 574 height 49
paste textarea "2067 Wellborn Close, Lithonia, GA 30058"
type textarea "Hey, this is Tamil from Opendoor. I’m confirming you received the WO for the pr…"
click at [908, 298] on span "Request response" at bounding box center [945, 302] width 83 height 15
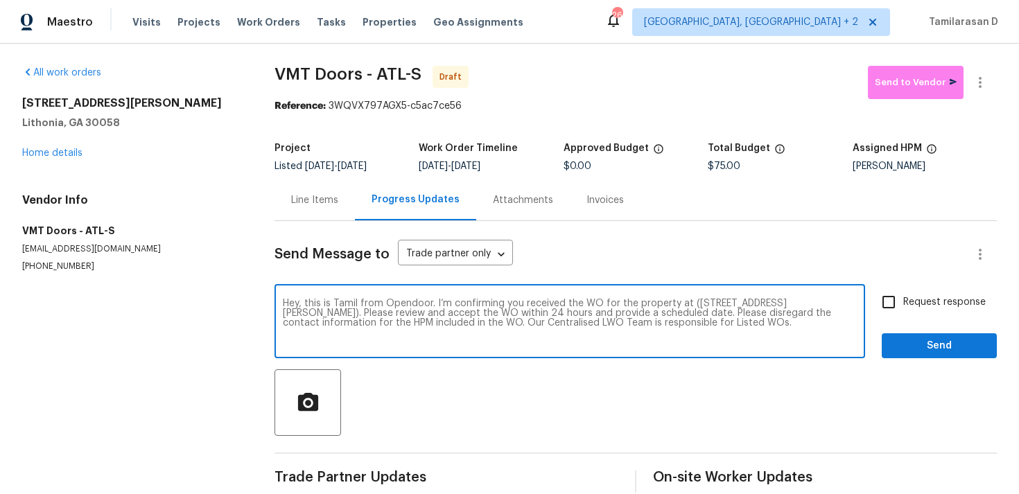
click at [904, 298] on input "Request response" at bounding box center [889, 302] width 29 height 29
checkbox input "true"
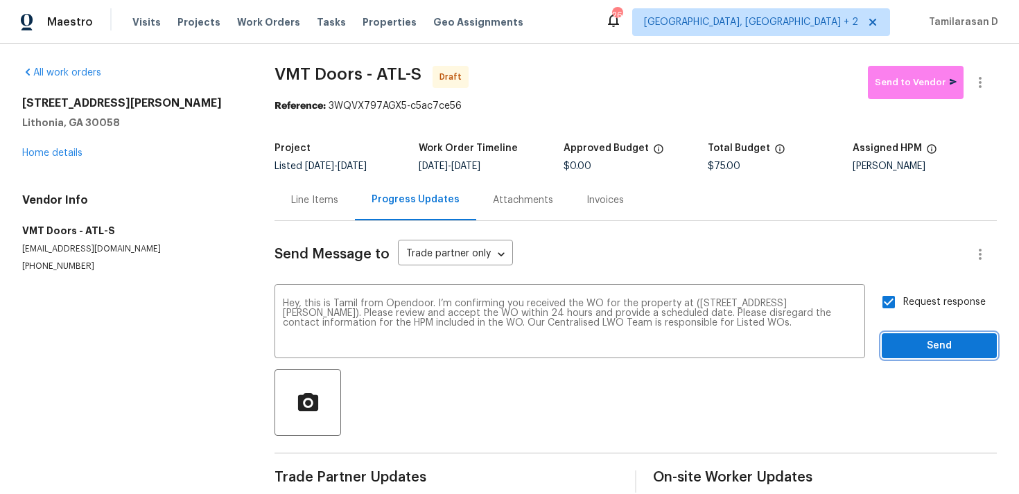
click at [942, 354] on span "Send" at bounding box center [939, 346] width 93 height 17
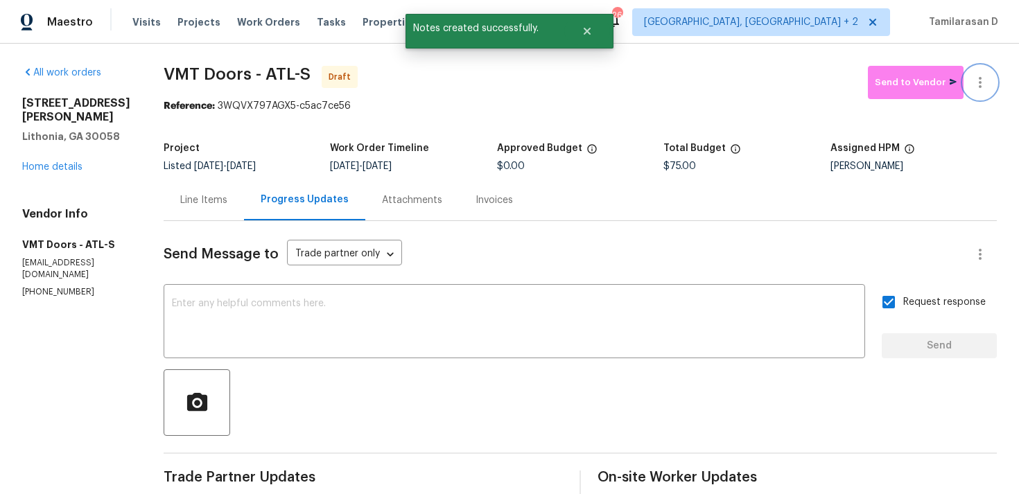
click at [970, 78] on button "button" at bounding box center [980, 82] width 33 height 33
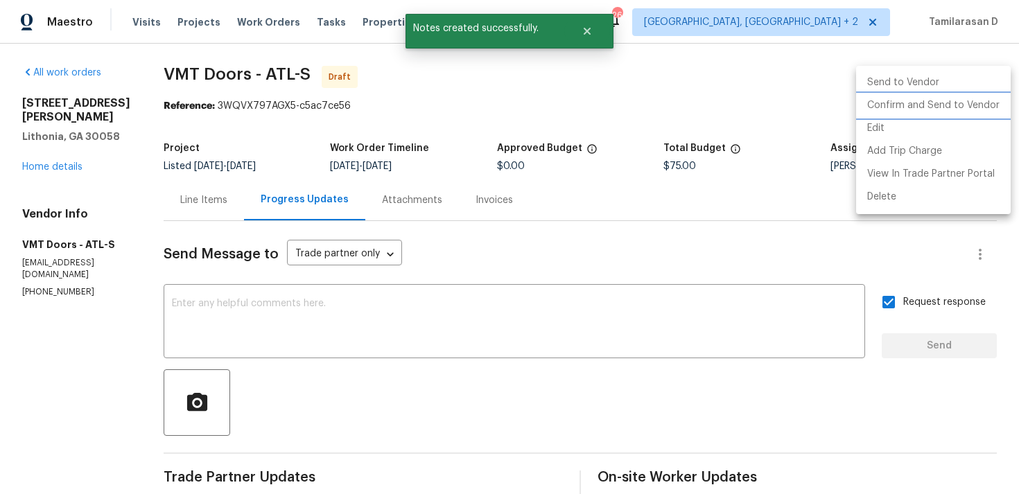
click at [901, 103] on li "Confirm and Send to Vendor" at bounding box center [933, 105] width 155 height 23
click at [697, 67] on div at bounding box center [509, 247] width 1019 height 494
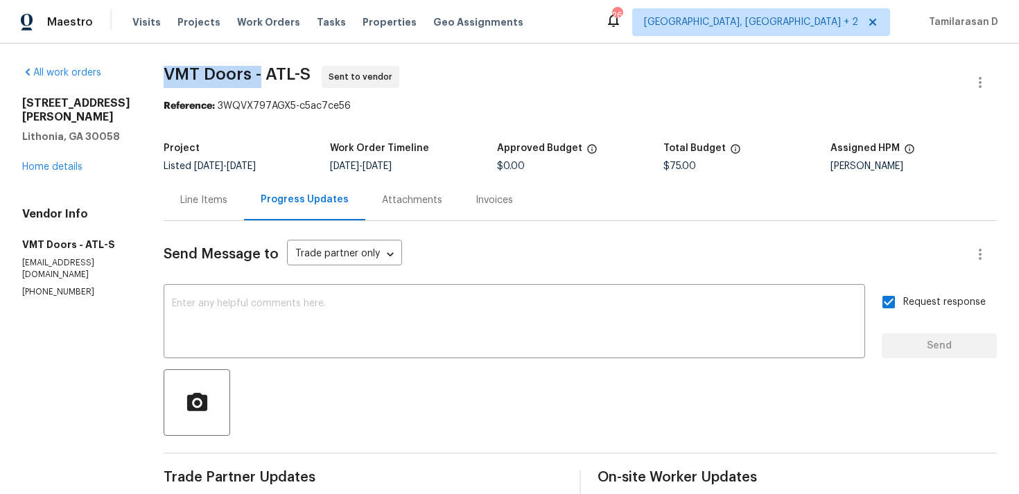
drag, startPoint x: 159, startPoint y: 71, endPoint x: 257, endPoint y: 74, distance: 98.5
click at [257, 74] on div "All work orders 2067 Wellborn Close Lithonia, GA 30058 Home details Vendor Info…" at bounding box center [509, 327] width 1019 height 567
copy span "VMT Doors -"
click at [69, 164] on link "Home details" at bounding box center [52, 167] width 60 height 10
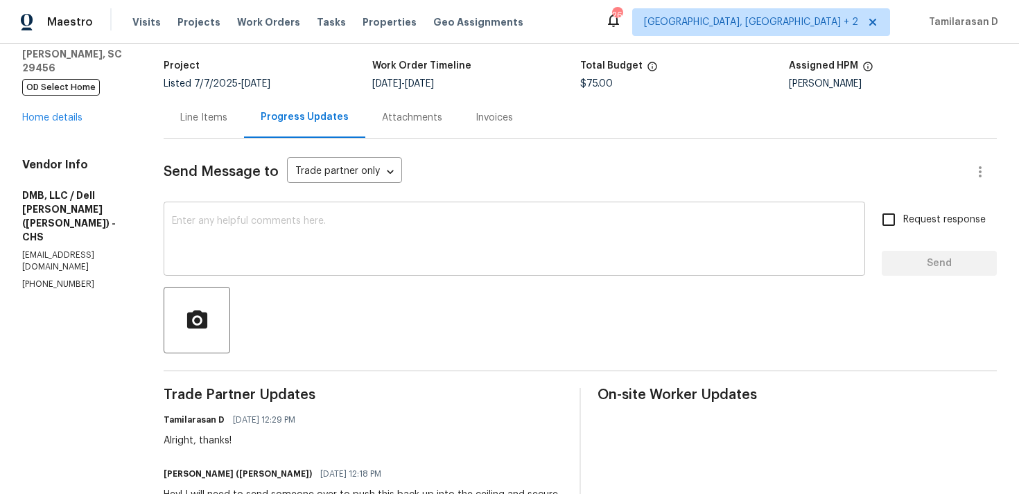
scroll to position [191, 0]
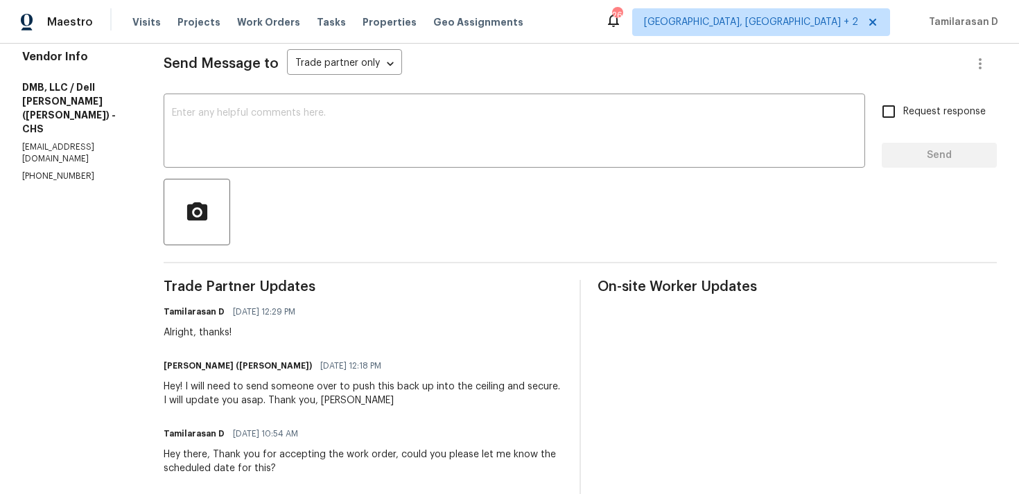
click at [281, 171] on div "Send Message to Trade partner only Trade partner only ​ x ​ Request response Se…" at bounding box center [581, 310] width 834 height 558
click at [291, 145] on textarea at bounding box center [514, 132] width 685 height 49
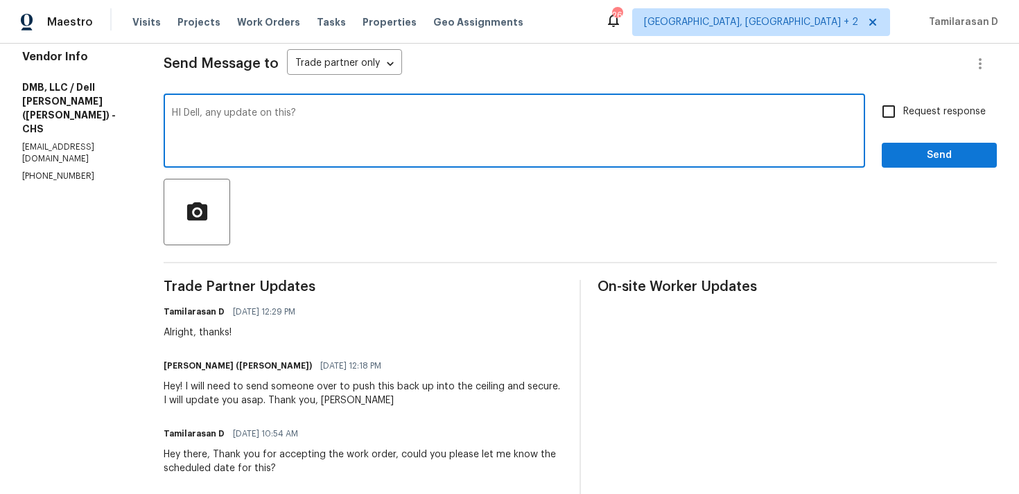
scroll to position [160, 0]
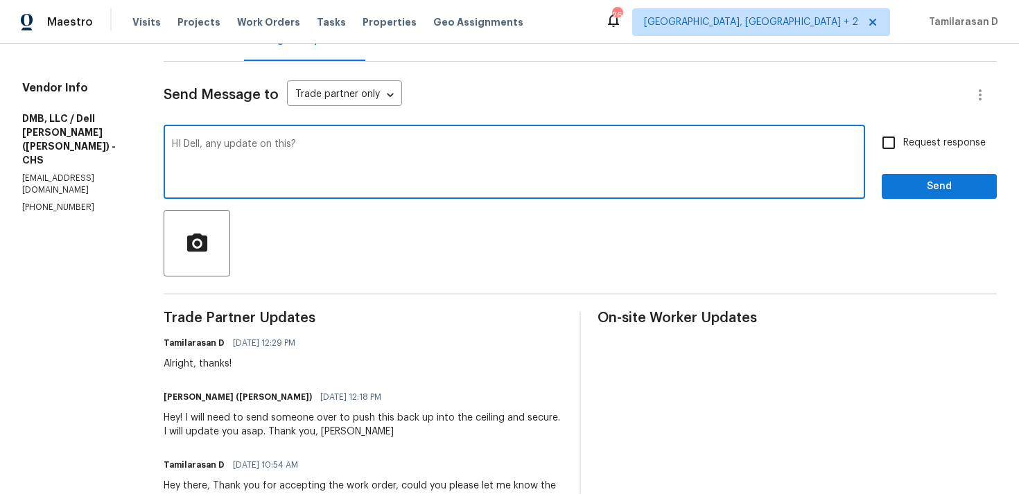
click at [178, 147] on textarea "HI Dell, any update on this?" at bounding box center [514, 163] width 685 height 49
type textarea "Hi Dell, any update on this?"
click at [895, 144] on input "Request response" at bounding box center [889, 142] width 29 height 29
checkbox input "true"
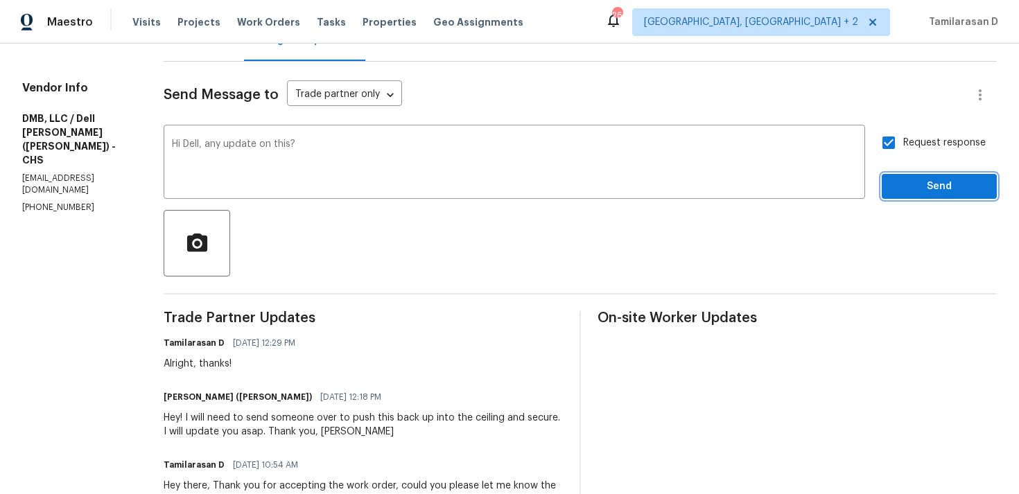
click at [919, 196] on button "Send" at bounding box center [939, 187] width 115 height 26
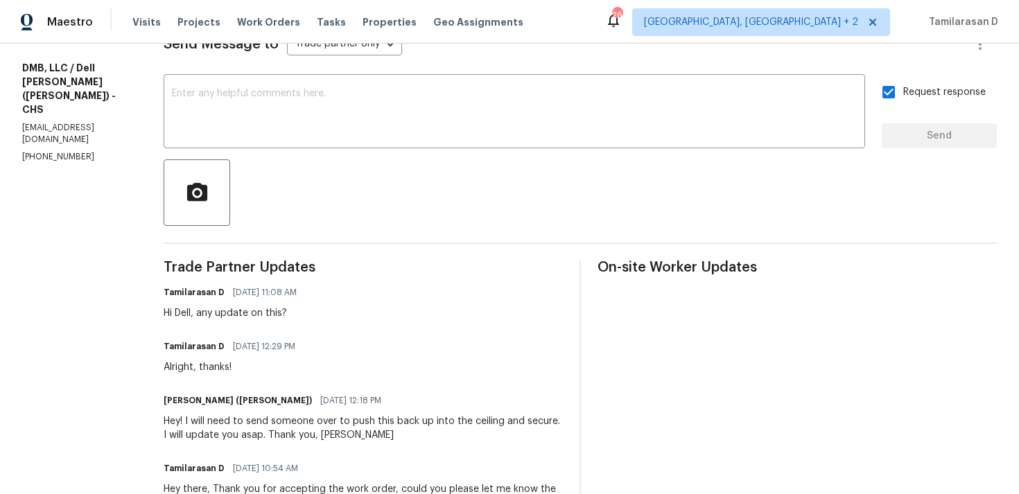
scroll to position [0, 0]
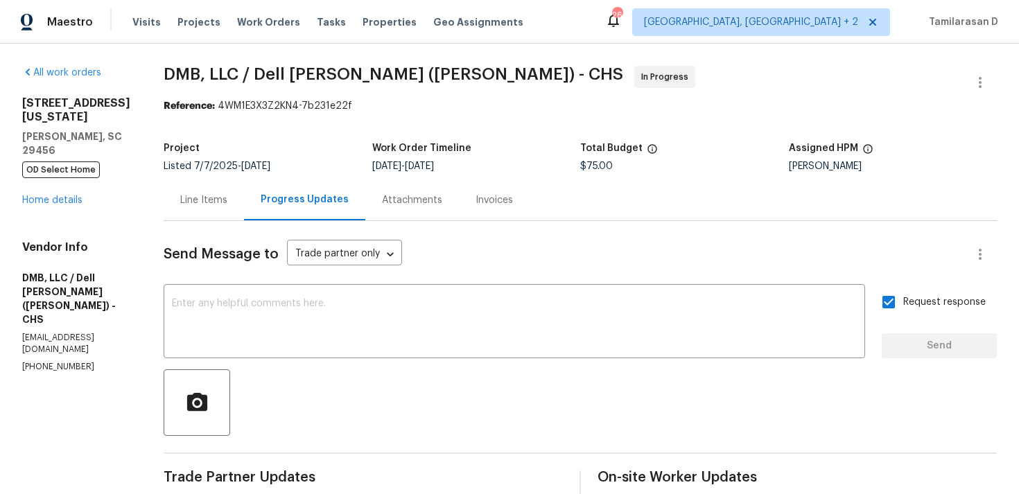
click at [203, 205] on div "Line Items" at bounding box center [203, 200] width 47 height 14
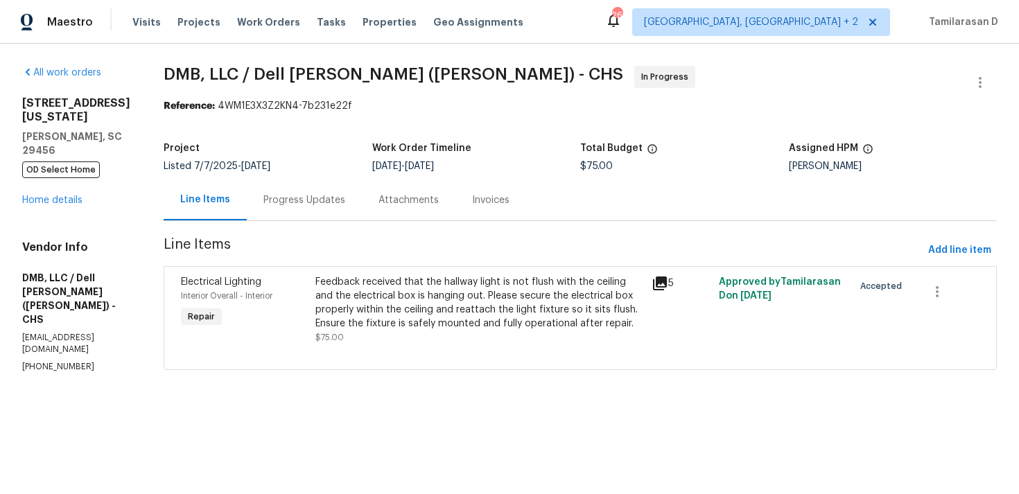
click at [399, 316] on div "Feedback received that the hallway light is not flush with the ceiling and the …" at bounding box center [480, 302] width 328 height 55
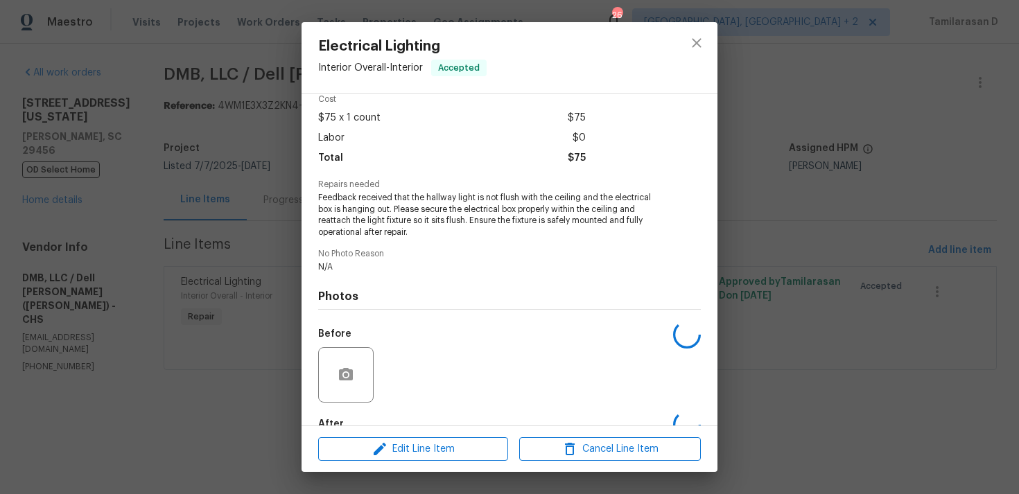
scroll to position [144, 0]
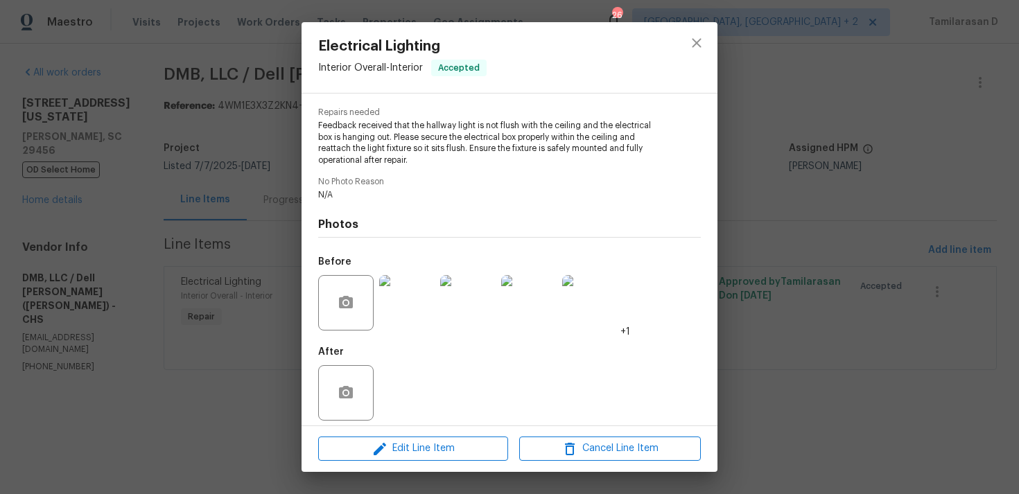
click at [417, 302] on img at bounding box center [406, 302] width 55 height 55
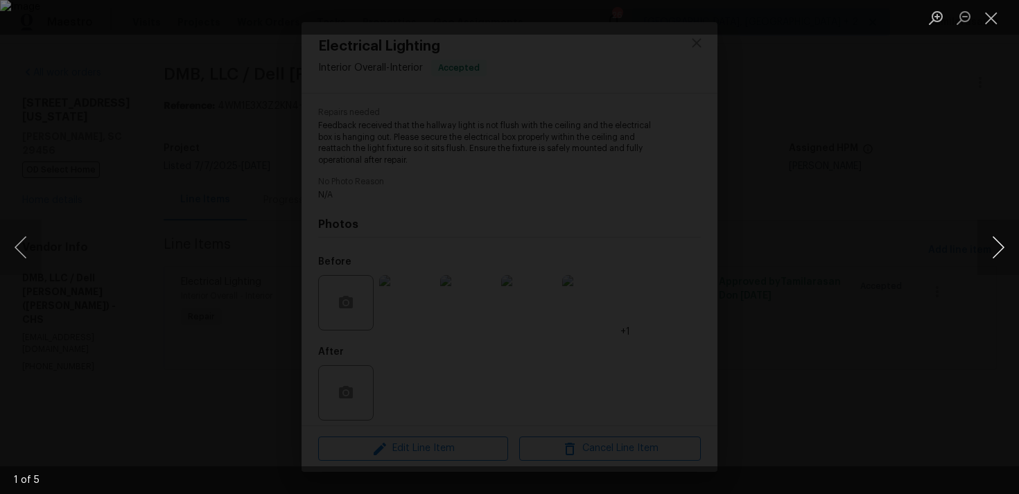
click at [997, 240] on button "Next image" at bounding box center [999, 247] width 42 height 55
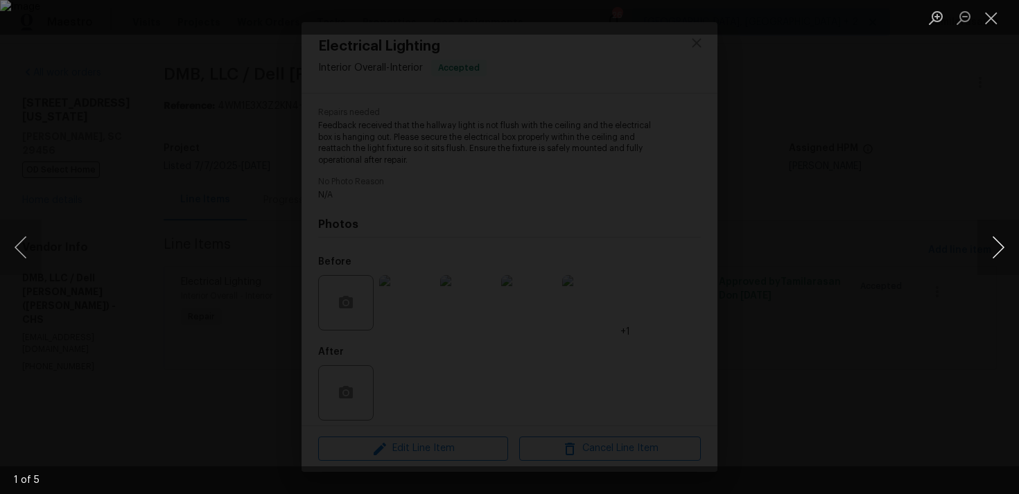
click at [997, 240] on button "Next image" at bounding box center [999, 247] width 42 height 55
click at [989, 21] on button "Close lightbox" at bounding box center [992, 18] width 28 height 24
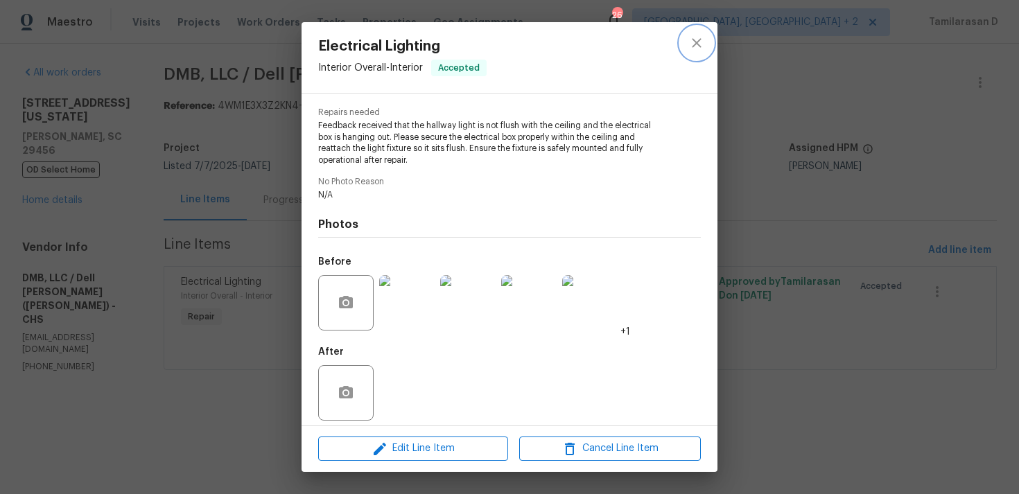
click at [695, 46] on icon "close" at bounding box center [697, 43] width 17 height 17
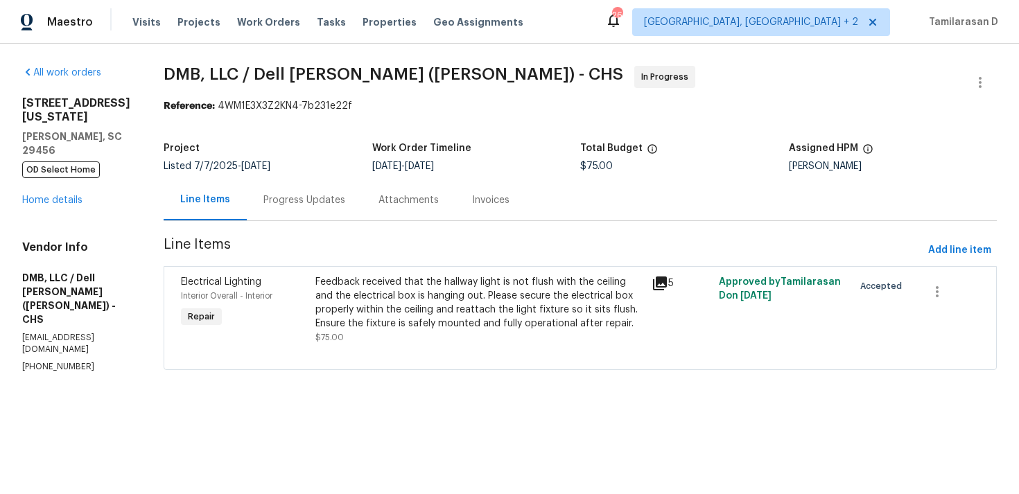
click at [306, 212] on div "Progress Updates" at bounding box center [304, 200] width 115 height 41
